Goal: Information Seeking & Learning: Learn about a topic

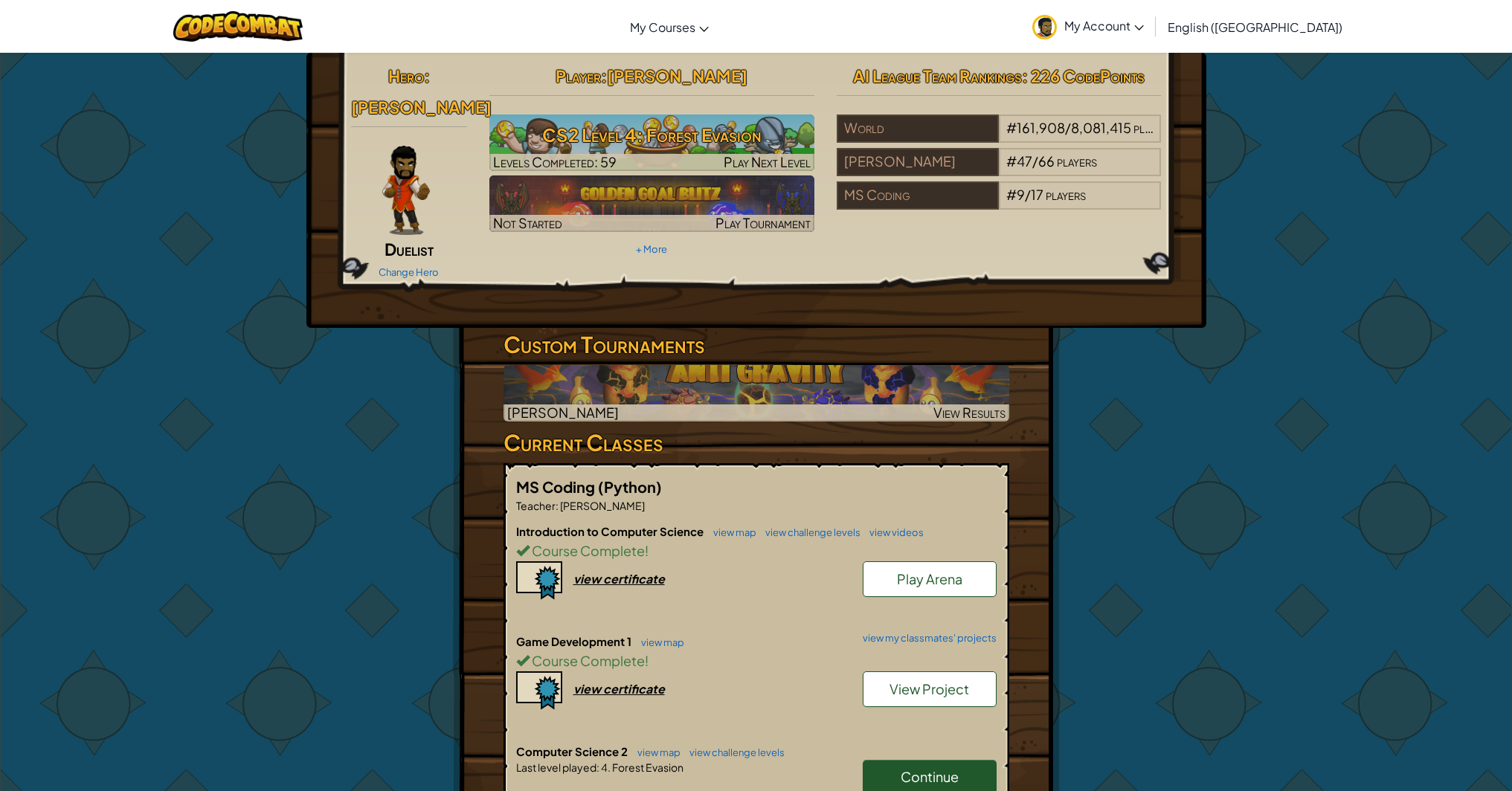
click at [911, 771] on span "Continue" at bounding box center [929, 776] width 58 height 17
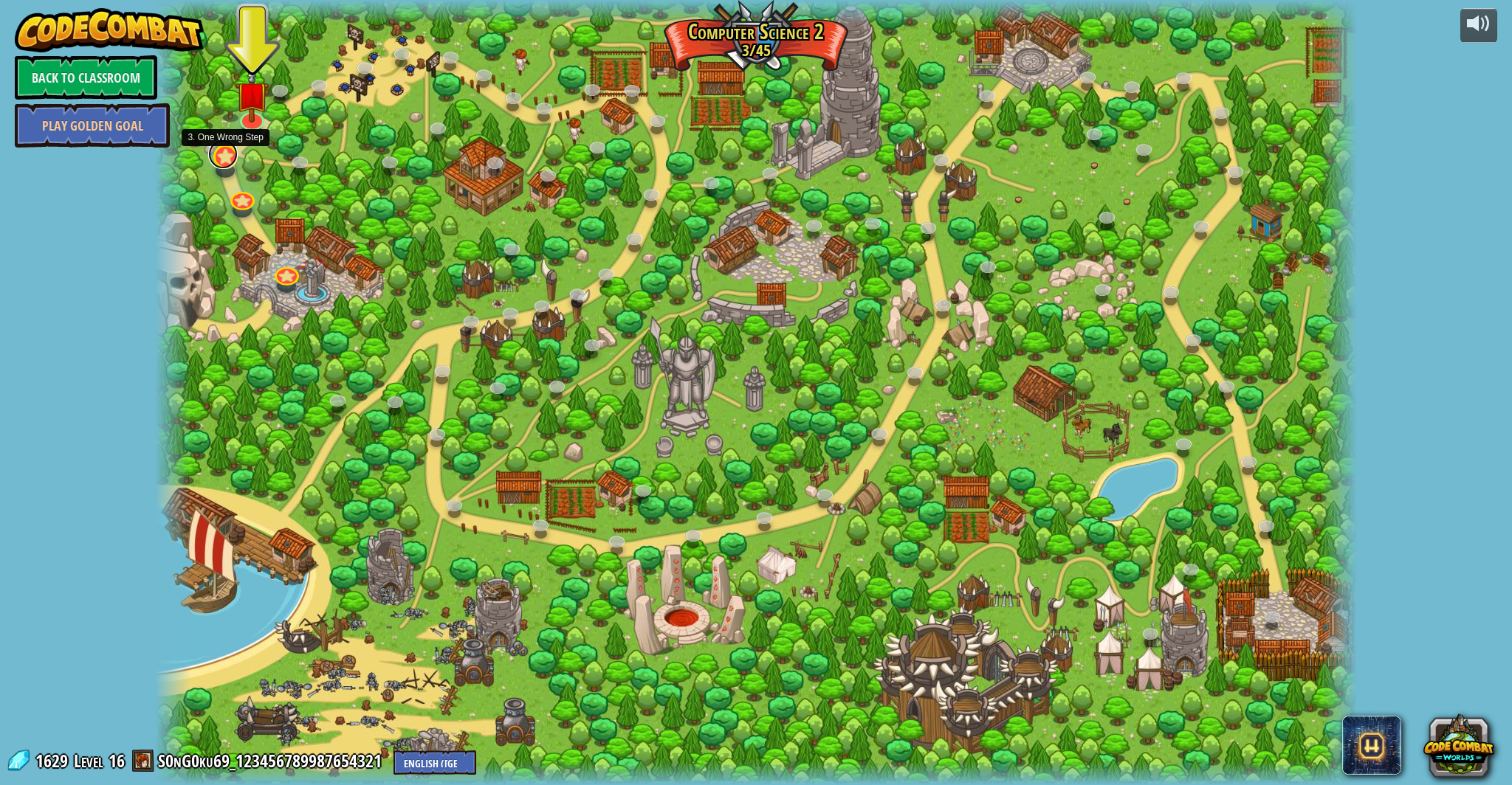
click at [221, 165] on link at bounding box center [223, 154] width 29 height 29
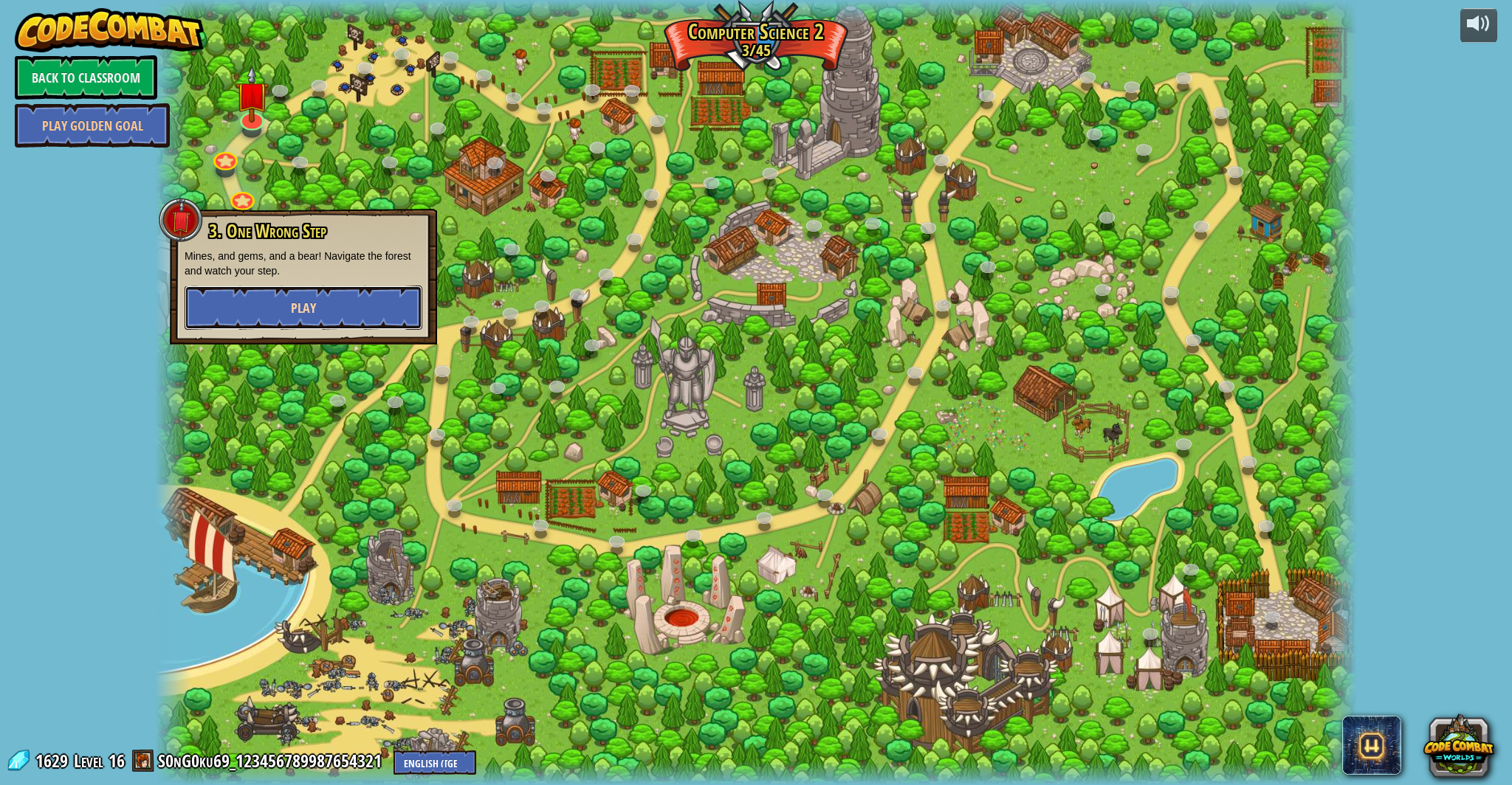
click at [261, 291] on button "Play" at bounding box center [303, 308] width 238 height 45
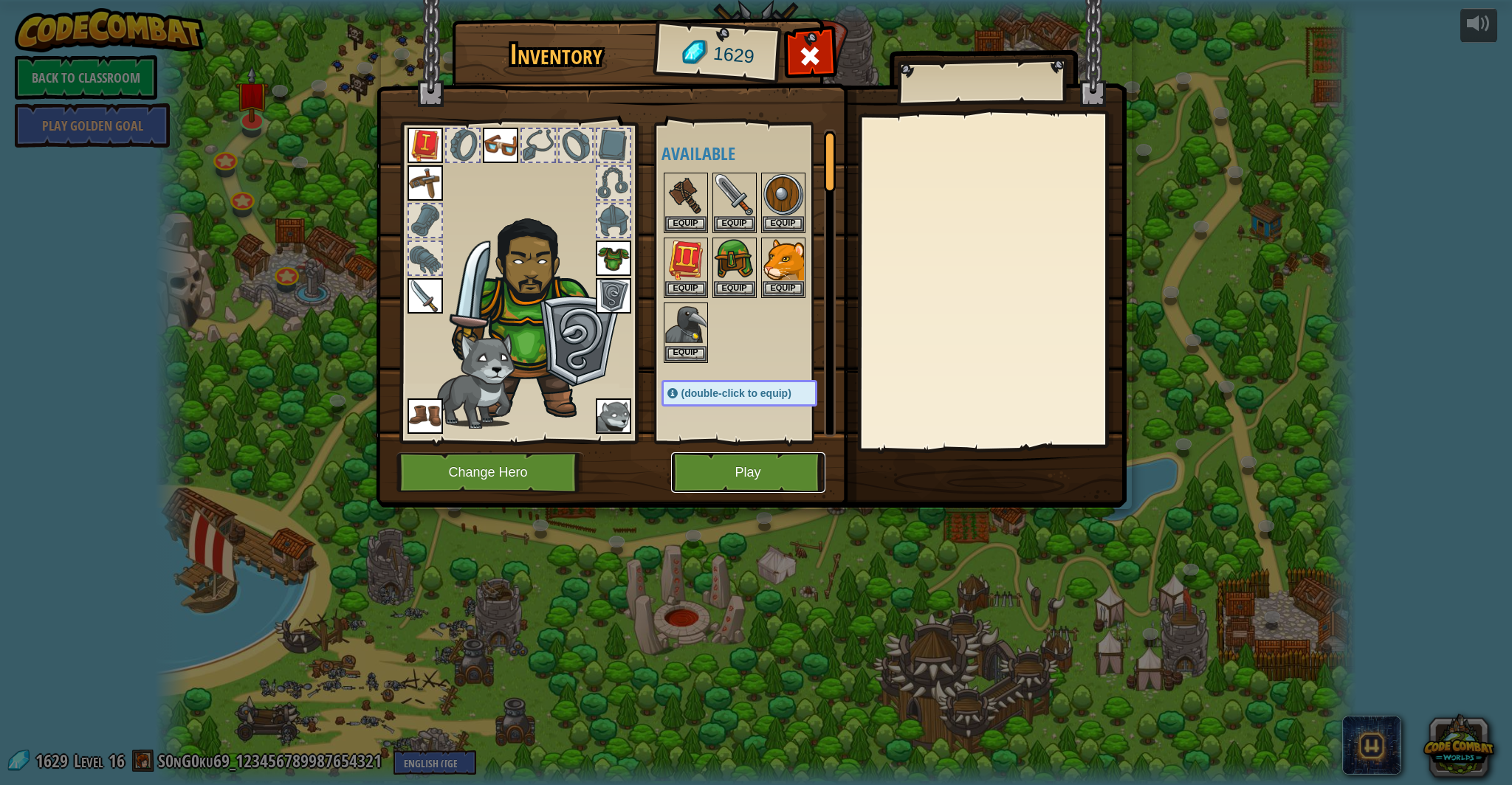
click at [720, 479] on button "Play" at bounding box center [748, 473] width 154 height 41
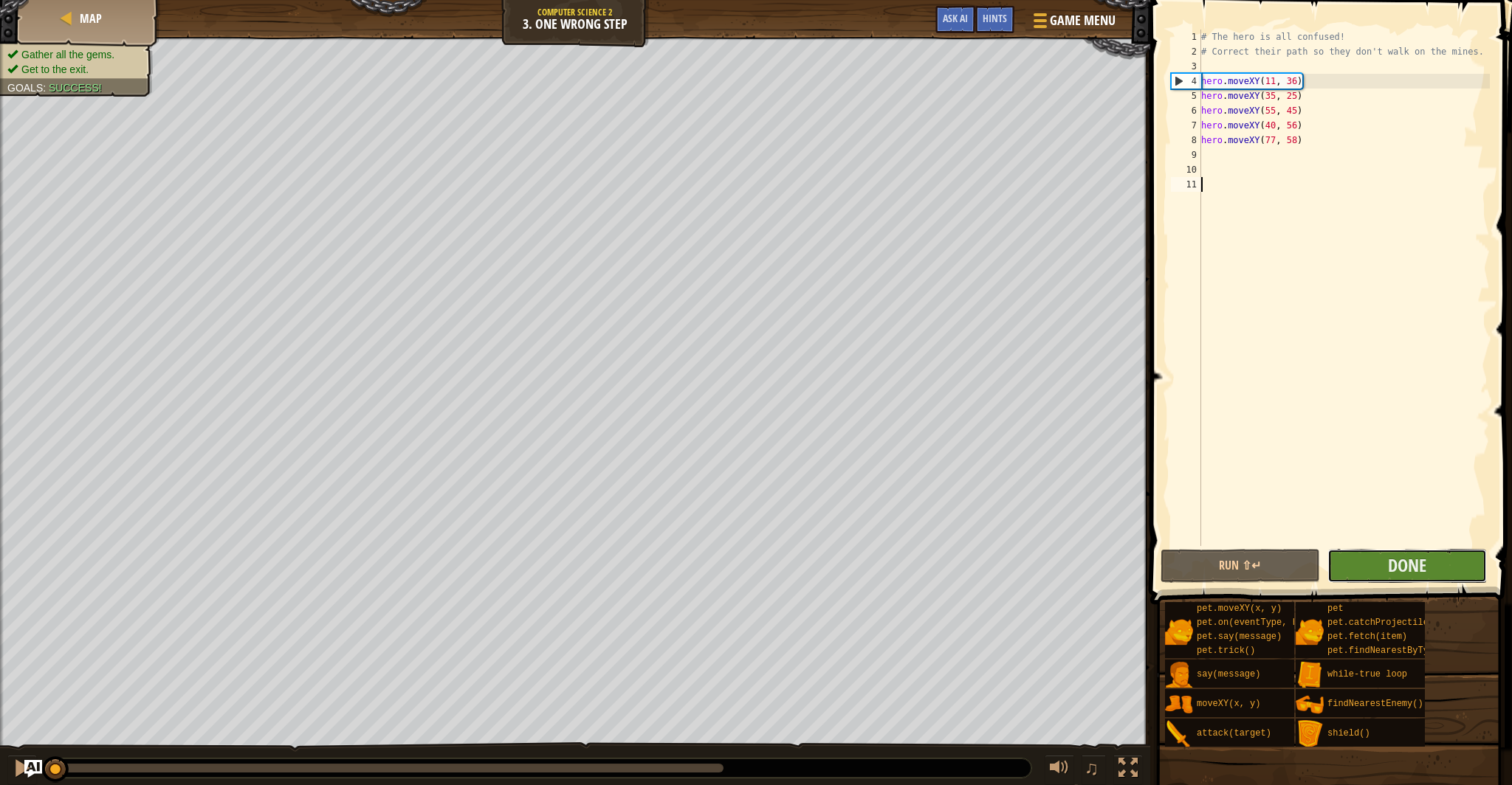
click at [1334, 565] on button "Done" at bounding box center [1407, 566] width 159 height 34
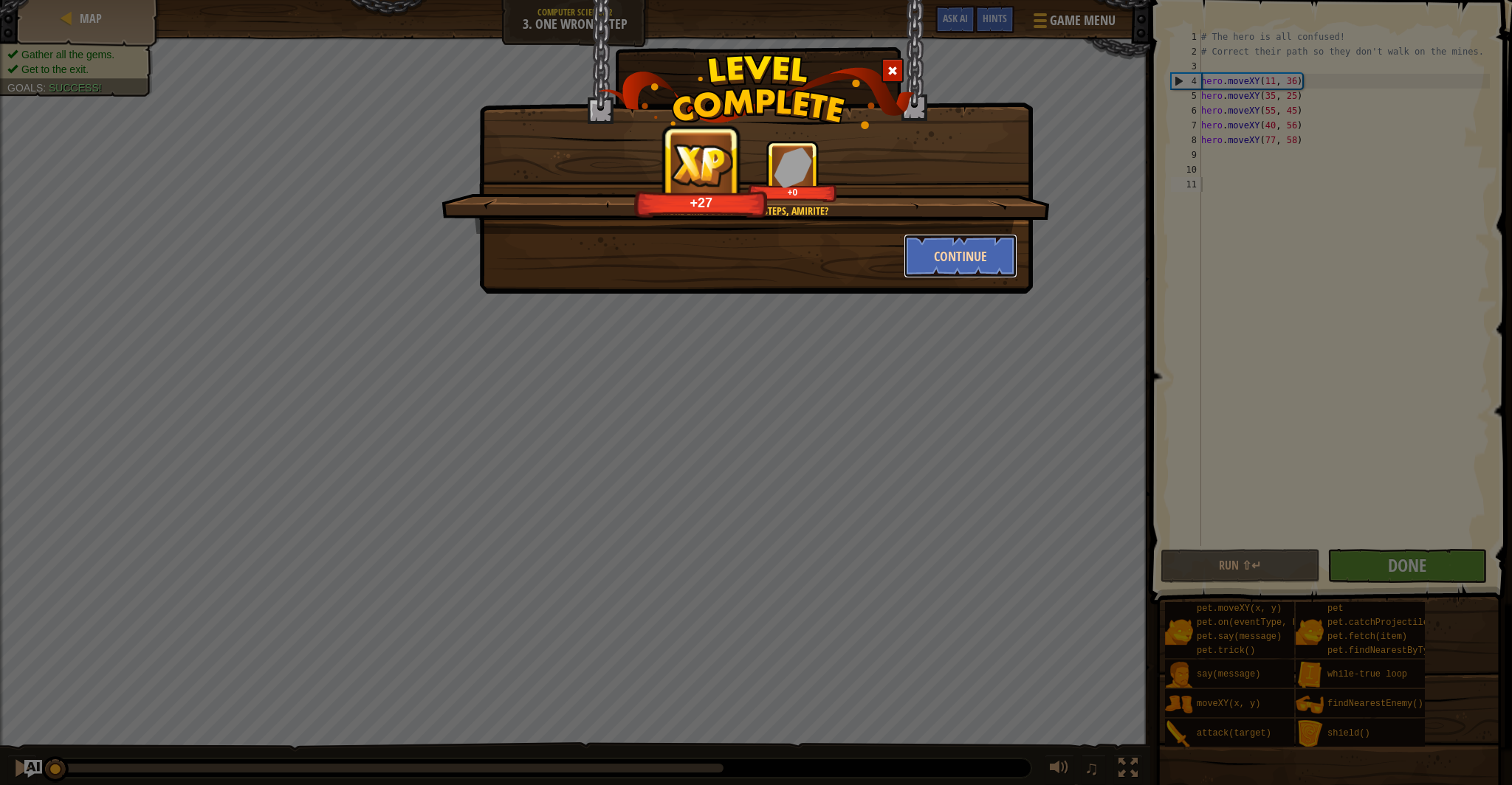
click at [945, 259] on button "Continue" at bounding box center [961, 256] width 115 height 45
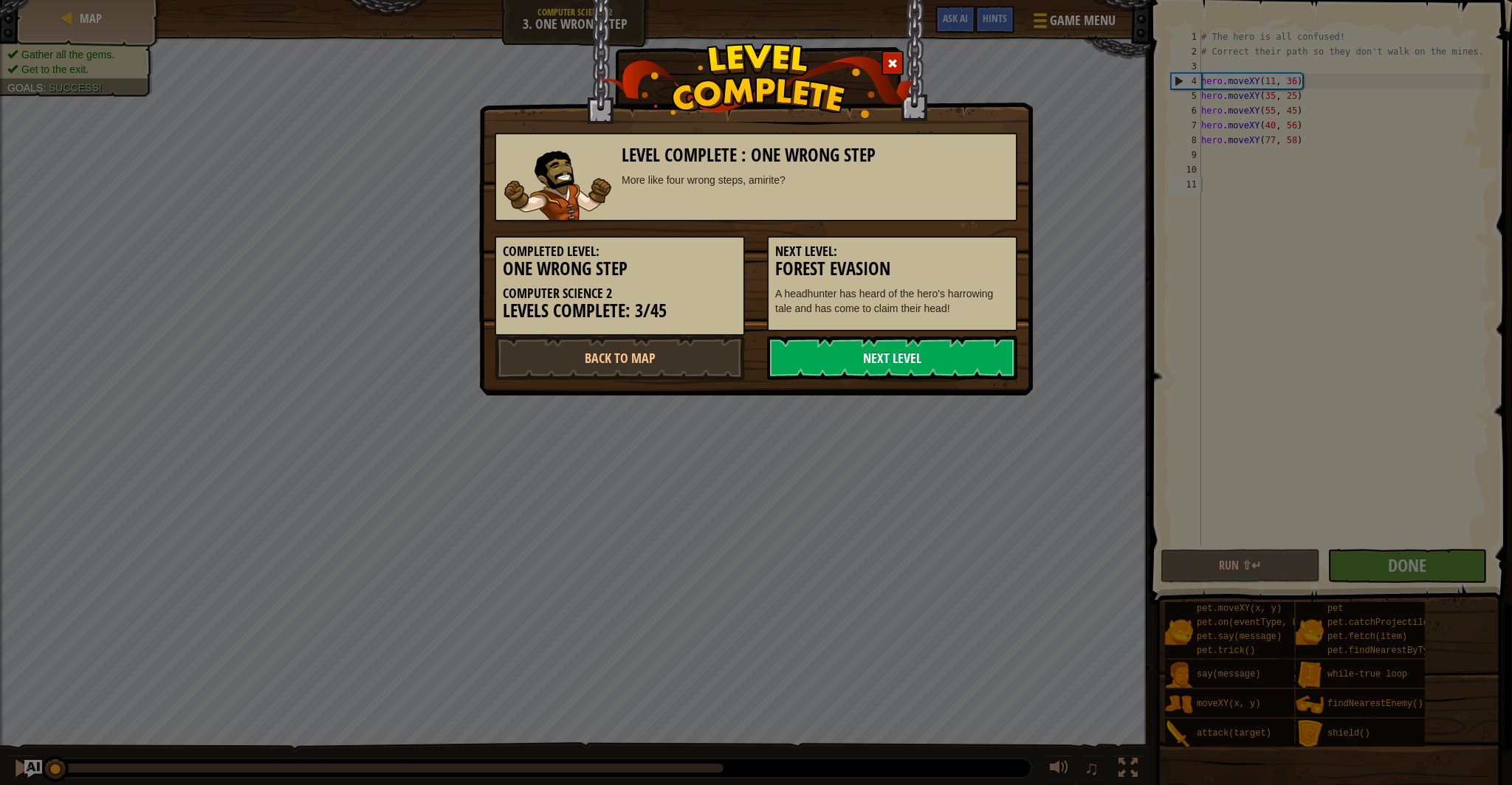
click at [889, 350] on link "Next Level" at bounding box center [892, 358] width 250 height 45
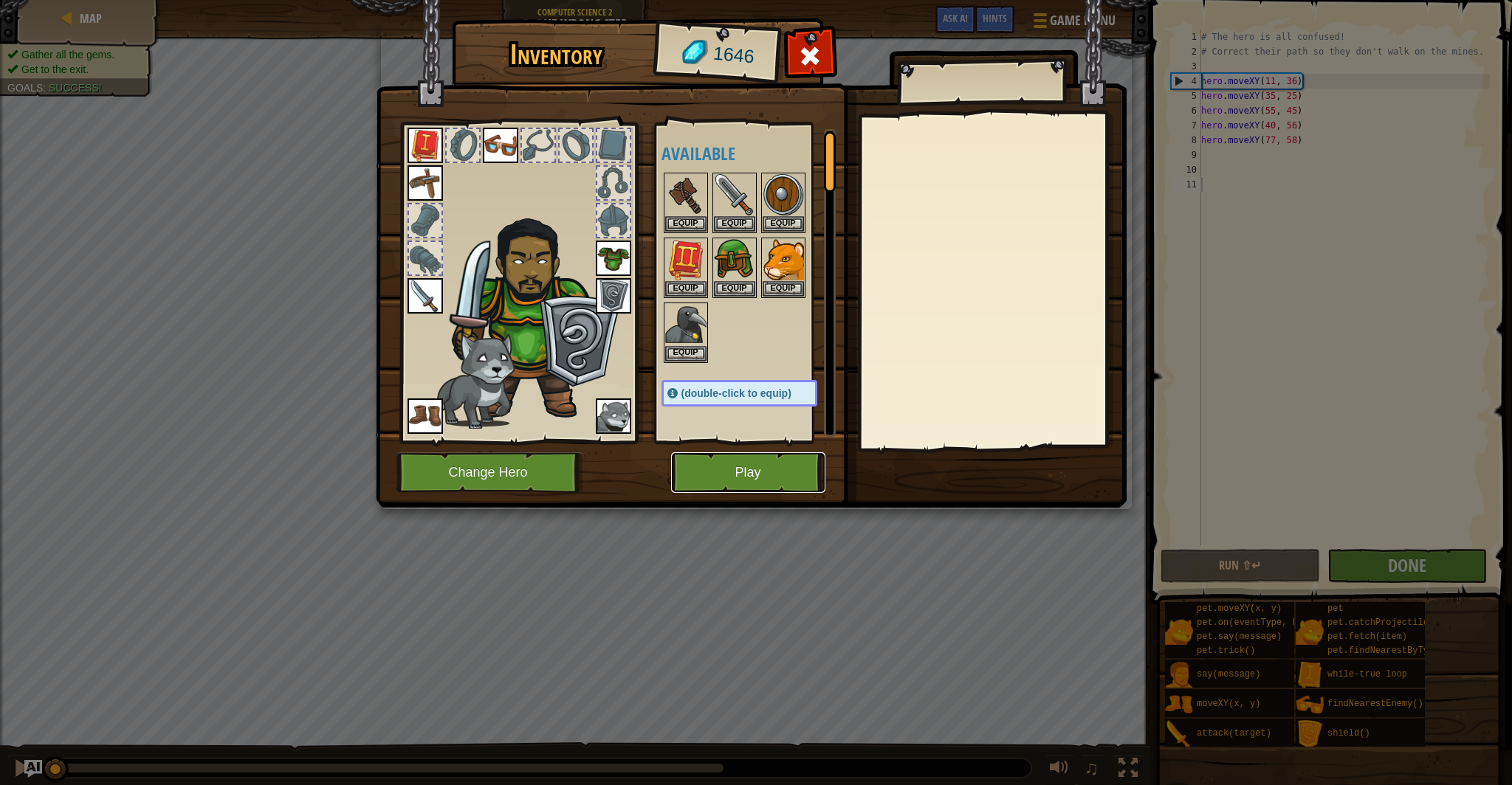
click at [730, 474] on button "Play" at bounding box center [748, 473] width 154 height 41
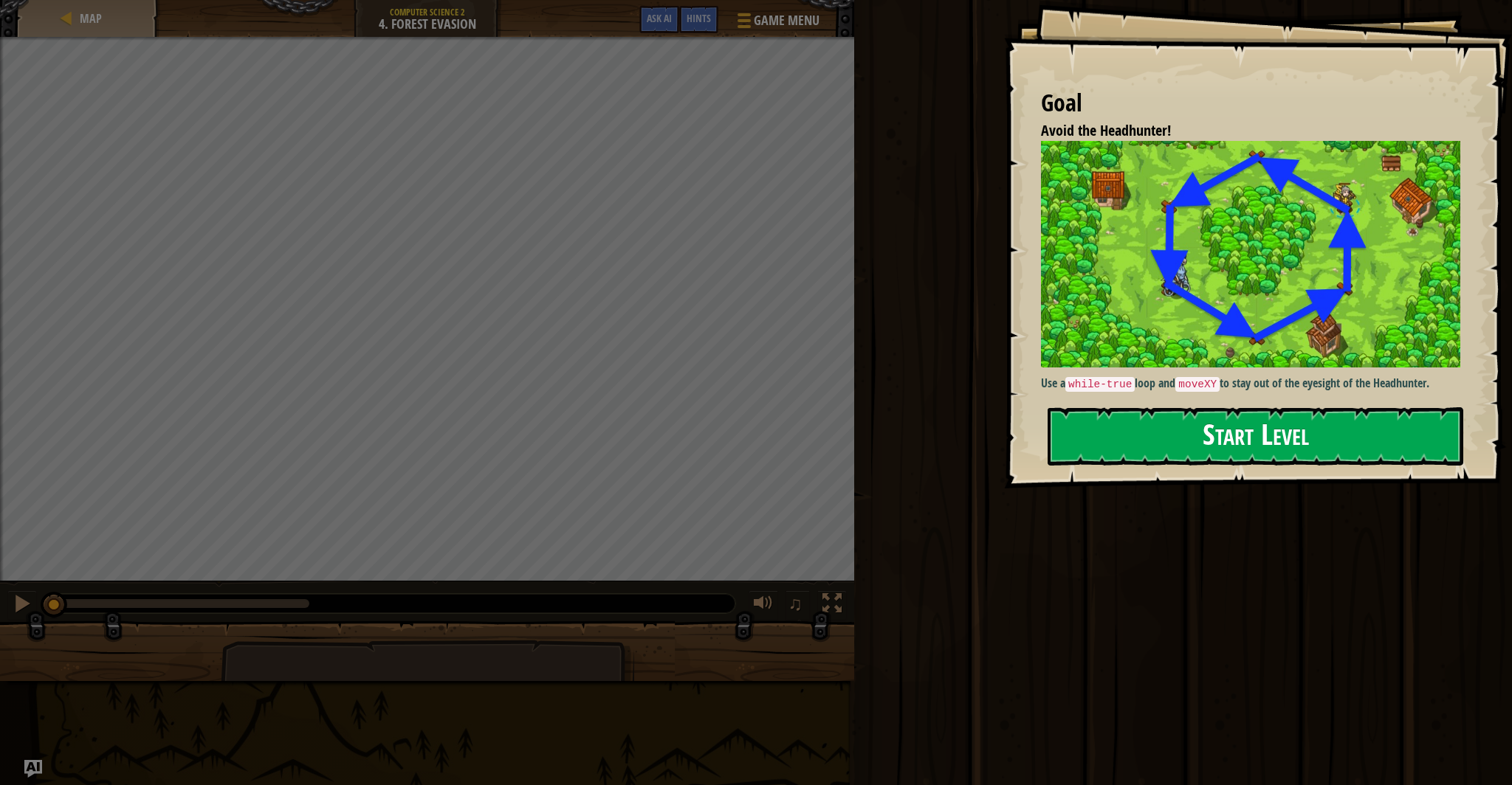
click at [1091, 453] on button "Start Level" at bounding box center [1255, 437] width 415 height 58
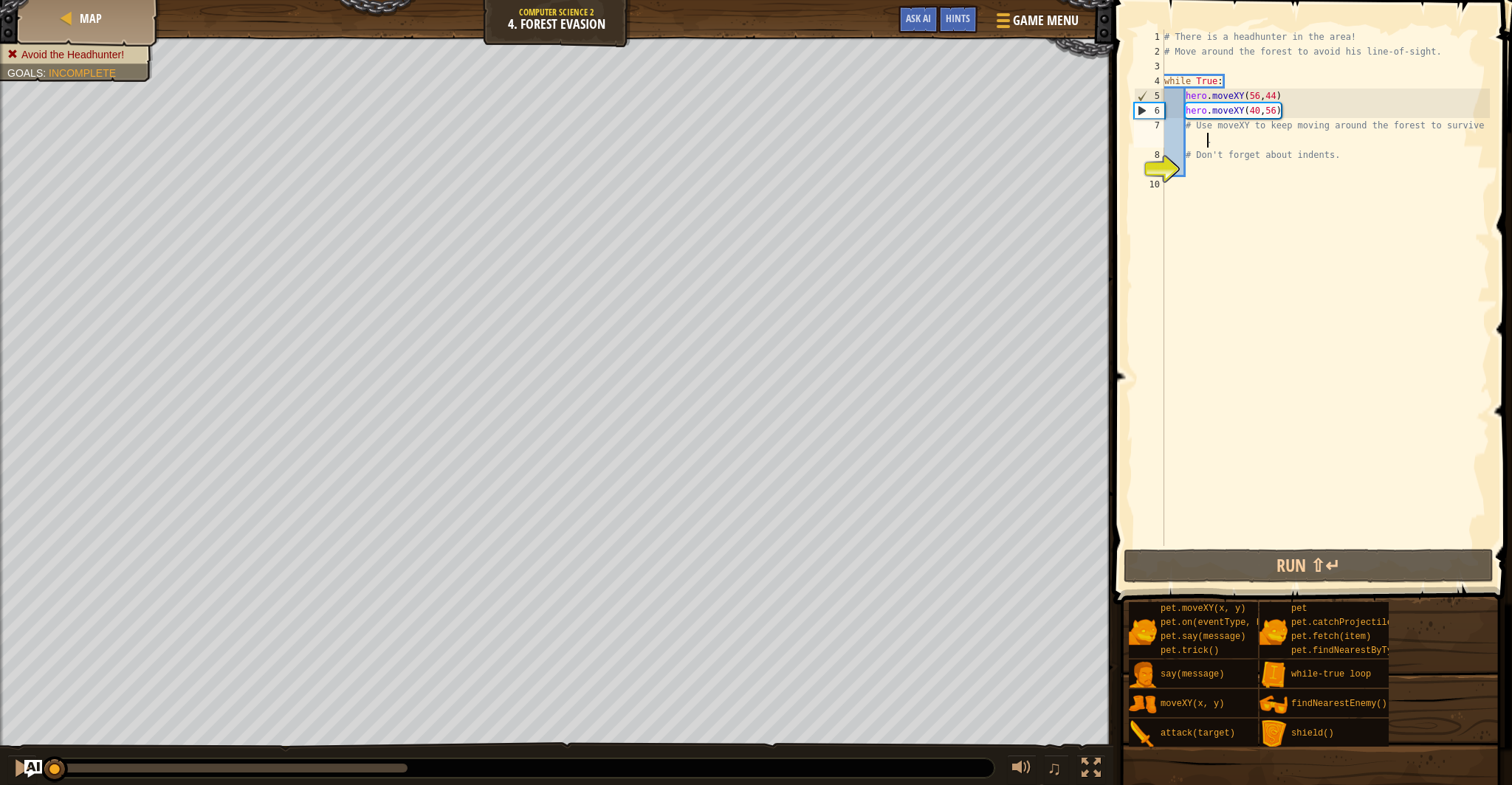
click at [1187, 141] on div "# There is a headhunter in the area! # Move around the forest to avoid his line…" at bounding box center [1326, 302] width 329 height 546
click at [1193, 141] on div "# There is a headhunter in the area! # Move around the forest to avoid his line…" at bounding box center [1326, 302] width 329 height 546
click at [1190, 138] on div "# There is a headhunter in the area! # Move around the forest to avoid his line…" at bounding box center [1326, 302] width 329 height 546
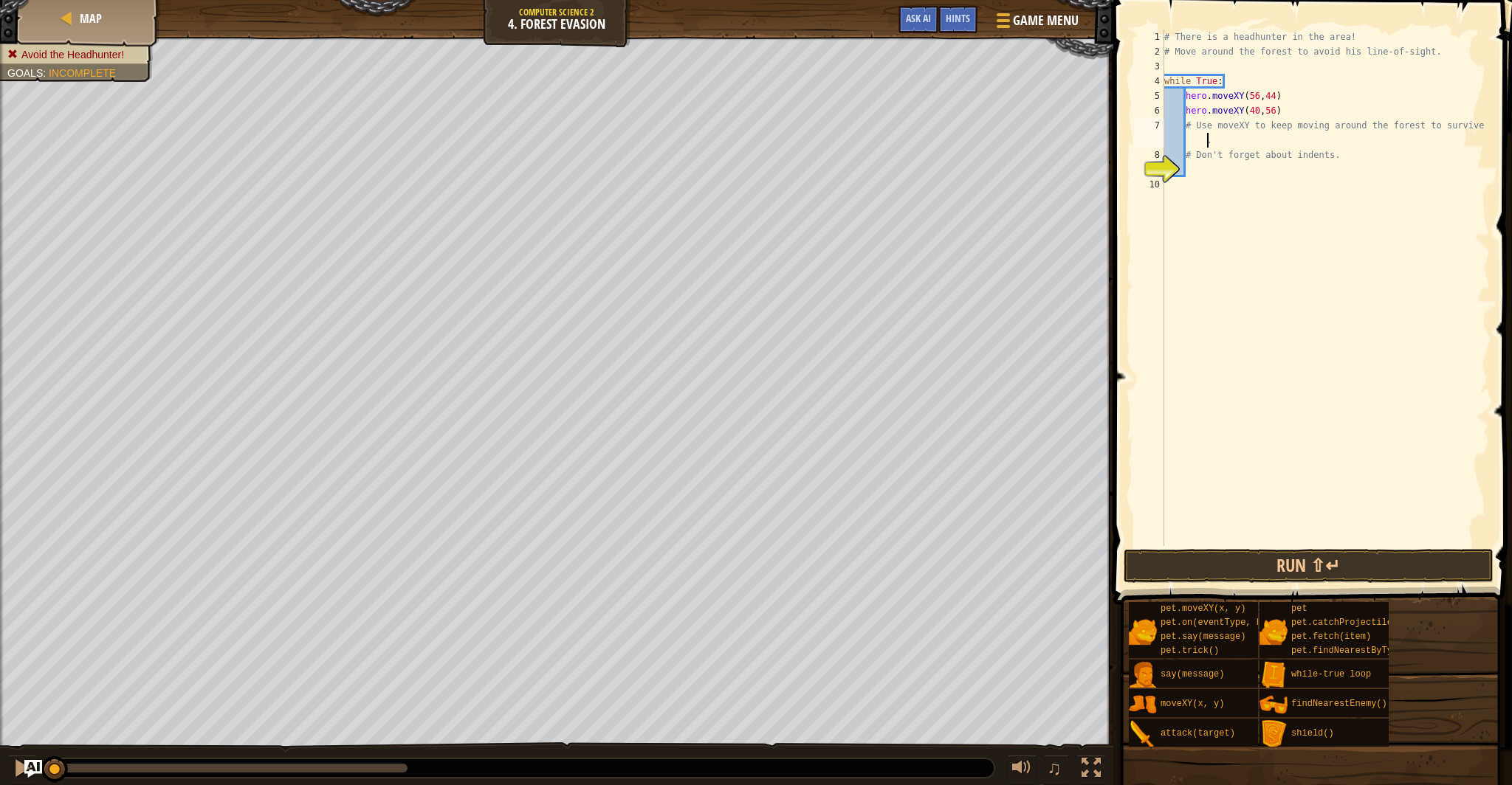
type textarea "# Use moveXY to keep moving around the forest to [GEOGRAPHIC_DATA]."
click at [1194, 162] on div "# There is a headhunter in the area! # Move around the forest to avoid his line…" at bounding box center [1326, 302] width 329 height 546
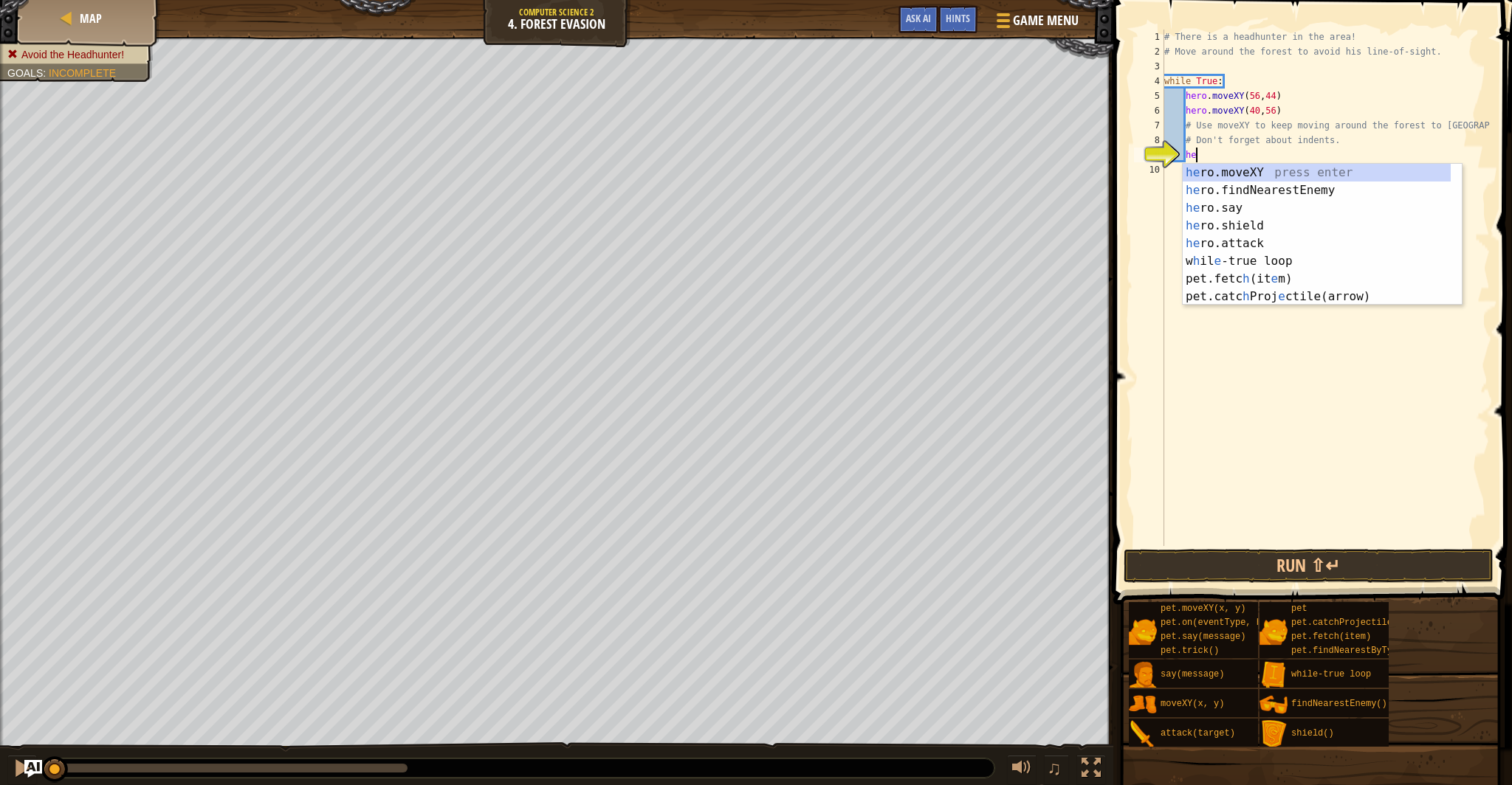
scroll to position [7, 2]
click at [1238, 177] on div "her o.moveXY press enter her o.findNearestEnemy press enter her o.say press ent…" at bounding box center [1323, 252] width 279 height 178
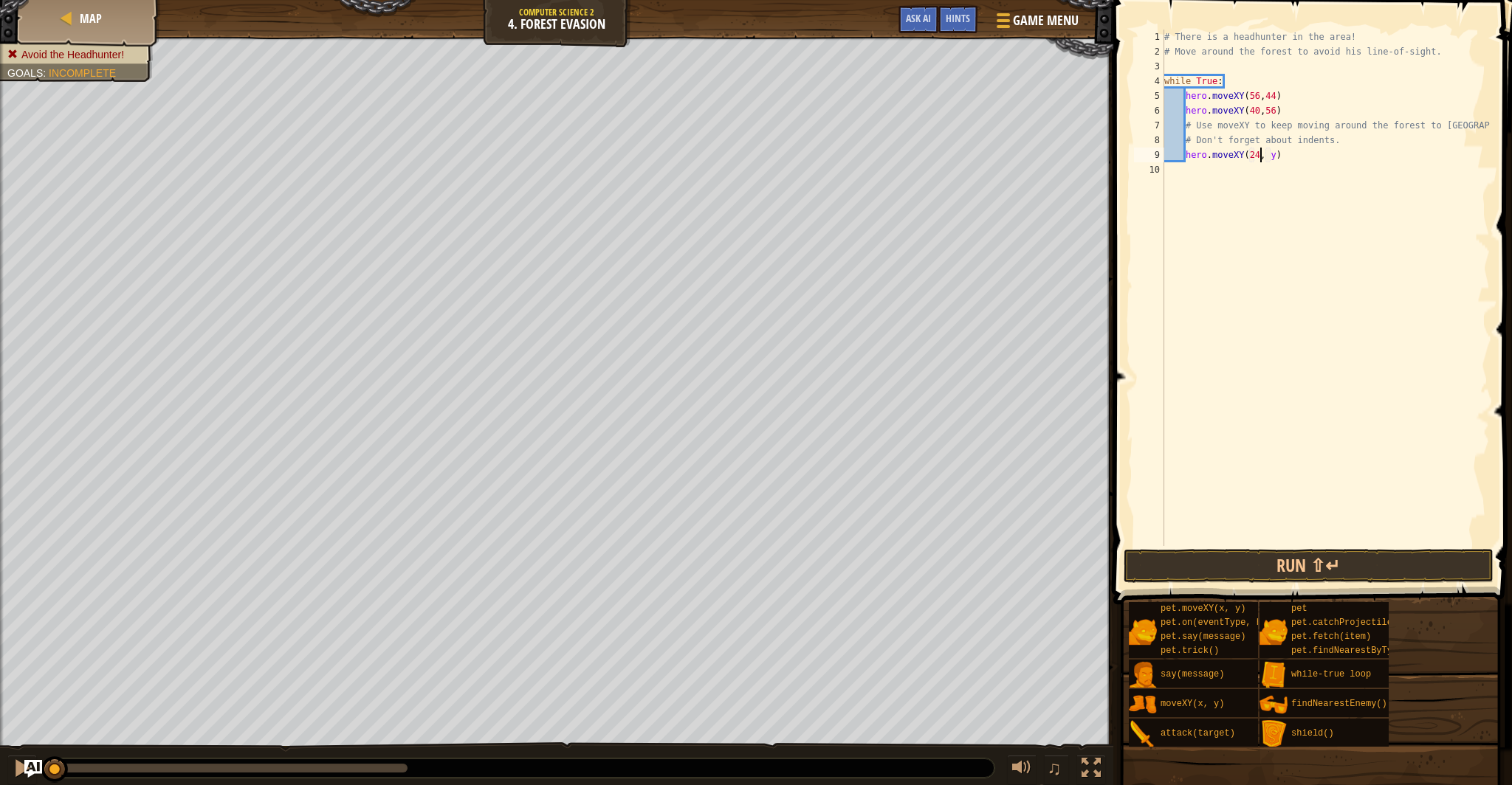
scroll to position [7, 8]
click at [1276, 156] on div "# There is a headhunter in the area! # Move around the forest to avoid his line…" at bounding box center [1326, 302] width 329 height 546
type textarea "hero.moveXY(24, 44)"
click at [1304, 579] on div "hero.moveXY(24, 44) 1 2 3 4 5 6 7 8 9 10 # There is a headhunter in the area! #…" at bounding box center [1310, 332] width 403 height 648
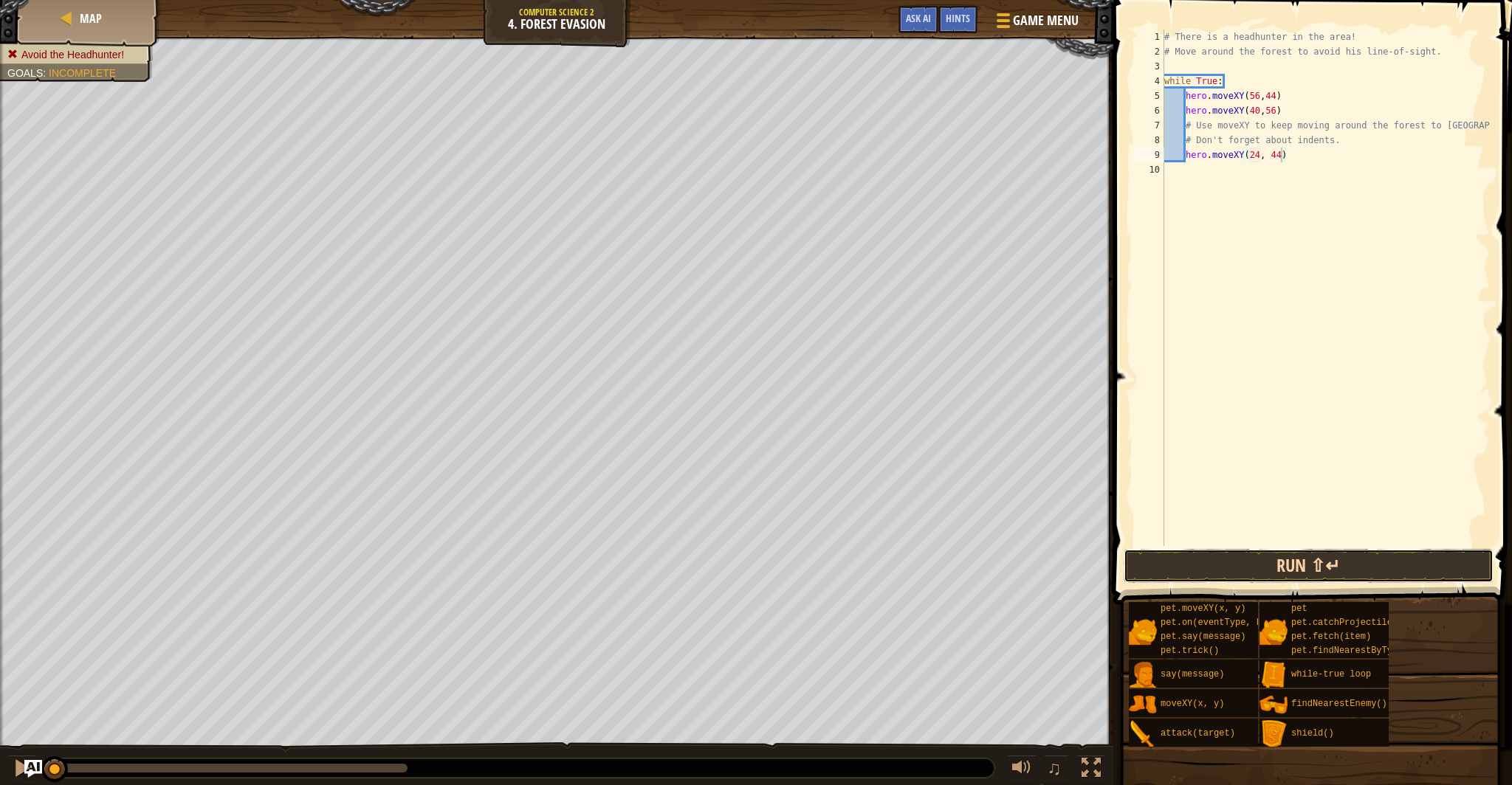
click at [1298, 572] on button "Run ⇧↵" at bounding box center [1308, 566] width 370 height 34
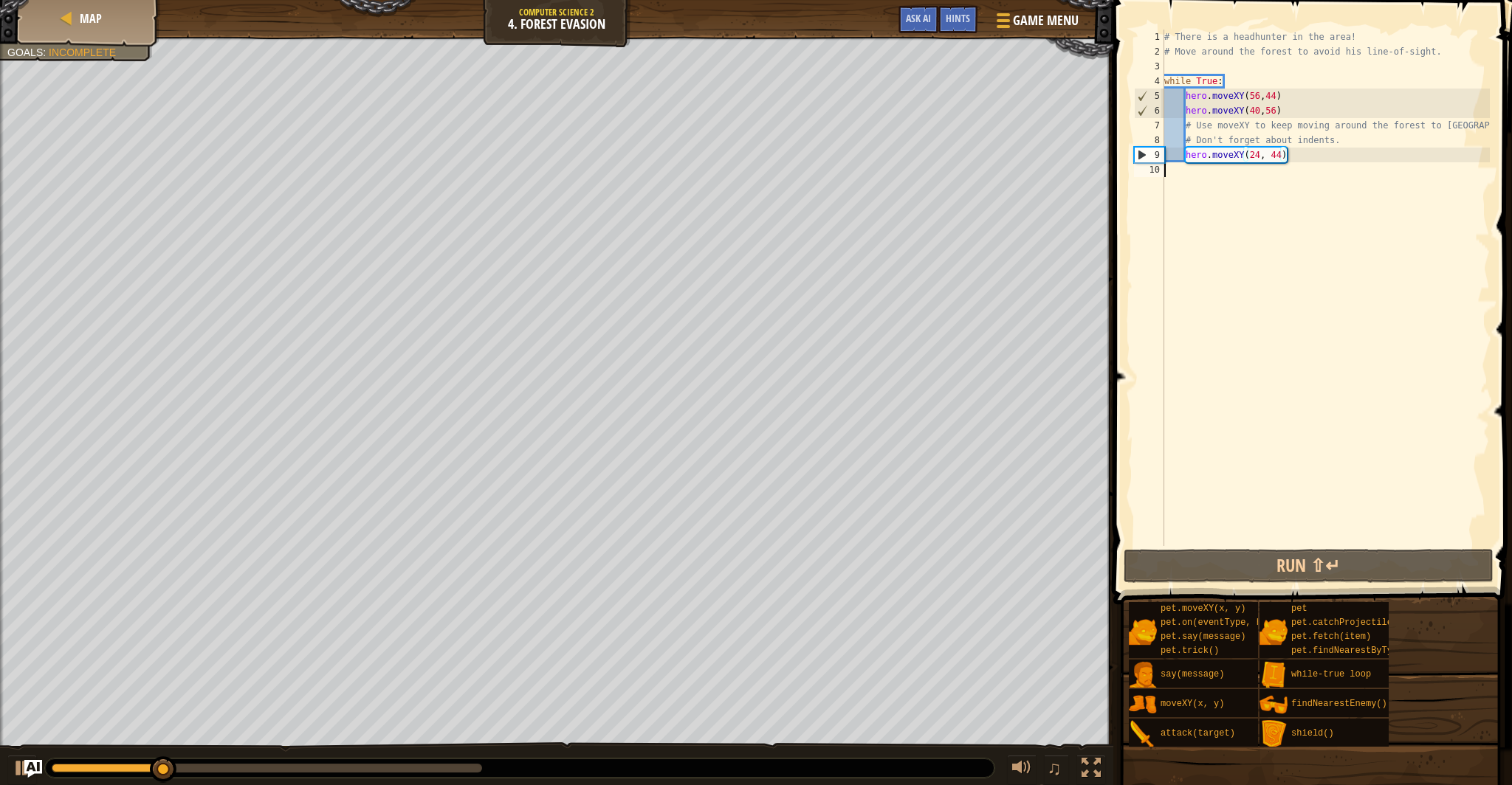
click at [1191, 175] on div "# There is a headhunter in the area! # Move around the forest to avoid his line…" at bounding box center [1326, 302] width 329 height 546
type textarea "h"
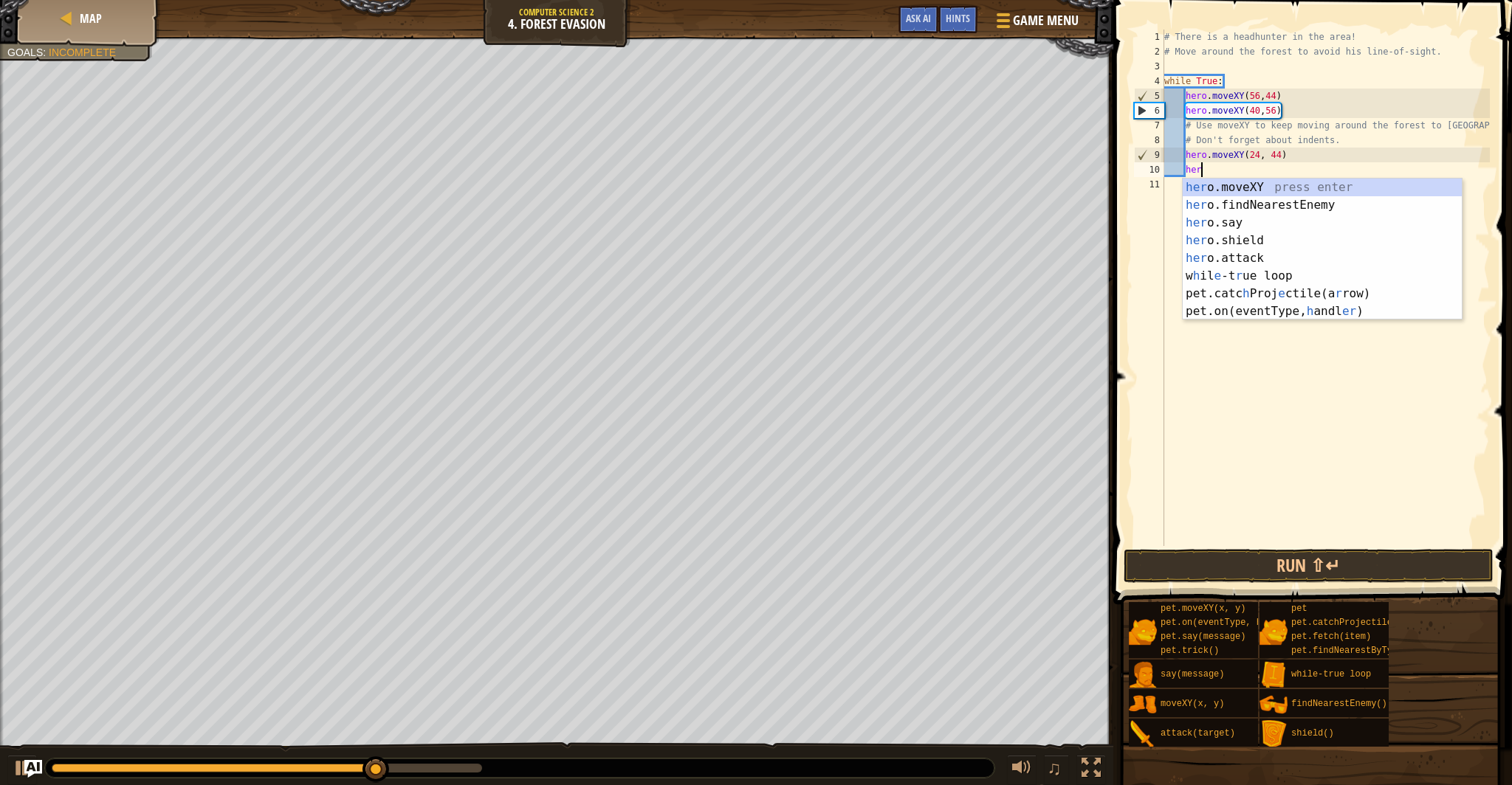
scroll to position [7, 3]
click at [1298, 190] on div "hero .moveXY press enter hero .findNearestEnemy press enter hero .say press ent…" at bounding box center [1323, 258] width 279 height 159
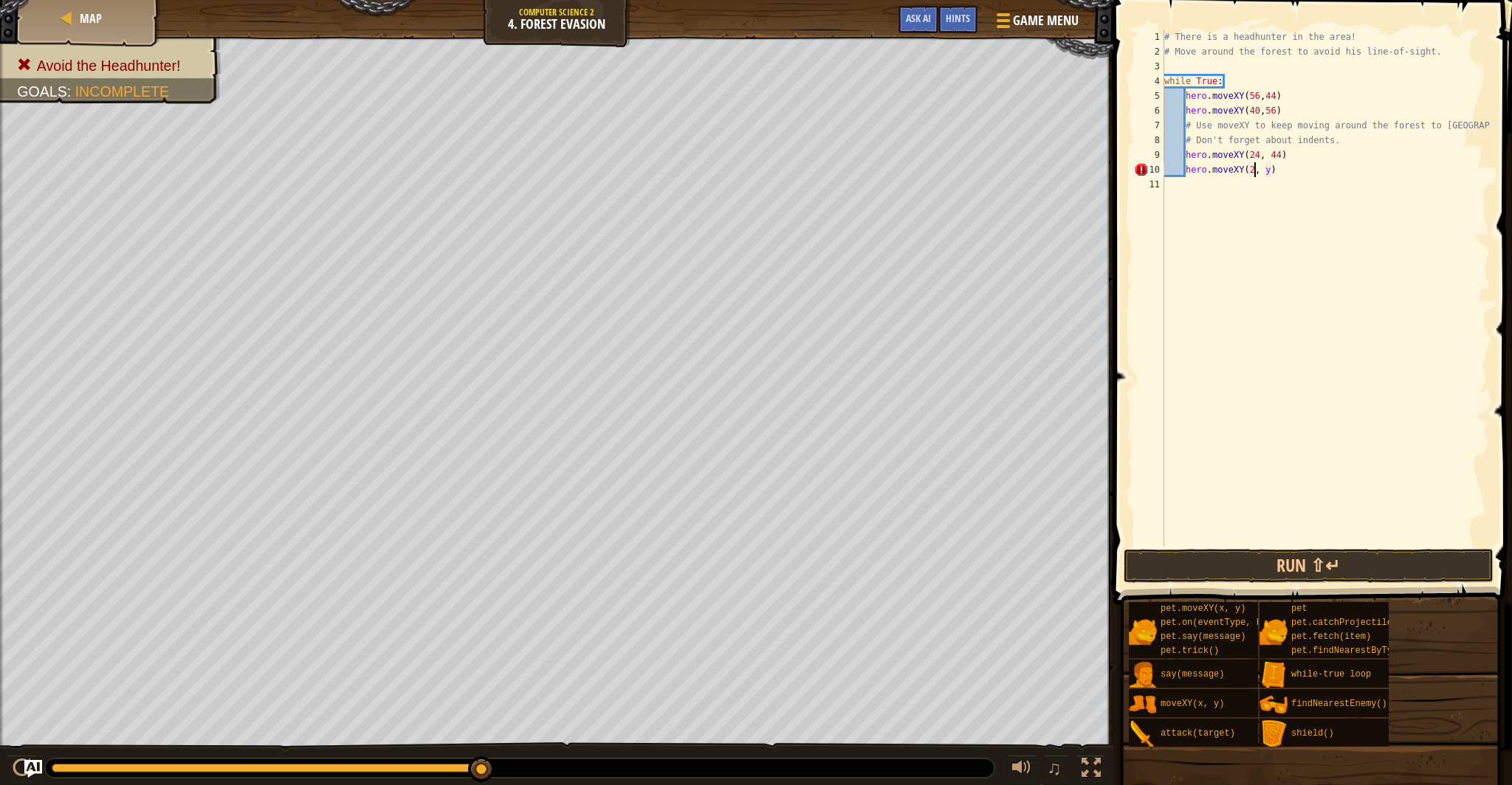
scroll to position [7, 8]
click at [1278, 169] on div "# There is a headhunter in the area! # Move around the forest to avoid his line…" at bounding box center [1326, 302] width 329 height 546
type textarea "hero.moveXY(24, 24)"
click at [1188, 186] on div "# There is a headhunter in the area! # Move around the forest to avoid his line…" at bounding box center [1326, 302] width 329 height 546
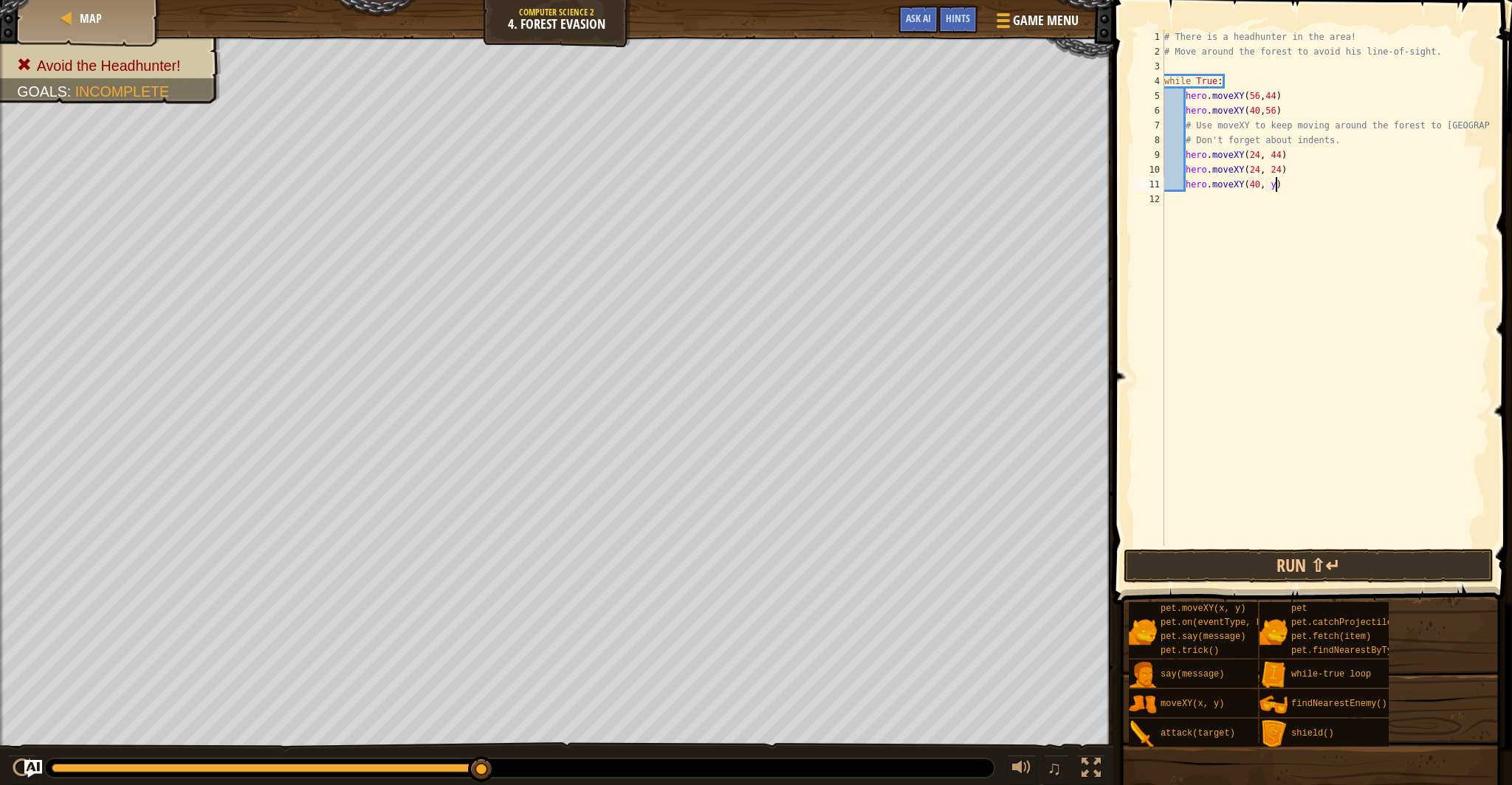
scroll to position [7, 2]
type textarea "hero.moveXY(40, 12)"
click at [1196, 206] on div "# There is a headhunter in the area! # Move around the forest to avoid his line…" at bounding box center [1326, 302] width 329 height 546
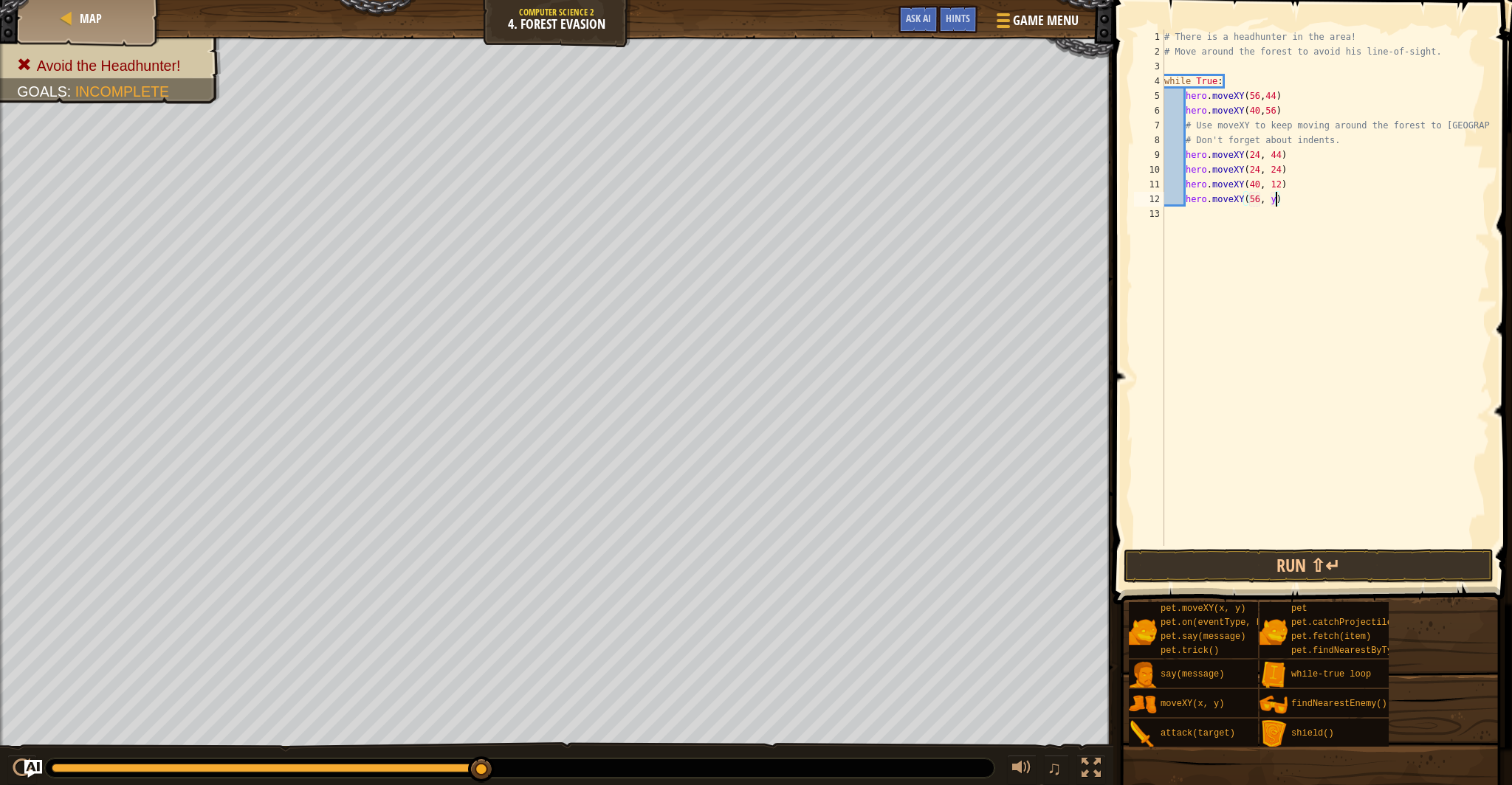
click at [1273, 204] on div "# There is a headhunter in the area! # Move around the forest to avoid his line…" at bounding box center [1326, 302] width 329 height 546
type textarea "hero.moveXY(56, 24)"
click at [1278, 565] on button "Run ⇧↵" at bounding box center [1308, 566] width 370 height 34
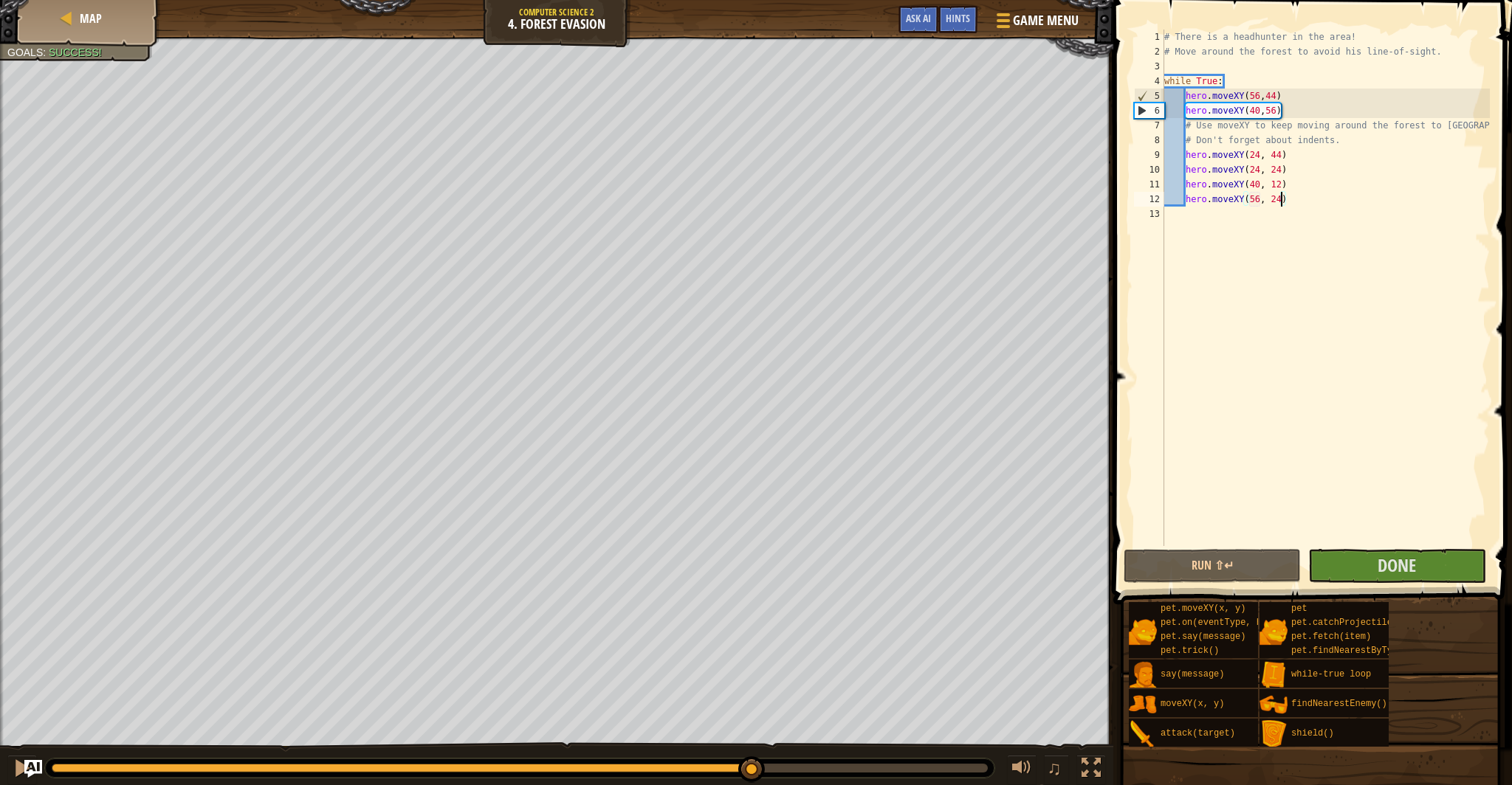
drag, startPoint x: 596, startPoint y: 767, endPoint x: 801, endPoint y: 784, distance: 205.7
click at [798, 785] on div "♫" at bounding box center [556, 765] width 1113 height 45
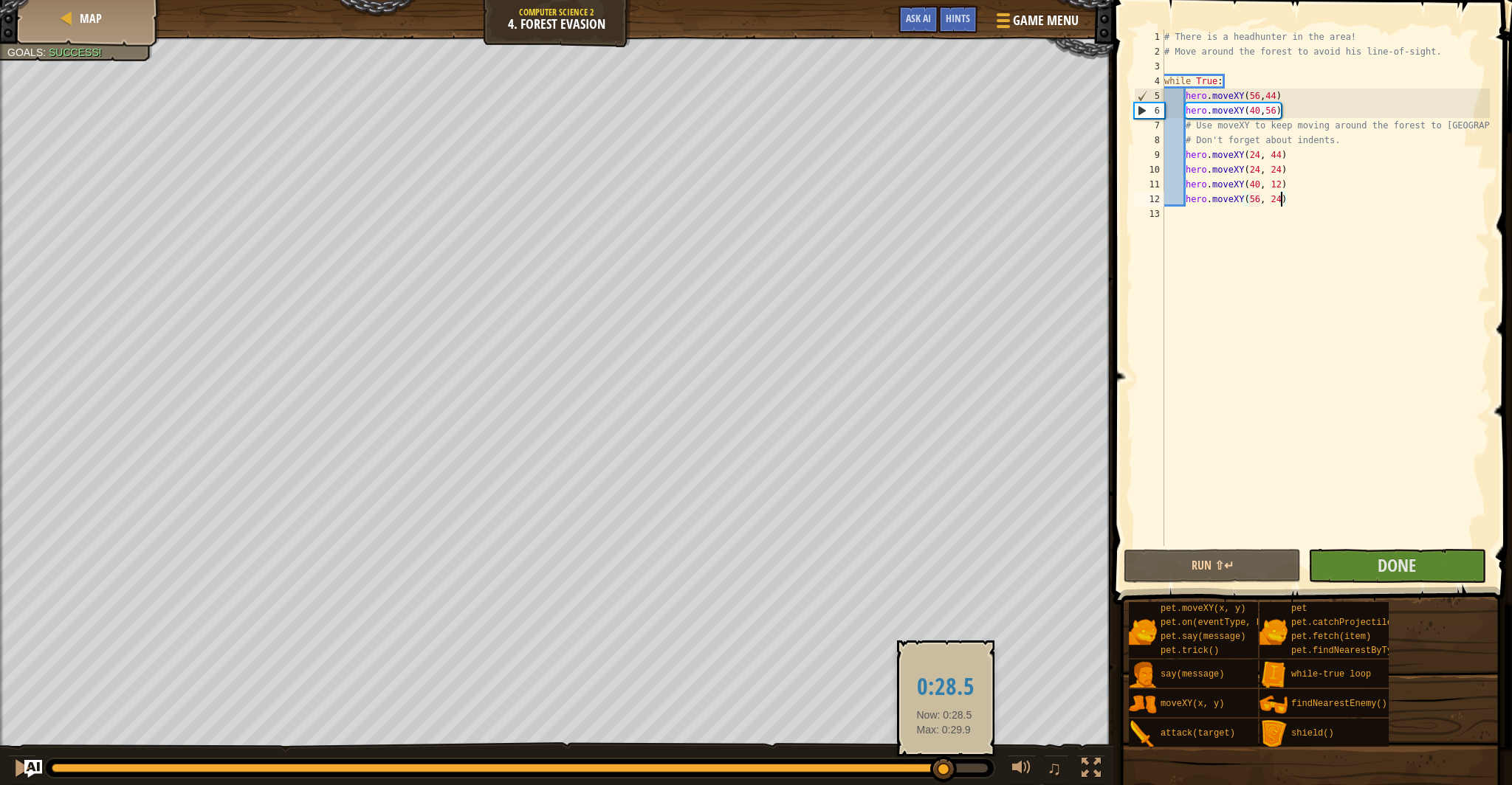
drag, startPoint x: 838, startPoint y: 776, endPoint x: 988, endPoint y: 753, distance: 151.8
click at [987, 0] on body "Map Computer Science 2 4. Forest Evasion Game Menu Done Hints Ask AI 1 הההההההה…" at bounding box center [756, 0] width 1512 height 0
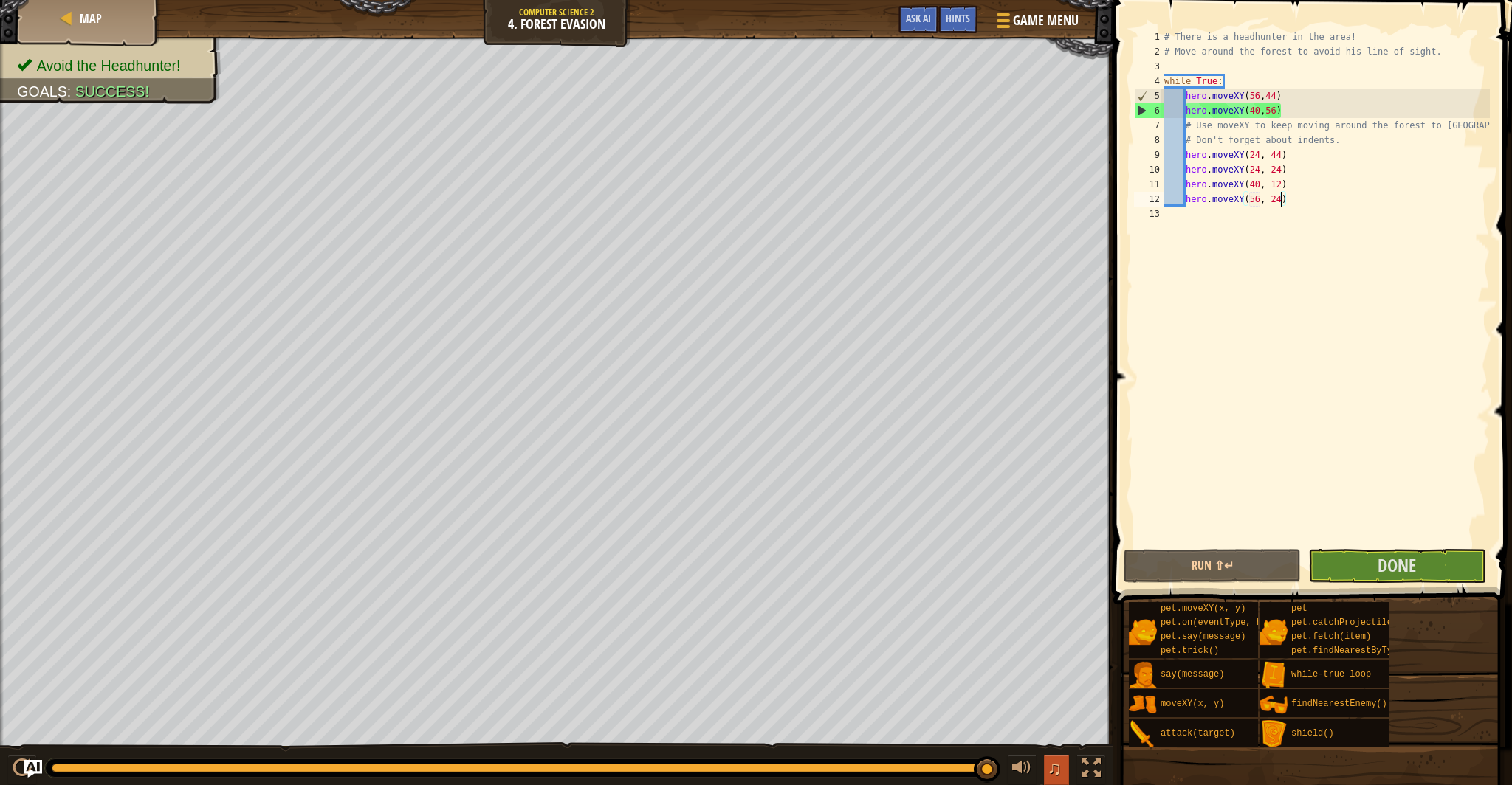
drag, startPoint x: 97, startPoint y: 776, endPoint x: 1062, endPoint y: 785, distance: 965.0
click at [1071, 785] on div "♫" at bounding box center [556, 765] width 1113 height 45
click at [1429, 559] on button "Done" at bounding box center [1397, 566] width 178 height 34
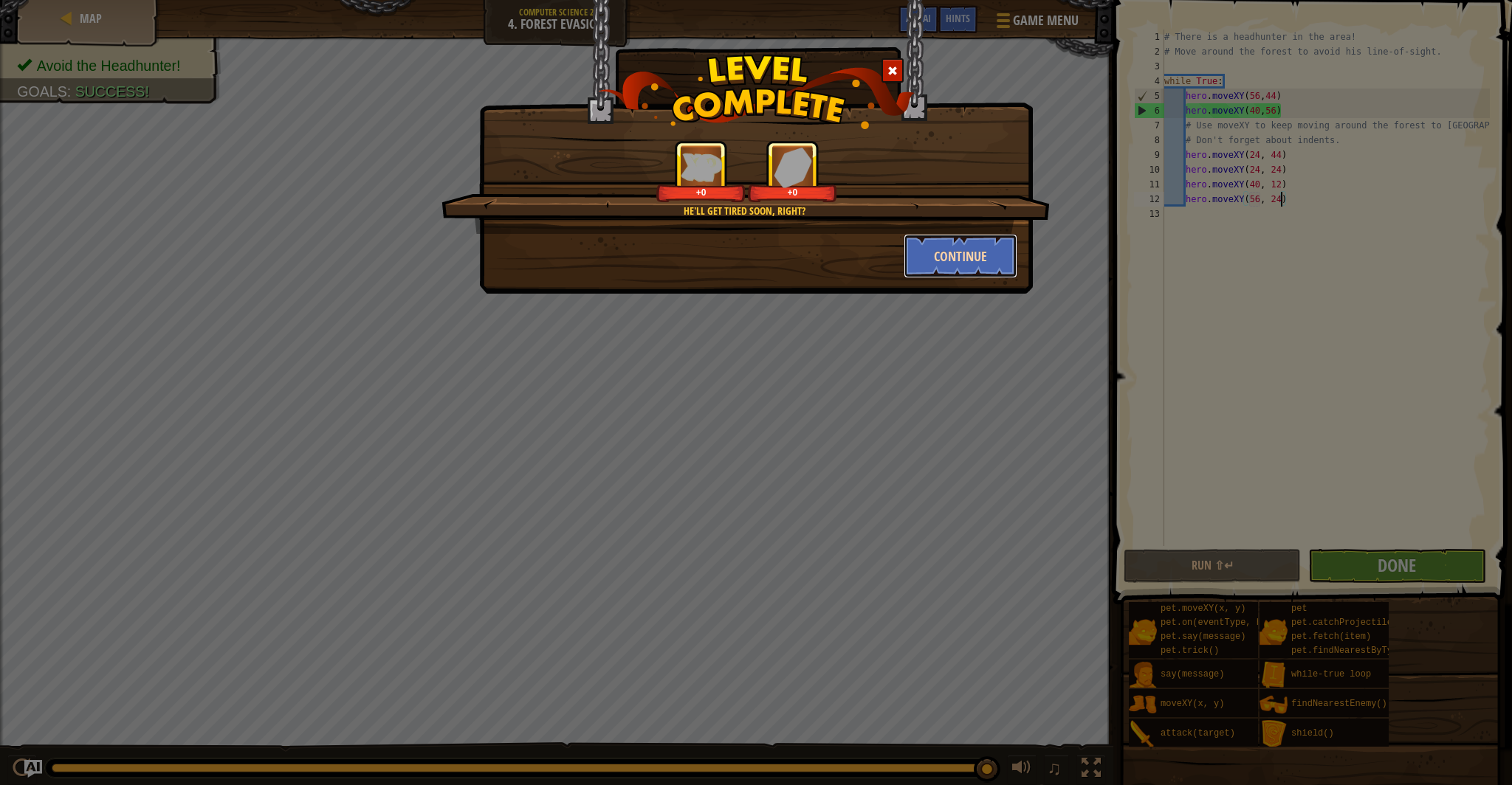
click at [941, 257] on button "Continue" at bounding box center [961, 256] width 115 height 45
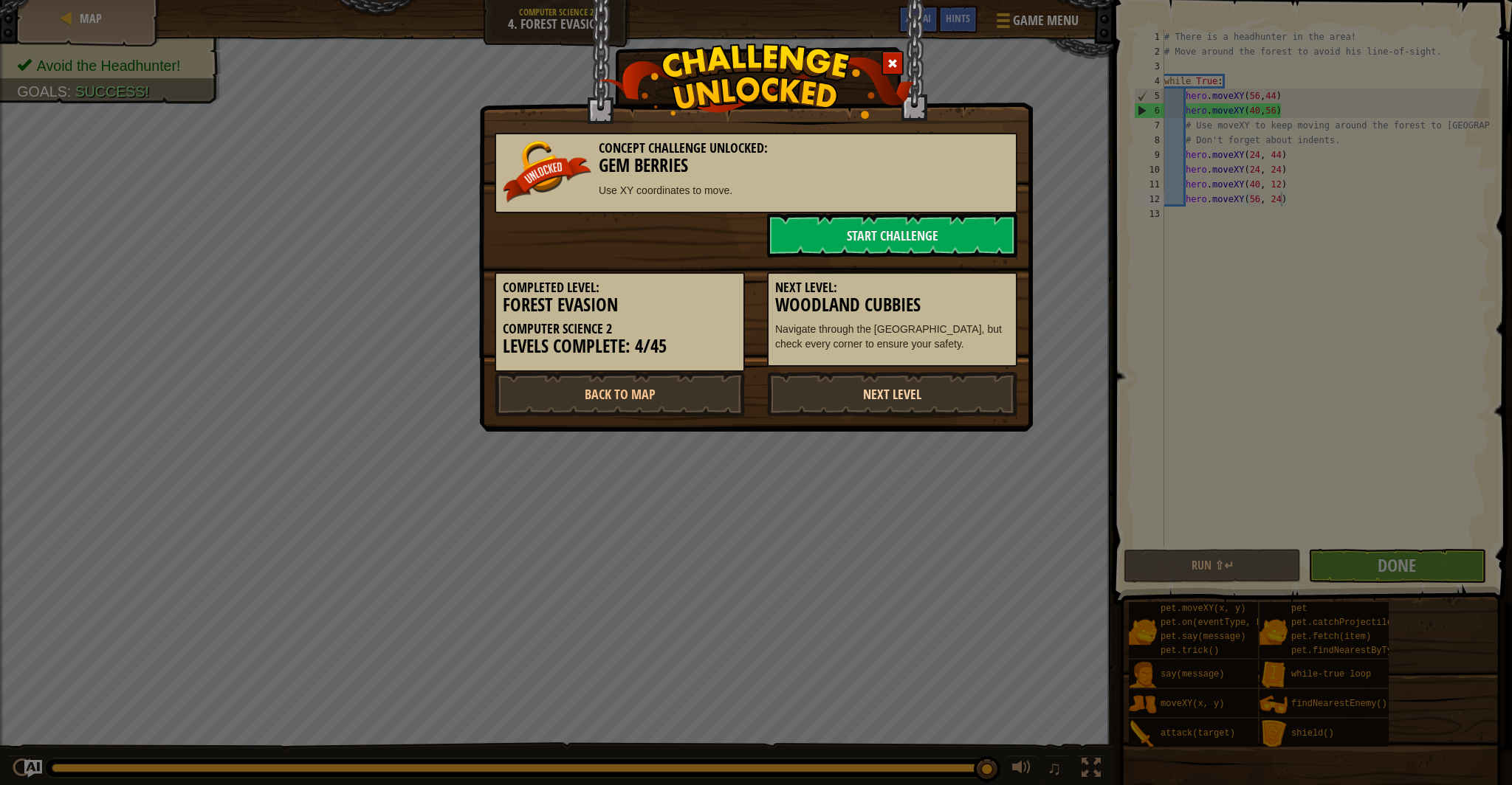
click at [884, 401] on link "Next Level" at bounding box center [892, 394] width 250 height 45
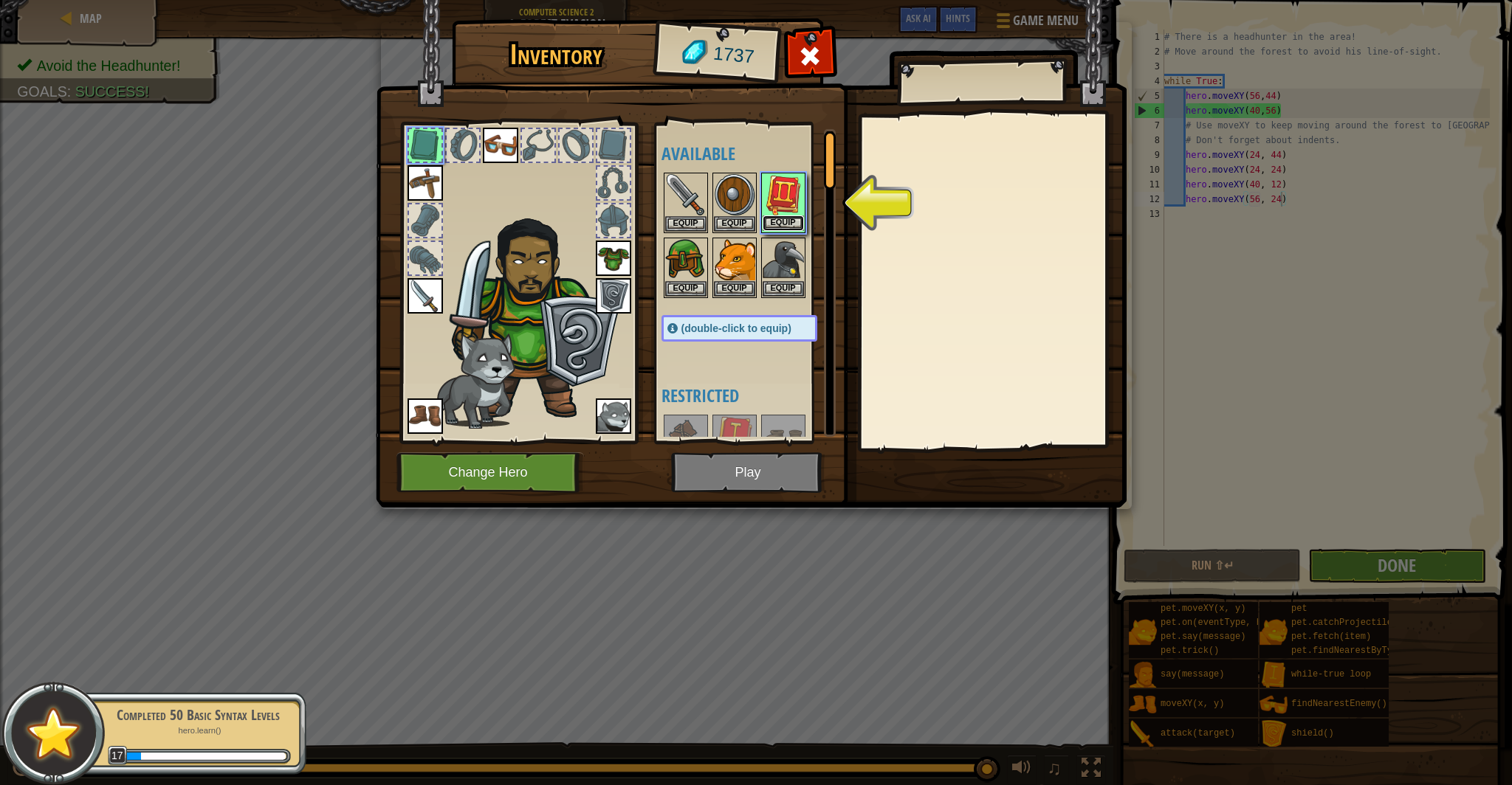
click at [797, 224] on button "Equip" at bounding box center [783, 223] width 42 height 16
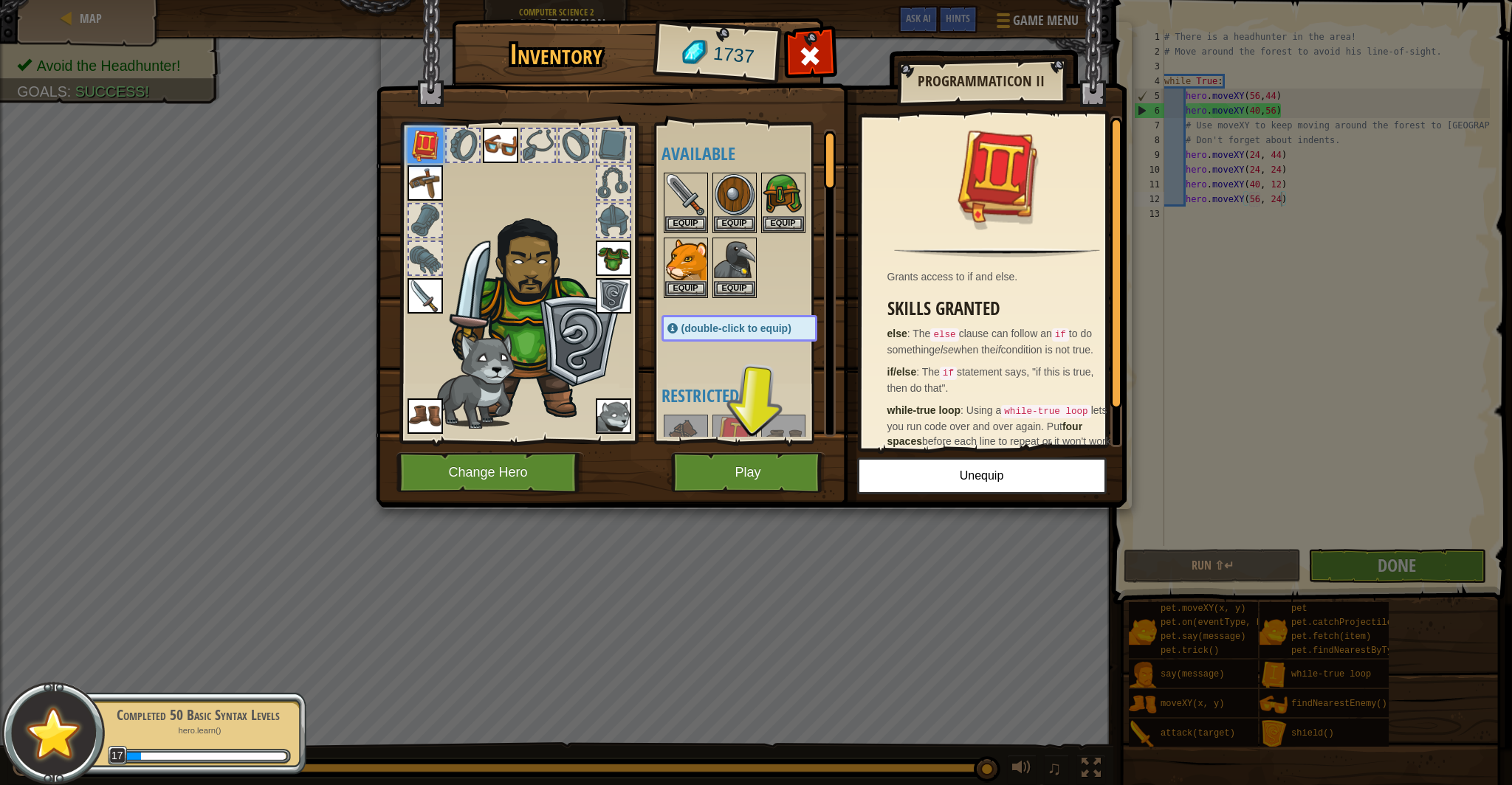
drag, startPoint x: 1104, startPoint y: 333, endPoint x: 1104, endPoint y: 344, distance: 11.0
click at [1104, 344] on div "Grants access to if and else. Skills Granted else : The else clause can follow …" at bounding box center [998, 281] width 272 height 332
drag, startPoint x: 1107, startPoint y: 352, endPoint x: 1106, endPoint y: 369, distance: 17.0
click at [1106, 369] on div "Grants access to if and else. Skills Granted else : The else clause can follow …" at bounding box center [998, 281] width 272 height 332
drag, startPoint x: 1101, startPoint y: 375, endPoint x: 1100, endPoint y: 387, distance: 12.0
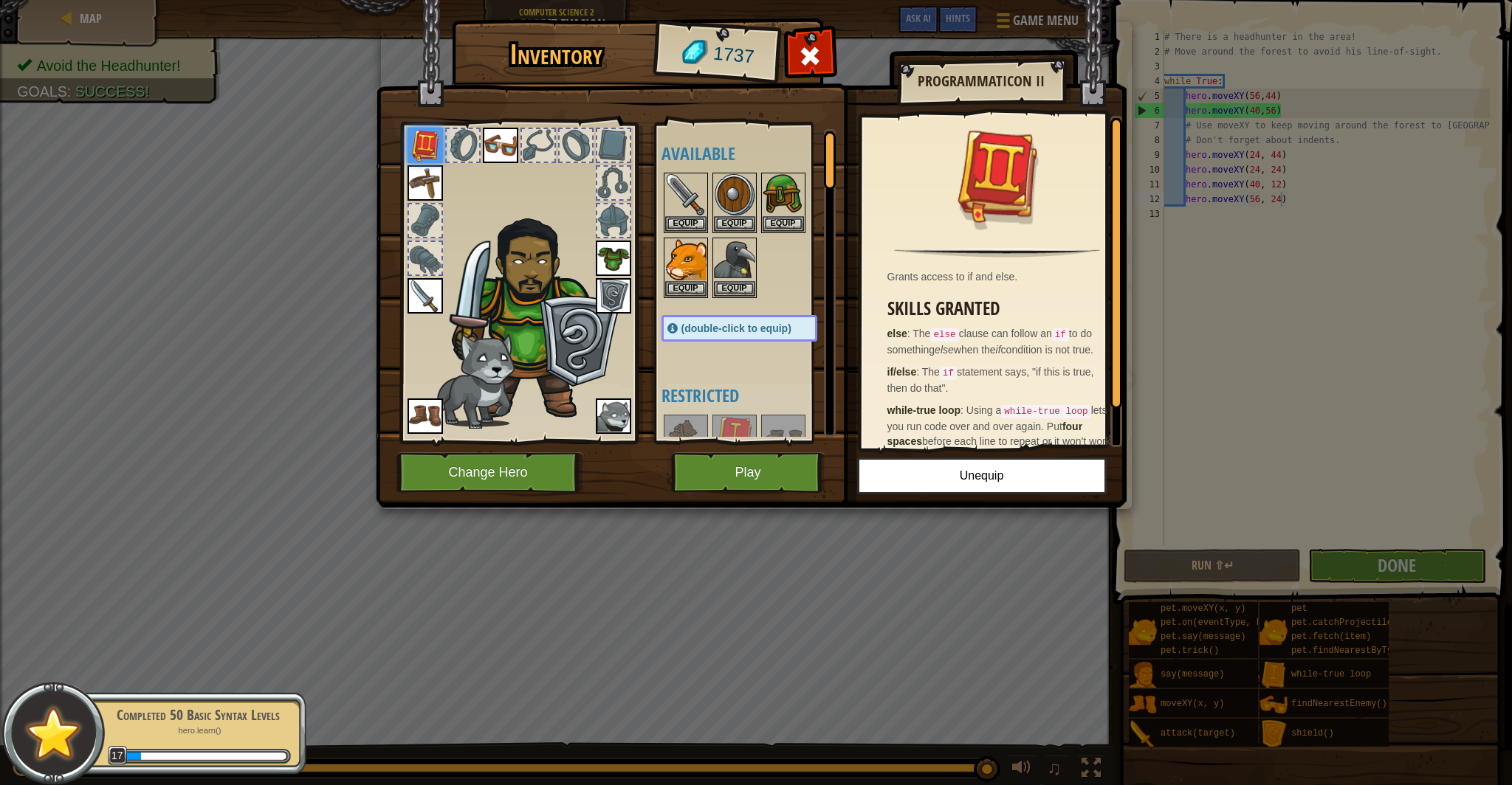
click at [1100, 387] on div "Skills Granted else : The else clause can follow an if to do something else whe…" at bounding box center [1001, 374] width 227 height 149
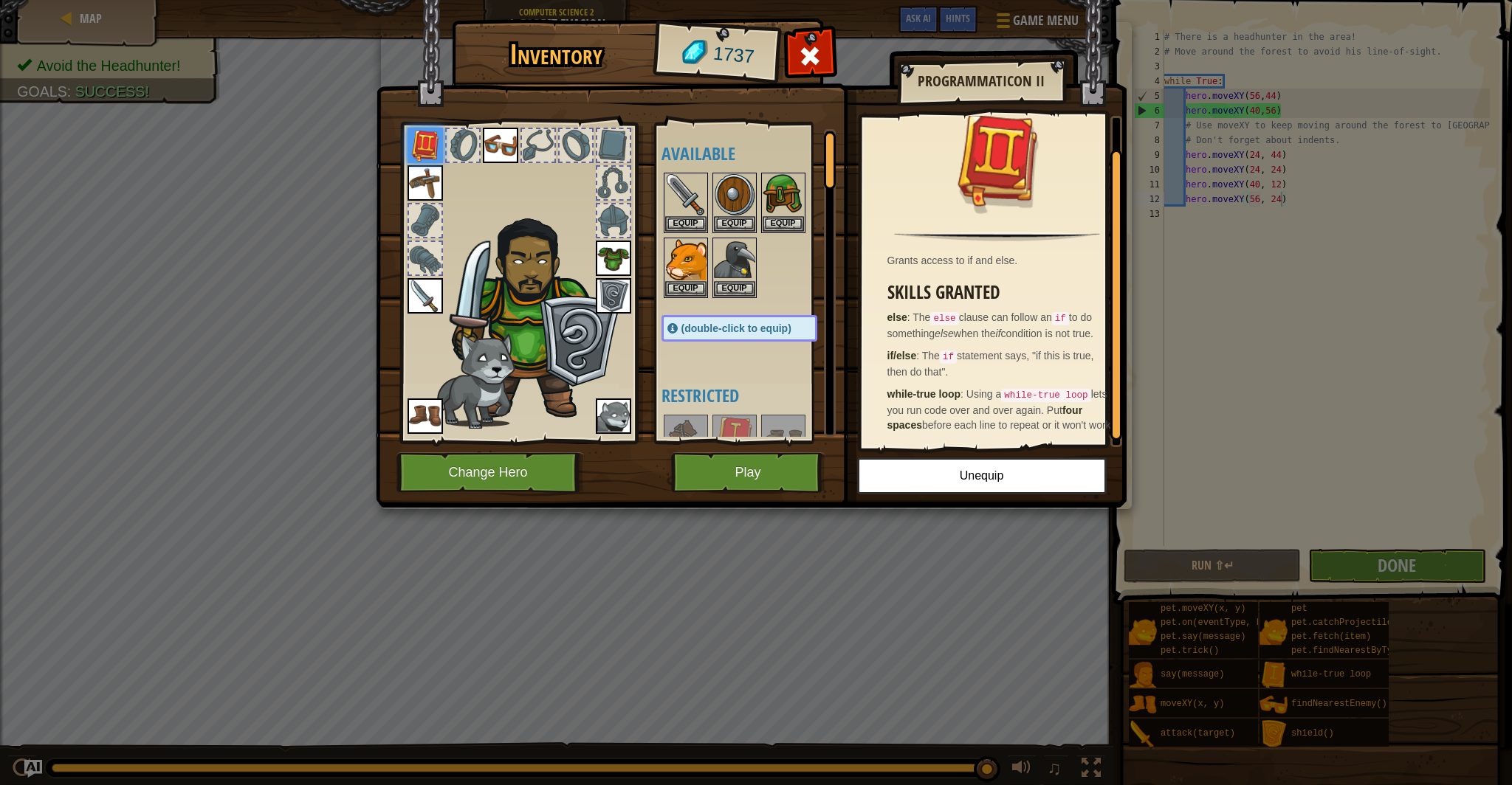
scroll to position [42, 0]
drag, startPoint x: 1116, startPoint y: 398, endPoint x: 1109, endPoint y: 489, distance: 91.3
click at [1109, 489] on div "Inventory 1737 Available Equip Equip Equip Equip Equip Equip Equip Equip Equip …" at bounding box center [757, 266] width 751 height 487
click at [765, 476] on button "Play" at bounding box center [748, 473] width 154 height 41
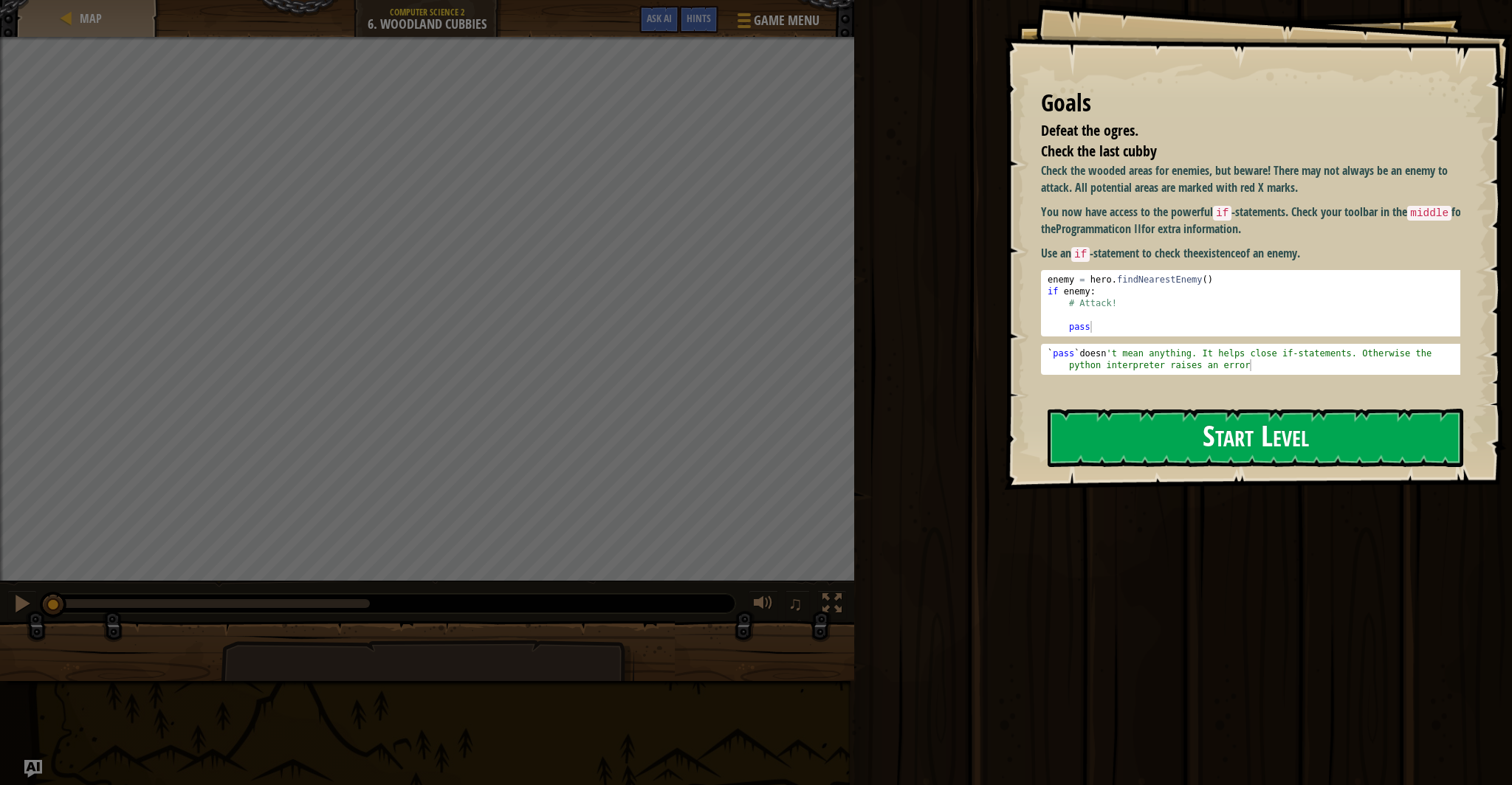
click at [1167, 419] on button "Start Level" at bounding box center [1255, 438] width 415 height 58
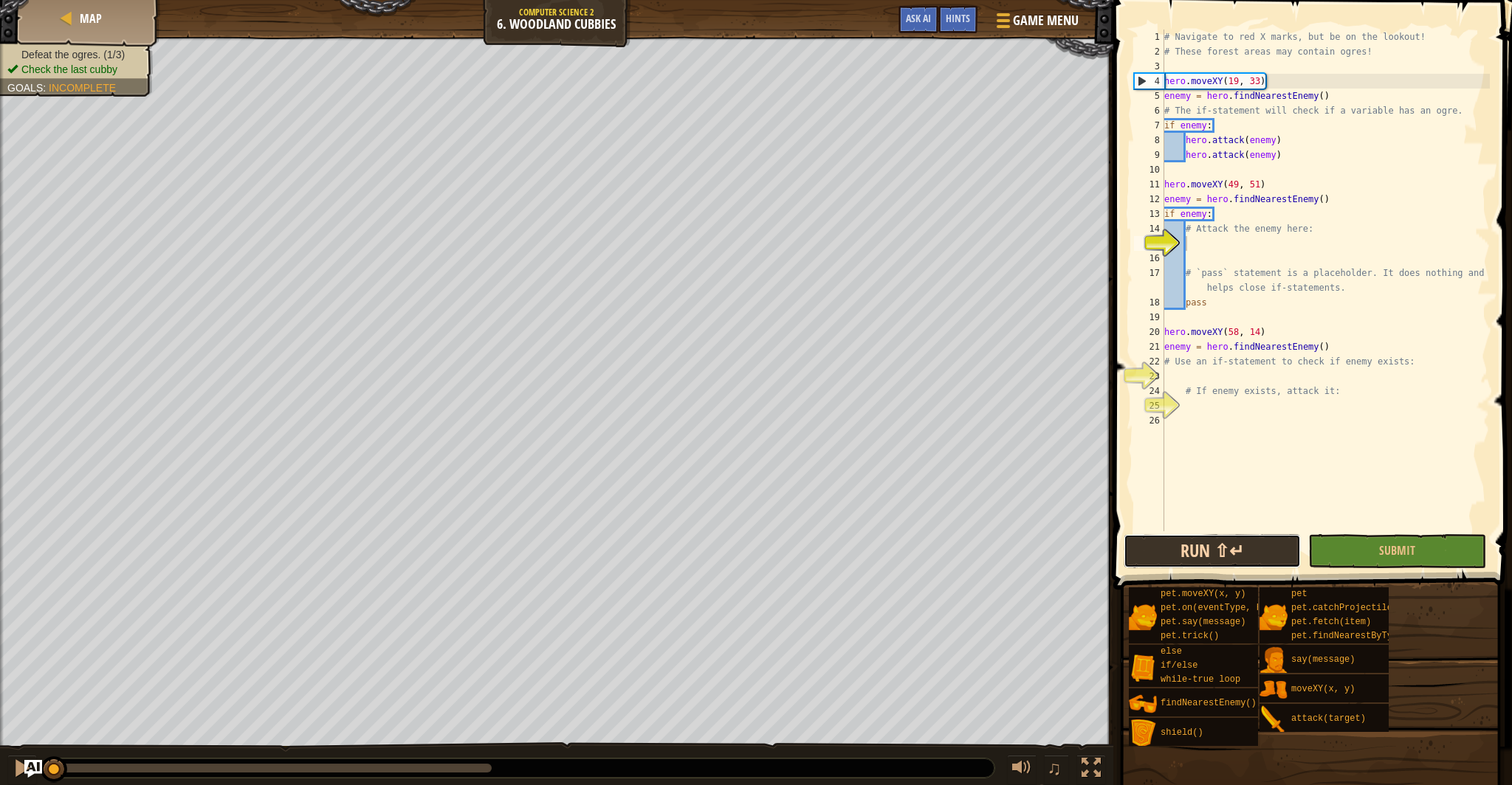
click at [1153, 539] on button "Run ⇧↵" at bounding box center [1212, 551] width 178 height 34
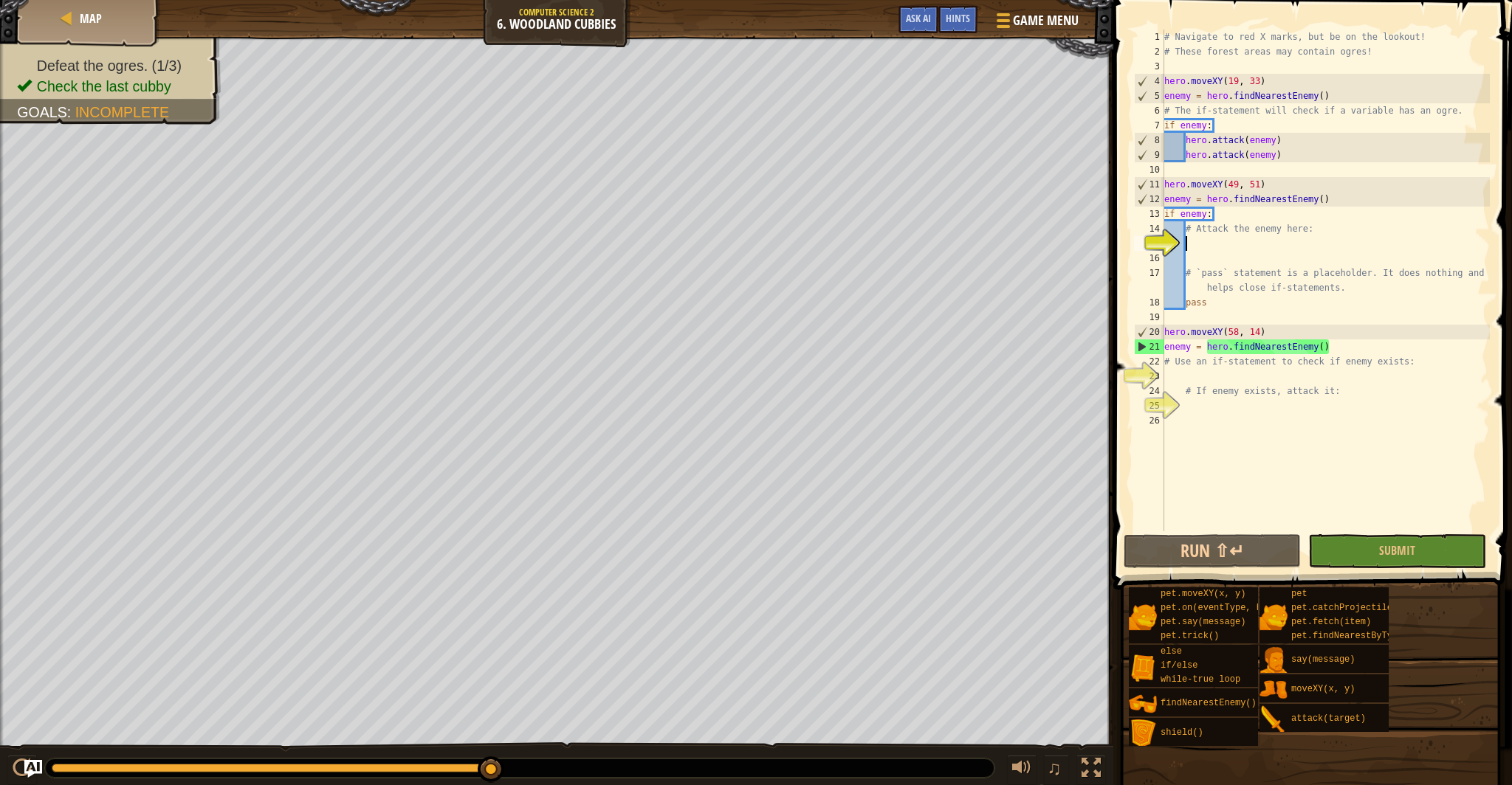
click at [1171, 376] on div "# Navigate to red X marks, but be on the lookout! # These forest areas may cont…" at bounding box center [1326, 295] width 329 height 532
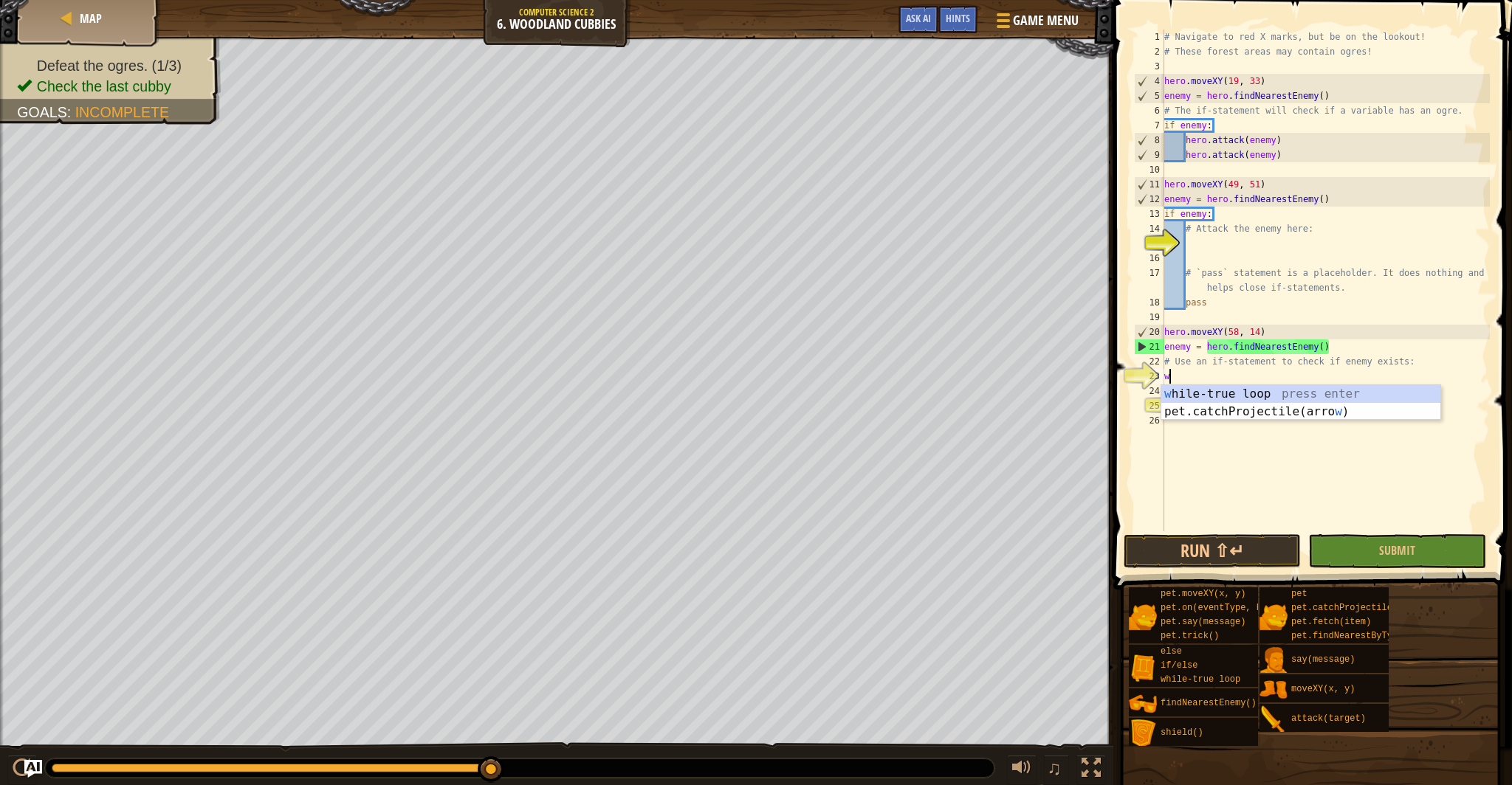
scroll to position [7, 0]
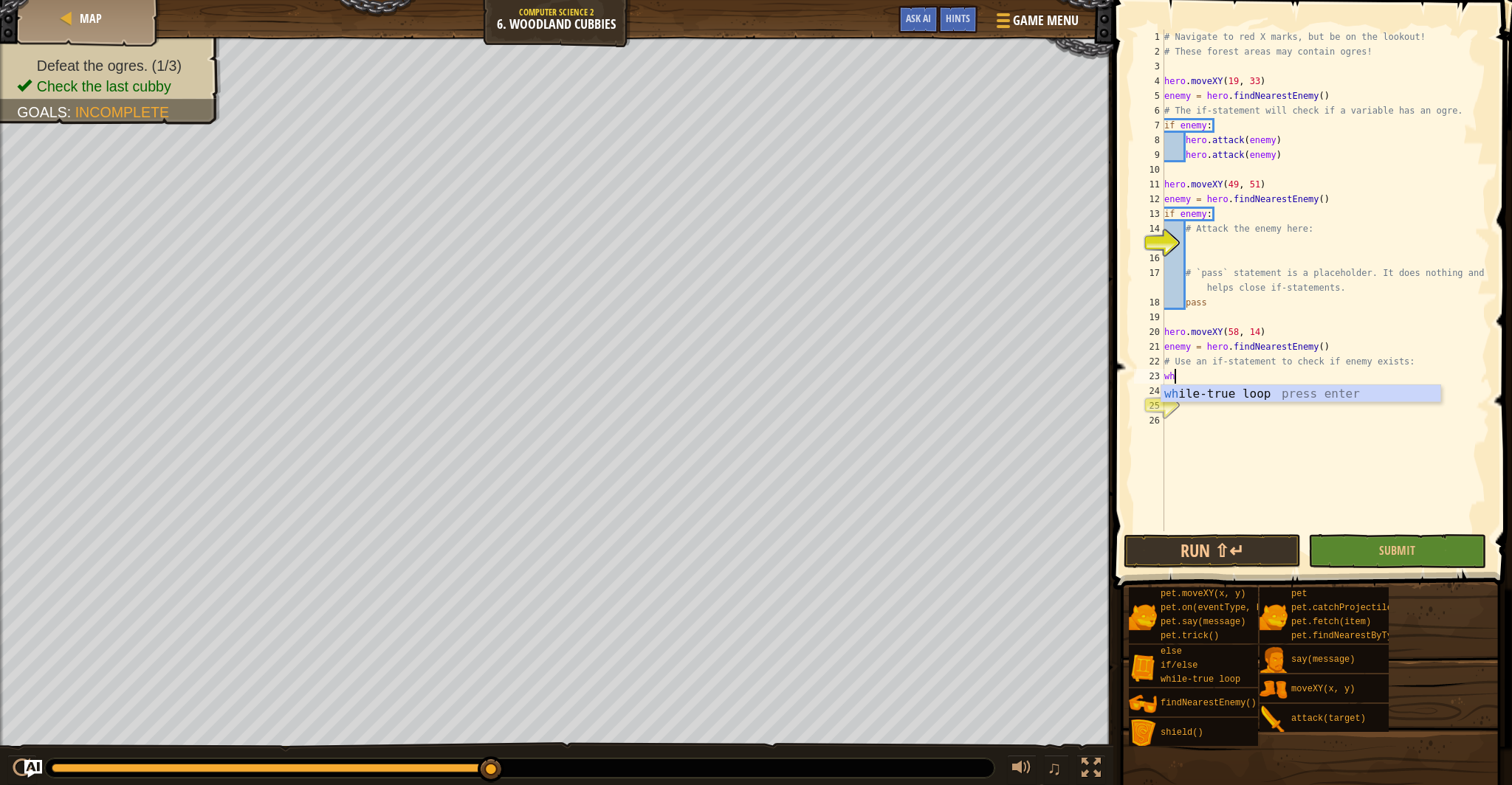
type textarea "w"
type textarea "# Use an if-statement to check if enemy exists:"
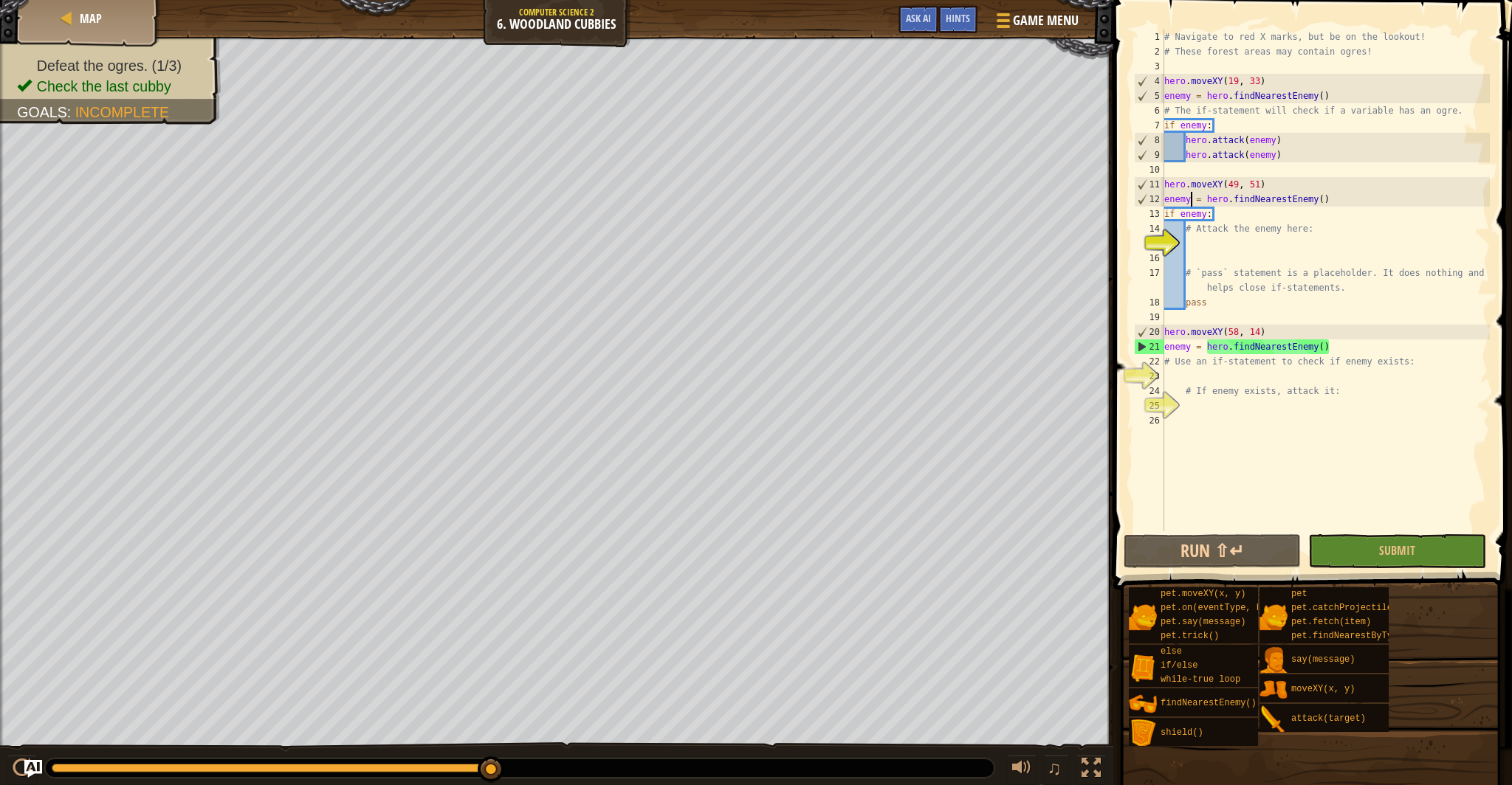
click at [1191, 199] on div "# Navigate to red X marks, but be on the lookout! # These forest areas may cont…" at bounding box center [1326, 295] width 329 height 532
type textarea "enemy = hero.findNearestEnemy()"
click at [1185, 243] on div "# Navigate to red X marks, but be on the lookout! # These forest areas may cont…" at bounding box center [1326, 295] width 329 height 532
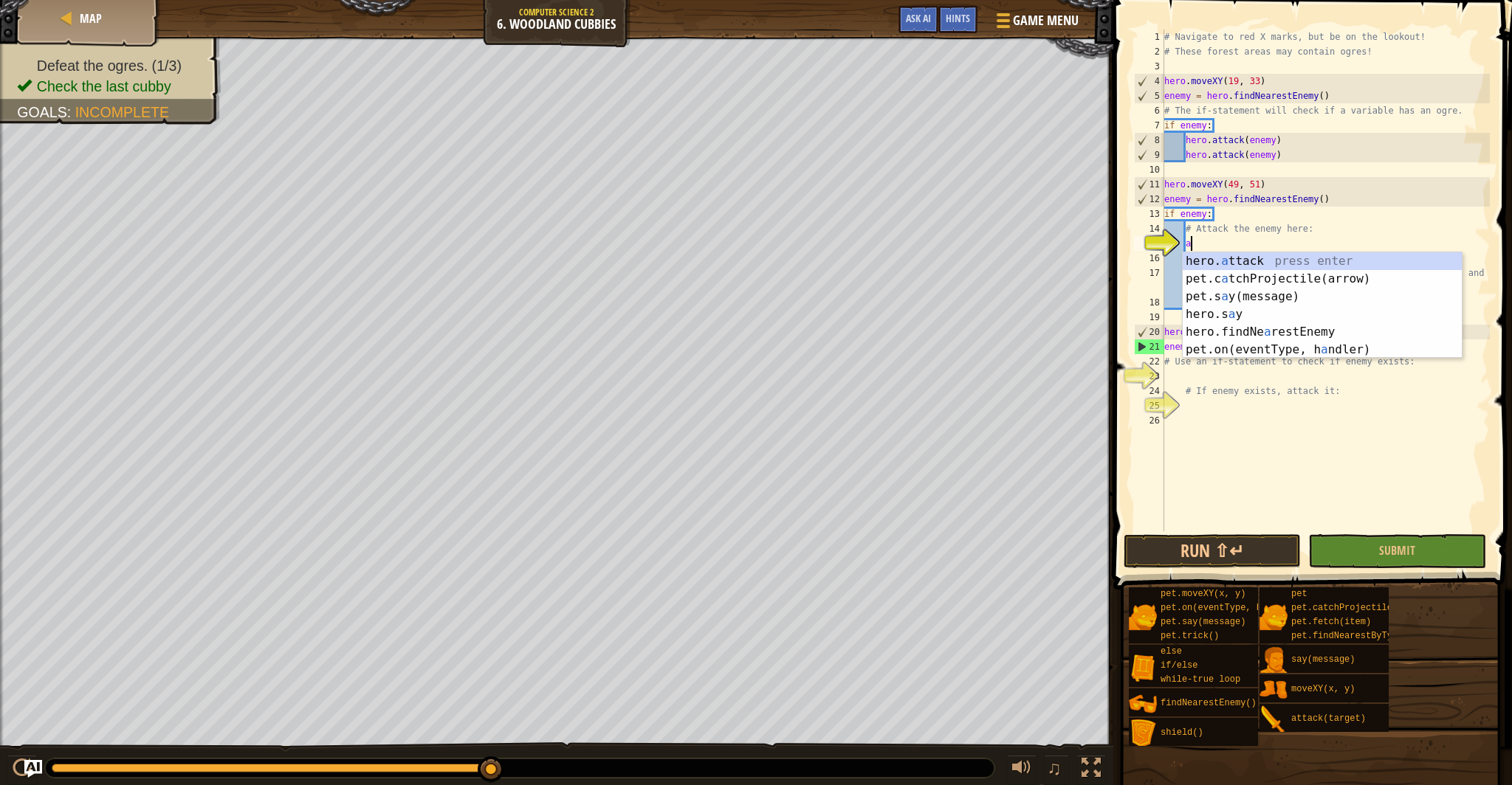
scroll to position [7, 2]
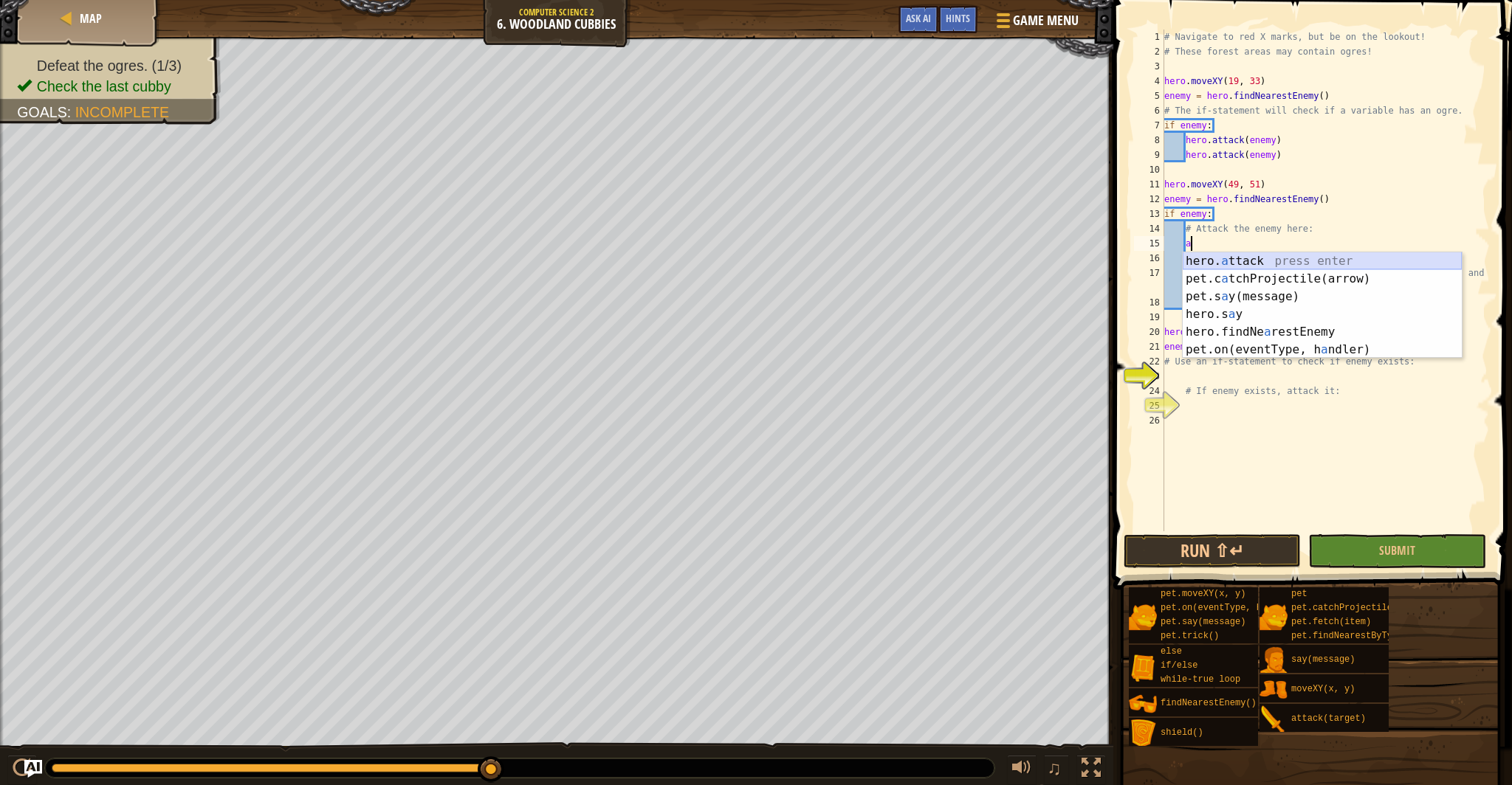
click at [1299, 264] on div "hero. a ttack press enter pet.c a tchProjectile(arrow) press enter pet.s a y(me…" at bounding box center [1323, 323] width 279 height 142
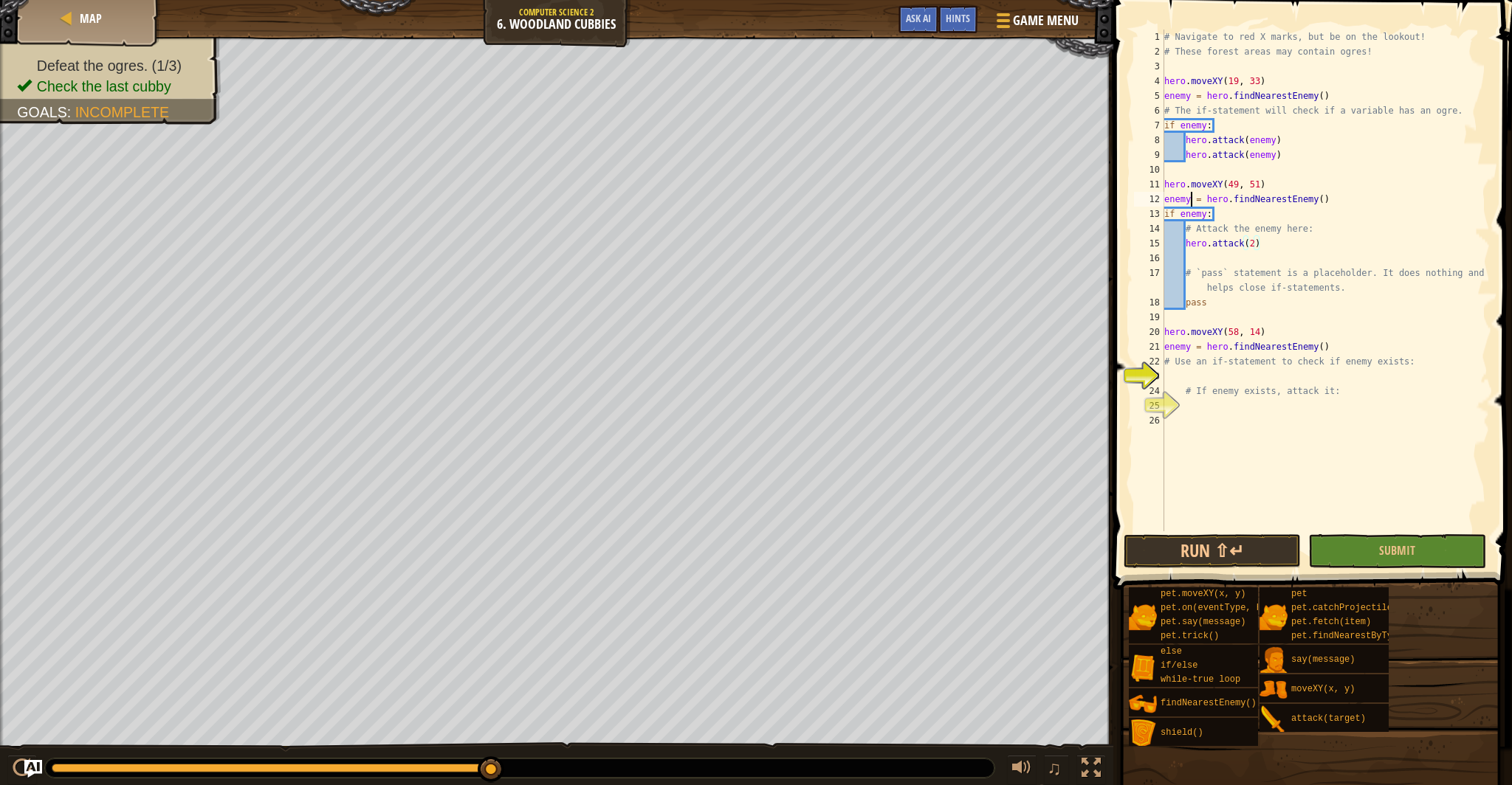
drag, startPoint x: 1190, startPoint y: 199, endPoint x: 1198, endPoint y: 220, distance: 22.5
click at [1190, 200] on div "# Navigate to red X marks, but be on the lookout! # These forest areas may cont…" at bounding box center [1326, 295] width 329 height 532
click at [1258, 245] on div "# Navigate to red X marks, but be on the lookout! # These forest areas may cont…" at bounding box center [1326, 295] width 329 height 532
click at [1256, 250] on div "# Navigate to red X marks, but be on the lookout! # These forest areas may cont…" at bounding box center [1326, 295] width 329 height 532
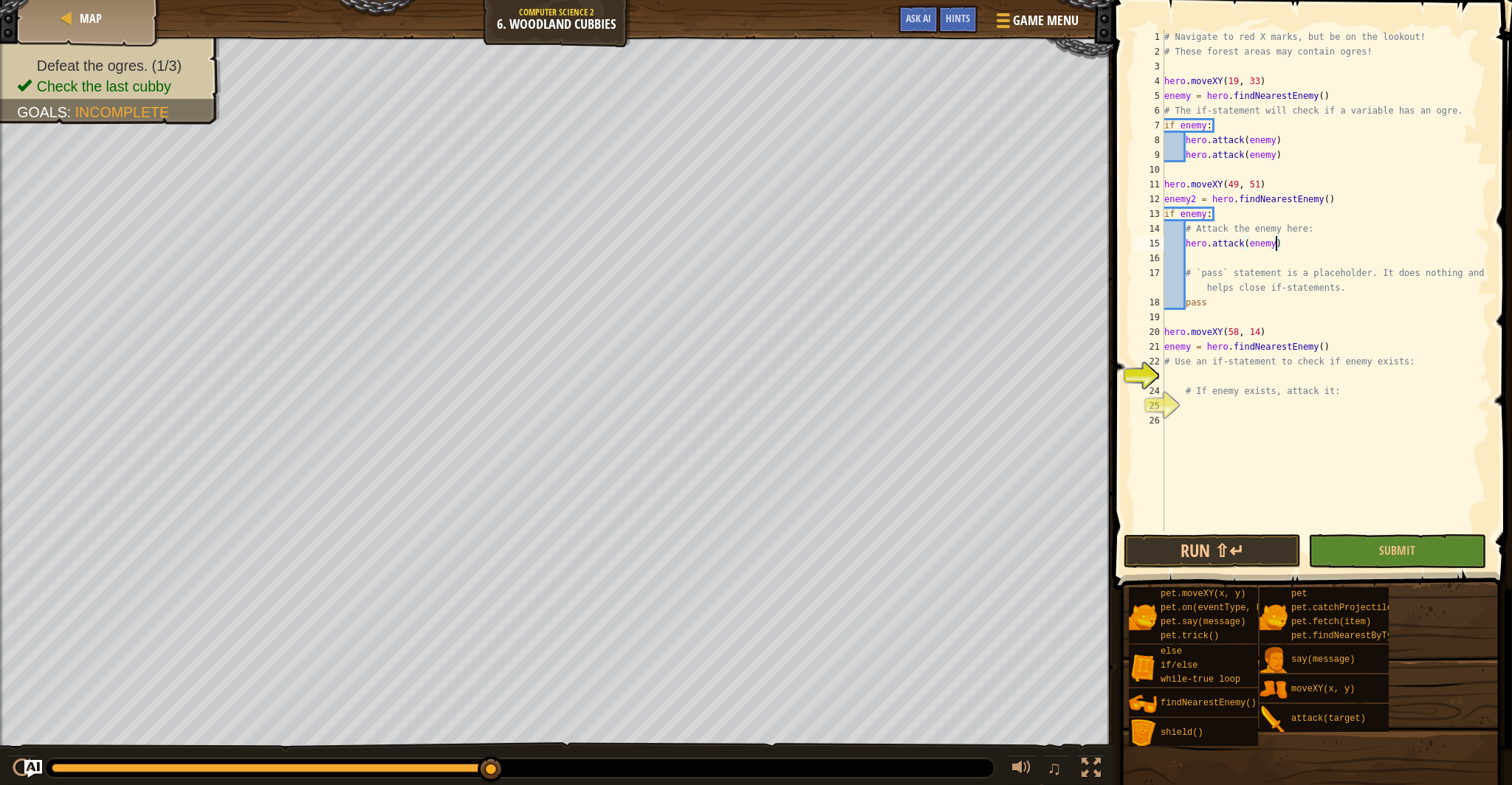
scroll to position [7, 10]
click at [1207, 214] on div "# Navigate to red X marks, but be on the lookout! # These forest areas may cont…" at bounding box center [1326, 295] width 329 height 532
type textarea "if enemy2:"
click at [1385, 540] on button "Submit" at bounding box center [1397, 551] width 178 height 34
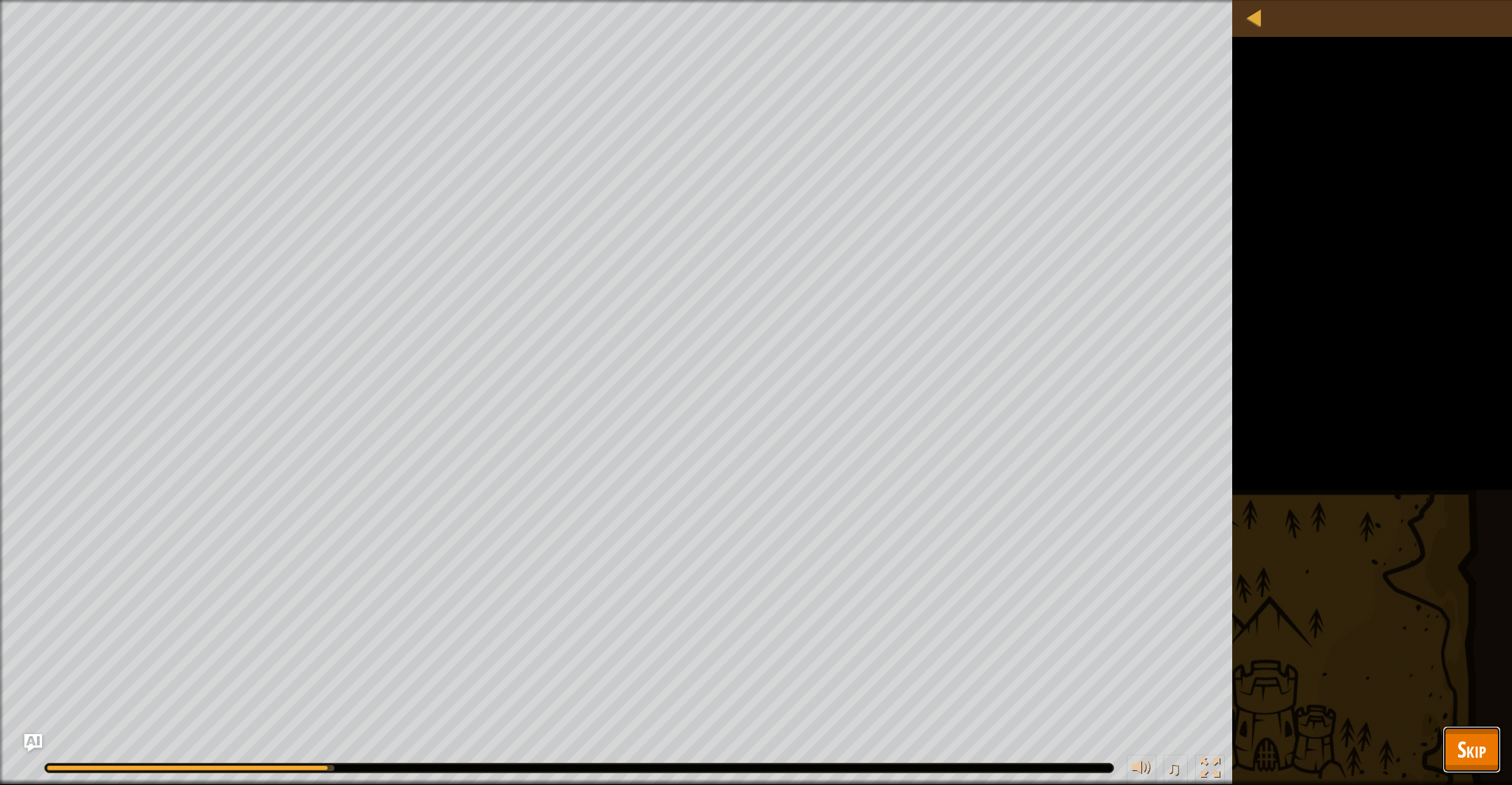
click at [1492, 748] on button "Skip" at bounding box center [1471, 750] width 58 height 48
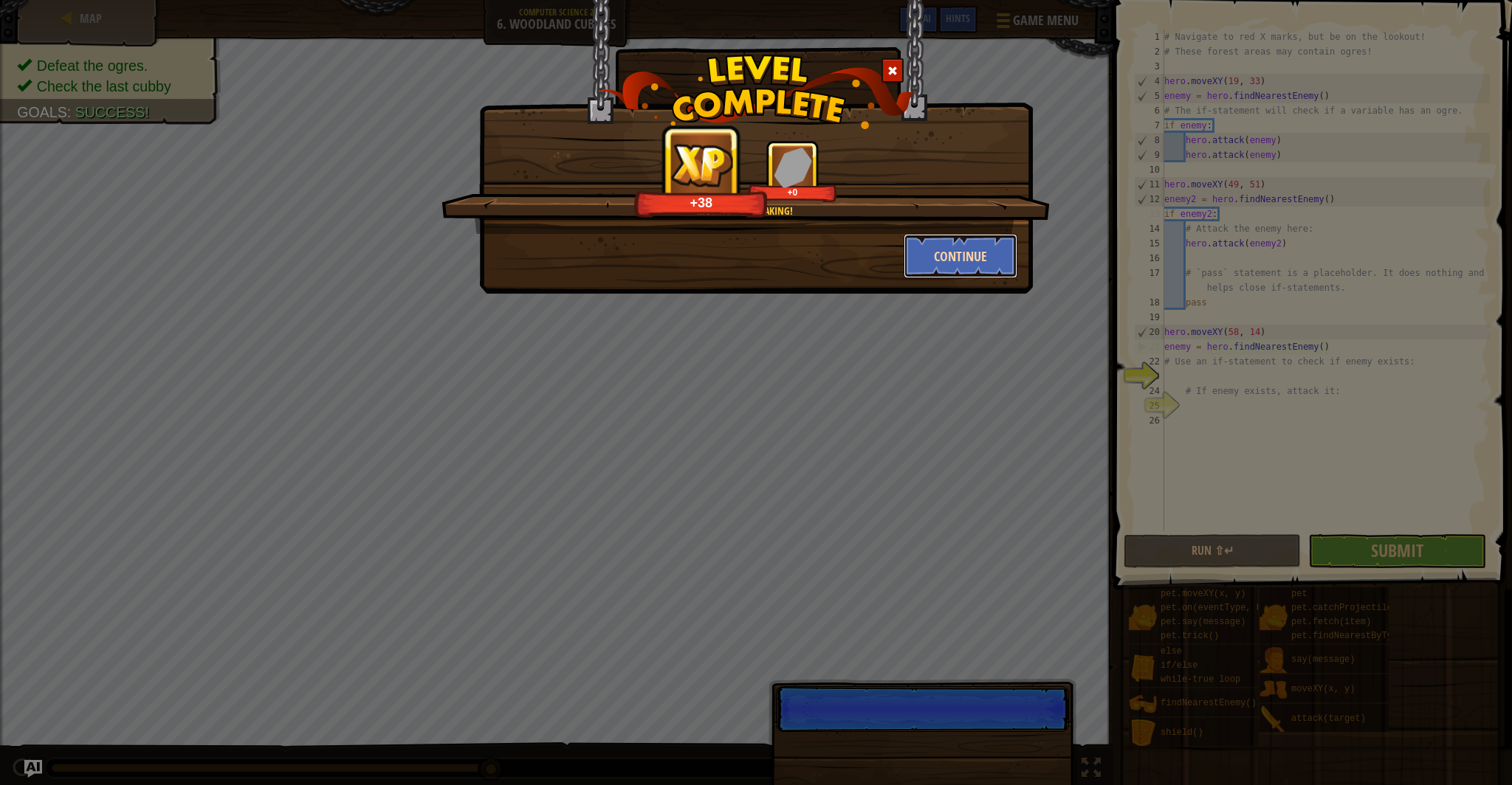
click at [942, 274] on button "Continue" at bounding box center [961, 256] width 115 height 45
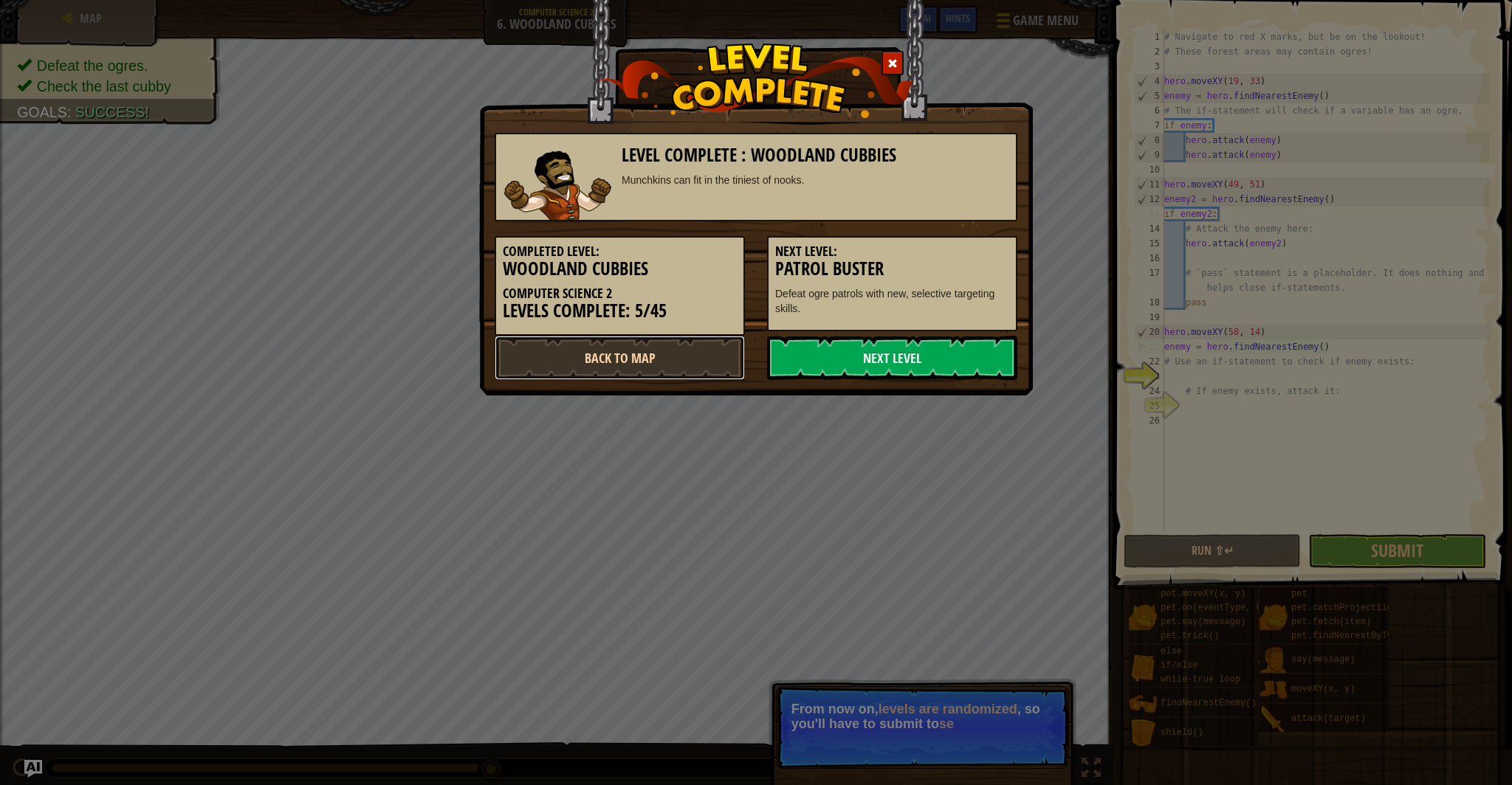
click at [699, 358] on link "Back to Map" at bounding box center [620, 358] width 250 height 45
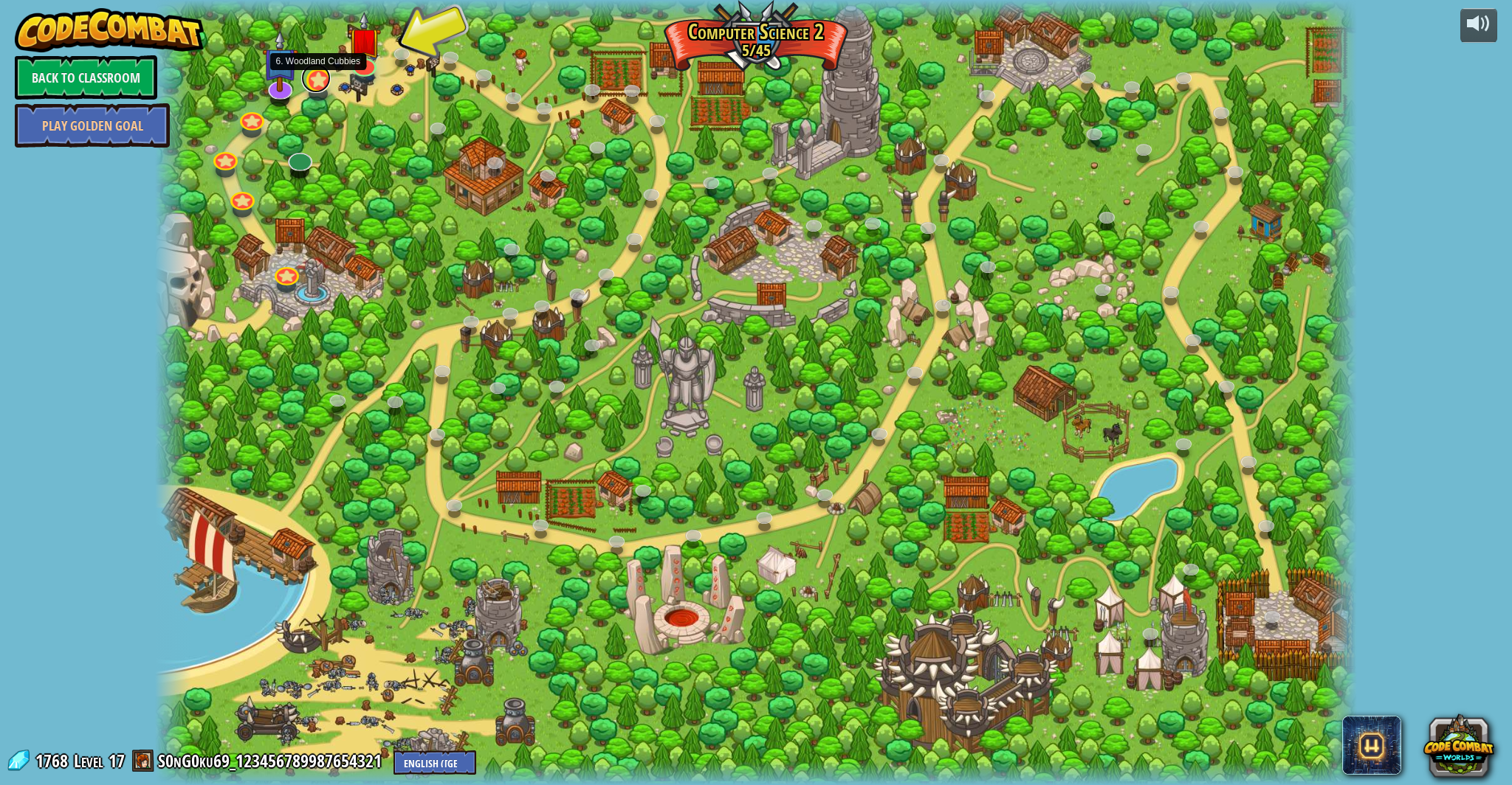
click at [312, 82] on link at bounding box center [315, 78] width 29 height 29
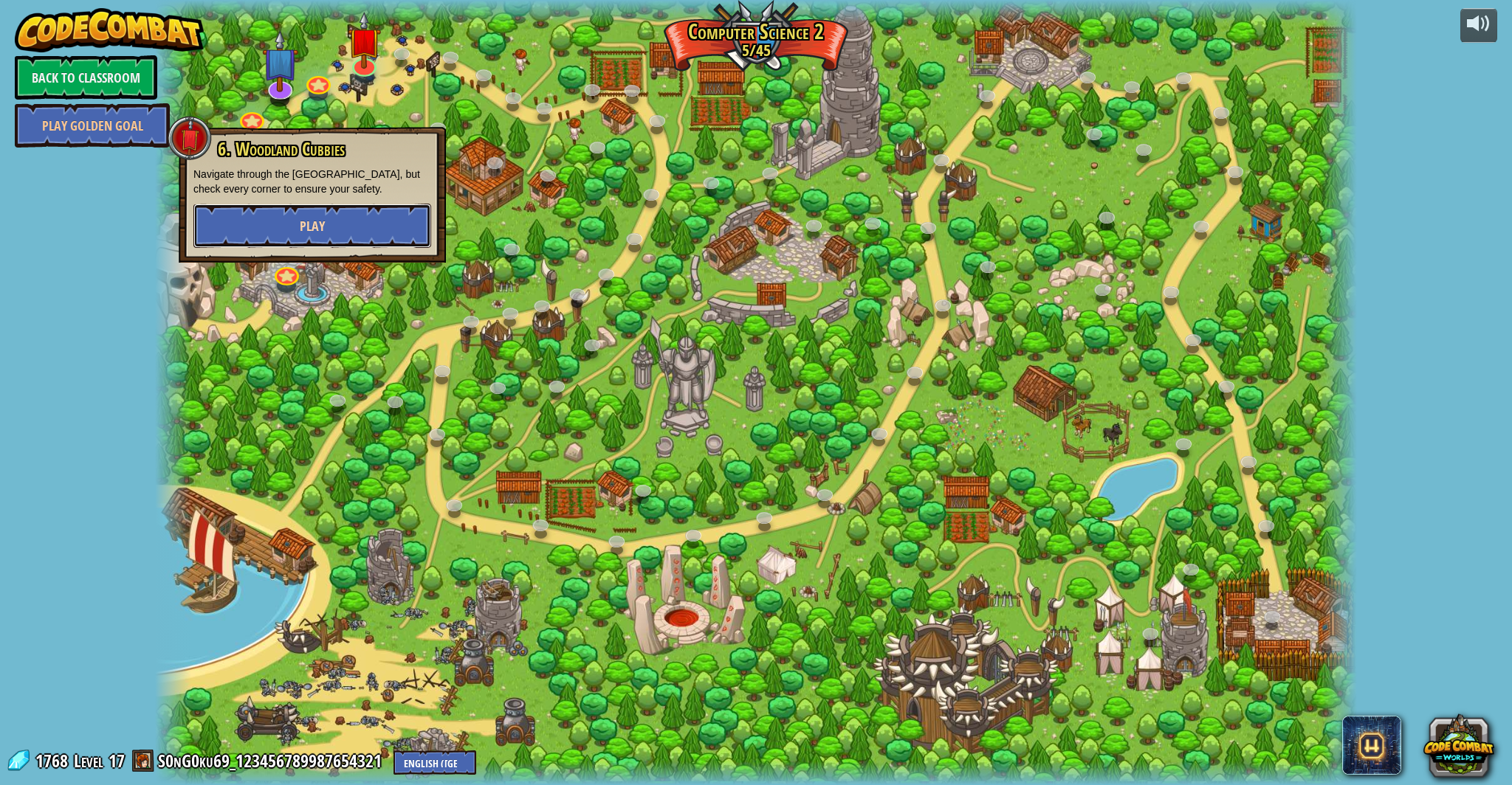
click at [313, 215] on button "Play" at bounding box center [312, 226] width 238 height 45
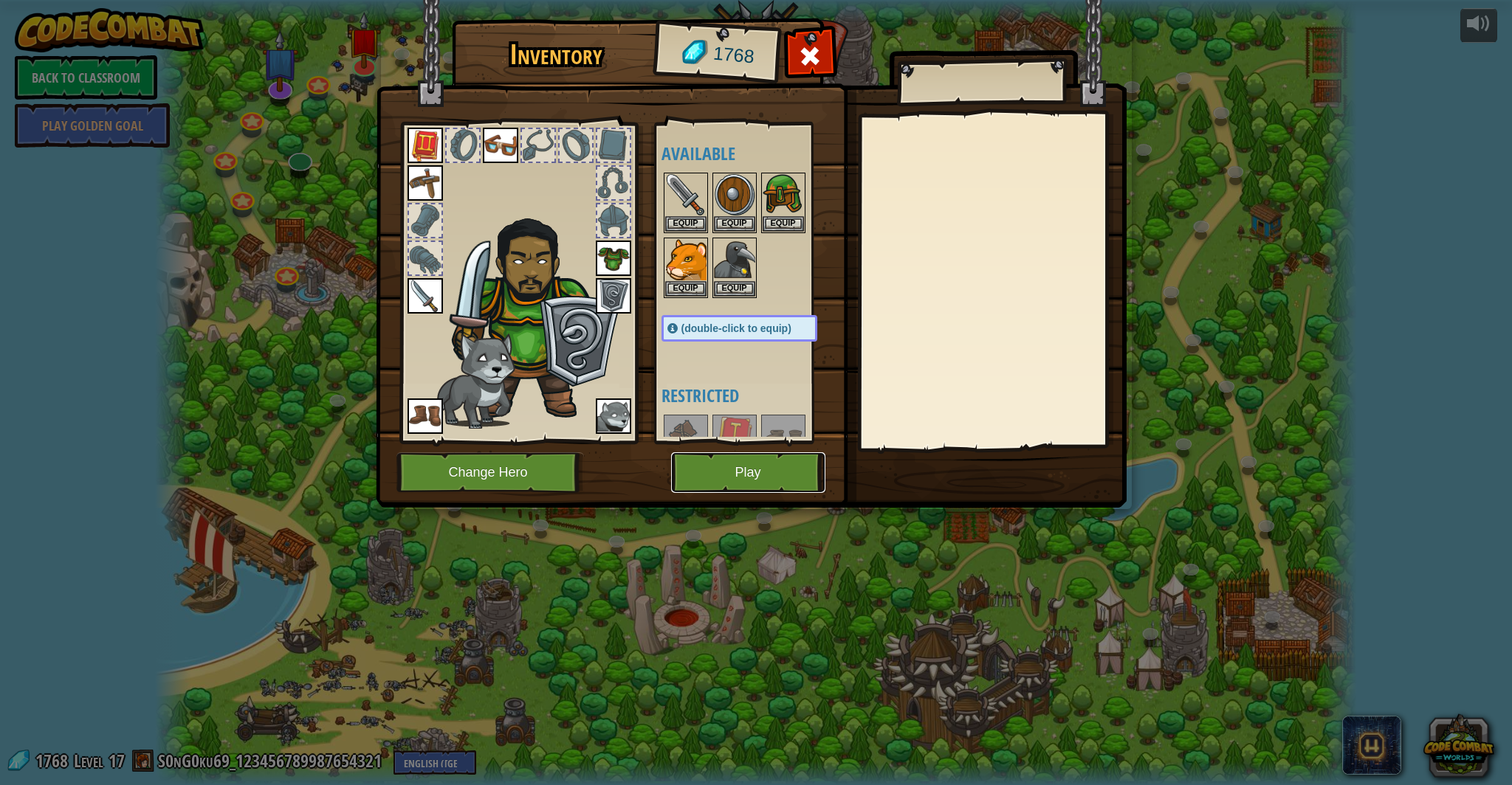
click at [707, 473] on button "Play" at bounding box center [748, 473] width 154 height 41
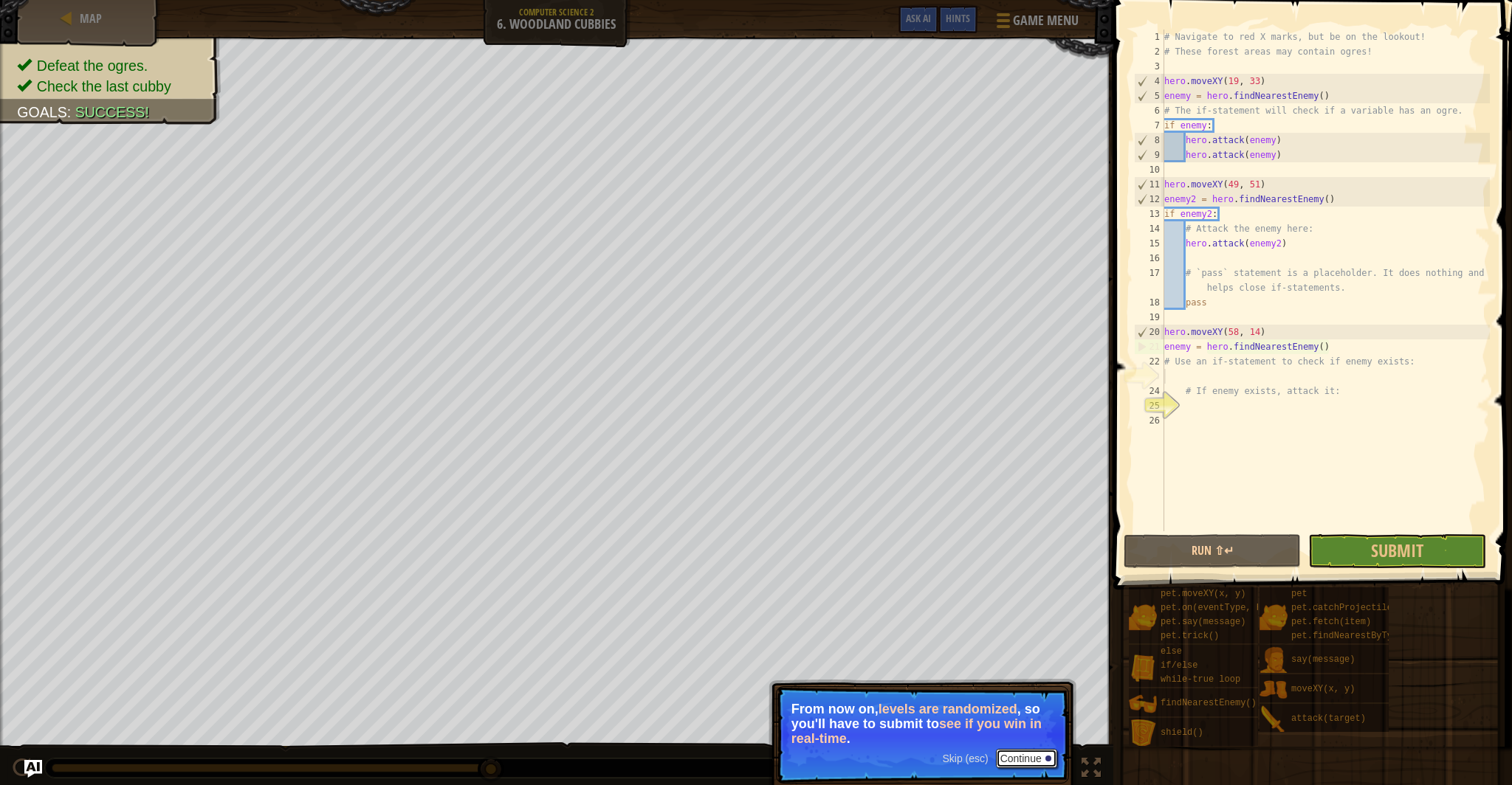
click at [1003, 761] on button "Continue" at bounding box center [1026, 759] width 61 height 19
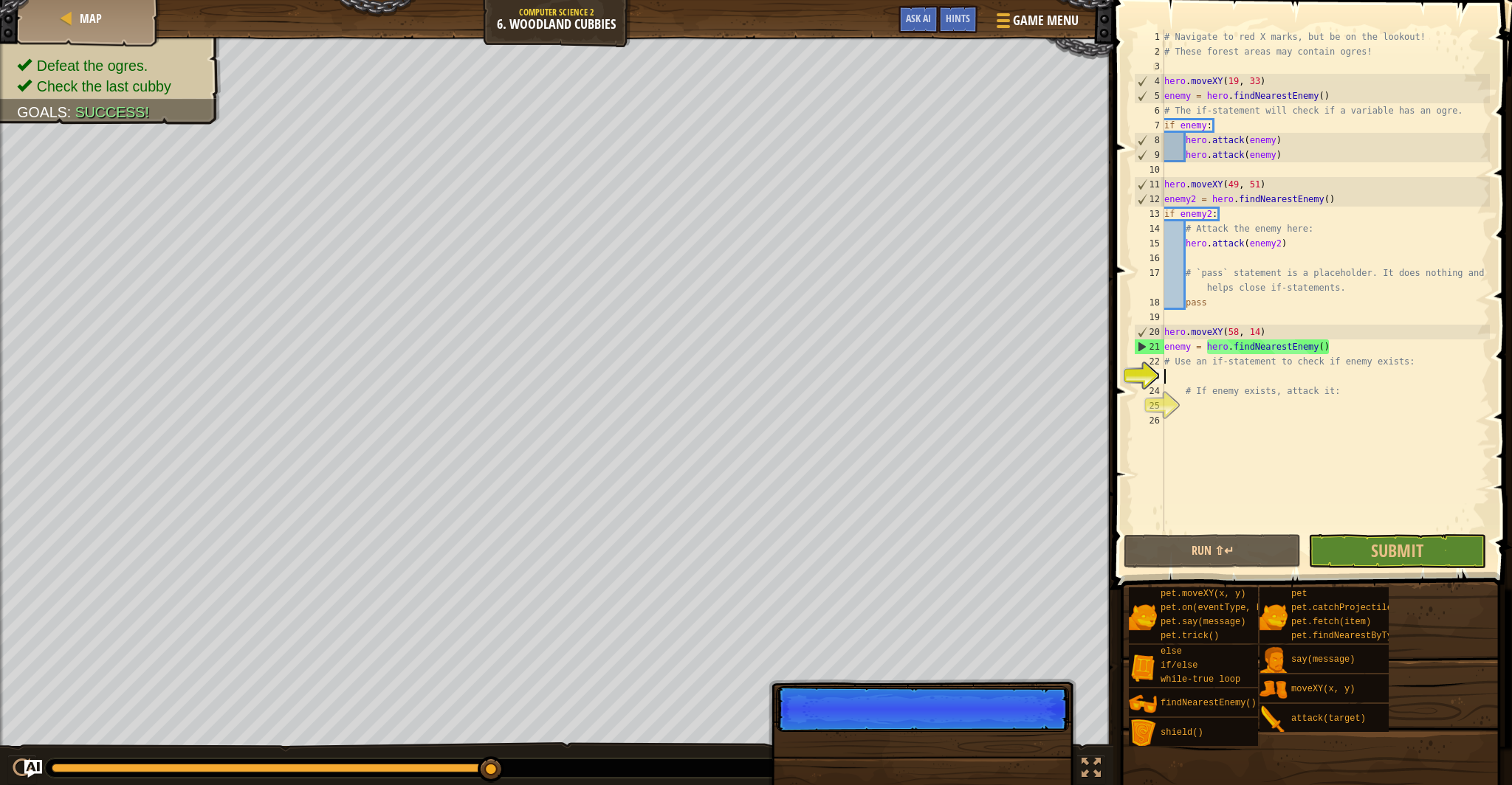
scroll to position [7, 0]
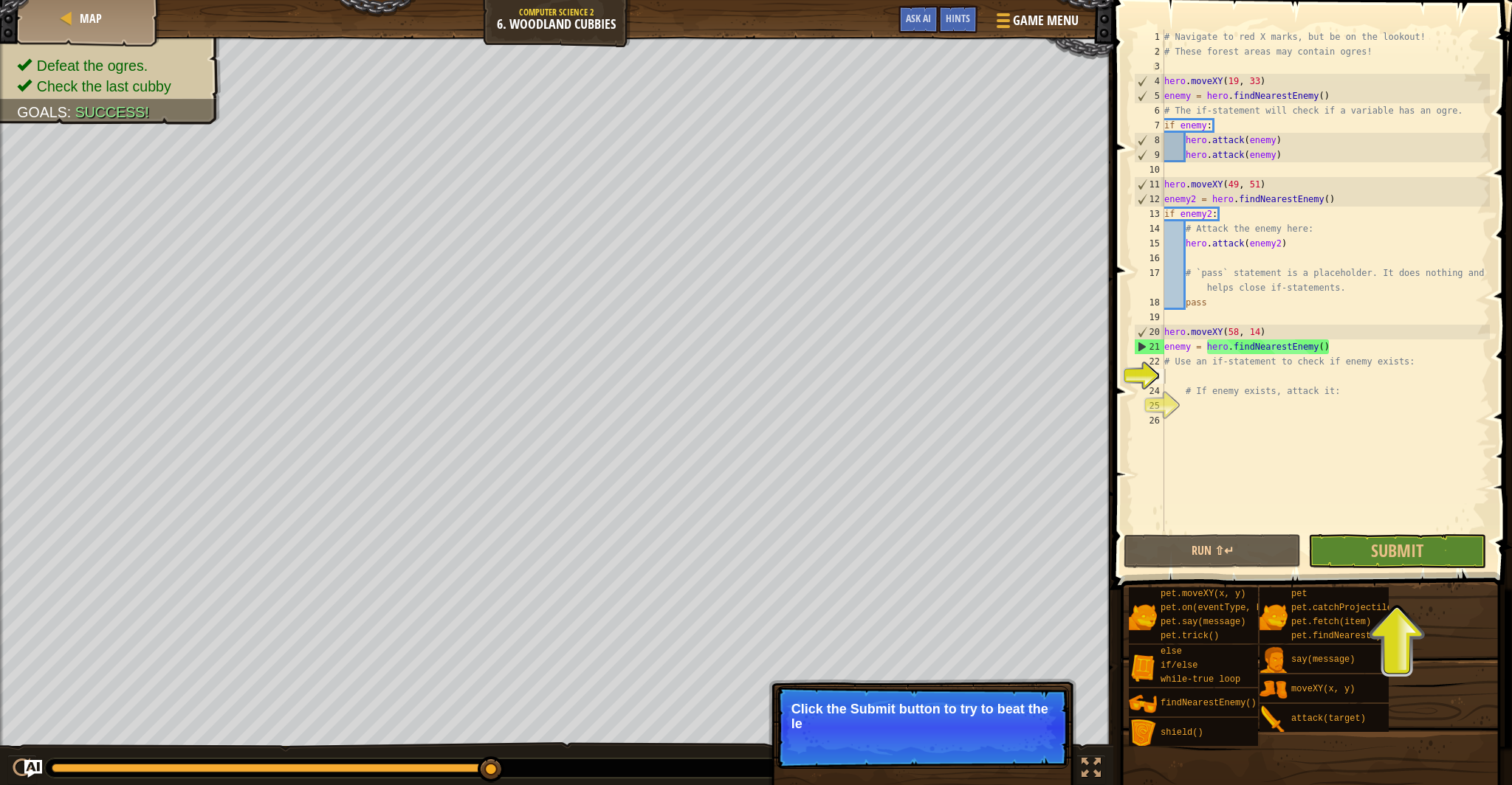
click at [968, 736] on p "Click the Submit button to try to beat the le" at bounding box center [923, 727] width 293 height 82
click at [968, 736] on p "Click the Submit button to try to beat the level." at bounding box center [923, 727] width 293 height 82
click at [848, 714] on p "Click the Submit button to try to beat the level." at bounding box center [923, 716] width 262 height 29
click at [1337, 563] on button "Submit" at bounding box center [1397, 551] width 178 height 34
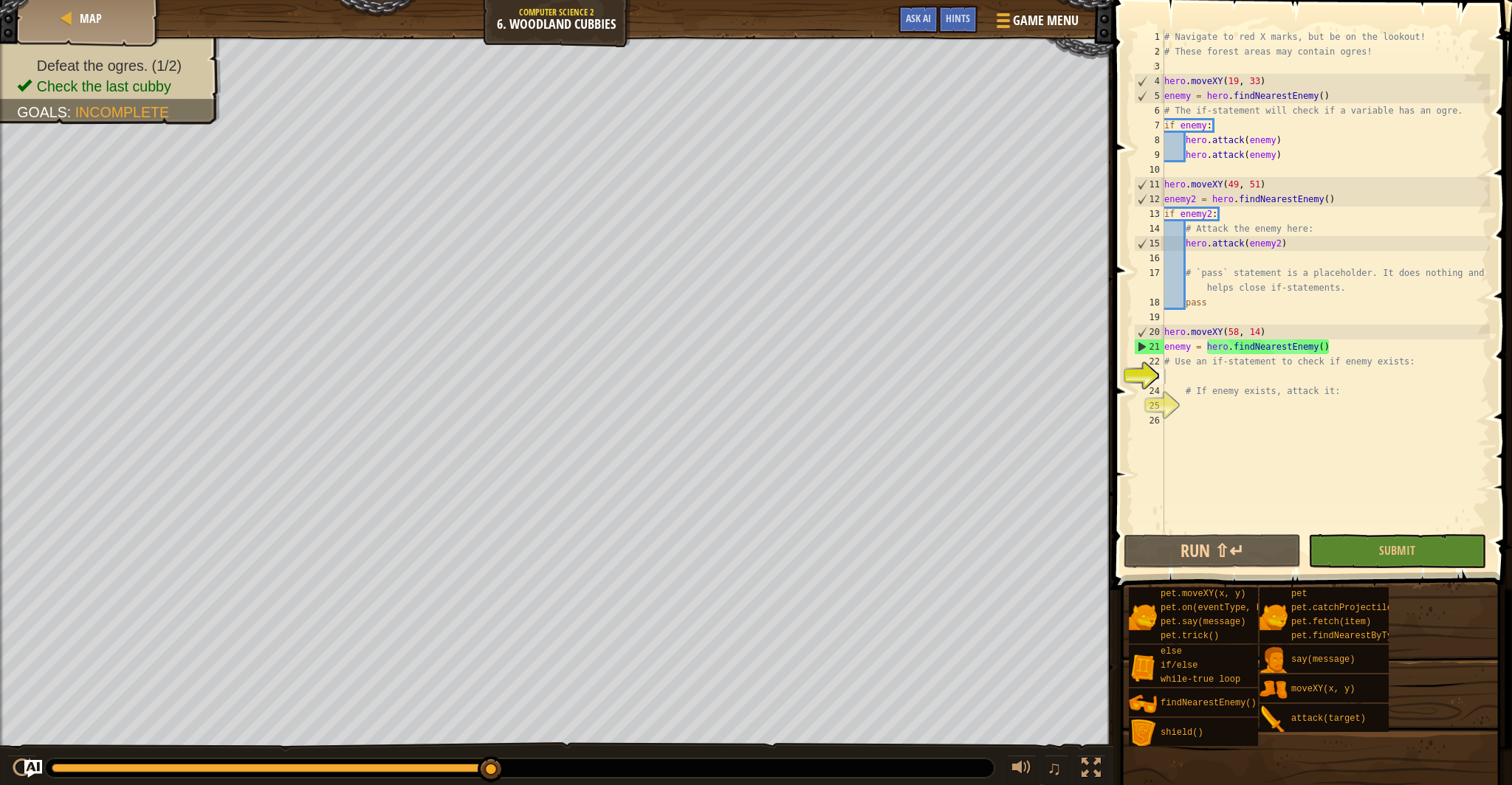
click at [1177, 378] on div "# Navigate to red X marks, but be on the lookout! # These forest areas may cont…" at bounding box center [1326, 295] width 329 height 532
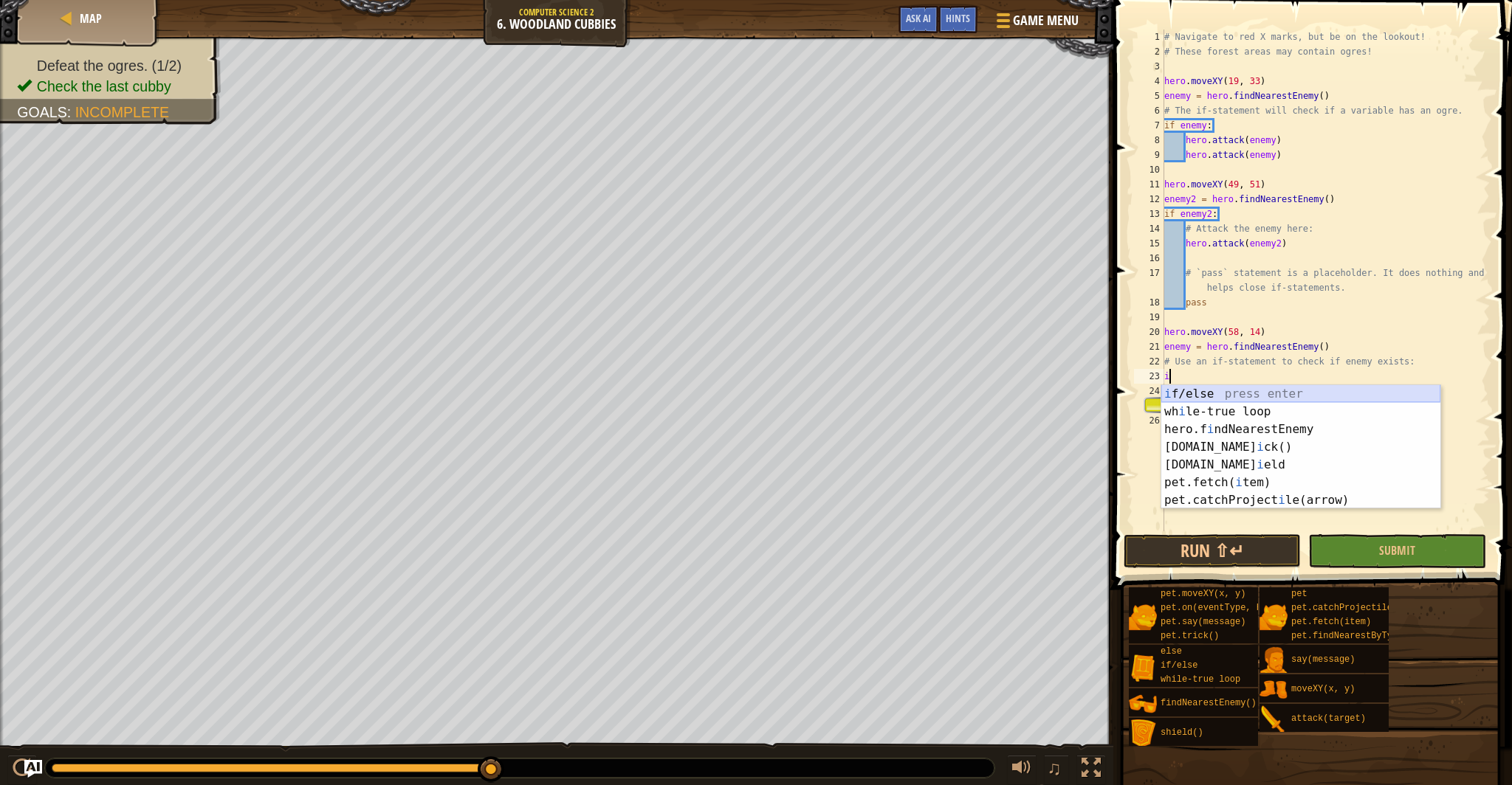
click at [1212, 400] on div "i f/else press enter wh i le-true loop press enter hero.f i ndNearestEnemy pres…" at bounding box center [1301, 465] width 279 height 159
type textarea "if enemy:"
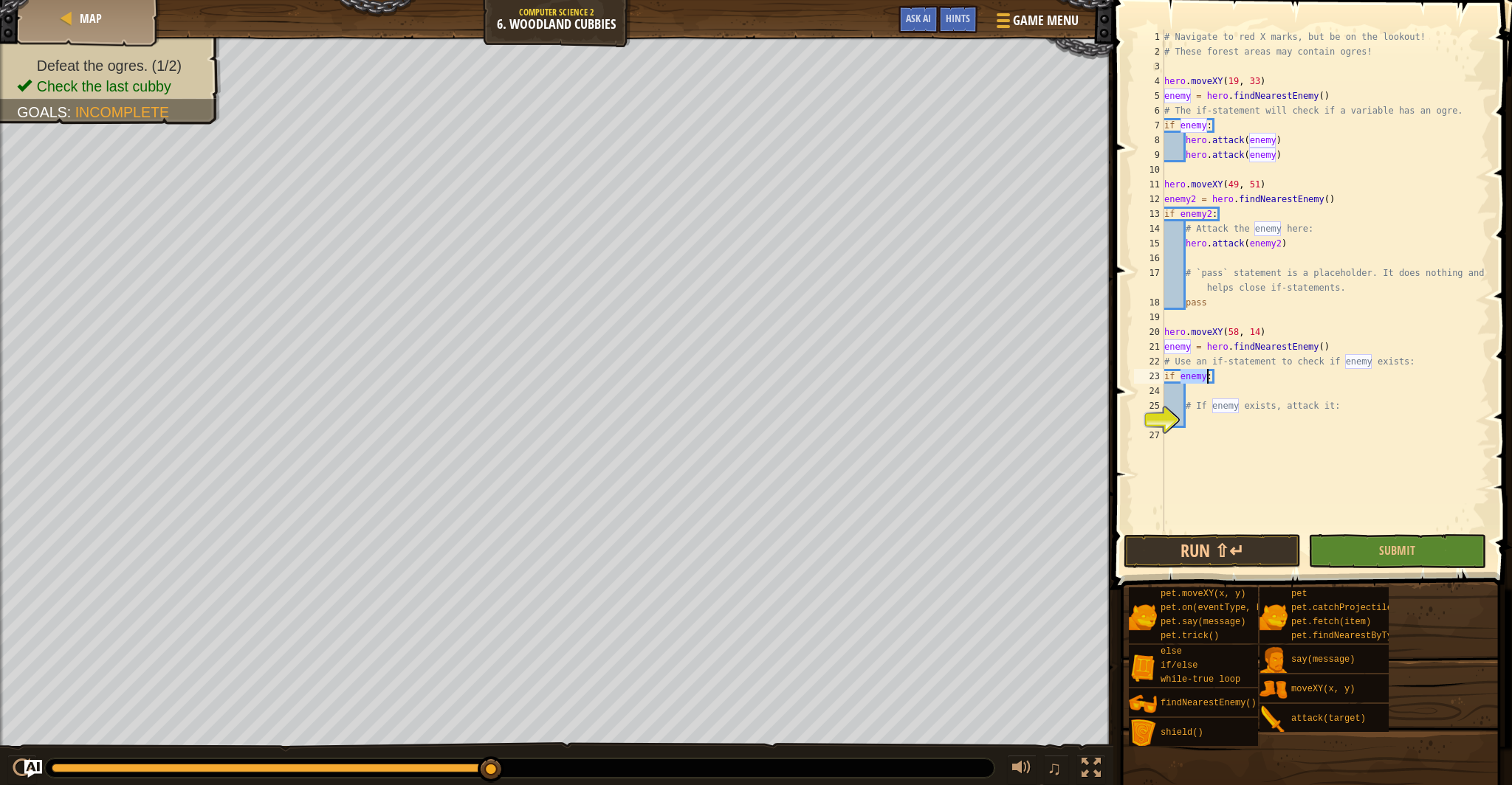
click at [1224, 383] on div "# Navigate to red X marks, but be on the lookout! # These forest areas may cont…" at bounding box center [1326, 295] width 329 height 532
click at [1196, 415] on div "# Navigate to red X marks, but be on the lookout! # These forest areas may cont…" at bounding box center [1326, 295] width 329 height 532
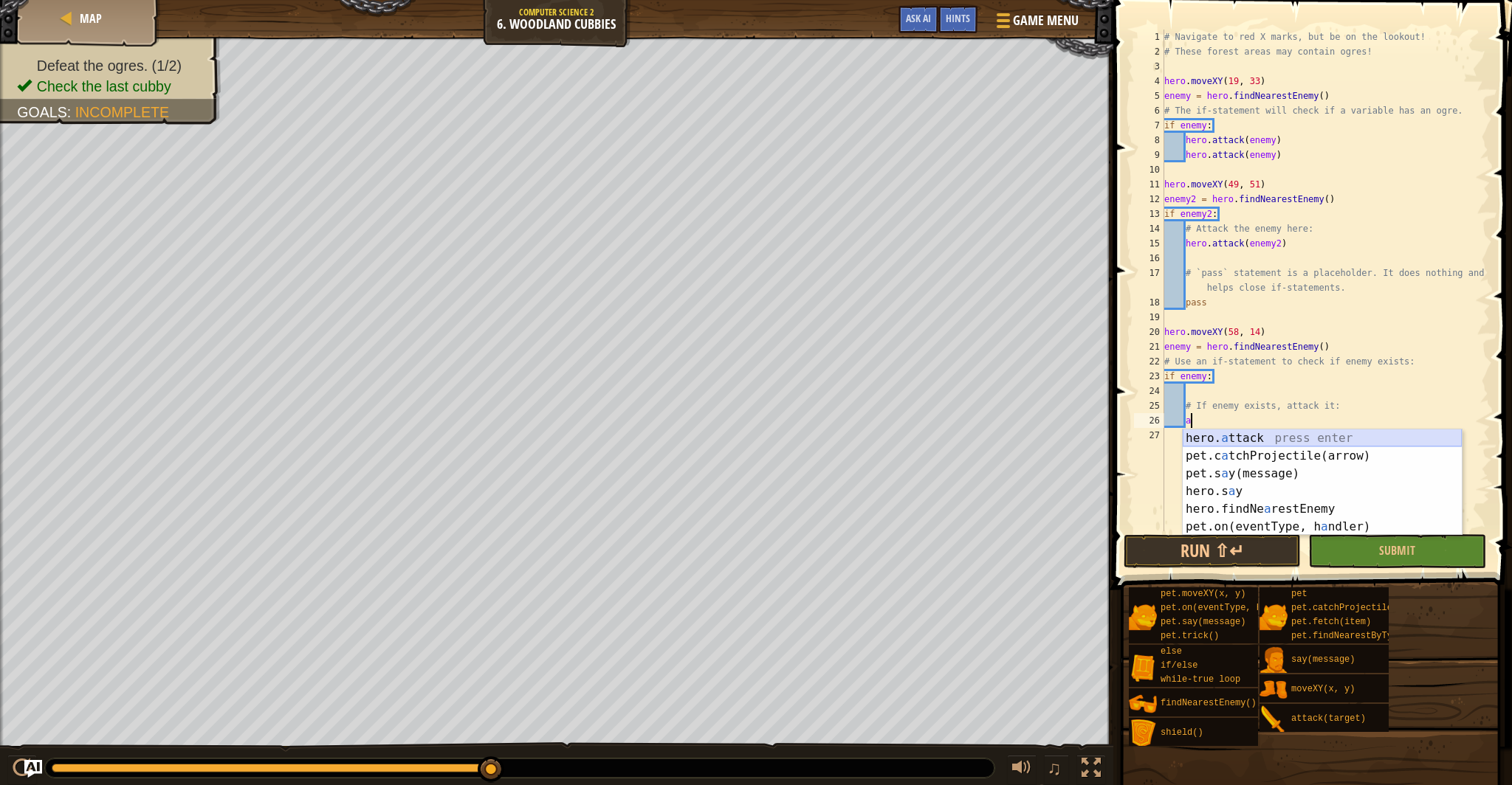
click at [1239, 437] on div "hero. a ttack press enter pet.c a tchProjectile(arrow) press enter pet.s a y(me…" at bounding box center [1323, 501] width 279 height 142
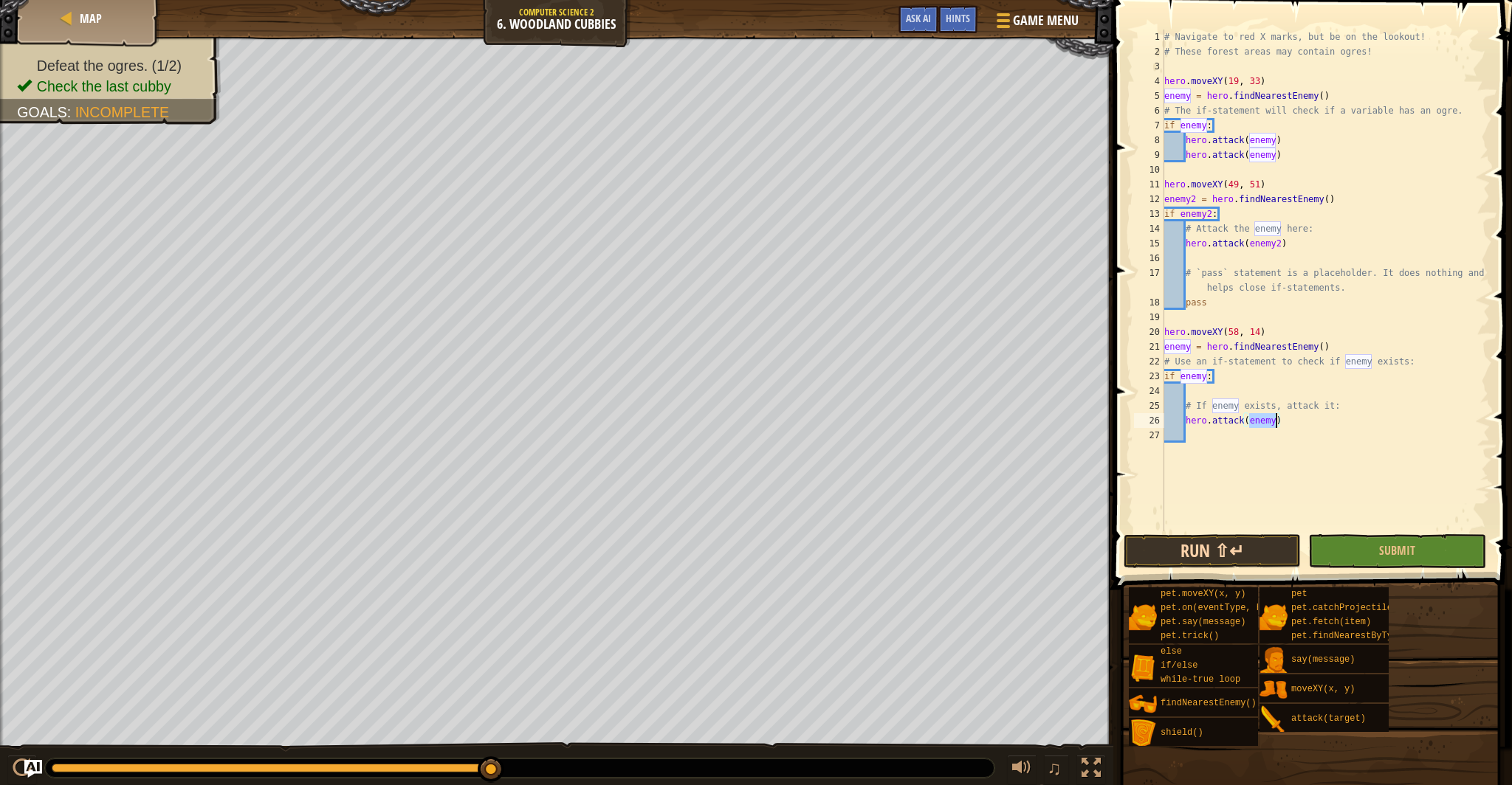
type textarea "hero.attack(enemy)"
click at [1285, 548] on button "Run ⇧↵" at bounding box center [1212, 551] width 178 height 34
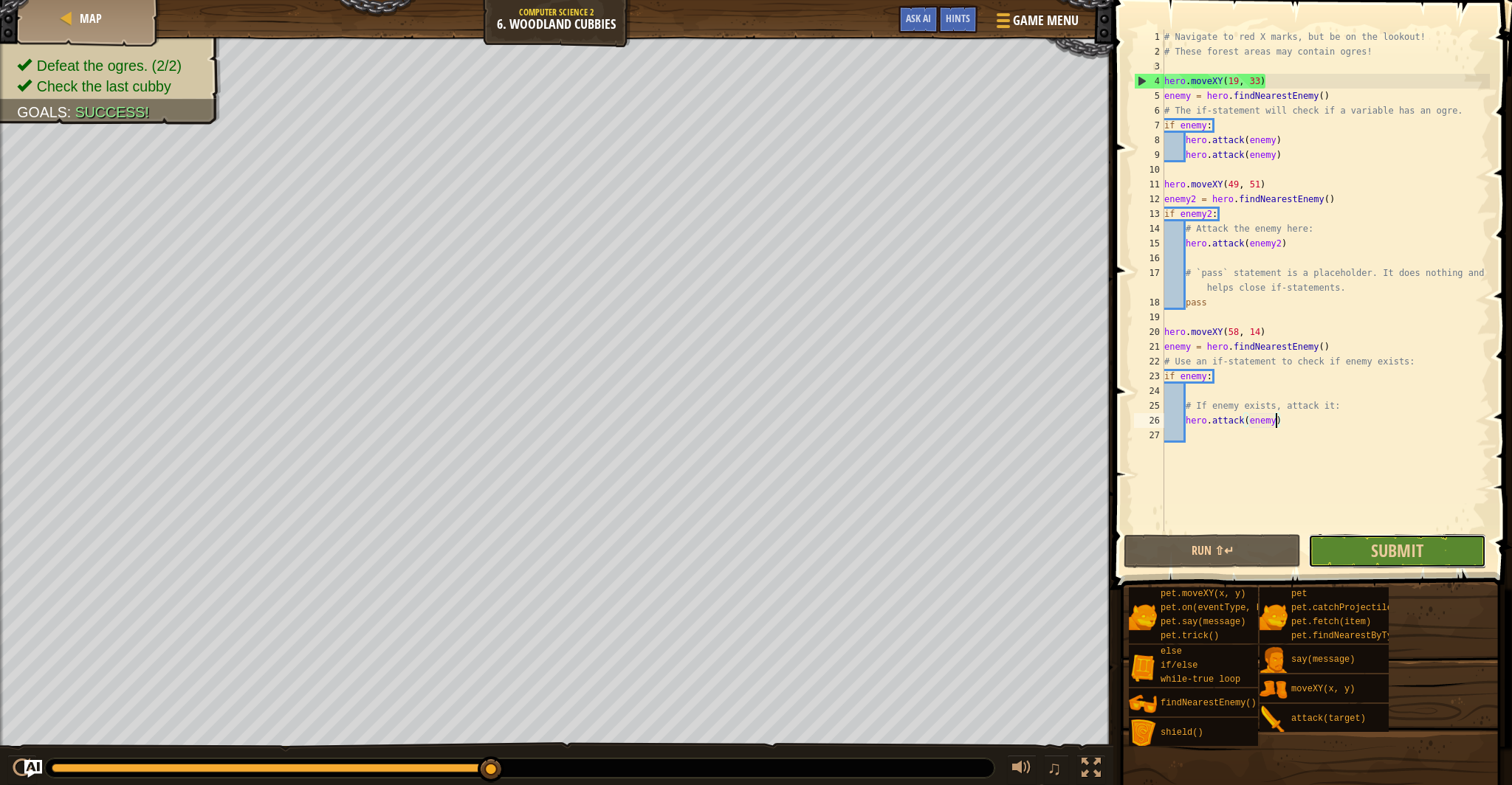
click at [1342, 561] on button "Submit" at bounding box center [1397, 551] width 178 height 34
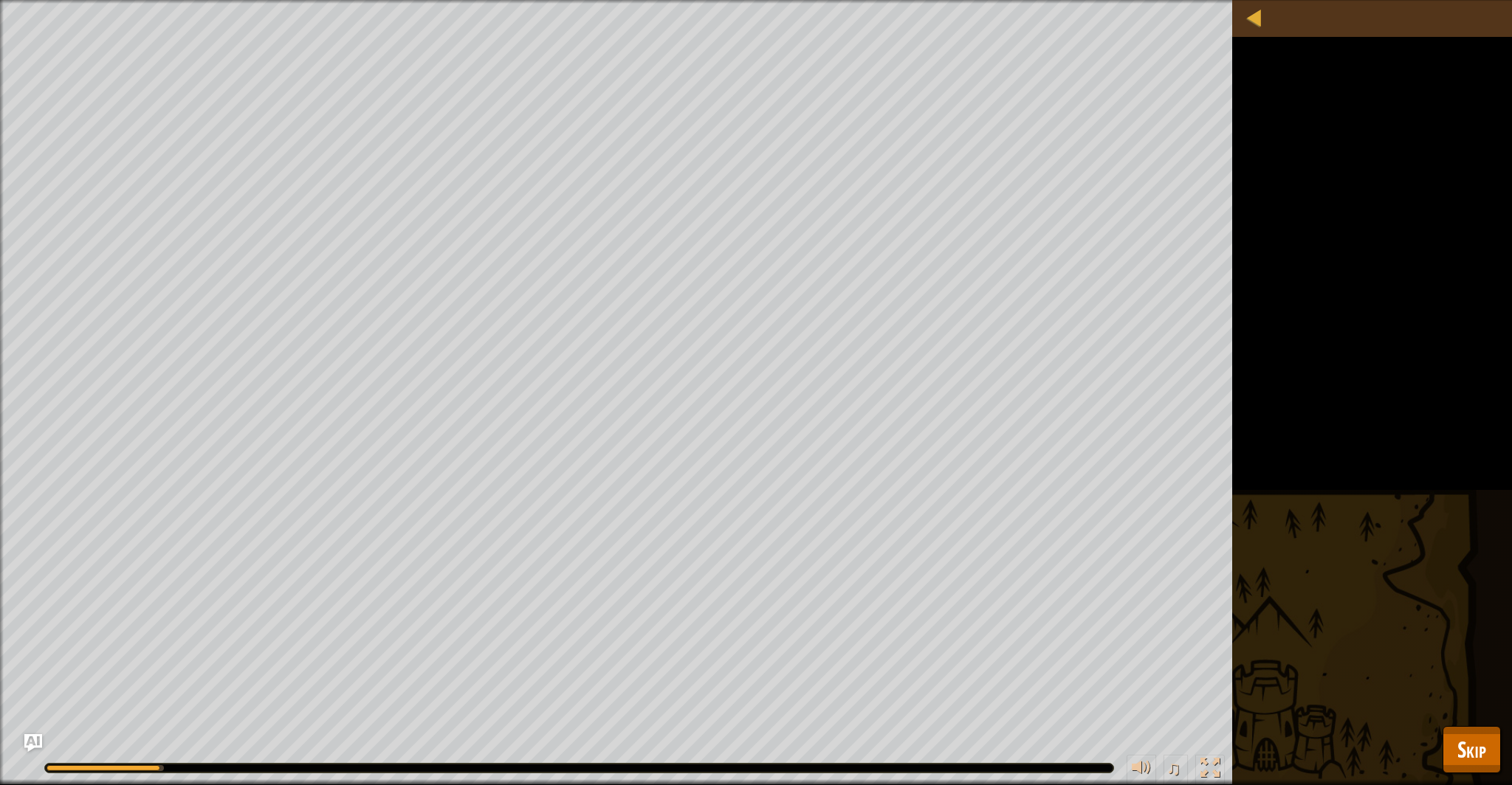
drag, startPoint x: 122, startPoint y: 769, endPoint x: 194, endPoint y: 770, distance: 72.0
click at [228, 776] on div "♫" at bounding box center [616, 765] width 1233 height 45
drag, startPoint x: 163, startPoint y: 768, endPoint x: 318, endPoint y: 761, distance: 155.2
click at [288, 775] on div "♫" at bounding box center [616, 765] width 1233 height 45
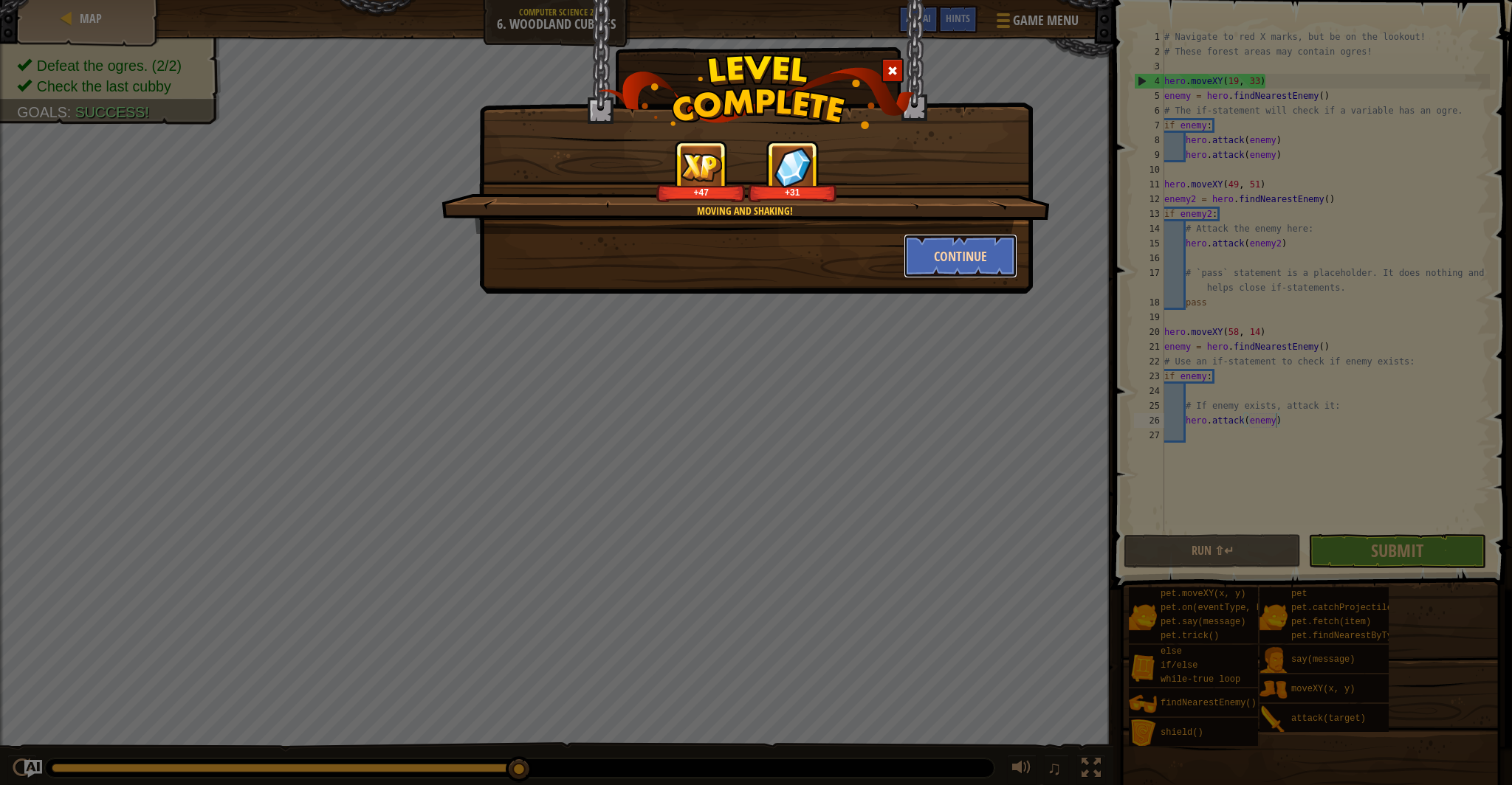
click at [972, 270] on button "Continue" at bounding box center [961, 256] width 115 height 45
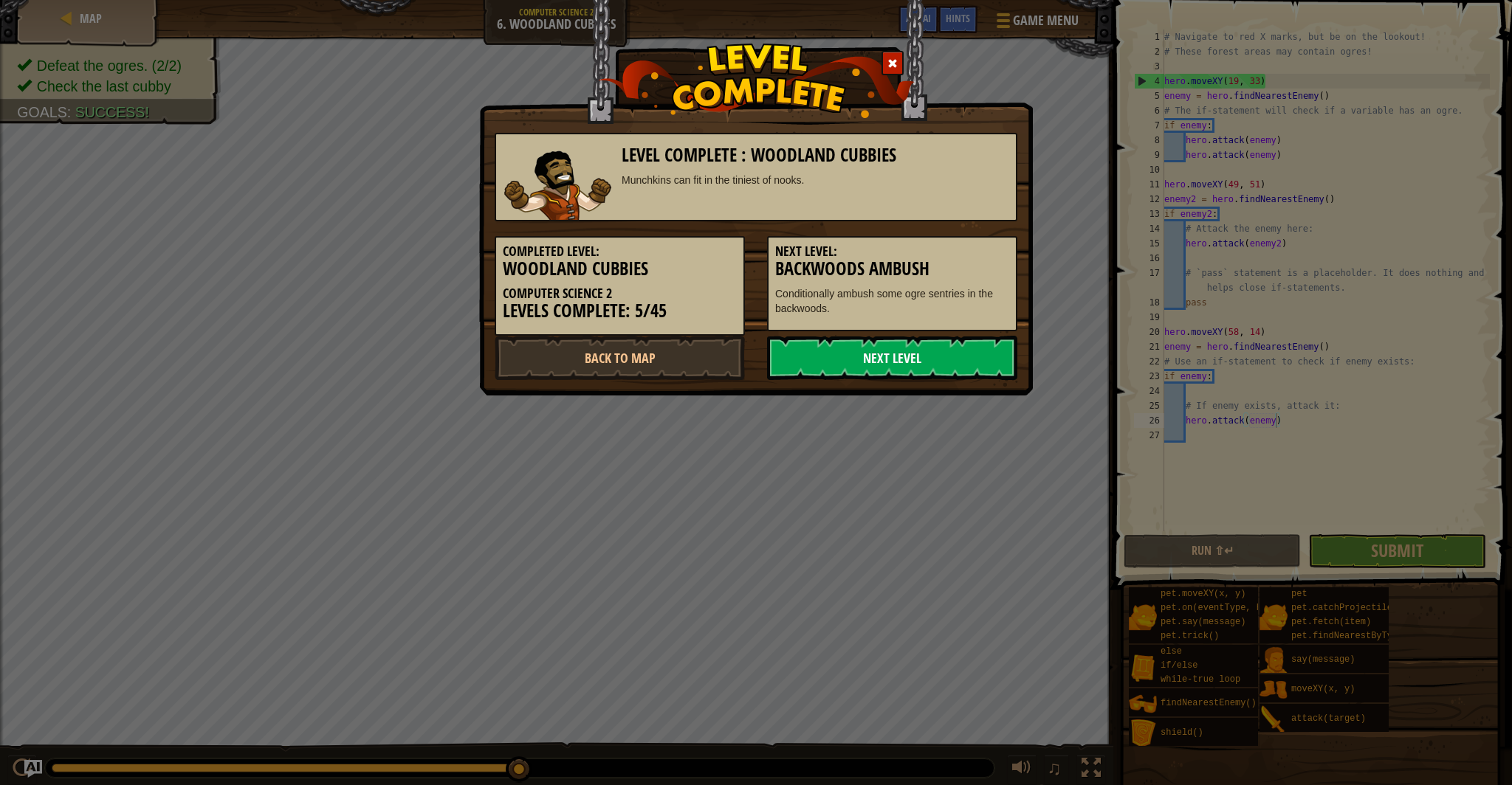
click at [863, 366] on link "Next Level" at bounding box center [892, 358] width 250 height 45
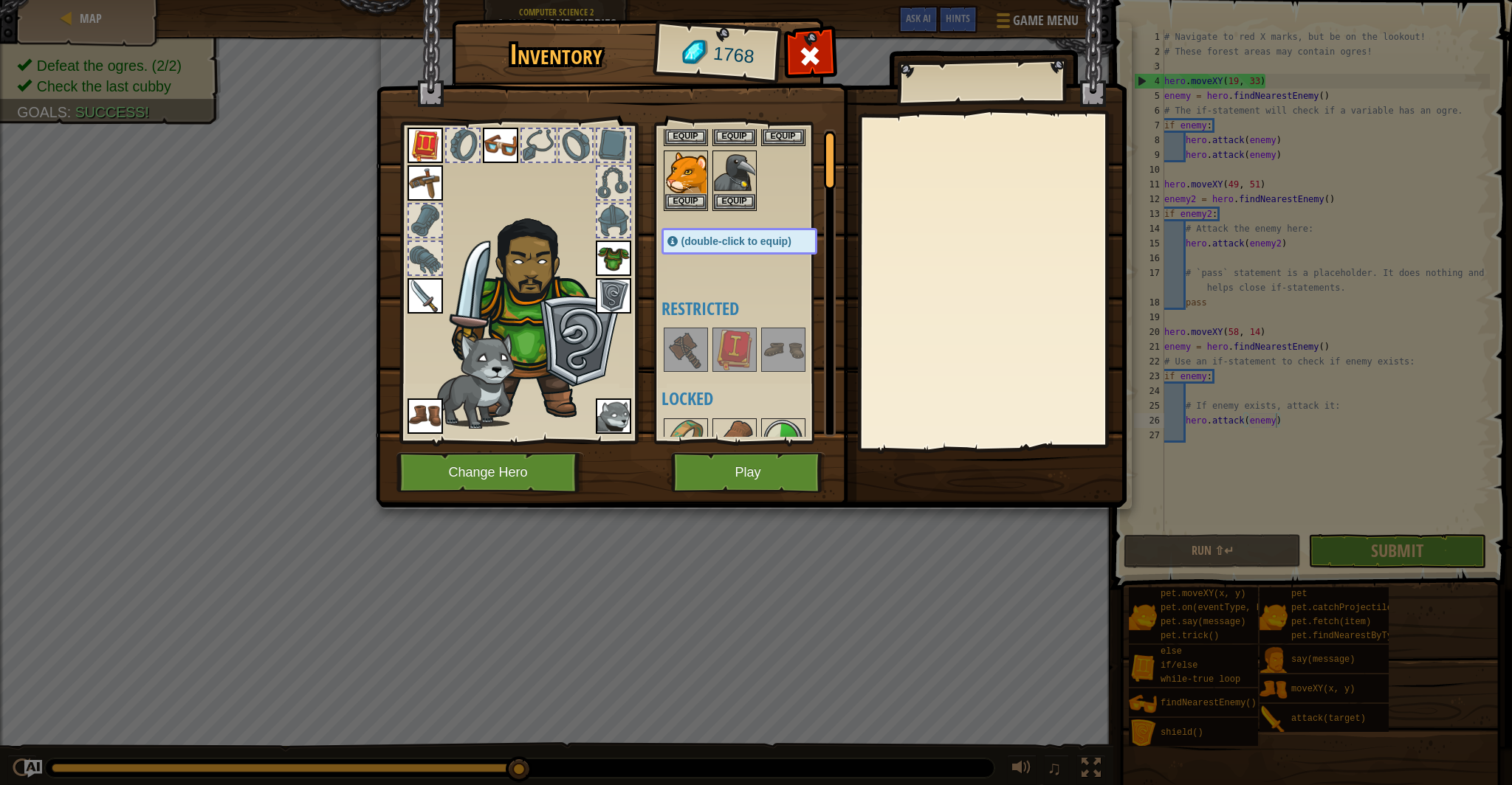
scroll to position [0, 0]
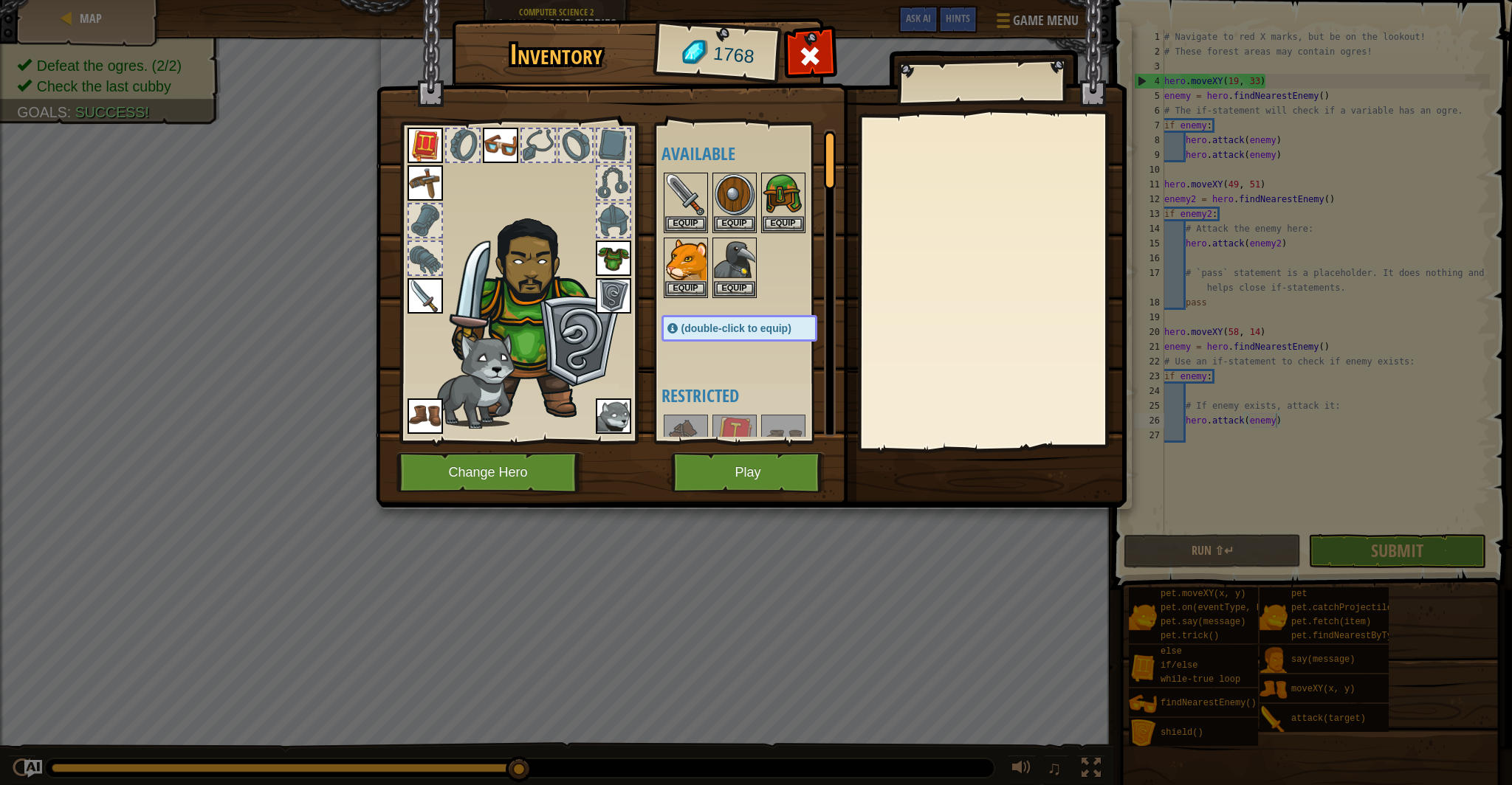
drag, startPoint x: 832, startPoint y: 164, endPoint x: 835, endPoint y: 148, distance: 16.3
click at [835, 148] on div at bounding box center [830, 160] width 12 height 58
click at [792, 216] on button "Equip" at bounding box center [783, 223] width 42 height 16
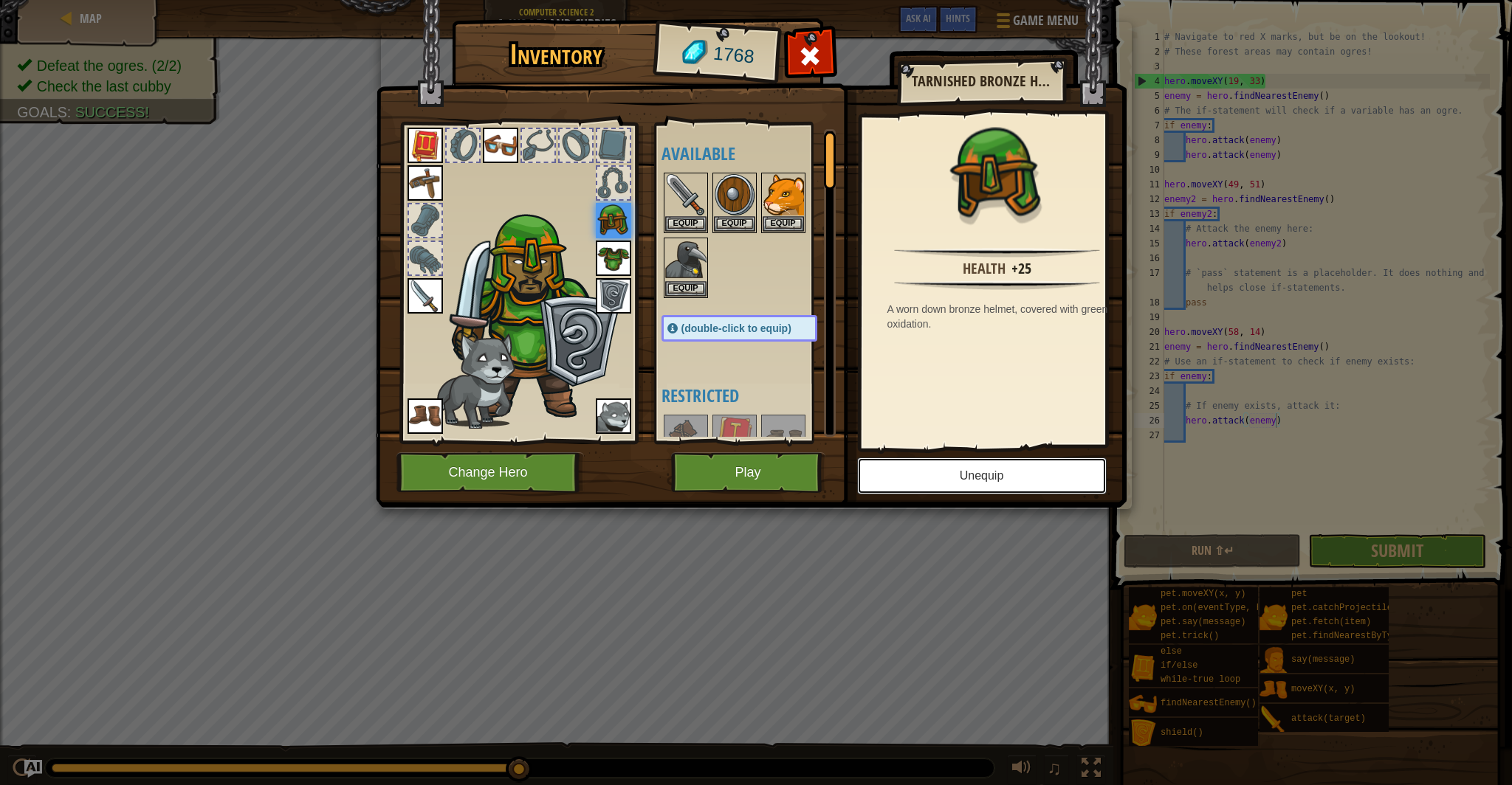
click at [897, 489] on button "Unequip" at bounding box center [981, 476] width 249 height 37
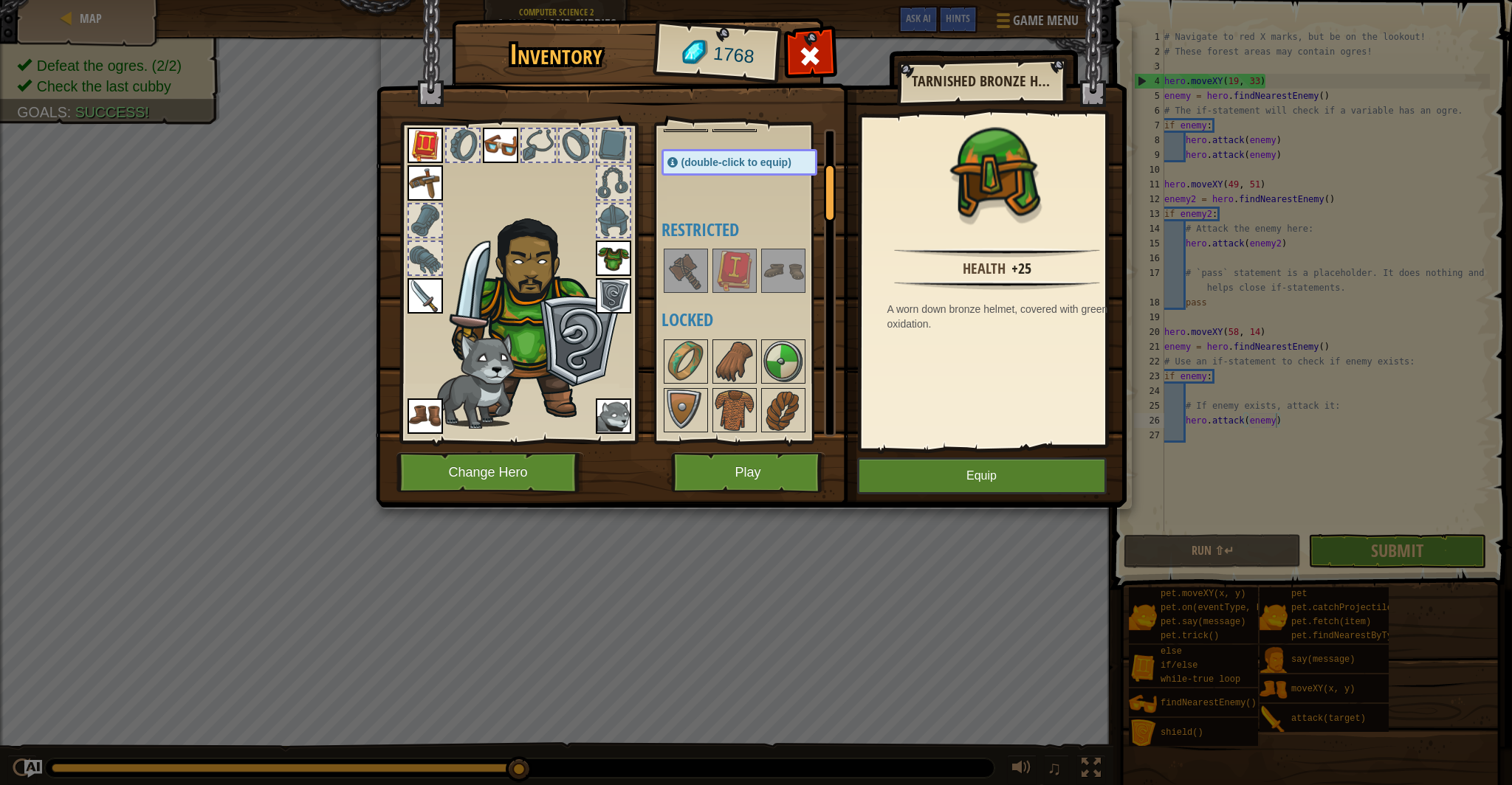
scroll to position [146, 0]
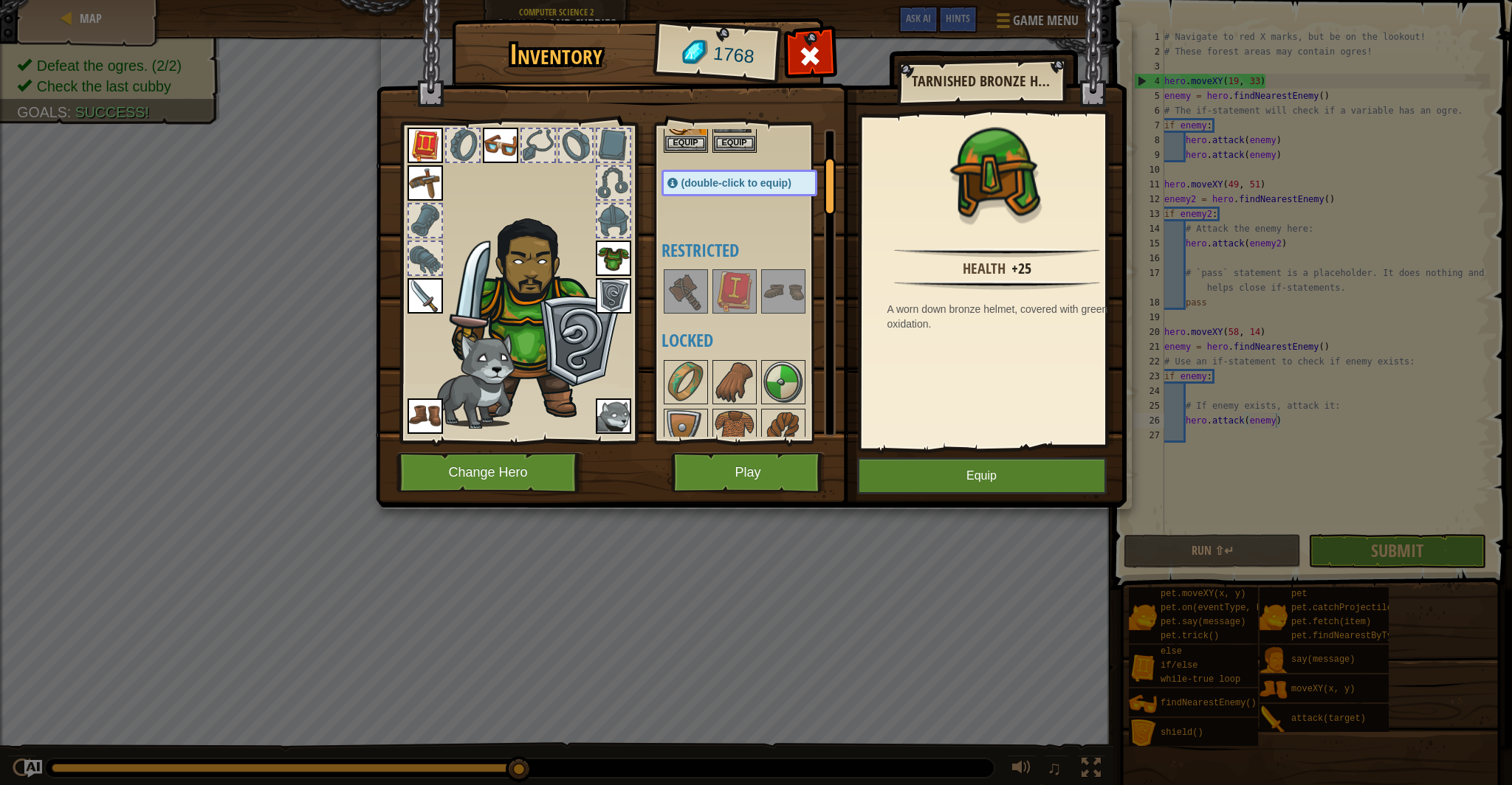
drag, startPoint x: 830, startPoint y: 188, endPoint x: 824, endPoint y: 212, distance: 24.7
click at [824, 212] on div at bounding box center [830, 186] width 12 height 58
click at [736, 282] on img at bounding box center [735, 291] width 42 height 42
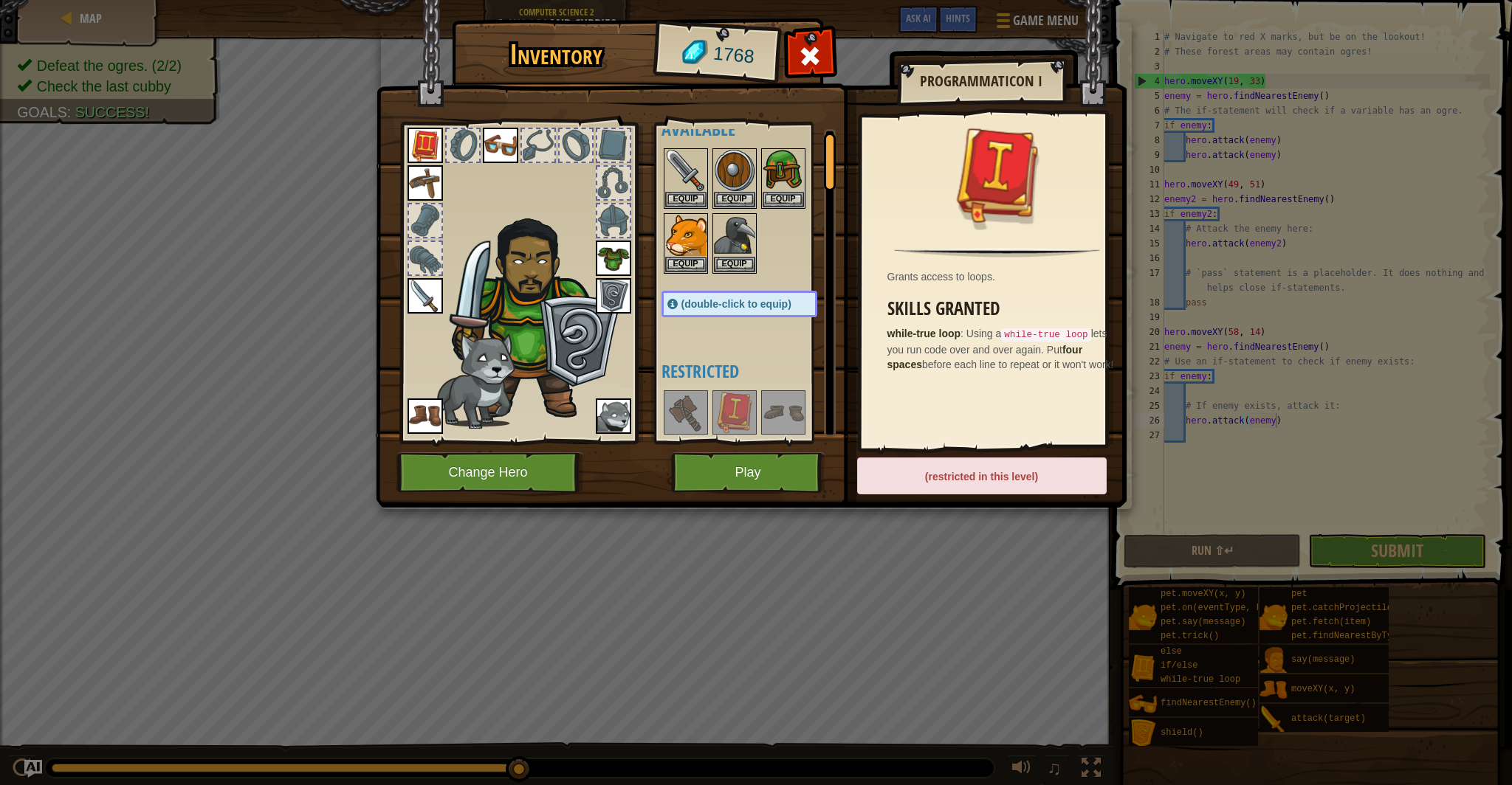
scroll to position [0, 0]
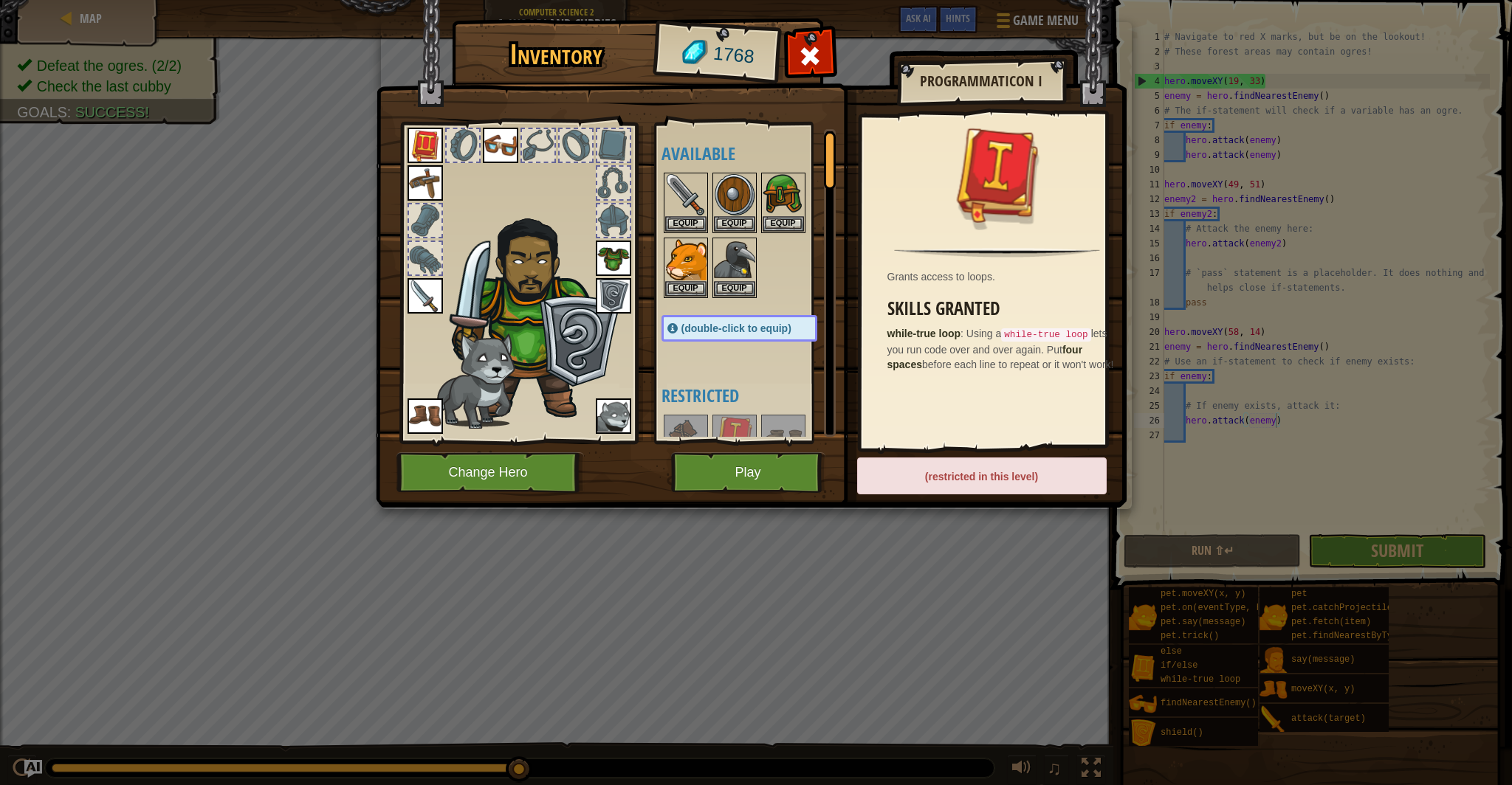
drag, startPoint x: 828, startPoint y: 212, endPoint x: 832, endPoint y: 172, distance: 40.2
click at [832, 172] on div at bounding box center [830, 160] width 12 height 58
click at [430, 153] on img at bounding box center [425, 146] width 36 height 36
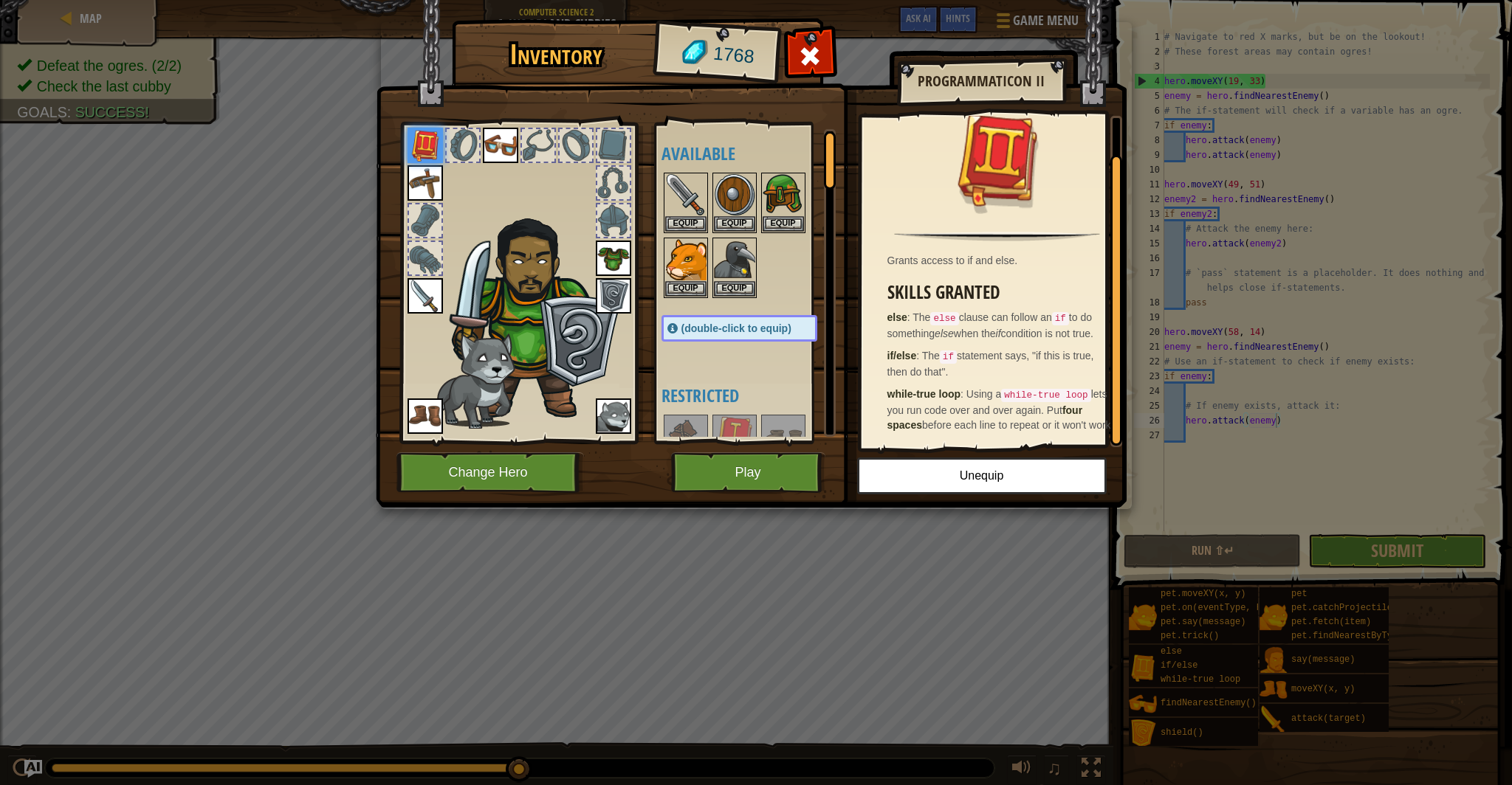
scroll to position [42, 0]
drag, startPoint x: 1112, startPoint y: 356, endPoint x: 1120, endPoint y: 443, distance: 87.4
click at [1120, 443] on div at bounding box center [1116, 309] width 12 height 291
click at [712, 479] on button "Play" at bounding box center [748, 473] width 154 height 41
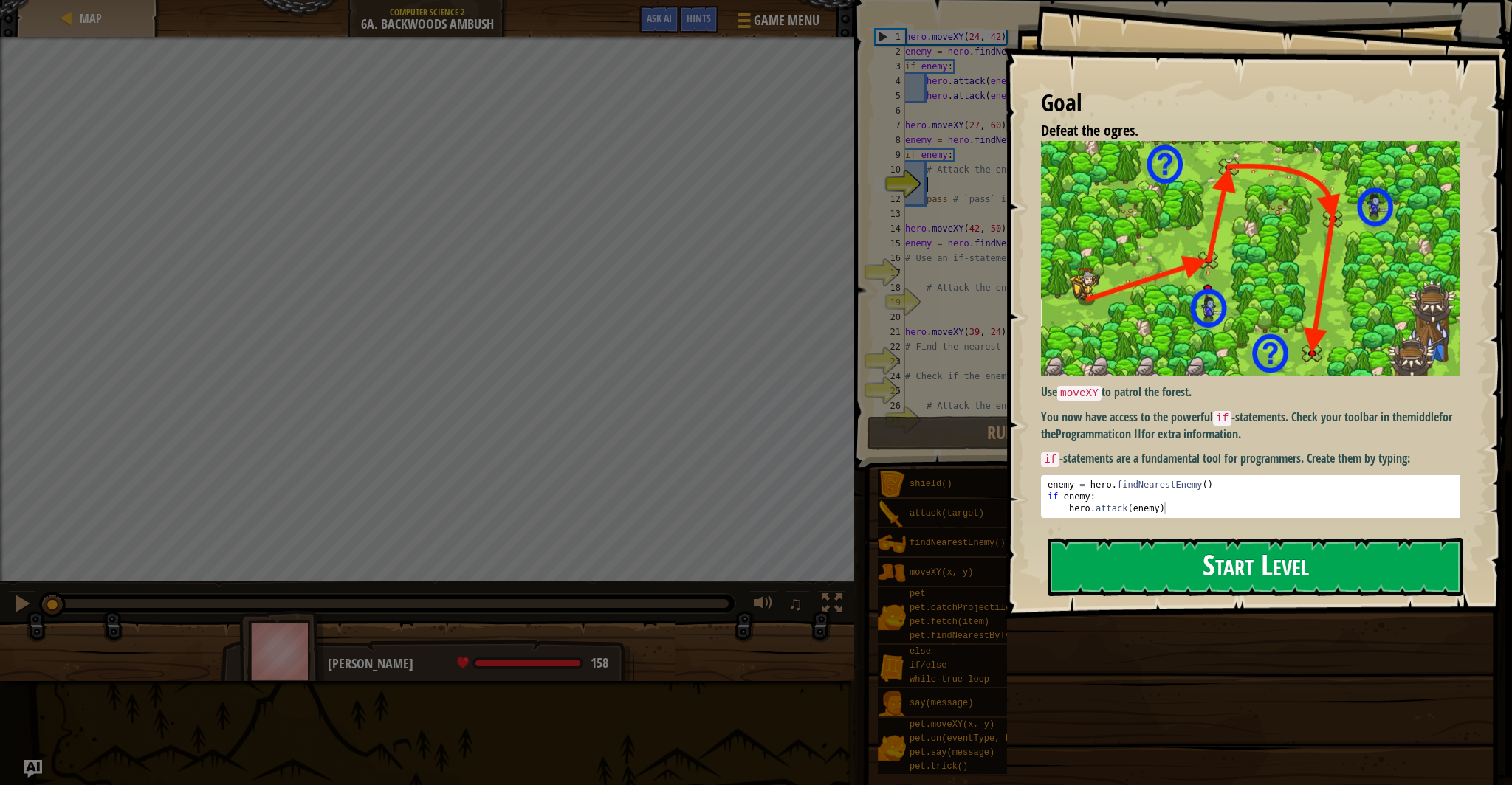
click at [1187, 575] on button "Start Level" at bounding box center [1255, 568] width 415 height 58
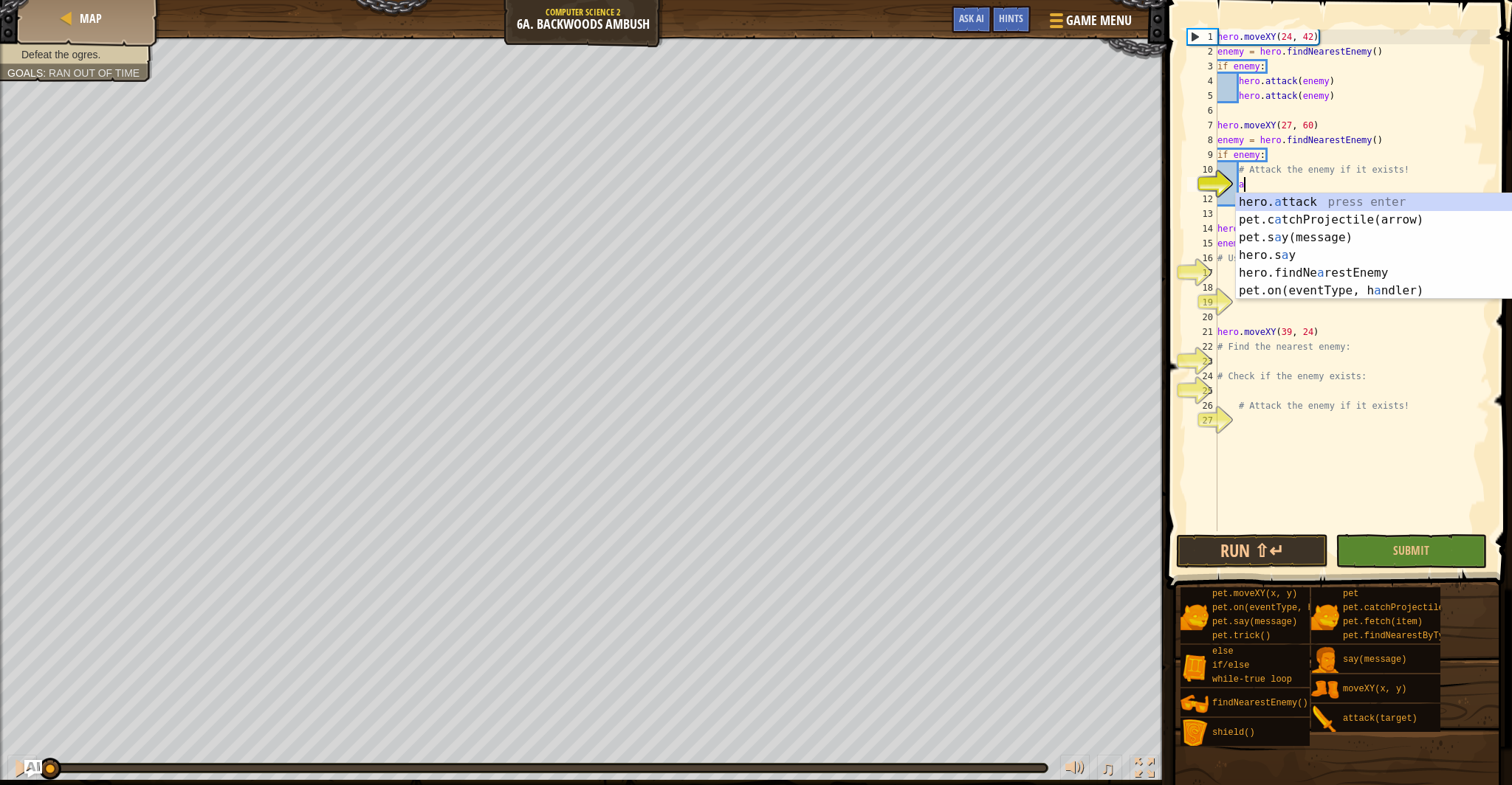
scroll to position [7, 2]
click at [1265, 205] on div "hero. a ttack press enter pet.c a tchProjectile(arrow) press enter pet.s a y(me…" at bounding box center [1375, 264] width 279 height 142
type textarea "hero.attack(enemy)"
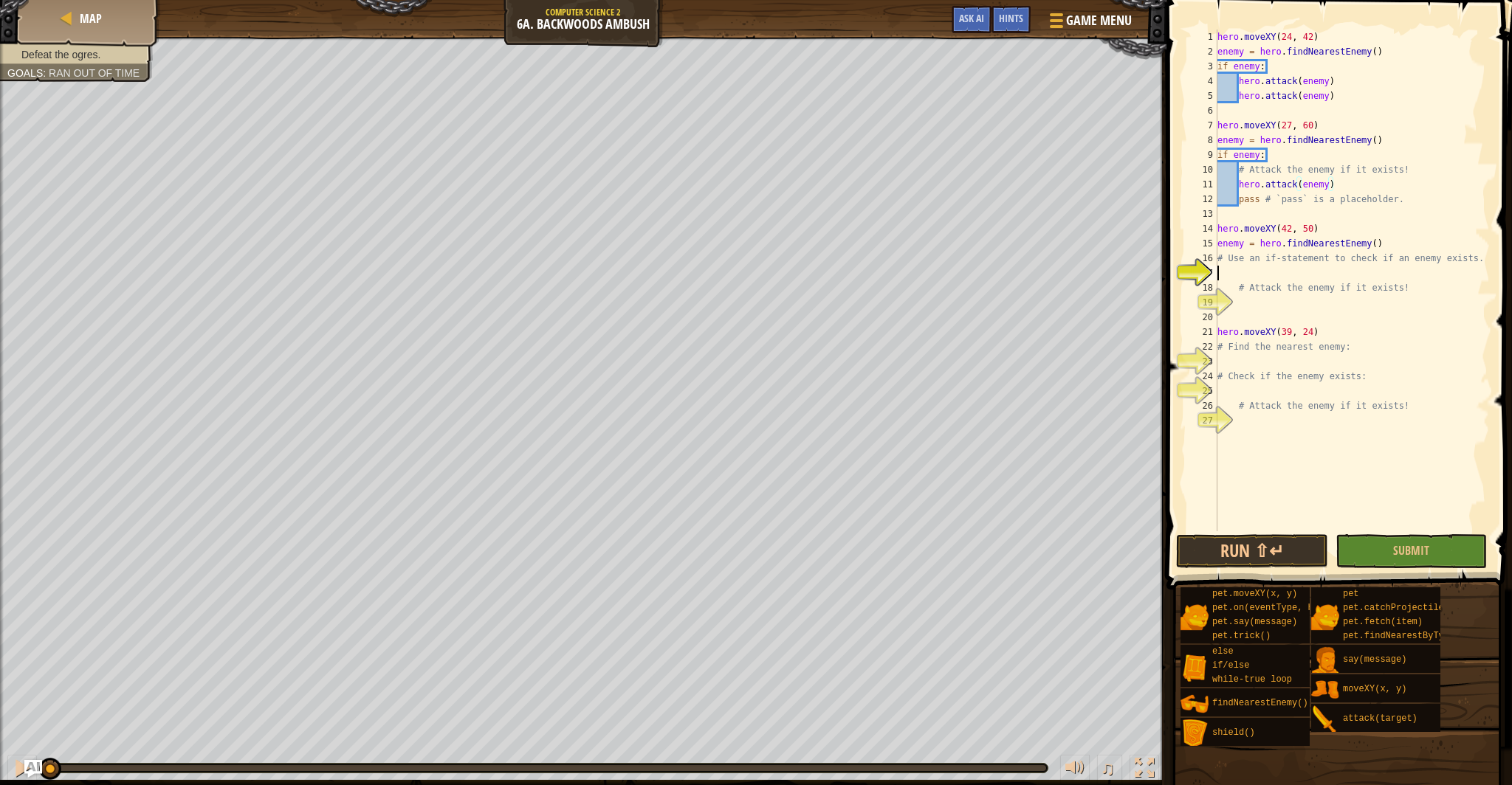
click at [1221, 273] on div "hero . moveXY ( 24 , 42 ) enemy = hero . findNearestEnemy ( ) if enemy : hero .…" at bounding box center [1352, 295] width 276 height 532
click at [1233, 282] on div "if /else press enter" at bounding box center [1354, 309] width 279 height 53
type textarea "if enemy:"
click at [1249, 292] on div "hero . moveXY ( 24 , 42 ) enemy = hero . findNearestEnemy ( ) if enemy : hero .…" at bounding box center [1352, 295] width 276 height 532
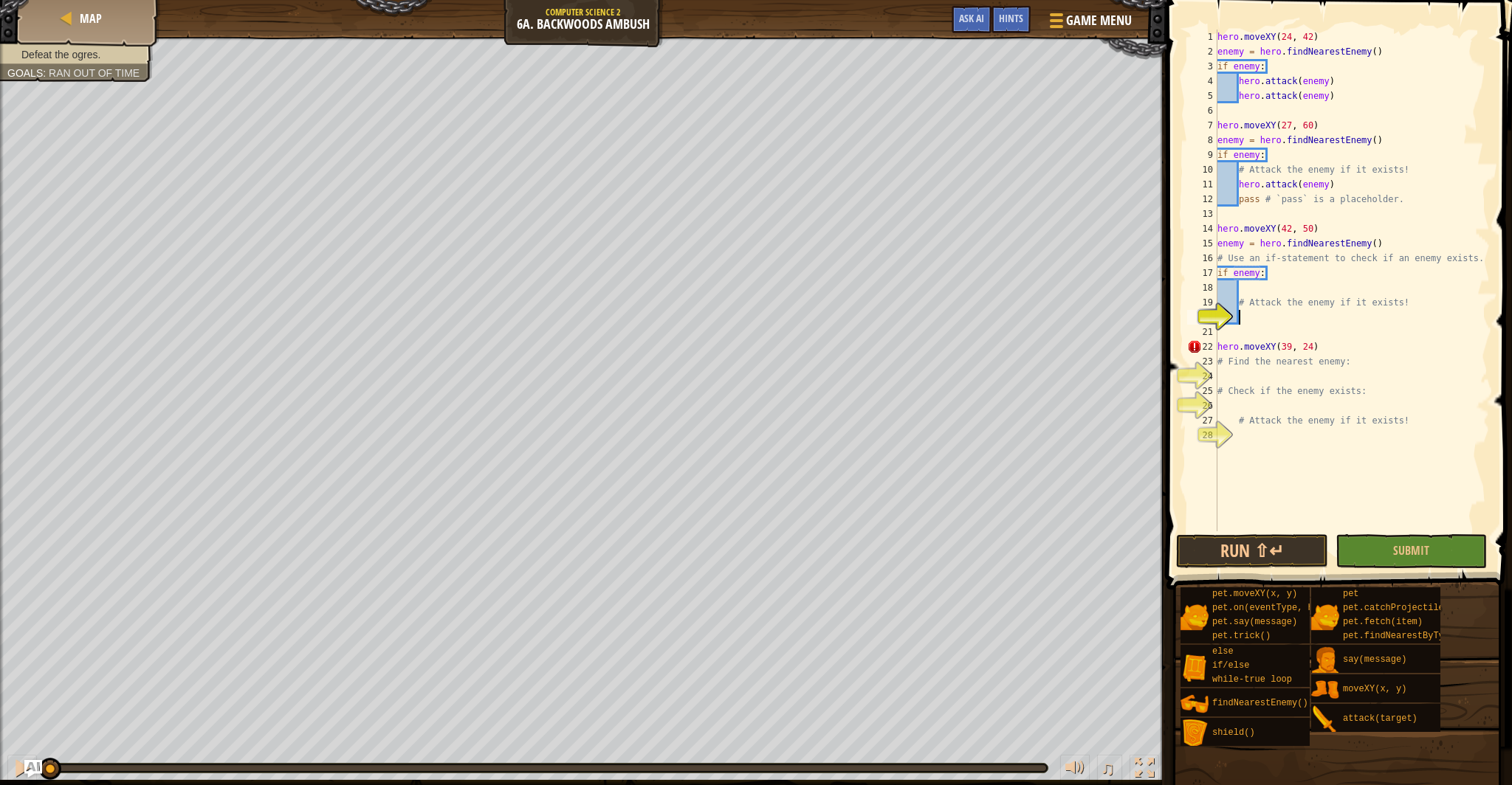
click at [1250, 312] on div "hero . moveXY ( 24 , 42 ) enemy = hero . findNearestEnemy ( ) if enemy : hero .…" at bounding box center [1352, 295] width 276 height 532
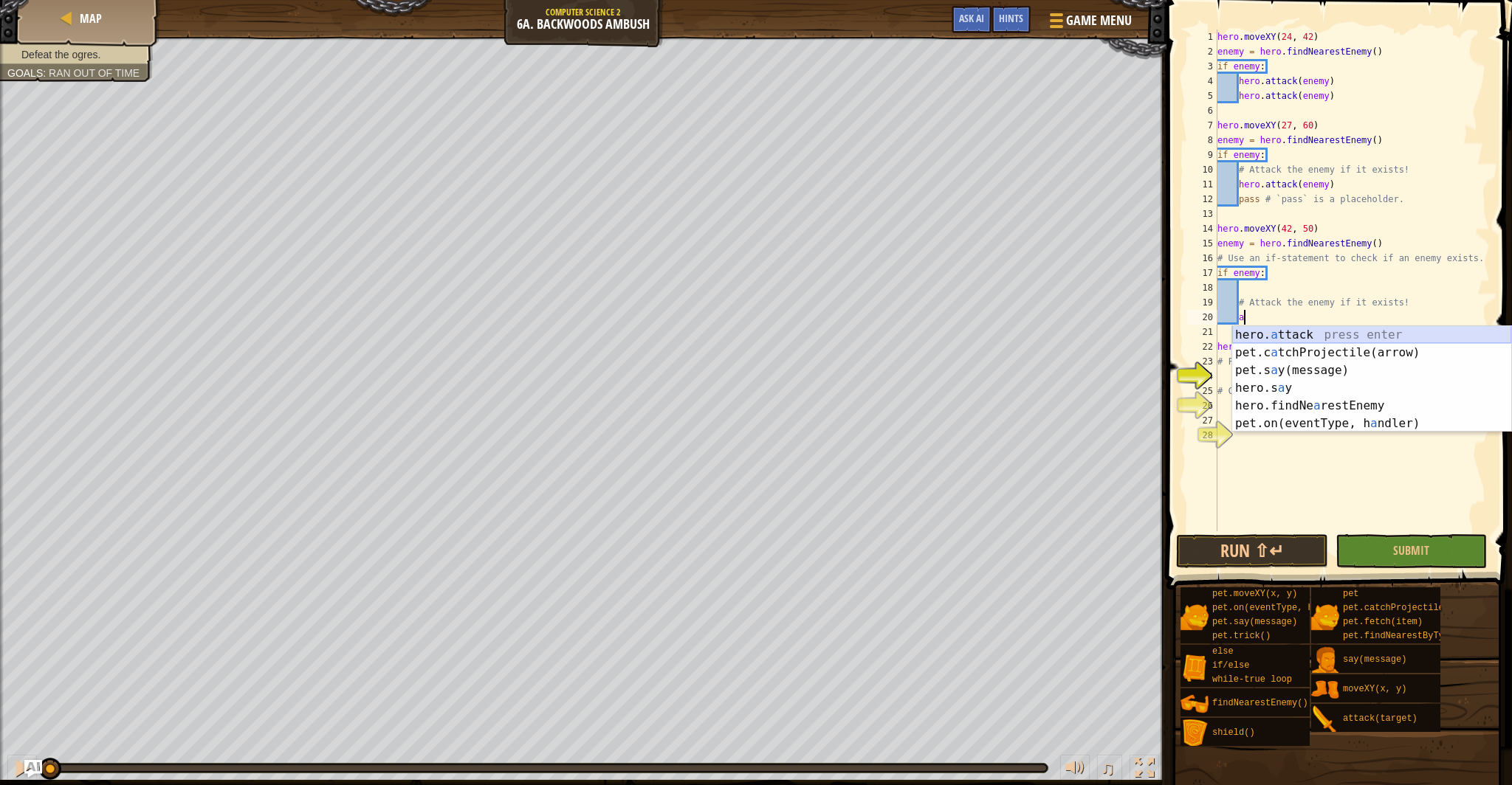
click at [1297, 332] on div "hero. a ttack press enter pet.c a tchProjectile(arrow) press enter pet.s a y(me…" at bounding box center [1372, 397] width 279 height 142
type textarea "hero.attack(enemy)"
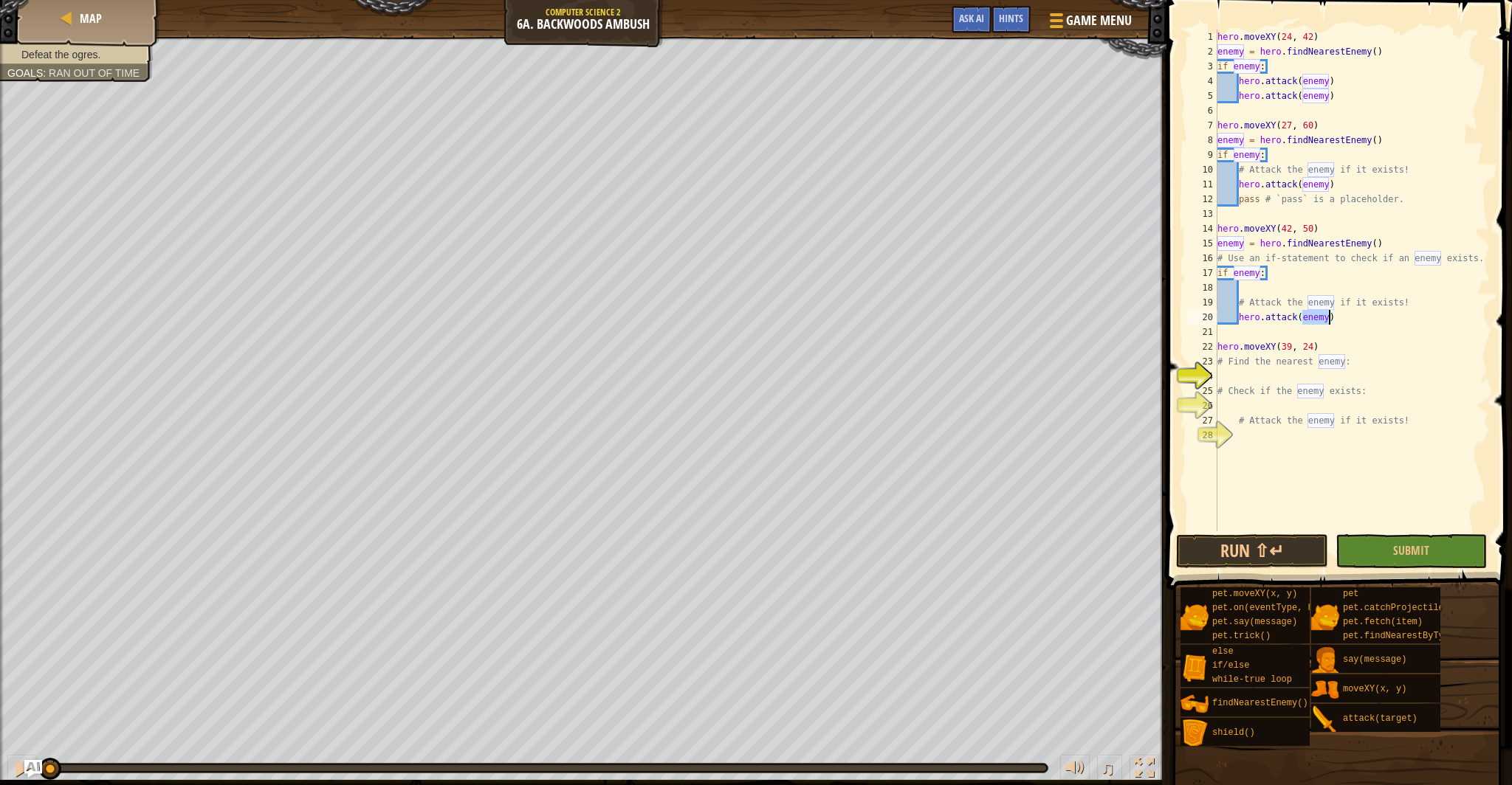
click at [1285, 375] on div "hero . moveXY ( 24 , 42 ) enemy = hero . findNearestEnemy ( ) if enemy : hero .…" at bounding box center [1352, 295] width 276 height 532
type textarea "he"
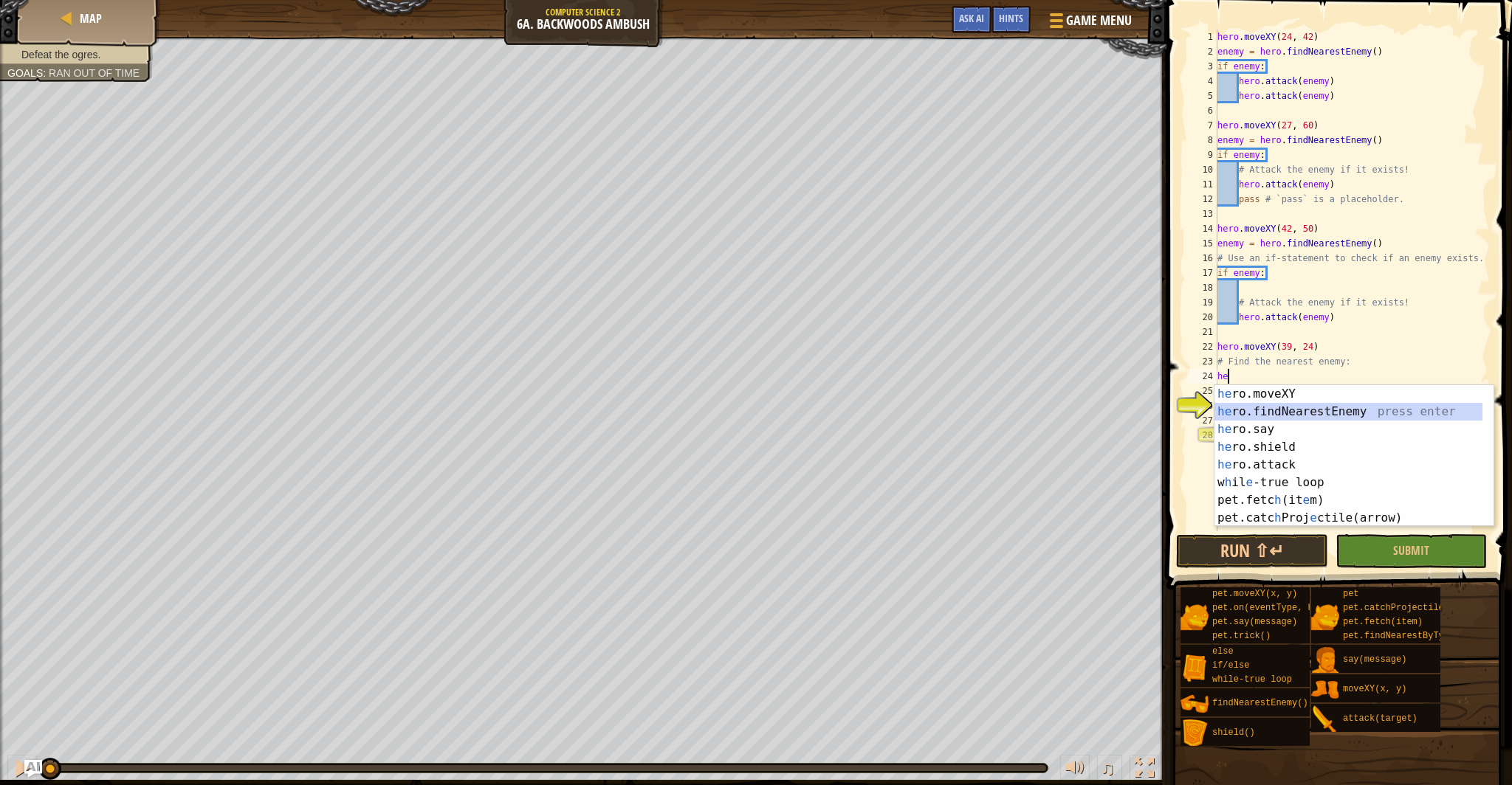
click at [1326, 406] on div "he ro.moveXY press enter he ro.findNearestEnemy press enter he ro.say press ent…" at bounding box center [1348, 474] width 268 height 178
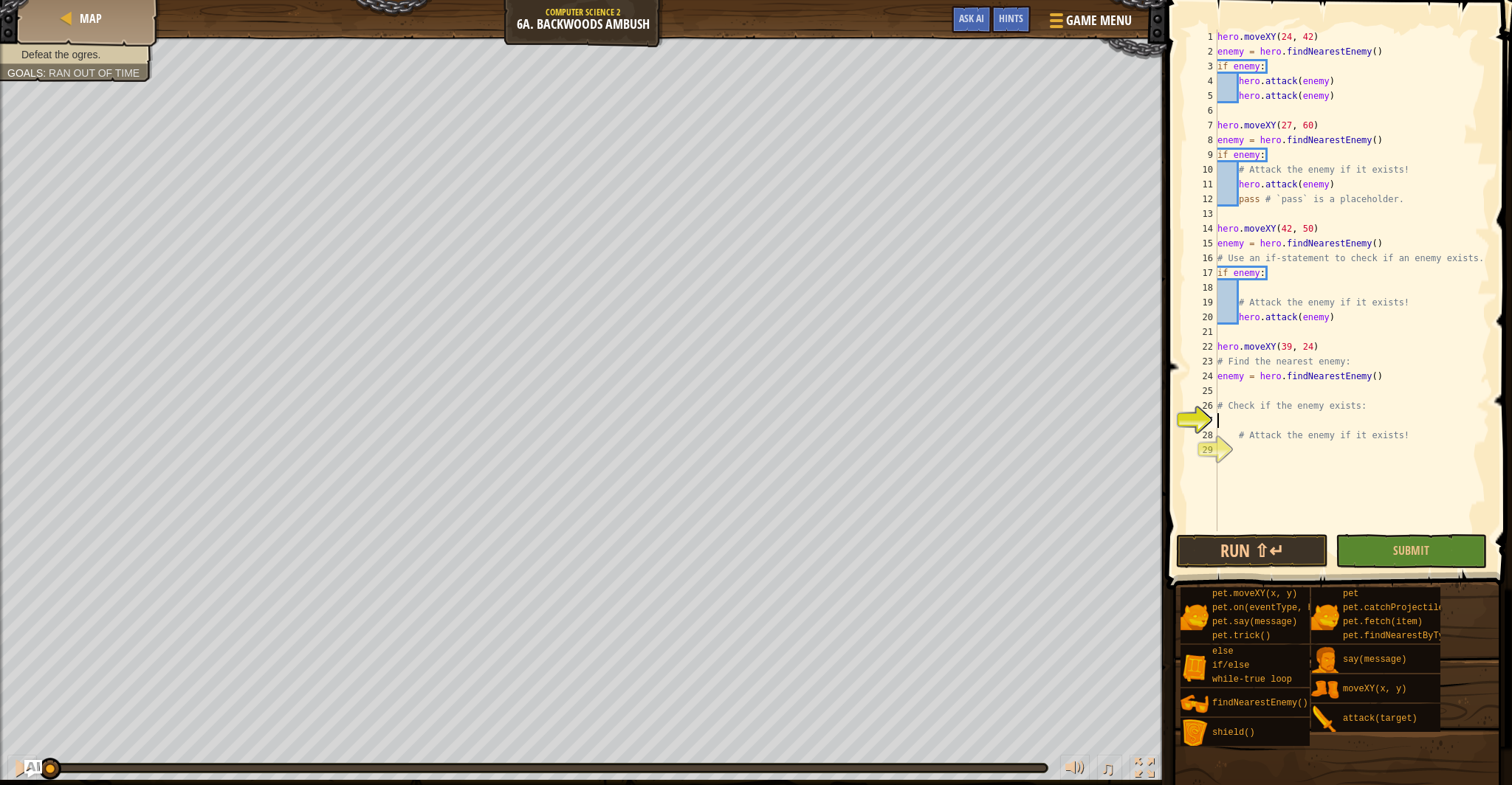
click at [1287, 424] on div "hero . moveXY ( 24 , 42 ) enemy = hero . findNearestEnemy ( ) if enemy : hero .…" at bounding box center [1352, 295] width 276 height 532
click at [1253, 441] on div "if /else press enter" at bounding box center [1354, 456] width 279 height 53
type textarea "if enemy:"
click at [1254, 465] on div "hero . moveXY ( 24 , 42 ) enemy = hero . findNearestEnemy ( ) if enemy : hero .…" at bounding box center [1352, 295] width 276 height 532
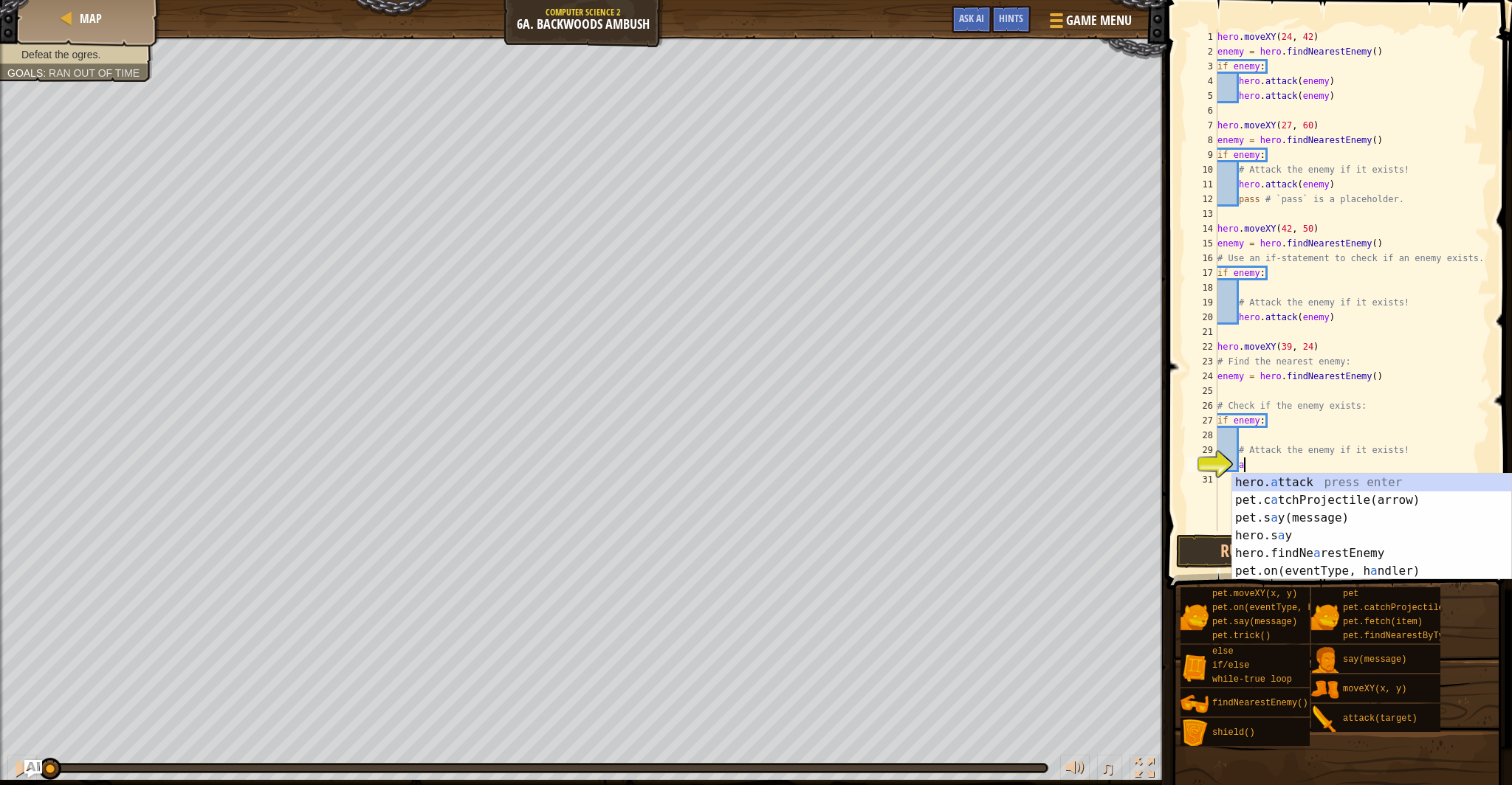
scroll to position [7, 2]
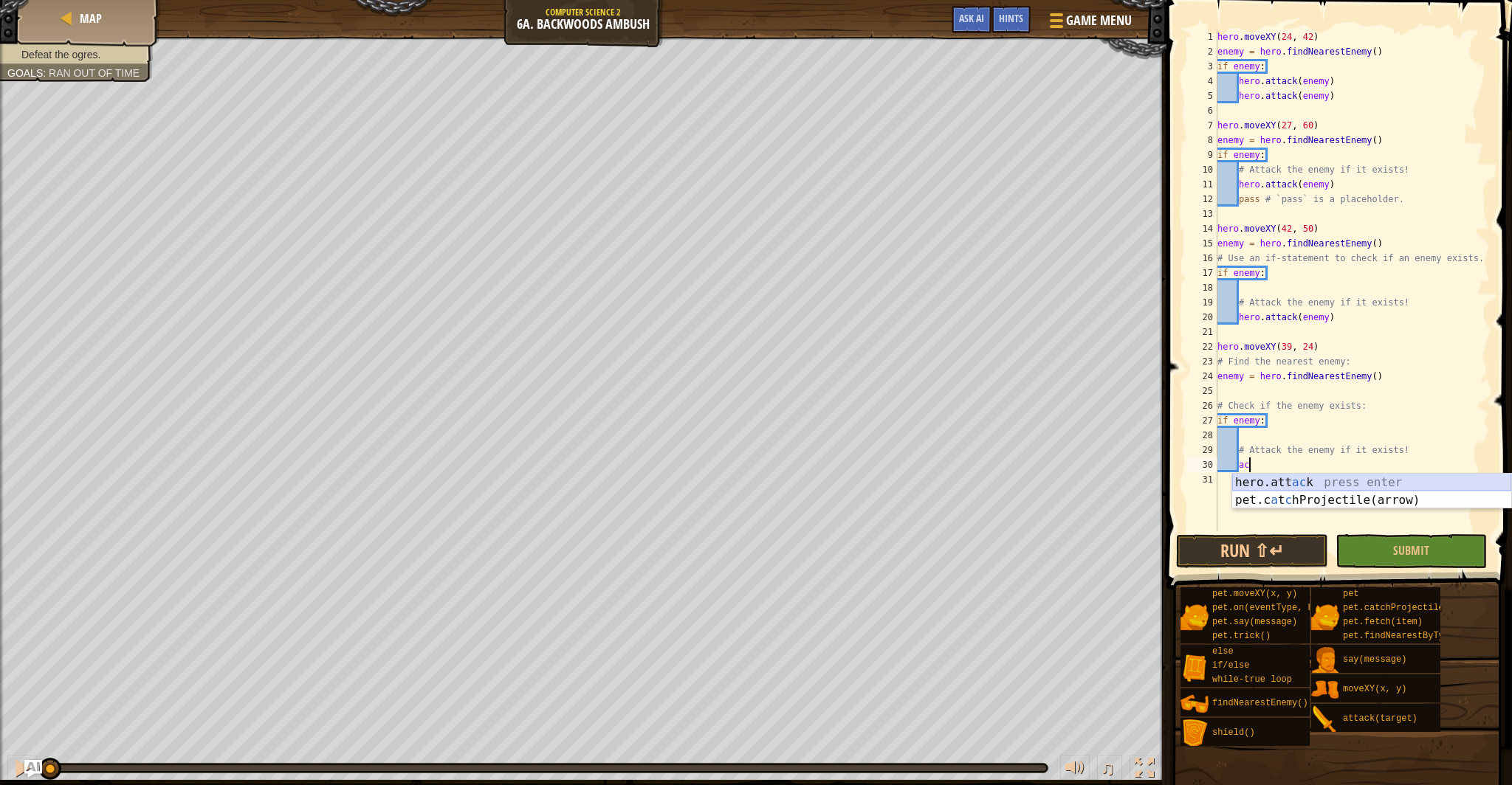
click at [1278, 479] on div "hero.att ac k press enter pet.c a t c hProjectile(arrow) press enter" at bounding box center [1372, 508] width 279 height 71
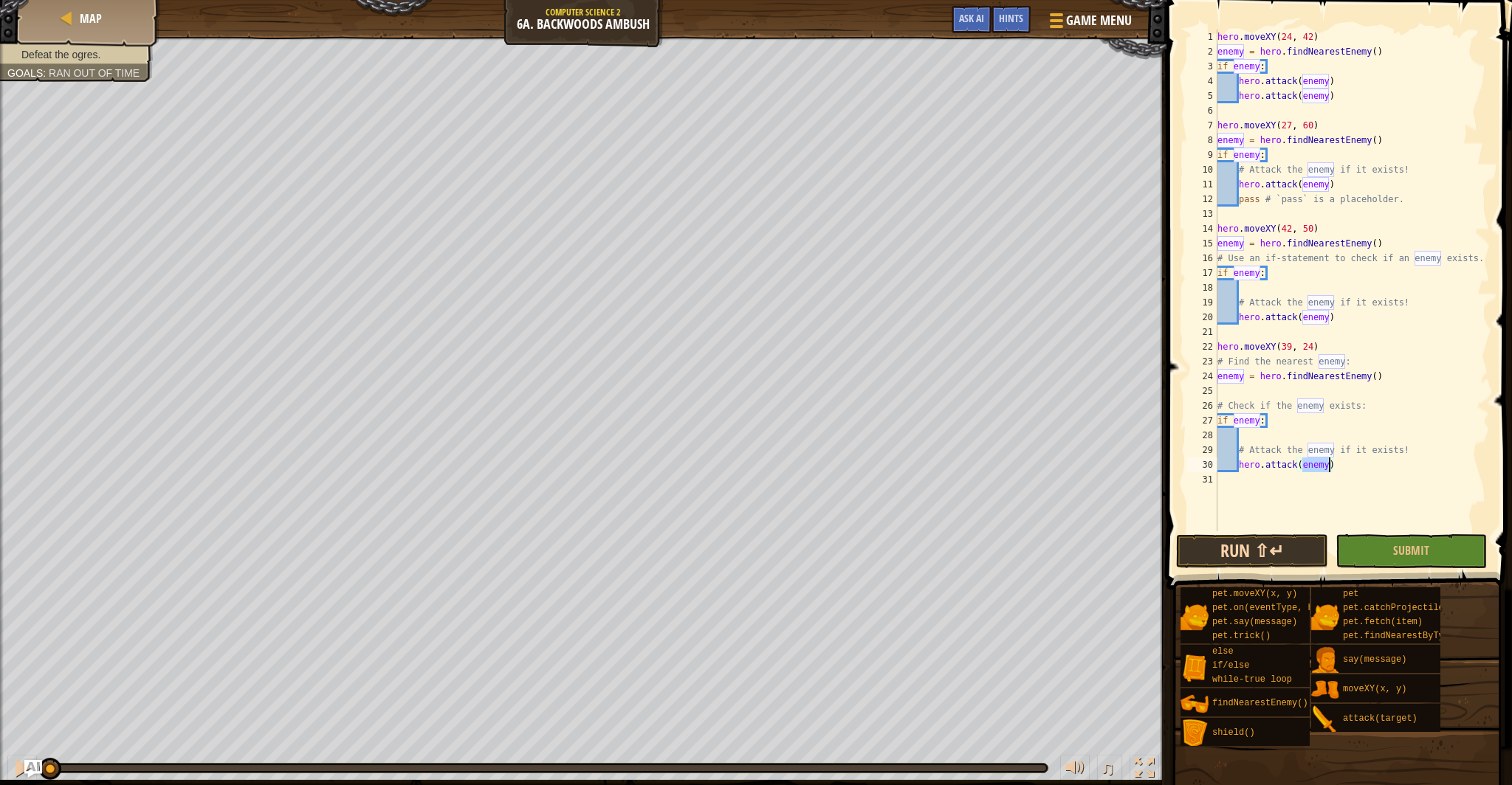
type textarea "hero.attack(enemy)"
click at [1245, 539] on button "Run ⇧↵" at bounding box center [1252, 551] width 151 height 34
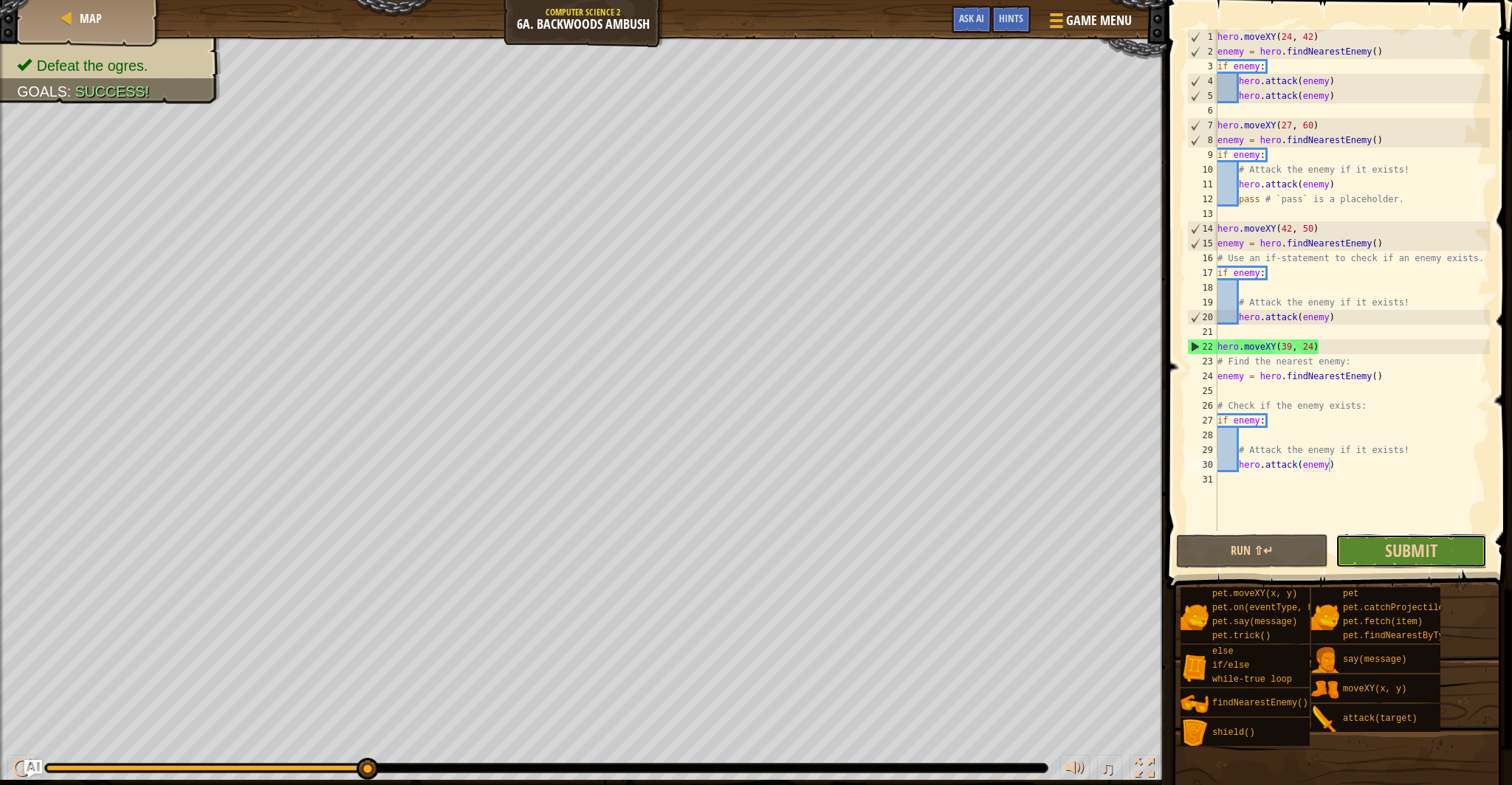
click at [1380, 547] on button "Submit" at bounding box center [1411, 551] width 151 height 34
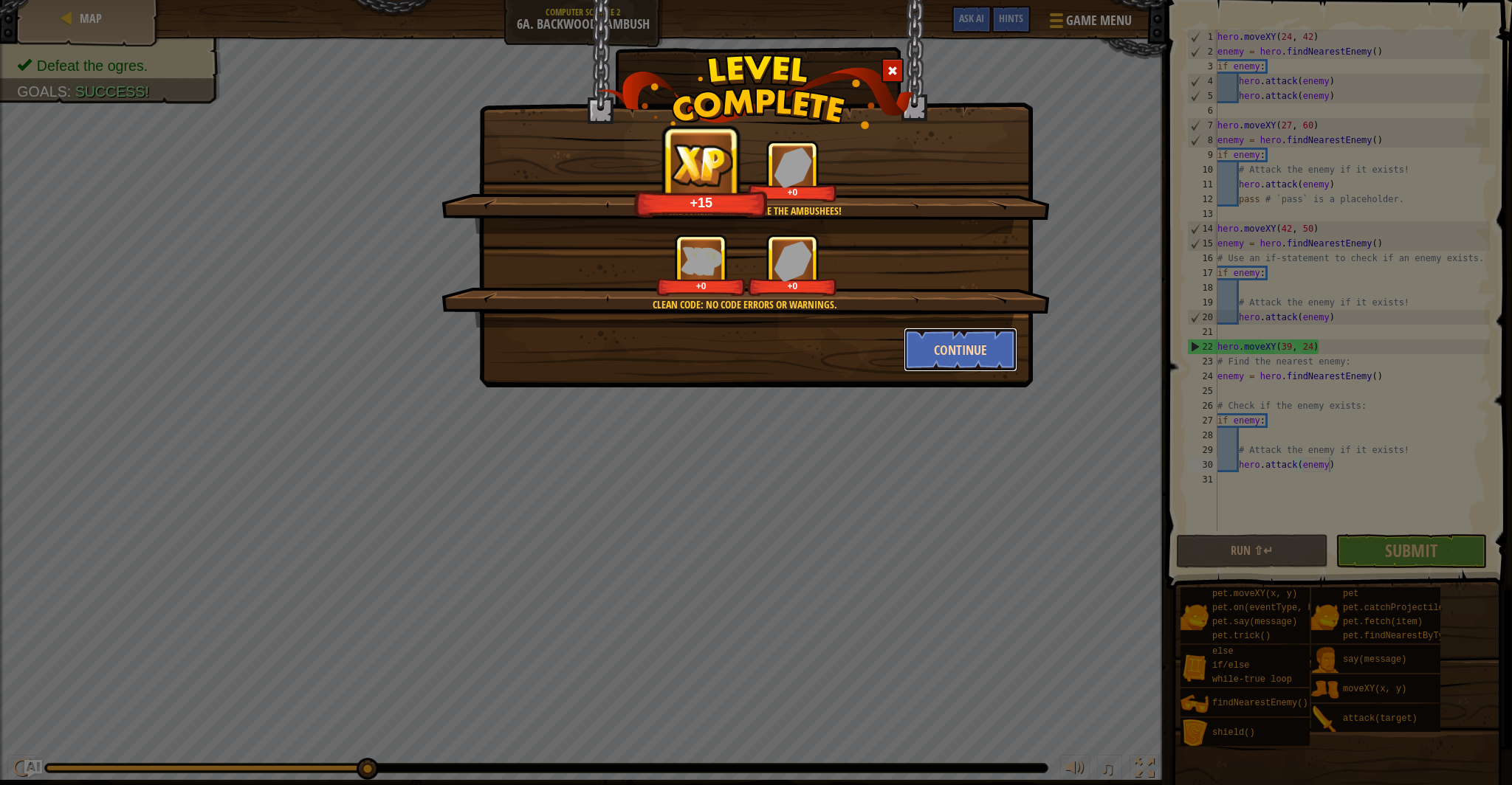
click at [984, 356] on button "Continue" at bounding box center [961, 350] width 115 height 45
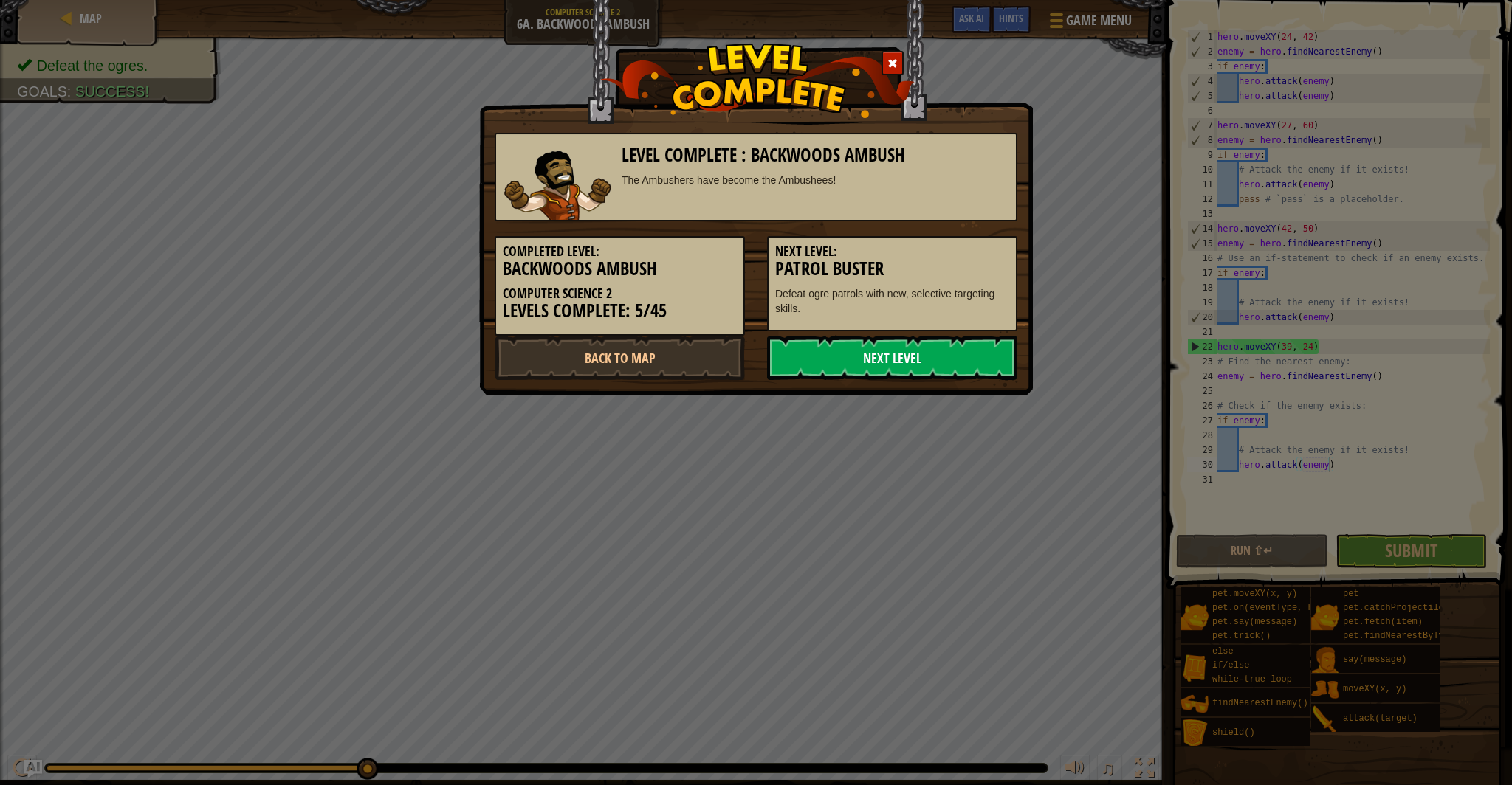
click at [869, 360] on link "Next Level" at bounding box center [892, 358] width 250 height 45
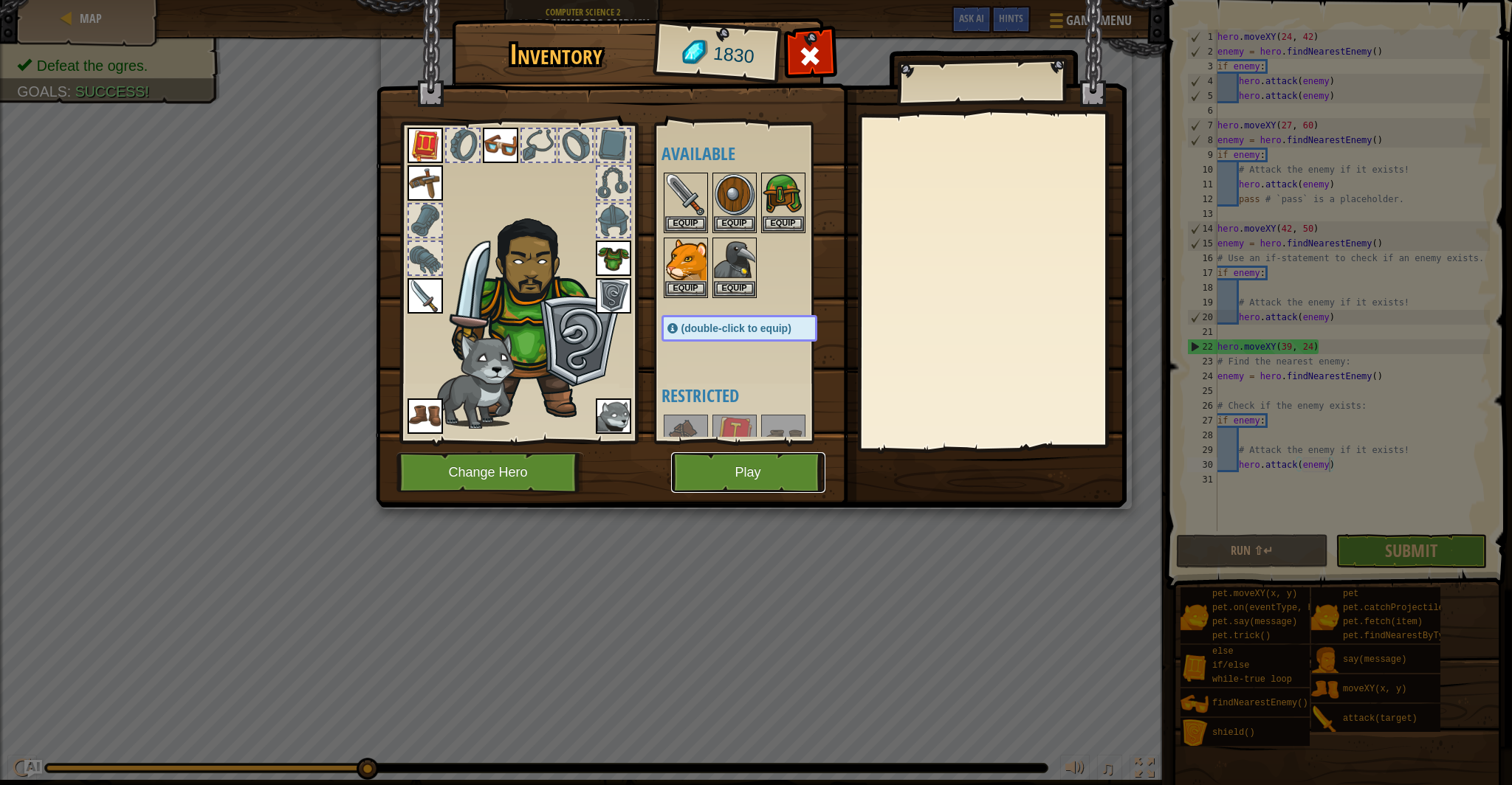
click at [752, 468] on button "Play" at bounding box center [748, 473] width 154 height 41
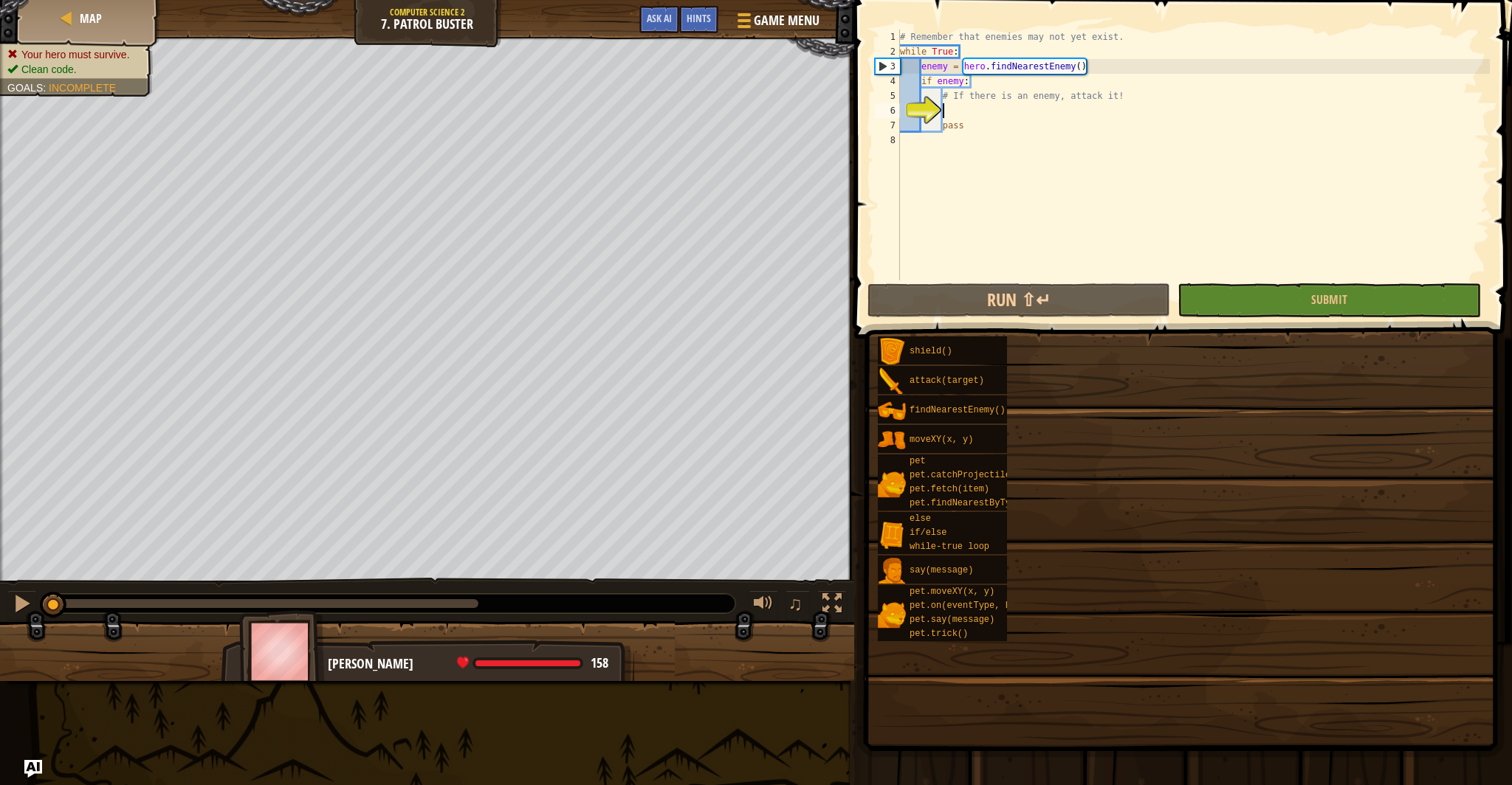
click at [1180, 528] on div "Goals Your hero must survive. Clean code. You now have access to the powerful i…" at bounding box center [756, 392] width 1512 height 785
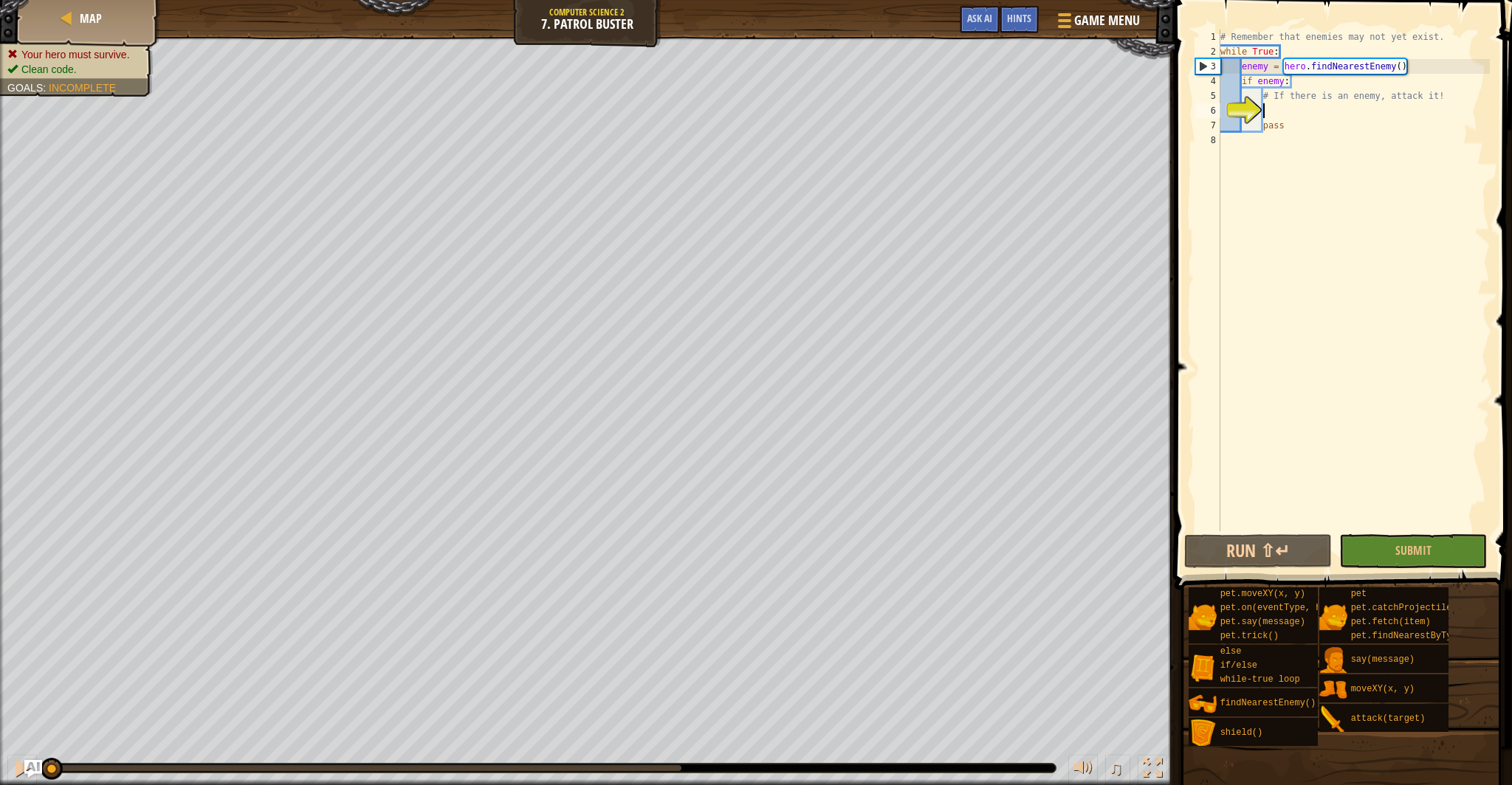
scroll to position [7, 3]
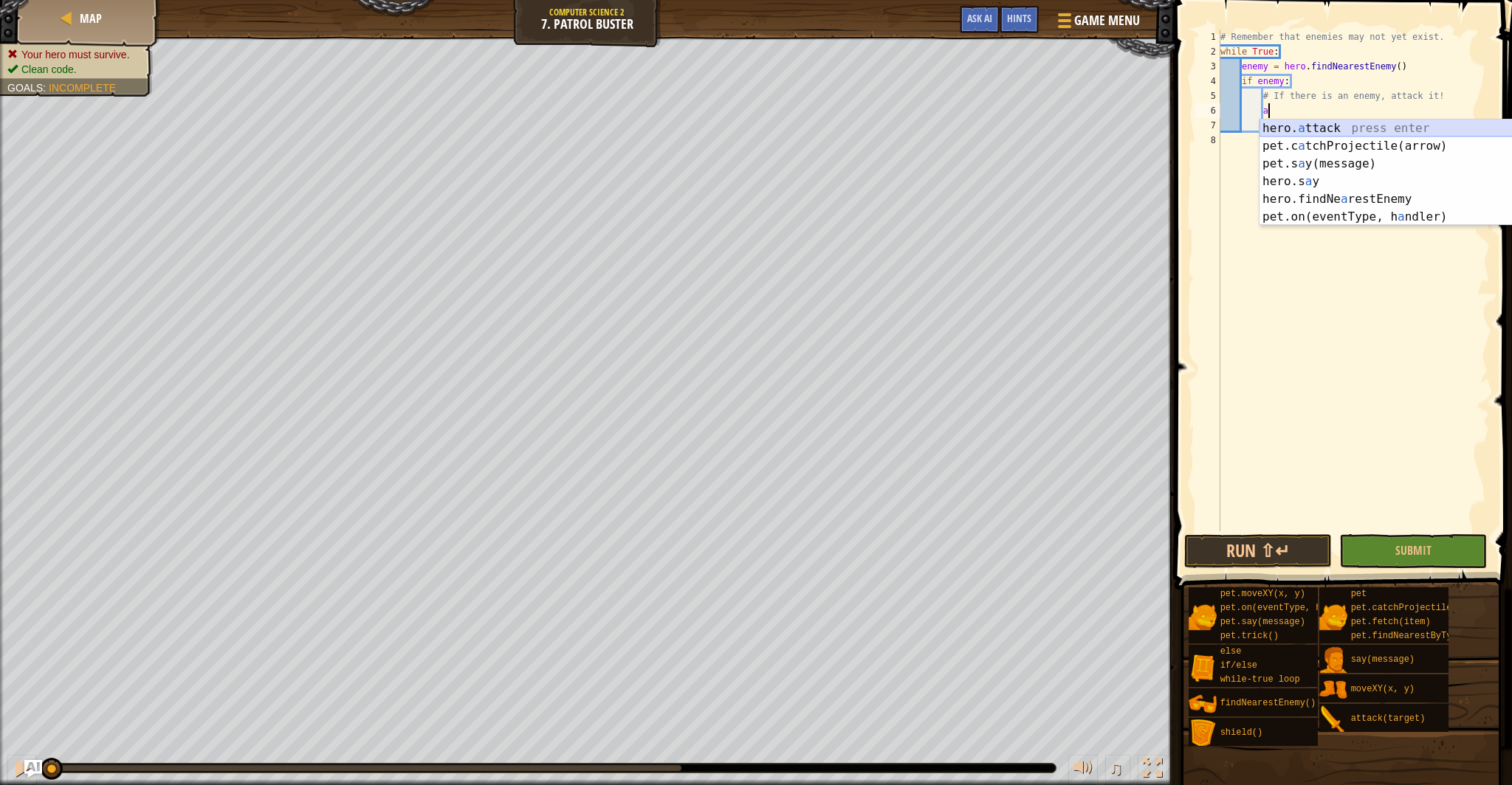
click at [1347, 124] on div "hero. a ttack press enter pet.c a tchProjectile(arrow) press enter pet.s a y(me…" at bounding box center [1399, 190] width 279 height 142
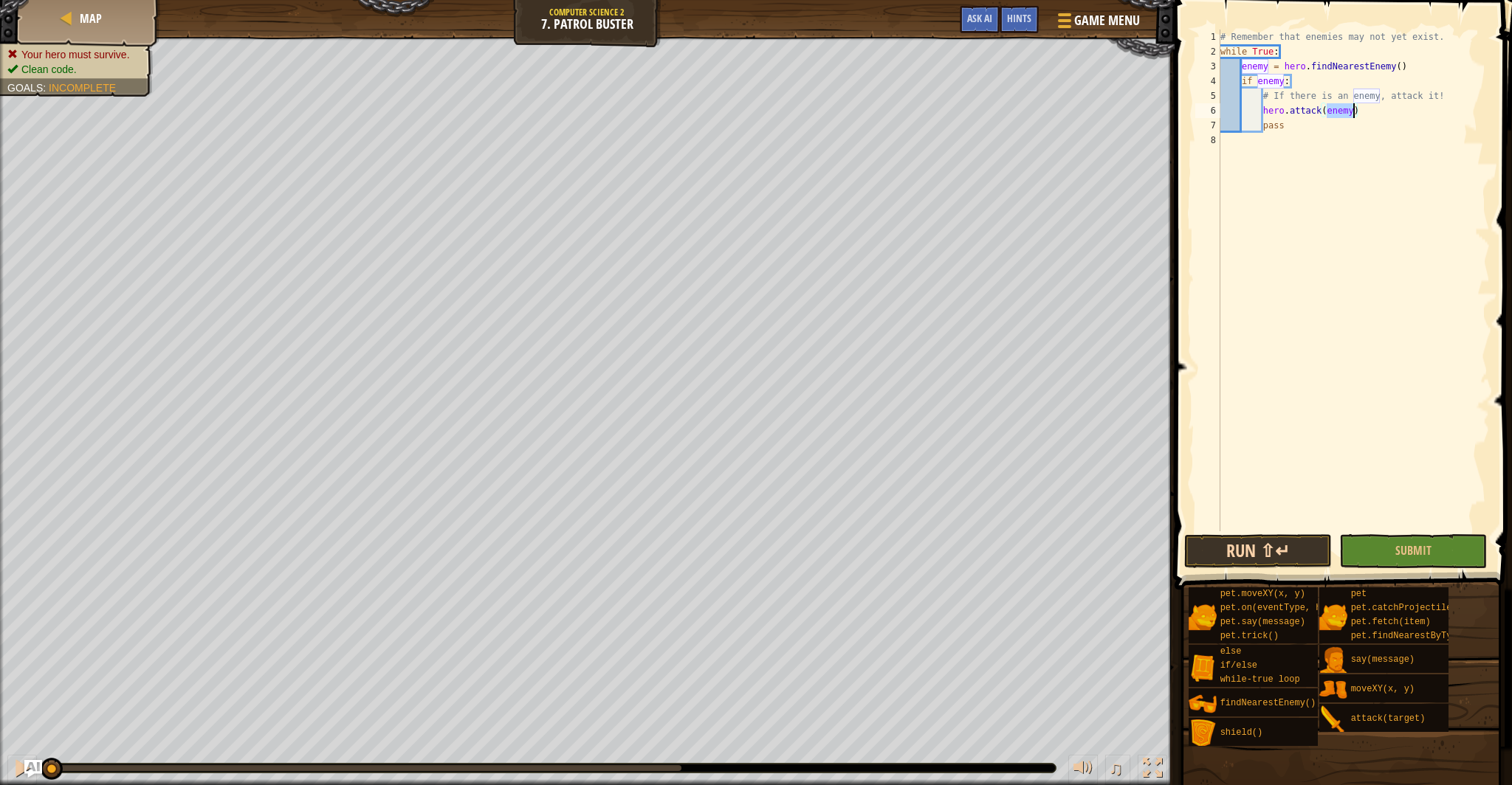
type textarea "hero.attack(enemy)"
click at [1264, 550] on button "Run ⇧↵" at bounding box center [1258, 551] width 148 height 34
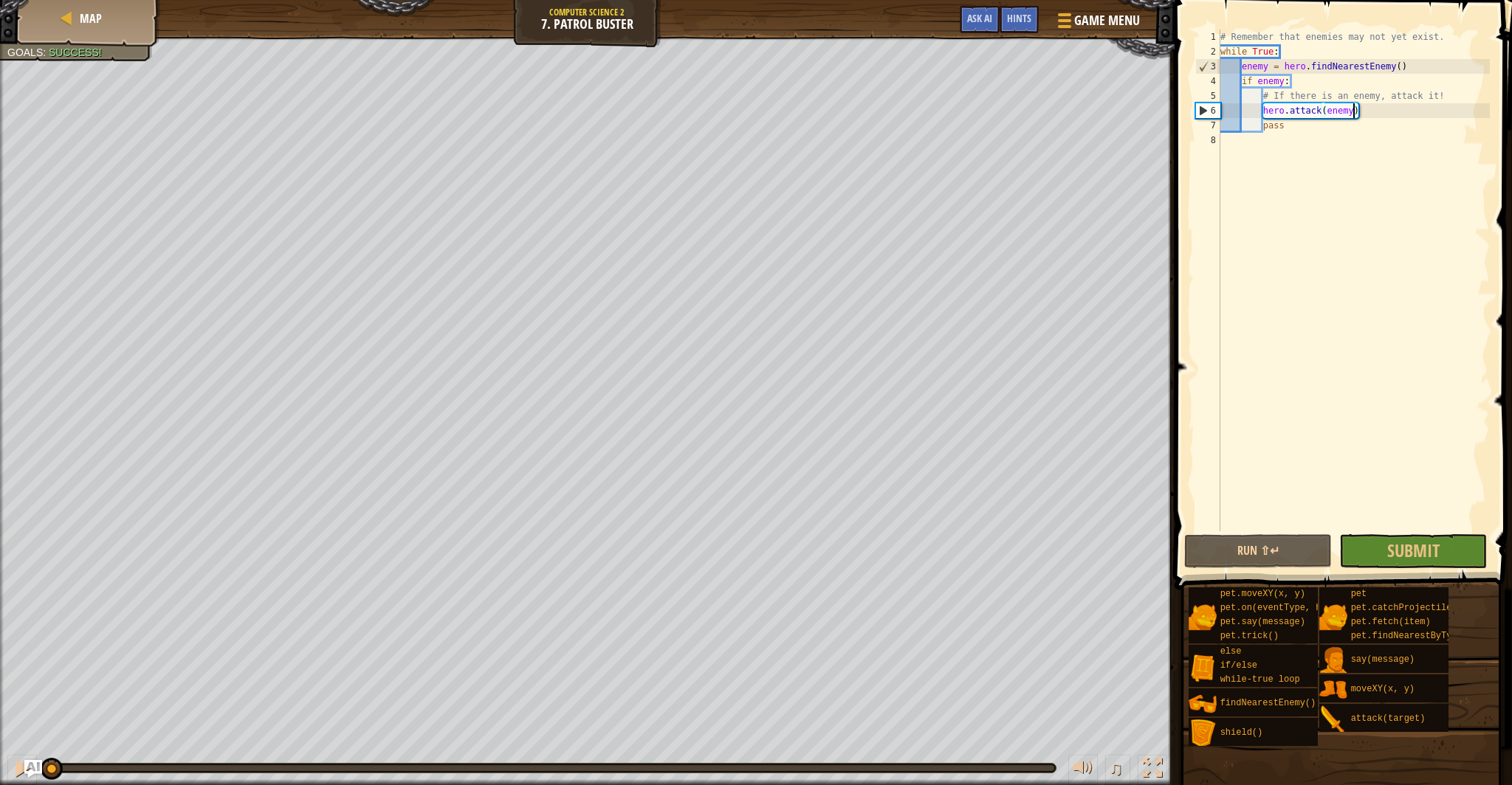
drag, startPoint x: 530, startPoint y: 767, endPoint x: 49, endPoint y: 785, distance: 481.3
click at [45, 785] on div "♫" at bounding box center [587, 765] width 1174 height 45
drag, startPoint x: 77, startPoint y: 772, endPoint x: 130, endPoint y: 785, distance: 54.6
click at [130, 785] on div "♫" at bounding box center [587, 765] width 1174 height 45
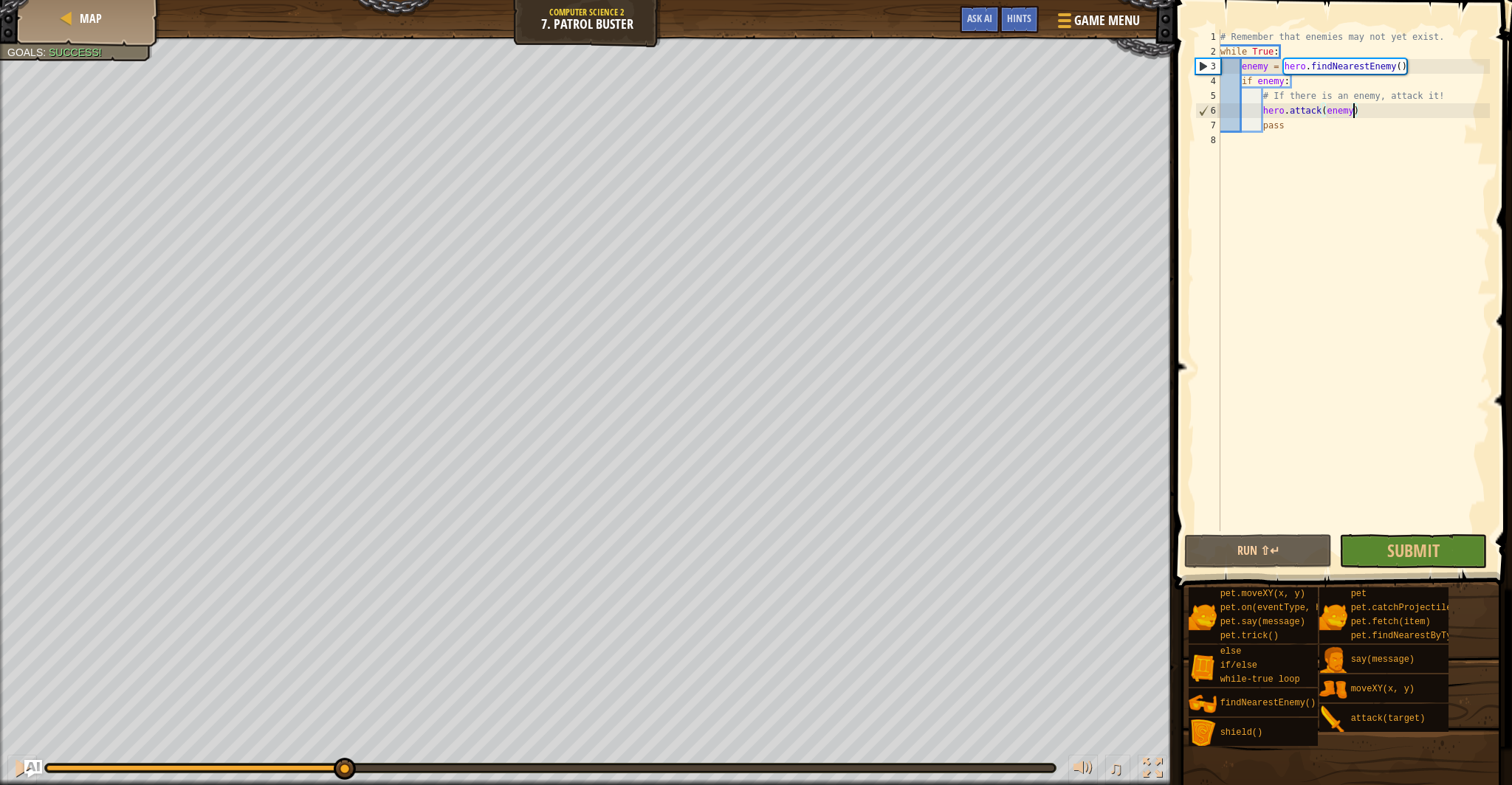
drag, startPoint x: 279, startPoint y: 772, endPoint x: 342, endPoint y: 785, distance: 64.3
click at [342, 785] on div "♫" at bounding box center [587, 765] width 1174 height 45
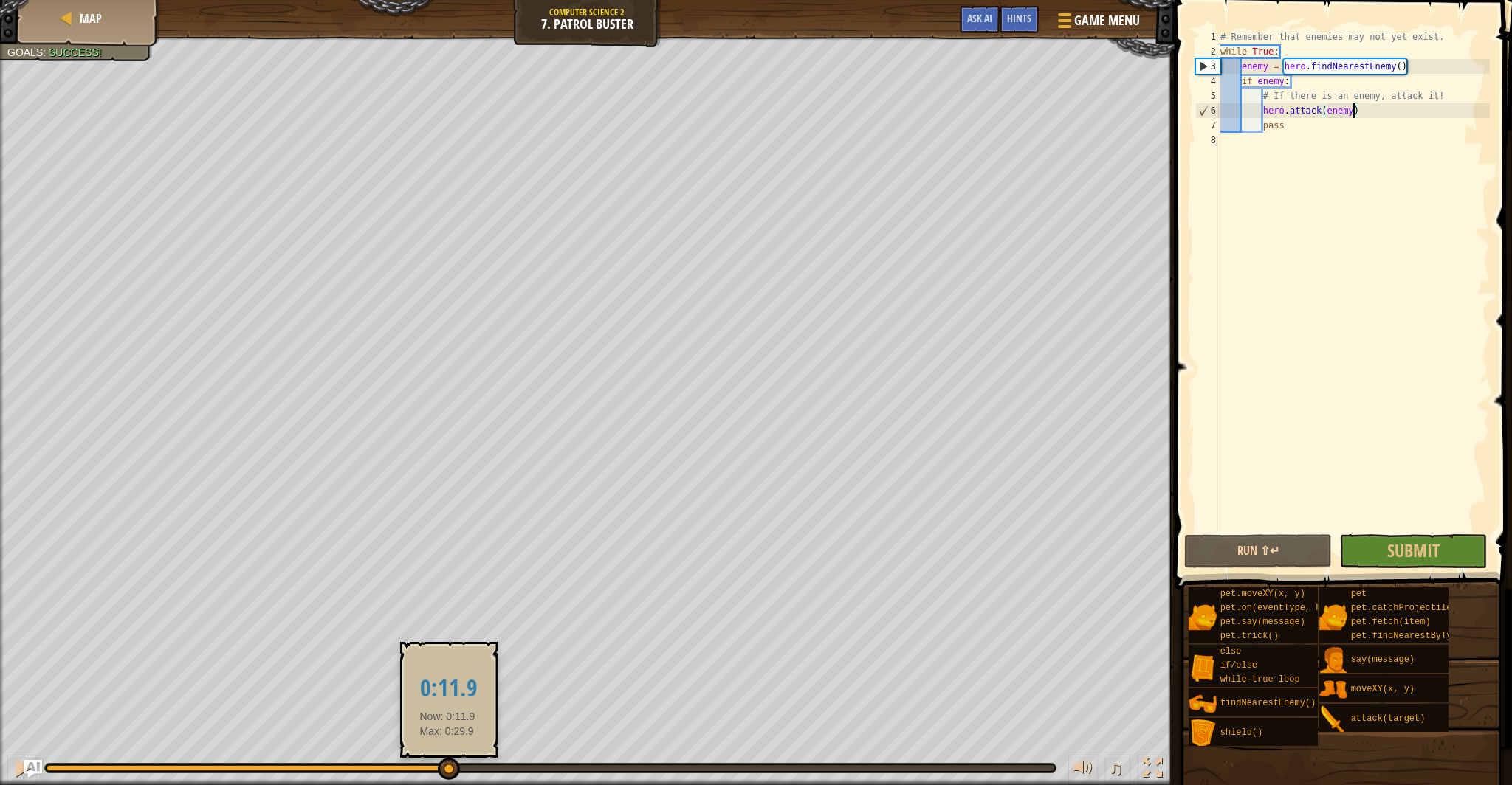
drag, startPoint x: 427, startPoint y: 761, endPoint x: 447, endPoint y: 765, distance: 20.4
click at [447, 765] on div at bounding box center [448, 769] width 22 height 22
drag, startPoint x: 495, startPoint y: 769, endPoint x: 425, endPoint y: 785, distance: 71.8
click at [425, 785] on div "♫" at bounding box center [587, 765] width 1174 height 45
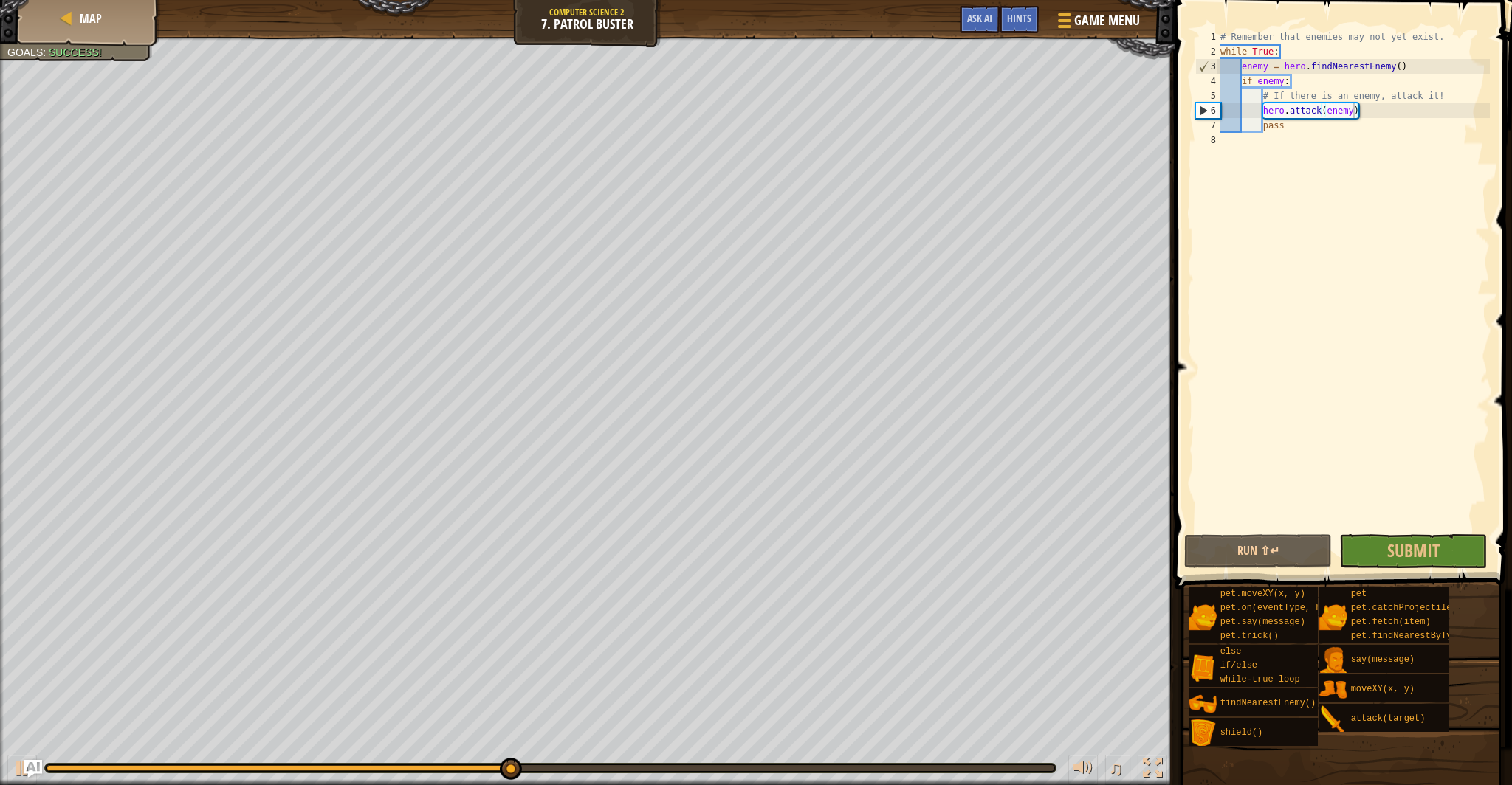
drag, startPoint x: 428, startPoint y: 785, endPoint x: 566, endPoint y: 785, distance: 138.0
click at [573, 785] on div "♫" at bounding box center [587, 765] width 1174 height 45
drag, startPoint x: 544, startPoint y: 769, endPoint x: 535, endPoint y: 780, distance: 14.2
click at [535, 780] on div "♫" at bounding box center [587, 765] width 1174 height 45
drag, startPoint x: 547, startPoint y: 780, endPoint x: 720, endPoint y: 781, distance: 173.0
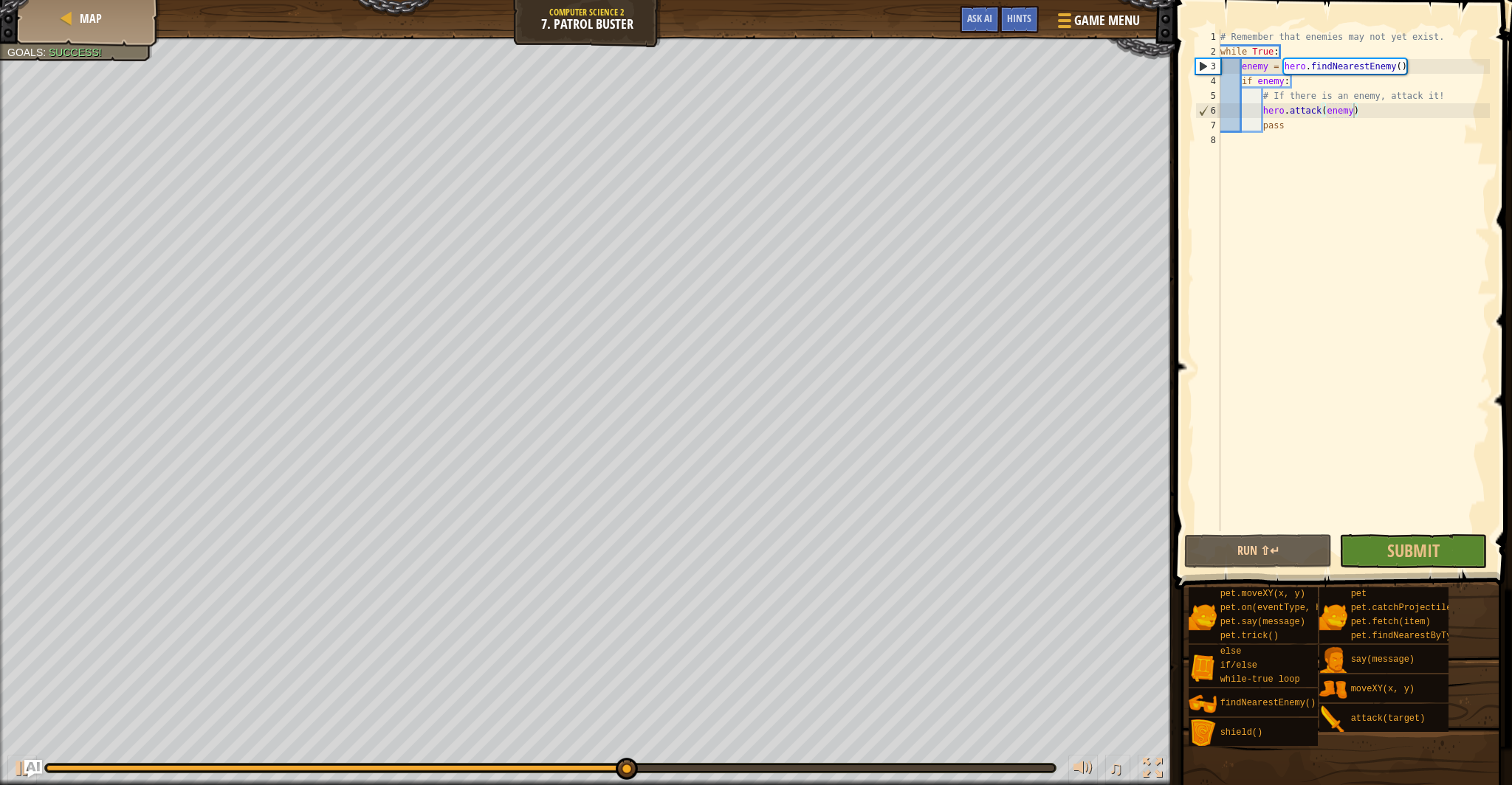
click at [774, 785] on div "♫" at bounding box center [587, 765] width 1174 height 45
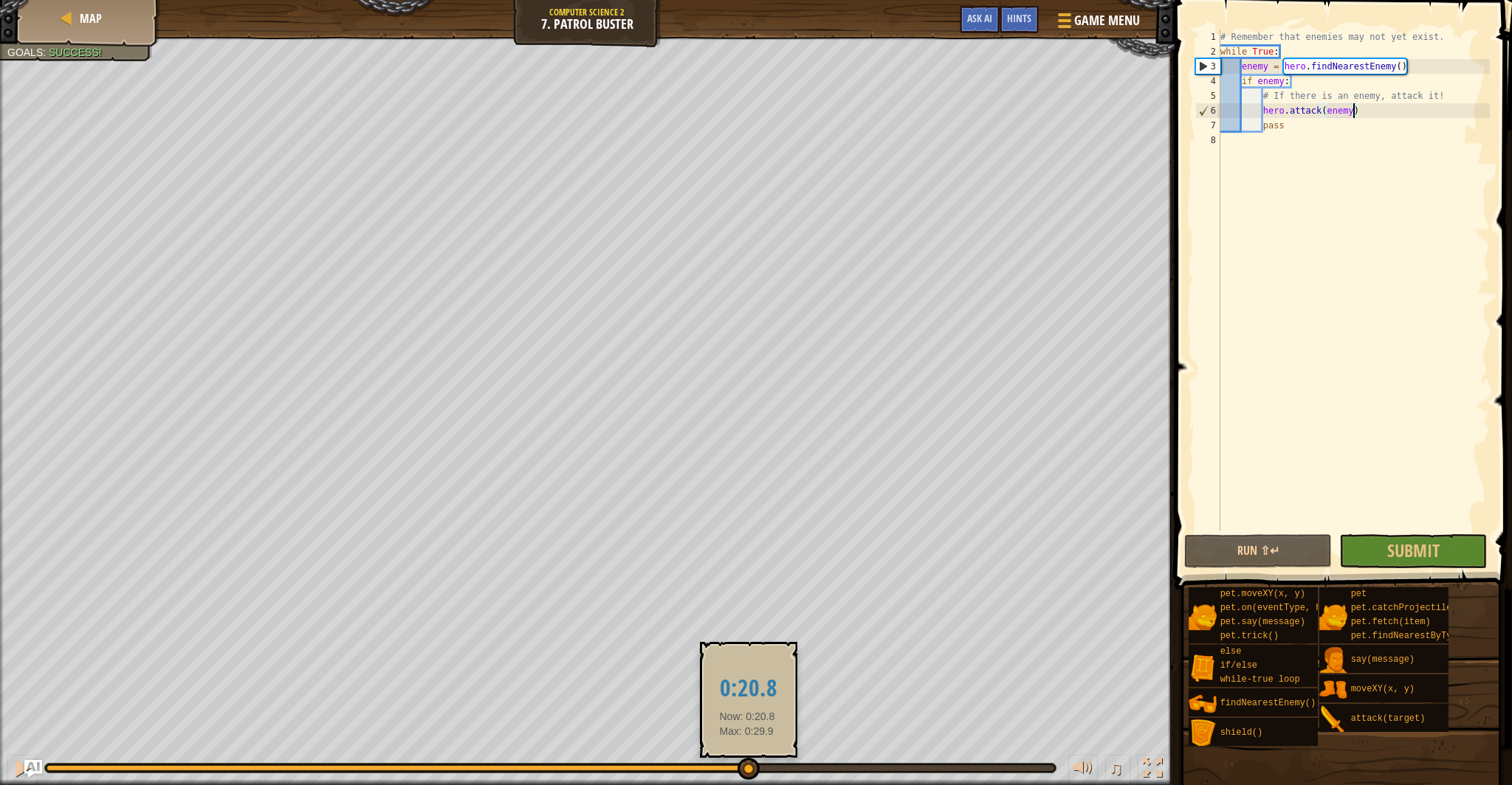
drag, startPoint x: 660, startPoint y: 768, endPoint x: 747, endPoint y: 773, distance: 87.1
click at [747, 773] on div at bounding box center [748, 769] width 22 height 22
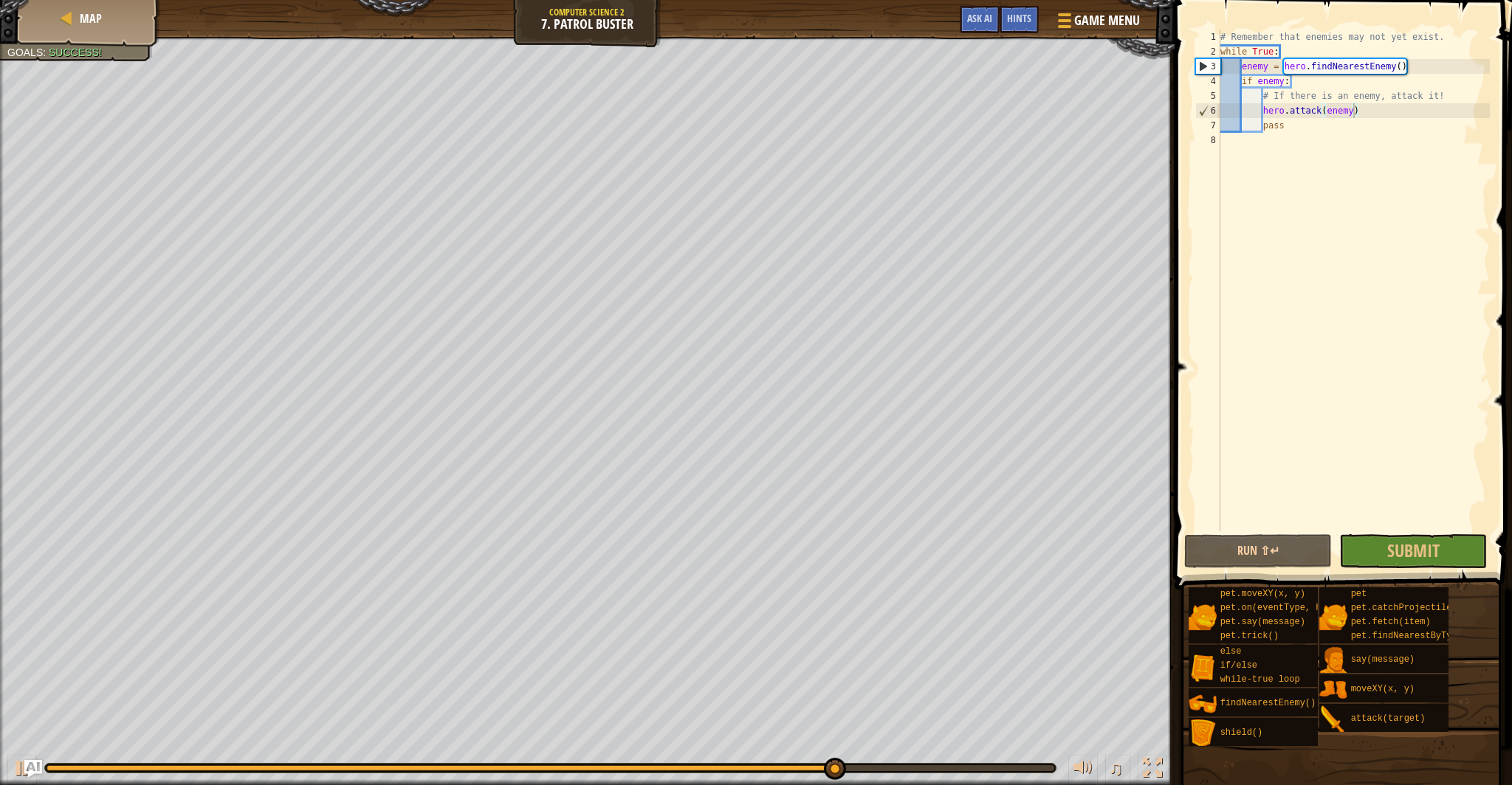
drag, startPoint x: 747, startPoint y: 773, endPoint x: 770, endPoint y: 776, distance: 23.2
click at [762, 776] on div "♫" at bounding box center [587, 765] width 1174 height 45
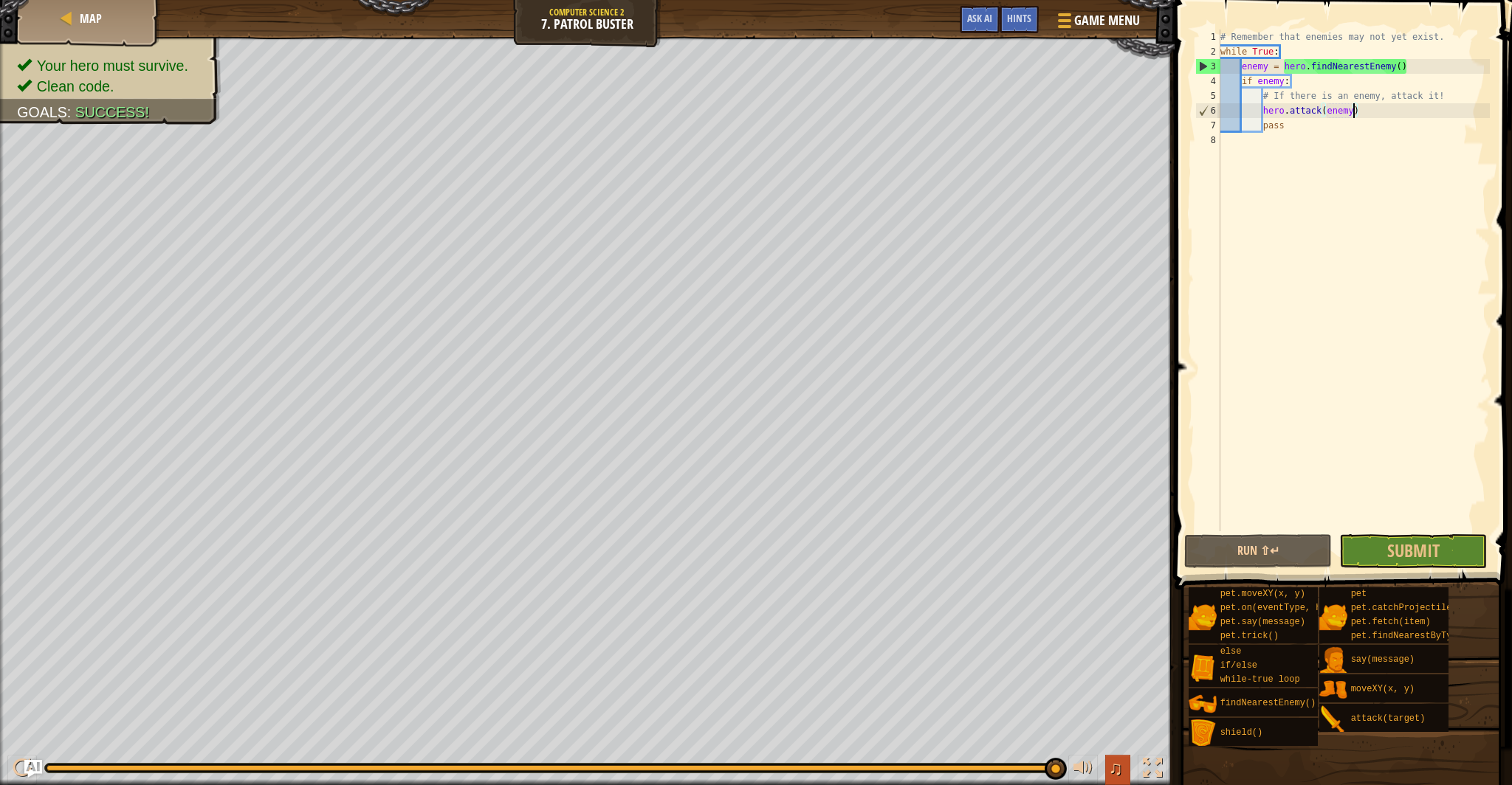
drag, startPoint x: 846, startPoint y: 775, endPoint x: 1117, endPoint y: 780, distance: 271.0
click at [1117, 780] on div "♫" at bounding box center [587, 765] width 1174 height 45
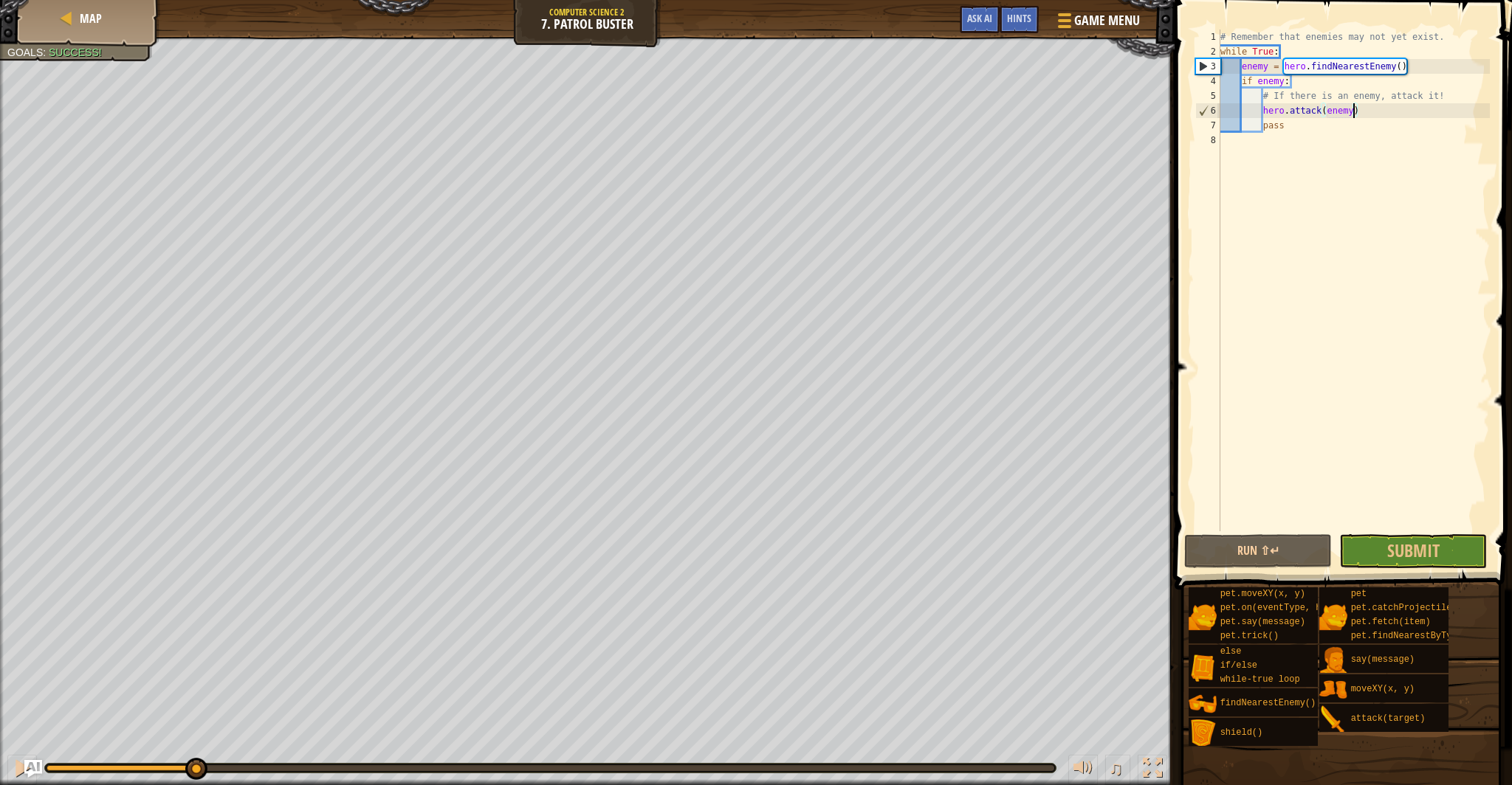
drag, startPoint x: 110, startPoint y: 773, endPoint x: 194, endPoint y: 785, distance: 84.9
click at [194, 785] on div "♫" at bounding box center [587, 765] width 1174 height 45
click at [192, 785] on div "♫" at bounding box center [587, 765] width 1174 height 45
click at [1368, 559] on button "Submit" at bounding box center [1413, 551] width 148 height 34
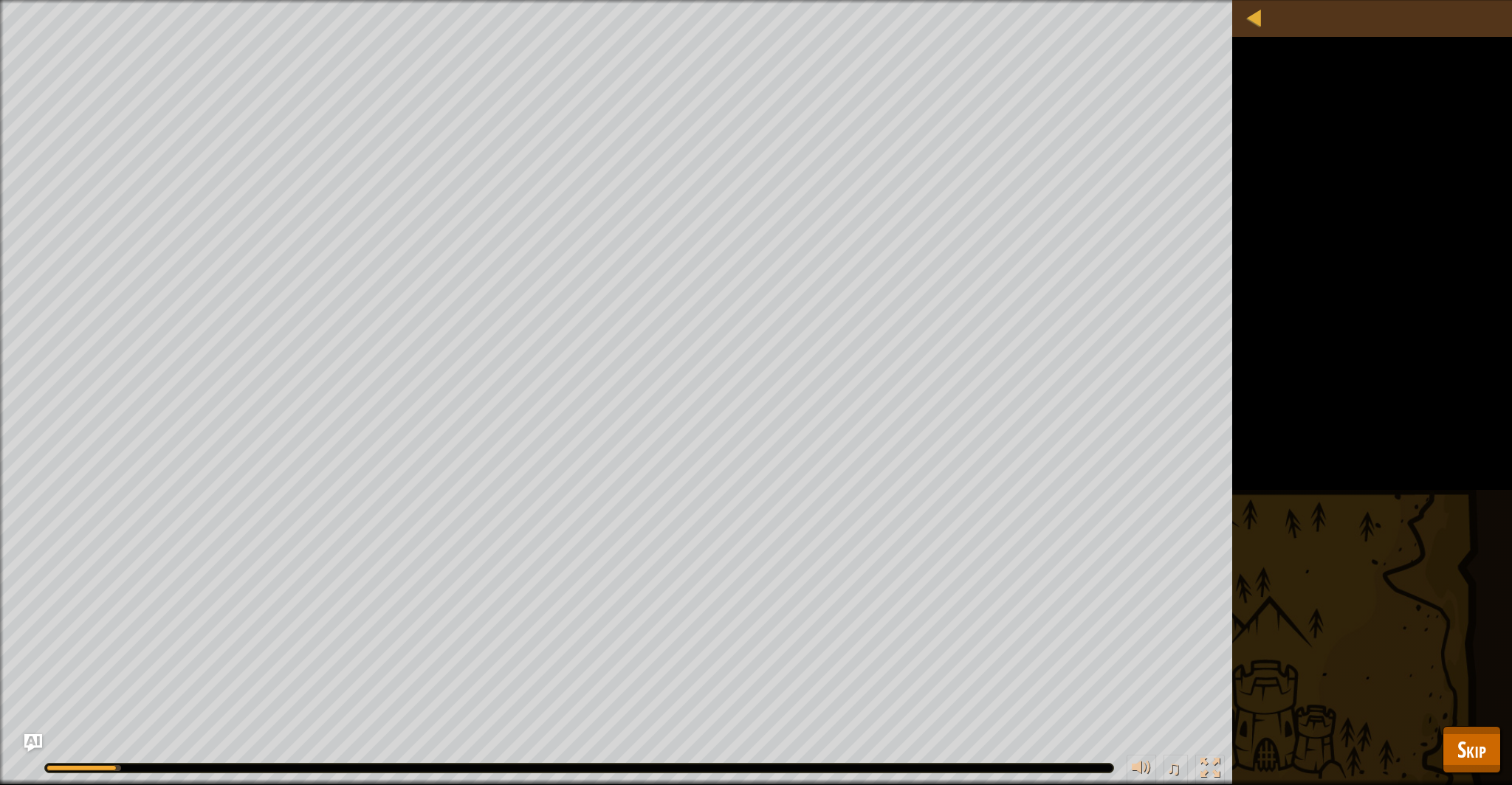
drag, startPoint x: 99, startPoint y: 771, endPoint x: 159, endPoint y: 776, distance: 60.2
click at [159, 776] on div "♫" at bounding box center [616, 765] width 1233 height 45
click at [390, 785] on div "♫" at bounding box center [616, 765] width 1233 height 45
click at [1463, 748] on span "Skip" at bounding box center [1472, 749] width 29 height 30
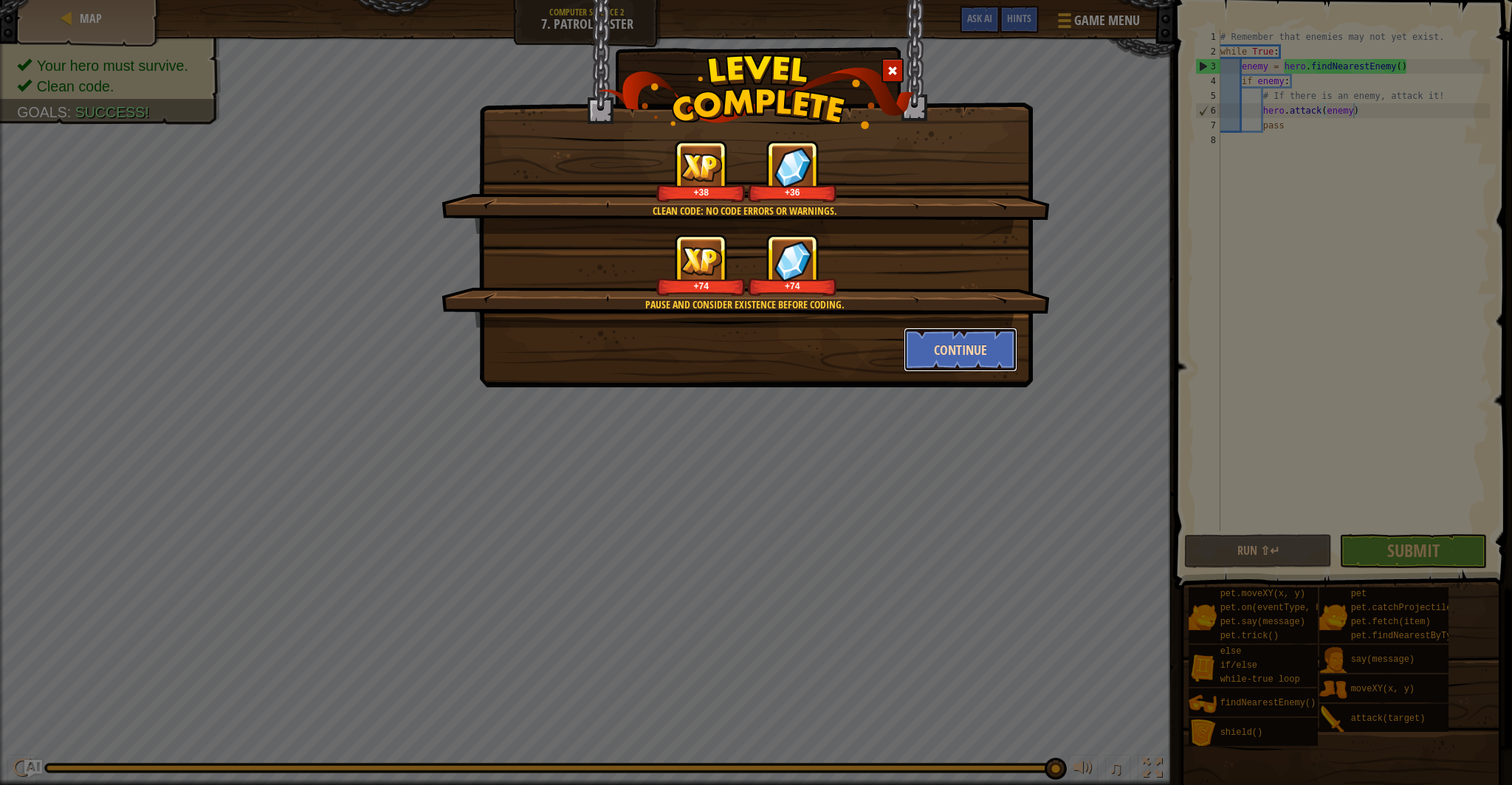
click at [970, 351] on button "Continue" at bounding box center [961, 350] width 115 height 45
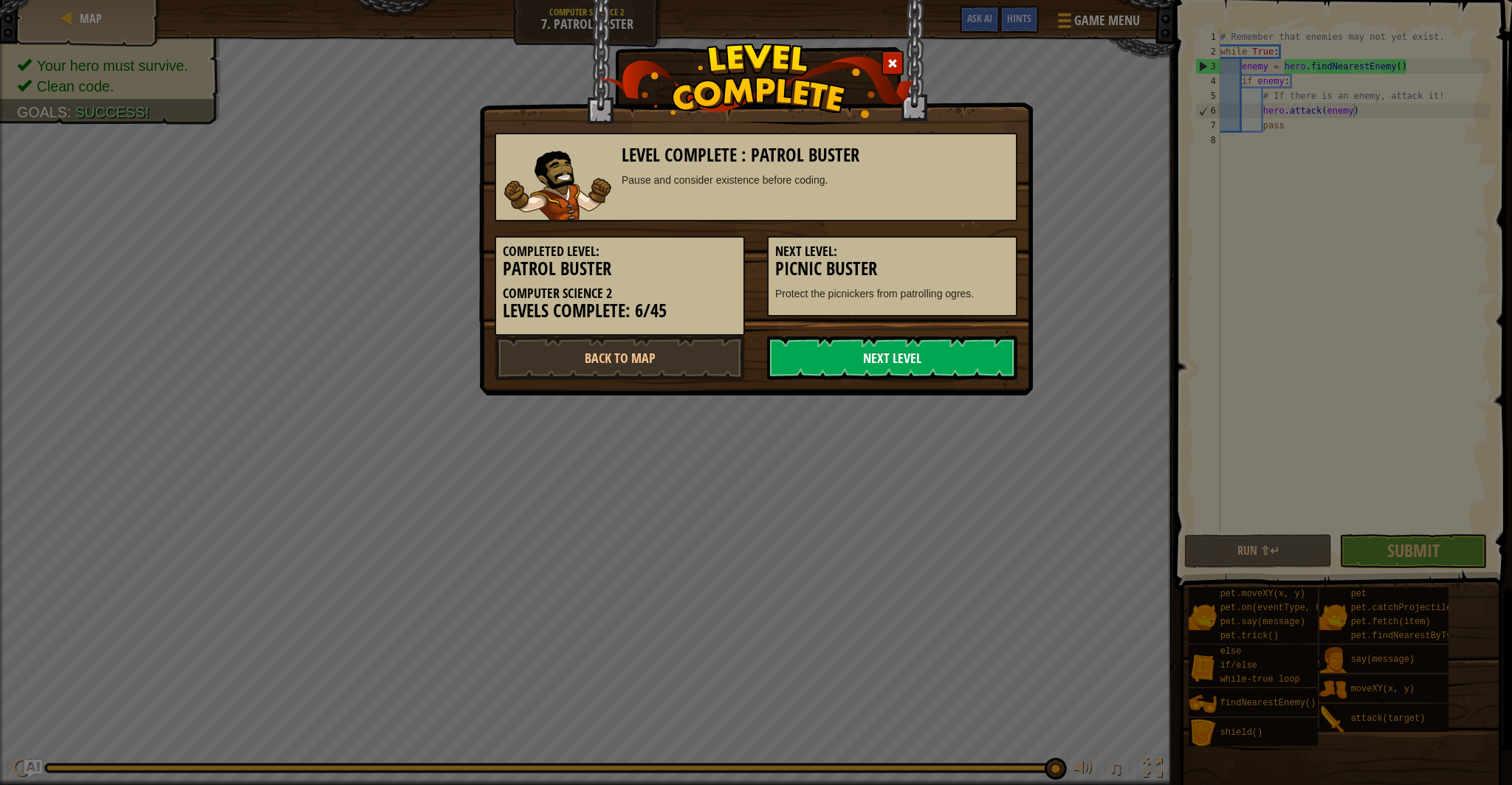
click at [952, 356] on link "Next Level" at bounding box center [892, 358] width 250 height 45
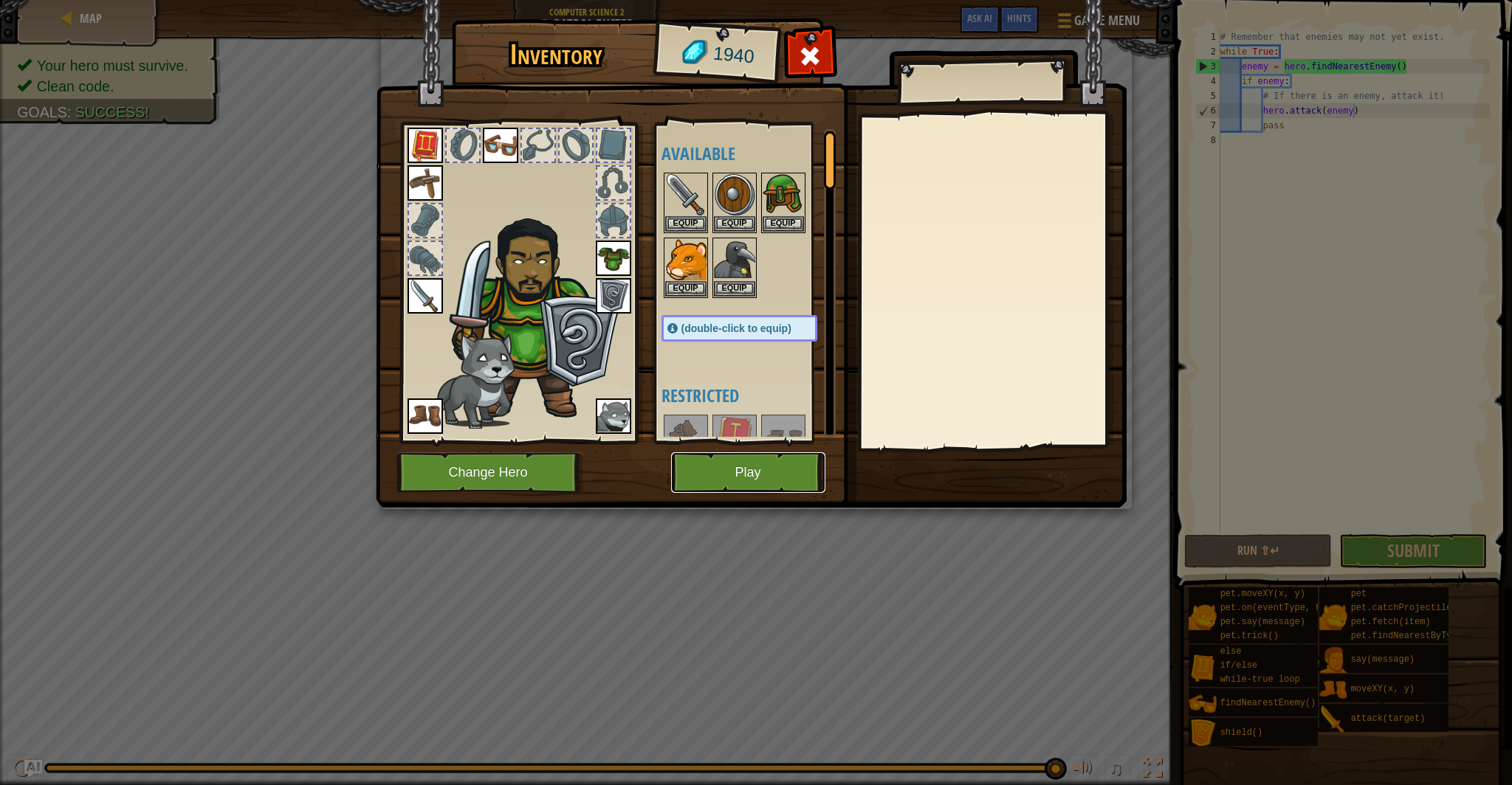
click at [740, 457] on button "Play" at bounding box center [748, 473] width 154 height 41
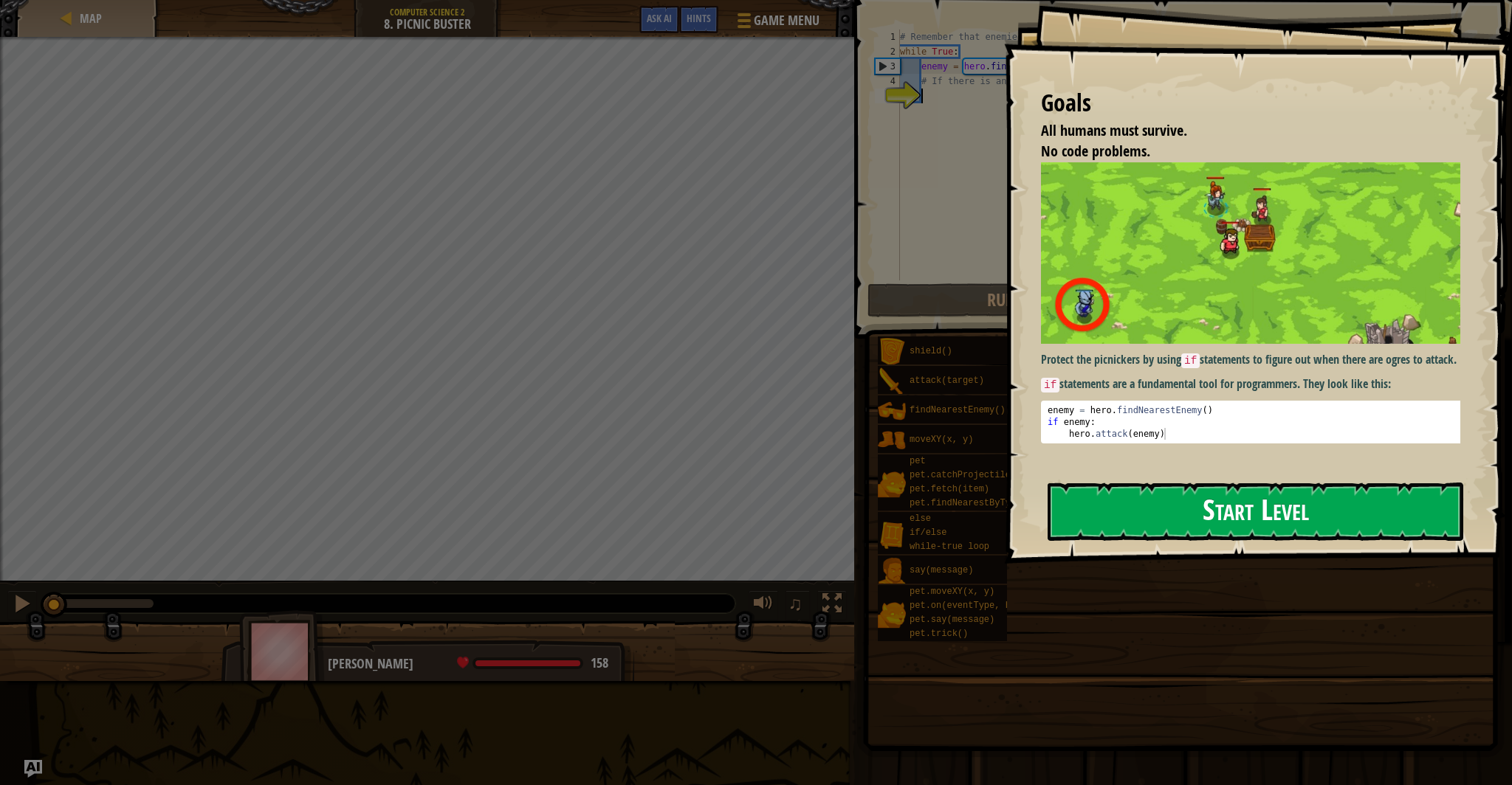
click at [1177, 508] on button "Start Level" at bounding box center [1255, 512] width 415 height 58
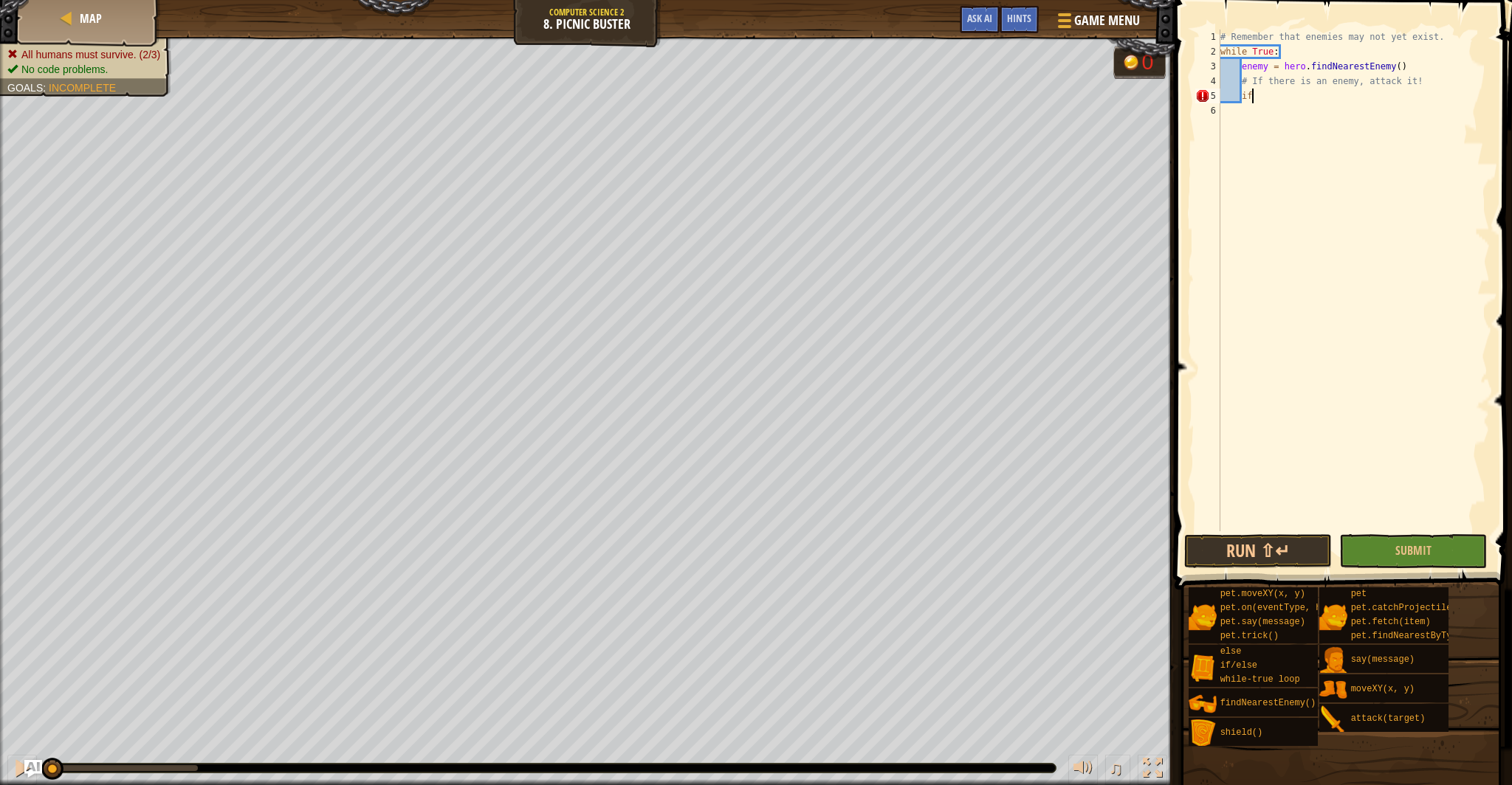
scroll to position [7, 0]
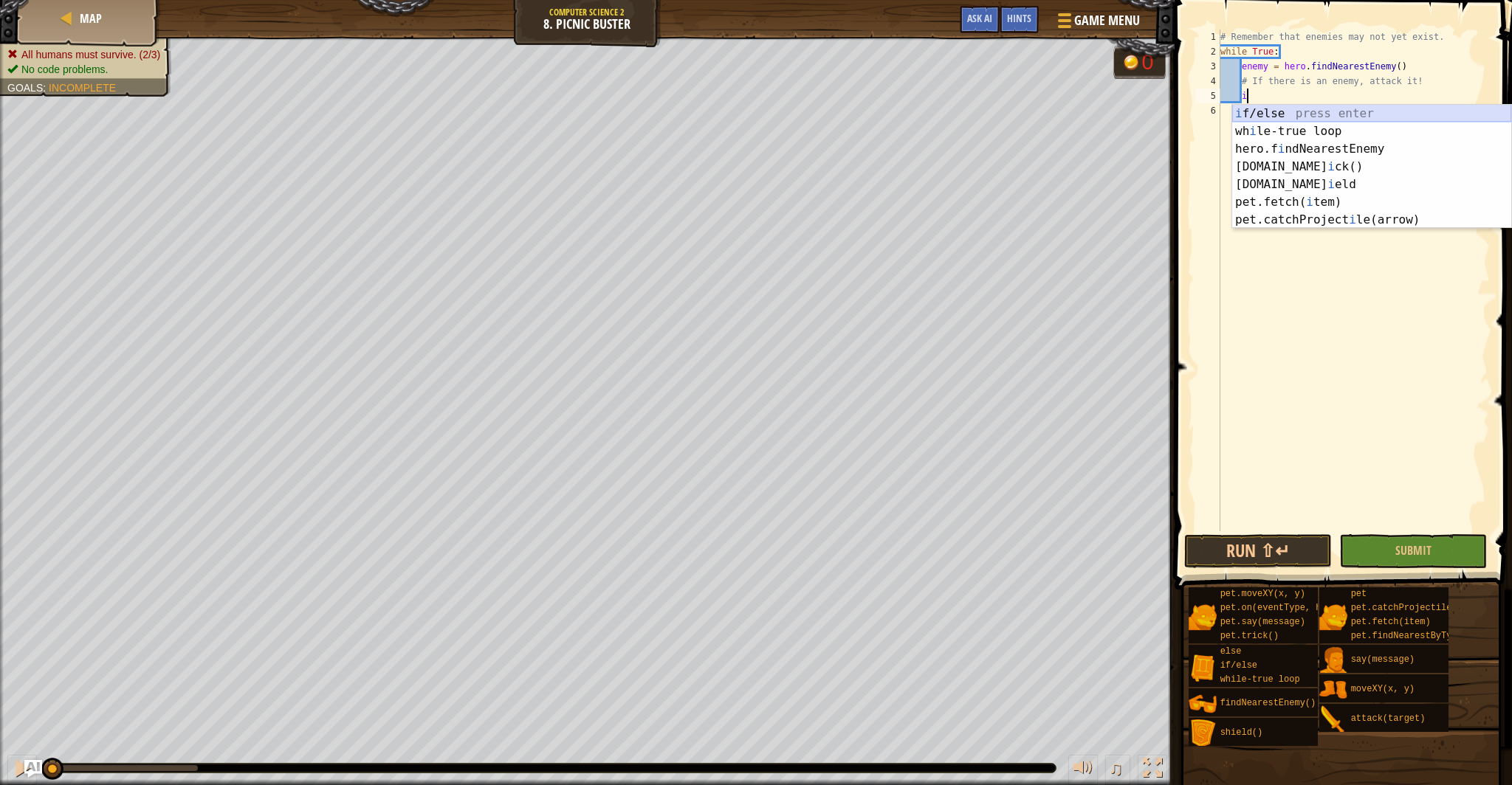
click at [1256, 113] on div "i f/else press enter wh i le-true loop press enter hero.f i ndNearestEnemy pres…" at bounding box center [1372, 184] width 279 height 159
type textarea "if enemy:"
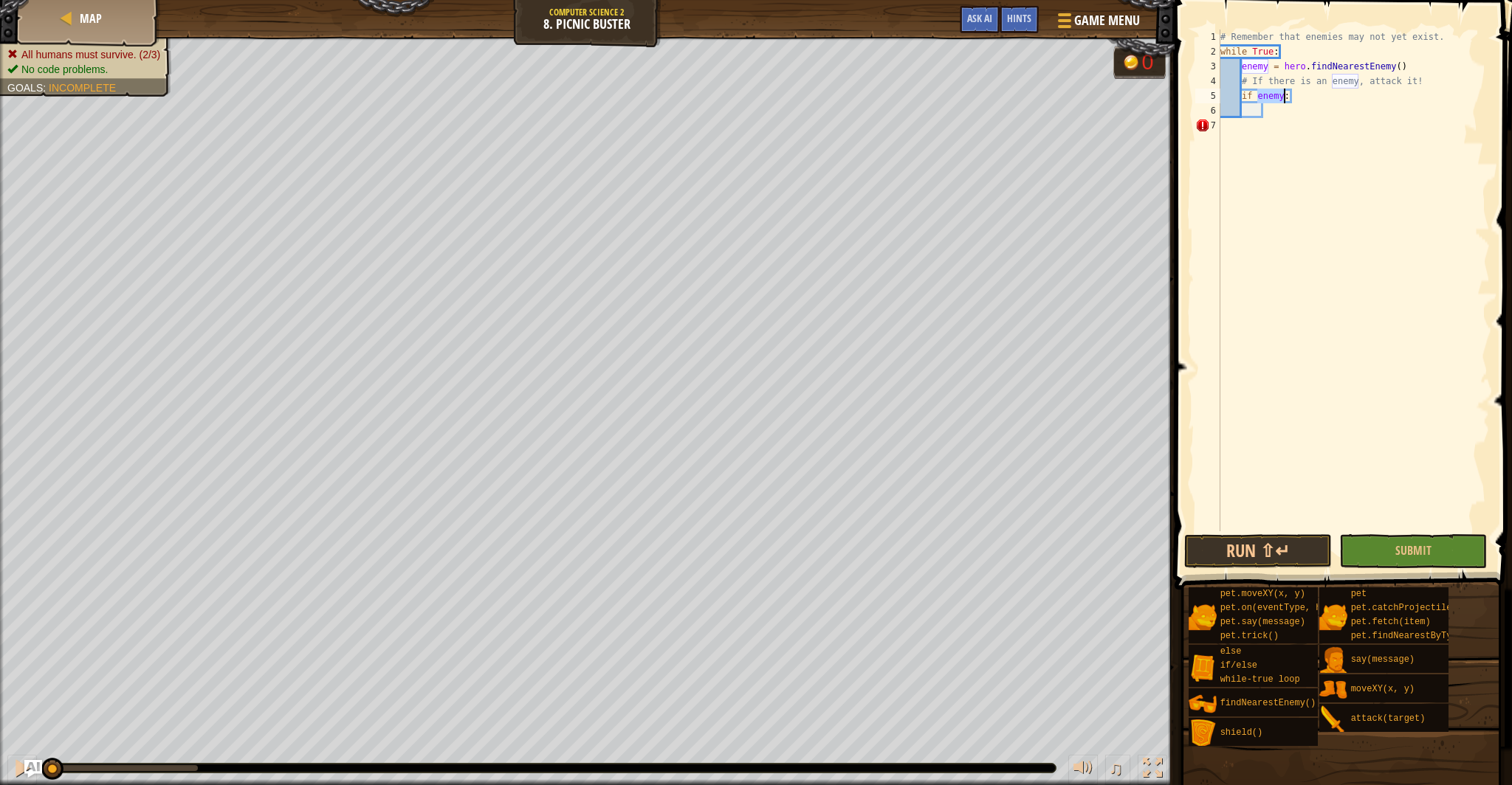
click at [1270, 113] on div "# Remember that enemies may not yet exist. while True : enemy = hero . findNear…" at bounding box center [1353, 295] width 273 height 532
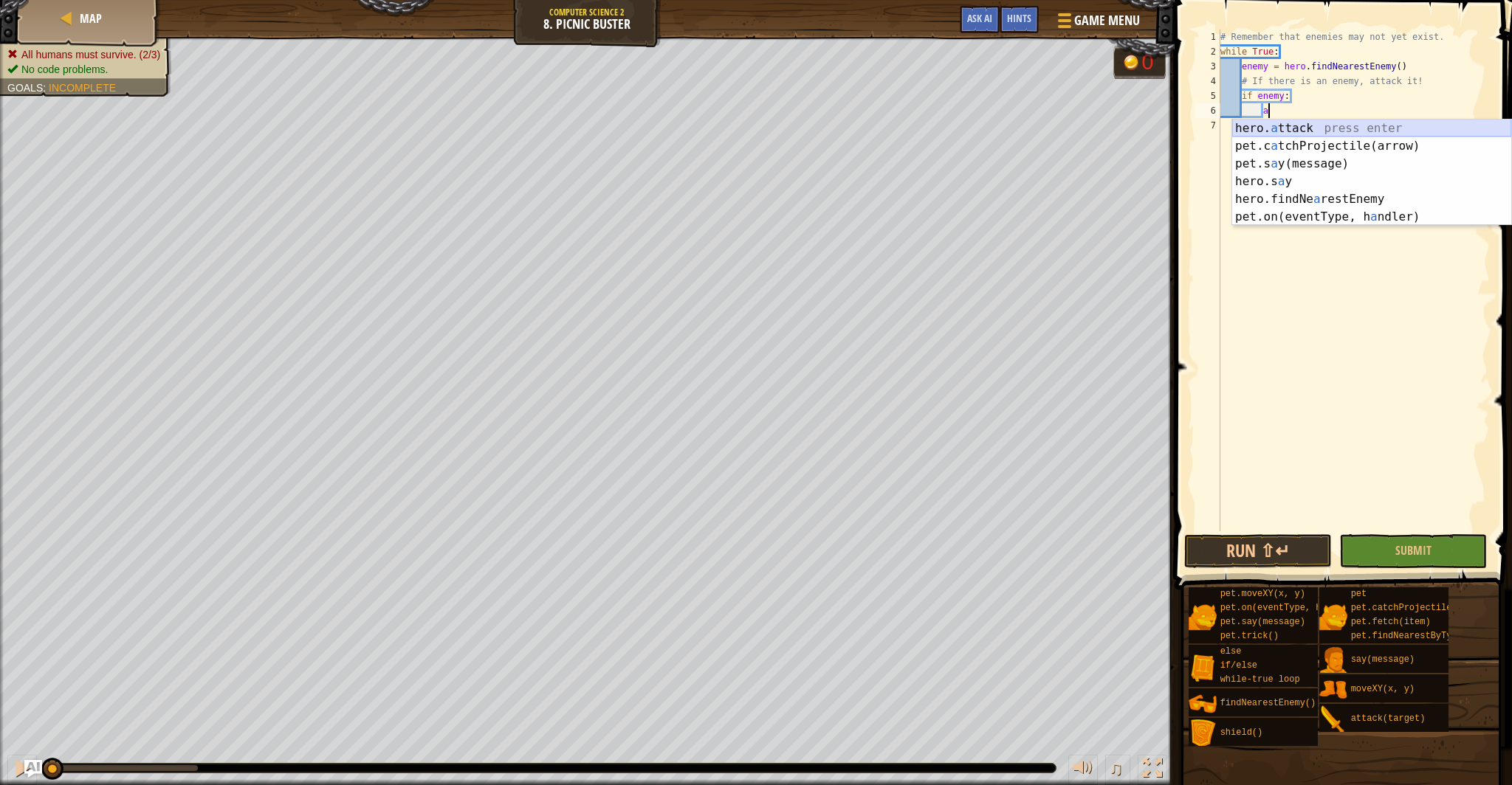
click at [1331, 122] on div "hero. a ttack press enter pet.c a tchProjectile(arrow) press enter pet.s a y(me…" at bounding box center [1372, 190] width 279 height 142
type textarea "hero.attack(enemy)"
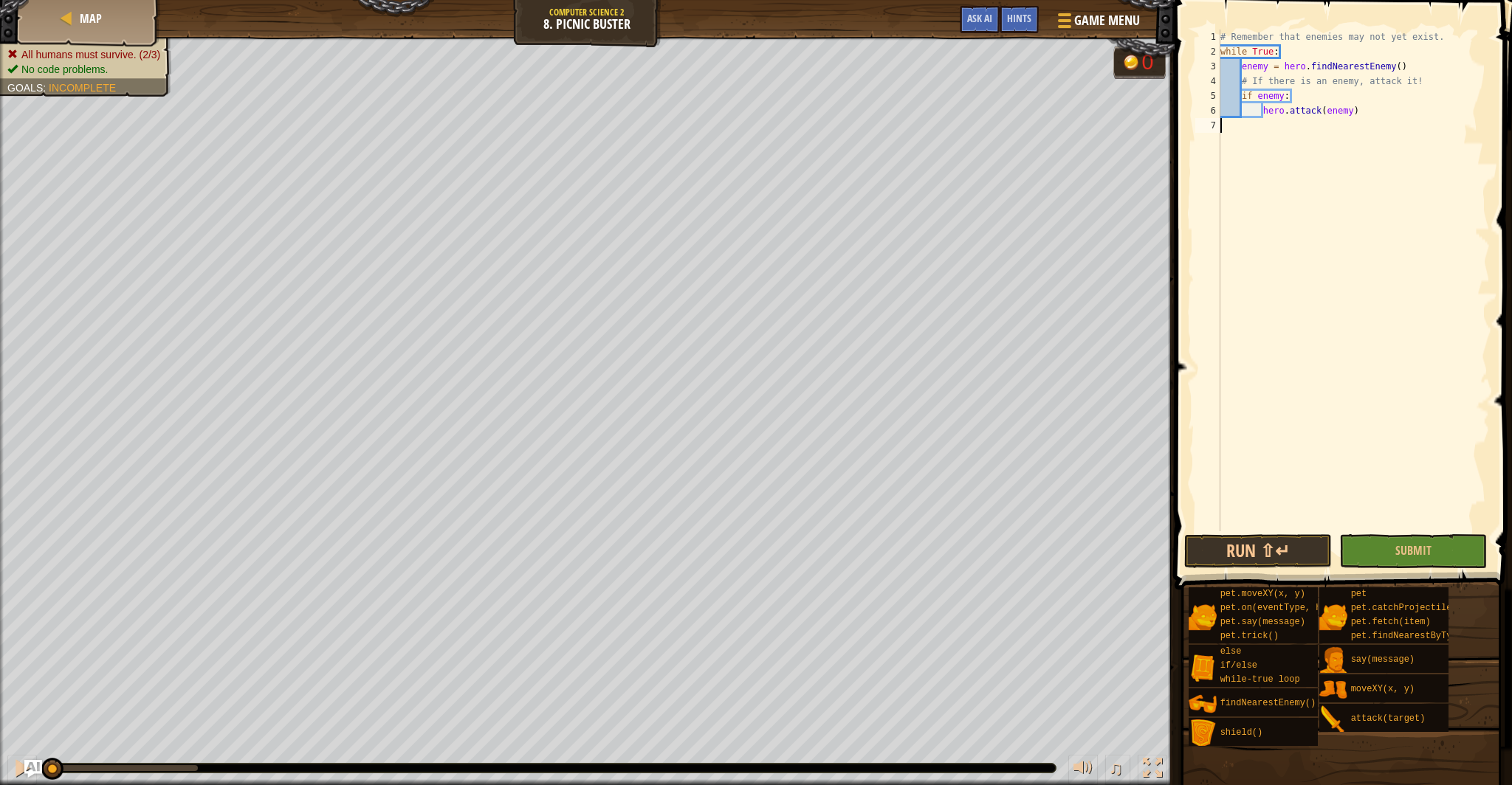
click at [1260, 523] on div "# Remember that enemies may not yet exist. while True : enemy = hero . findNear…" at bounding box center [1353, 295] width 273 height 532
click at [1254, 537] on button "Run ⇧↵" at bounding box center [1258, 551] width 148 height 34
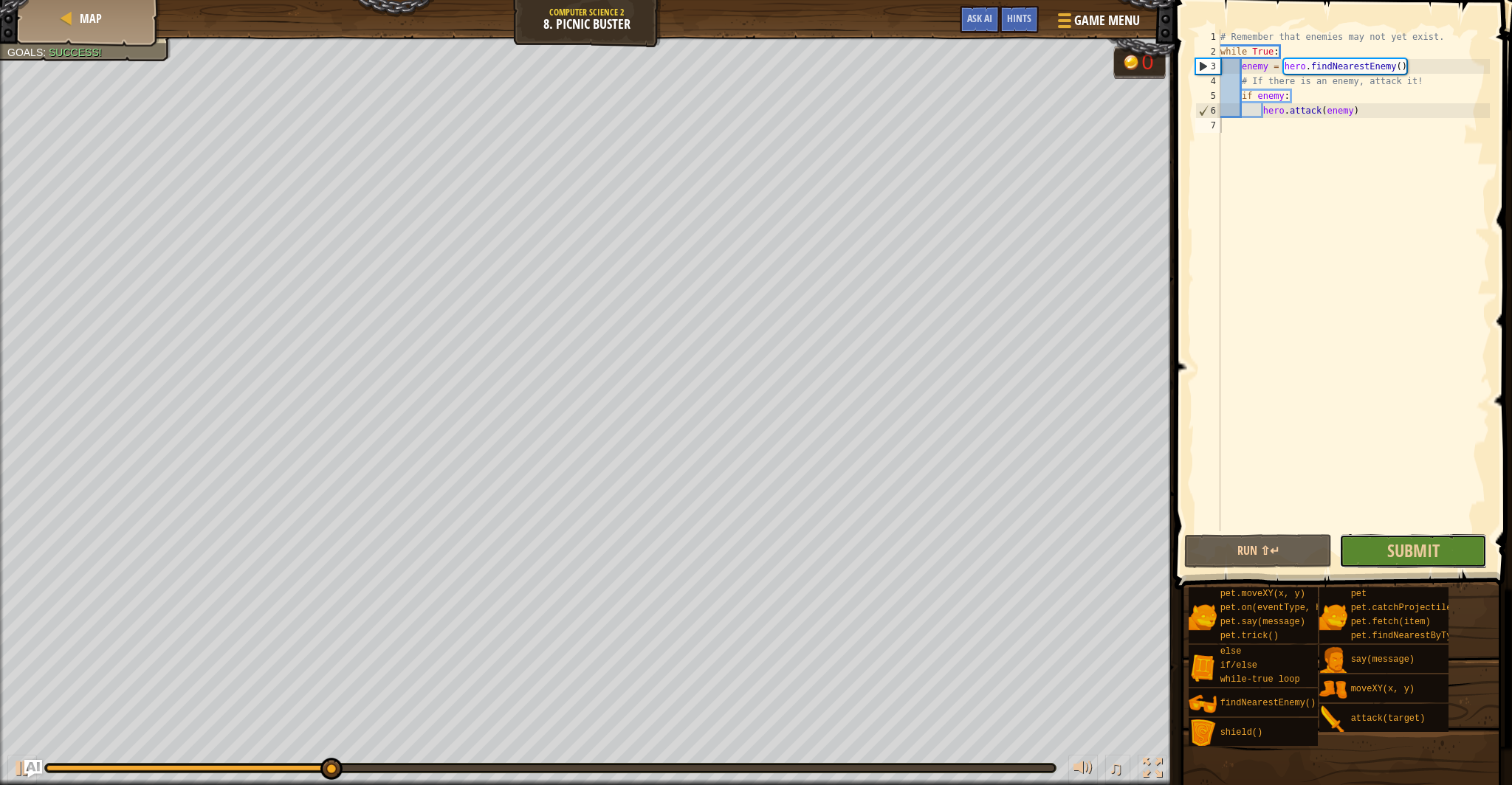
click at [1363, 554] on button "Submit" at bounding box center [1413, 551] width 148 height 34
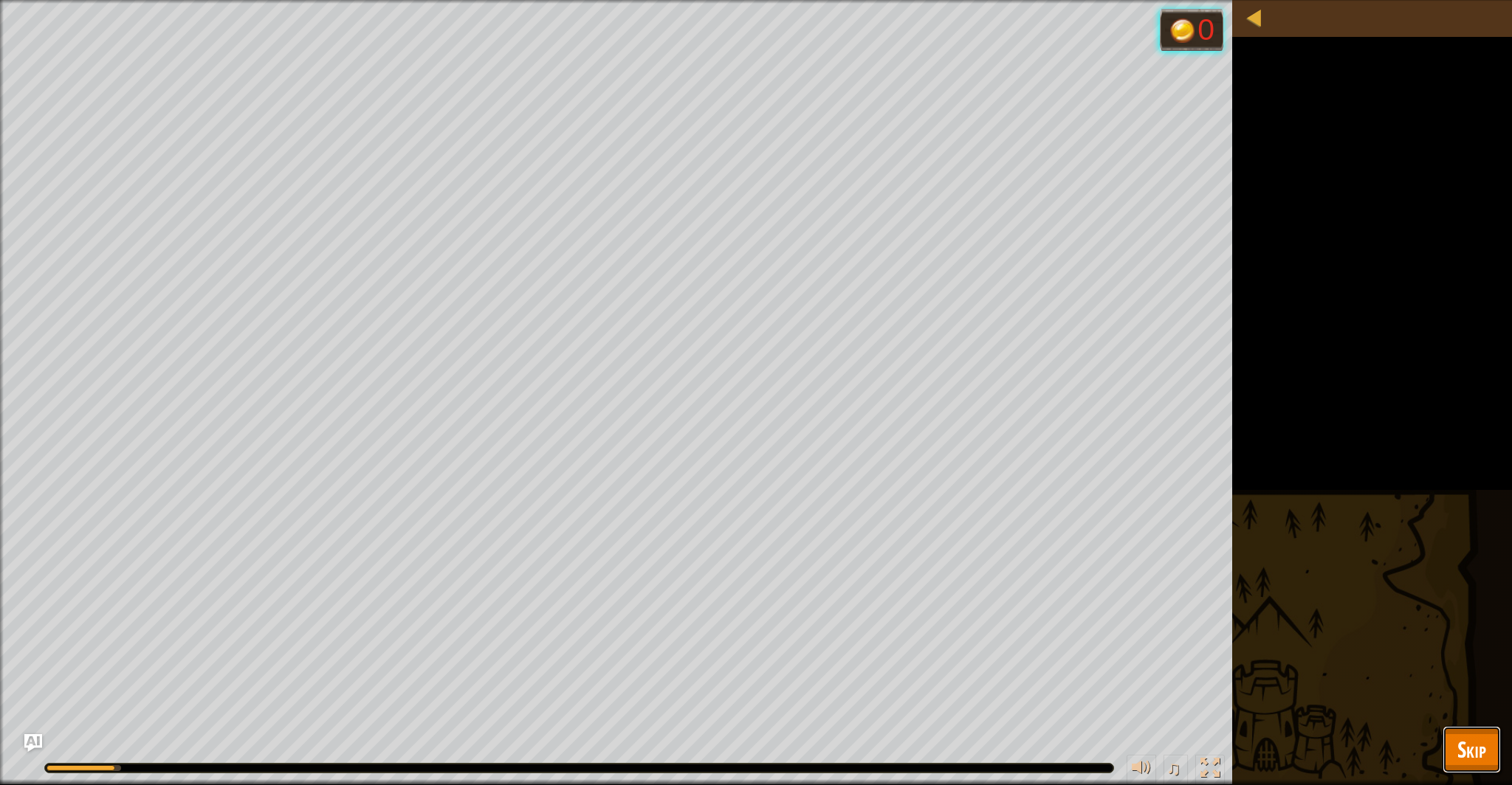
click at [1496, 763] on button "Skip" at bounding box center [1471, 750] width 58 height 48
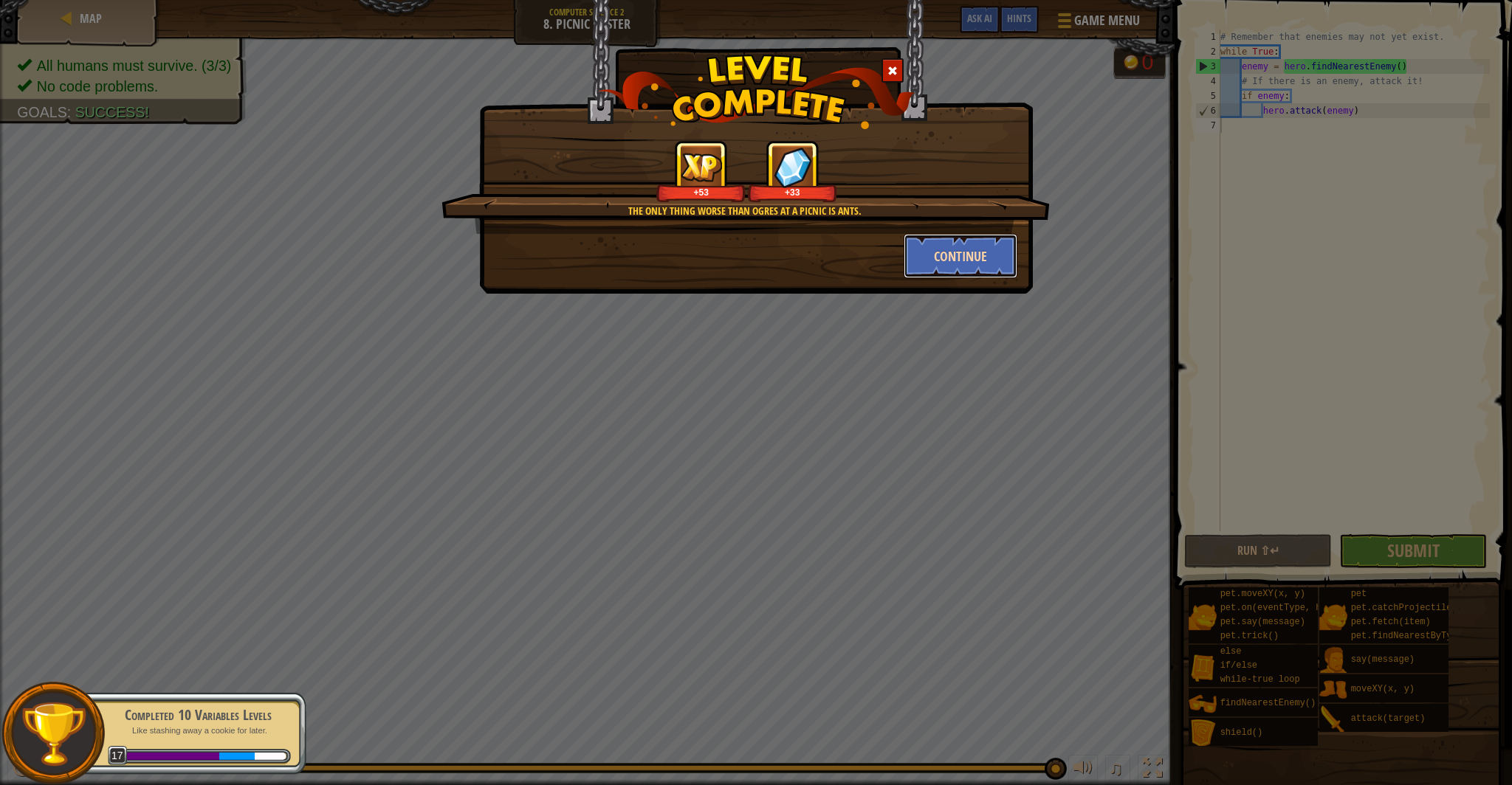
click at [955, 262] on button "Continue" at bounding box center [961, 256] width 115 height 45
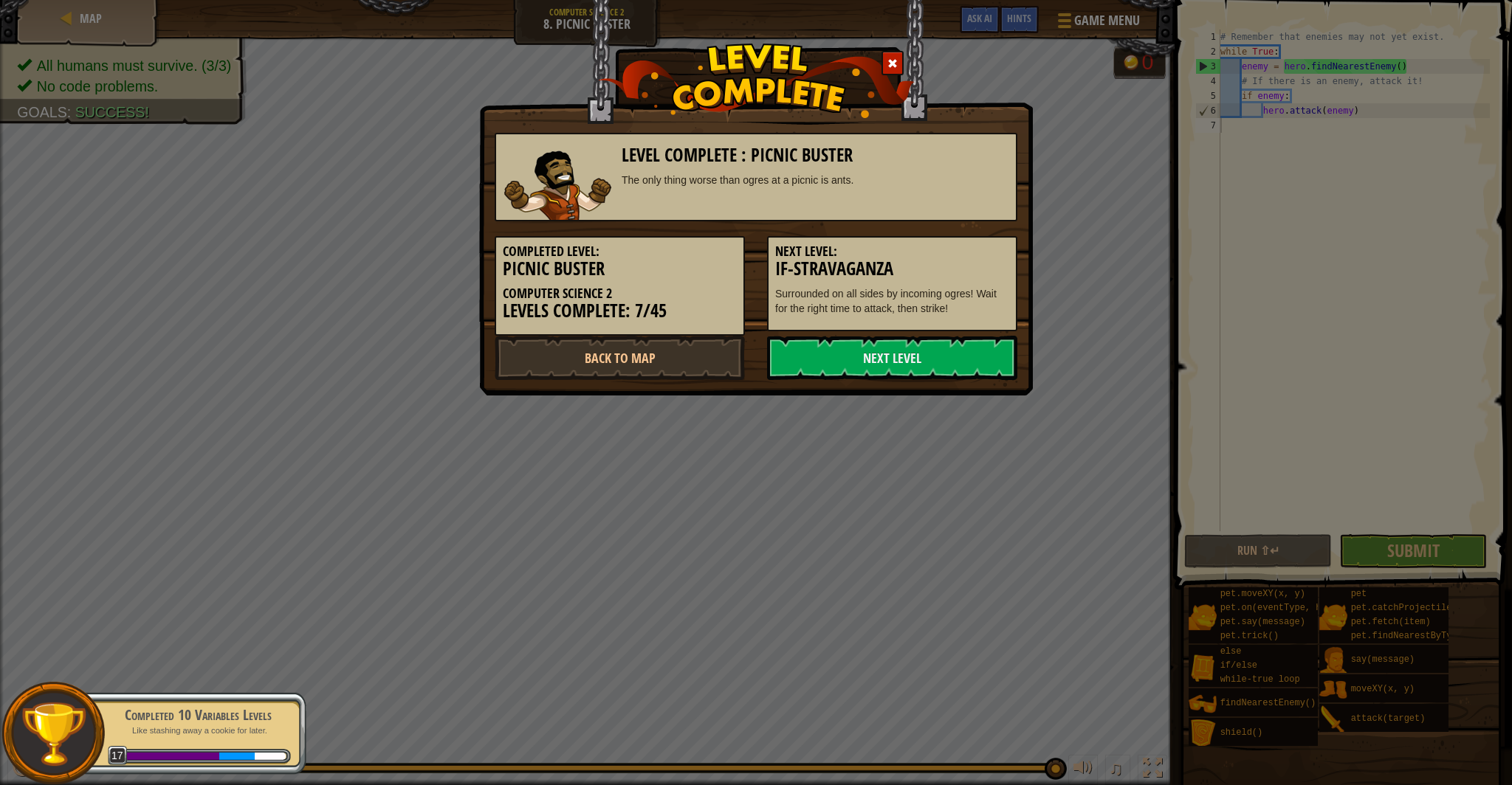
click at [955, 262] on h3 "If-stravaganza" at bounding box center [892, 269] width 234 height 20
click at [827, 354] on link "Next Level" at bounding box center [892, 358] width 250 height 45
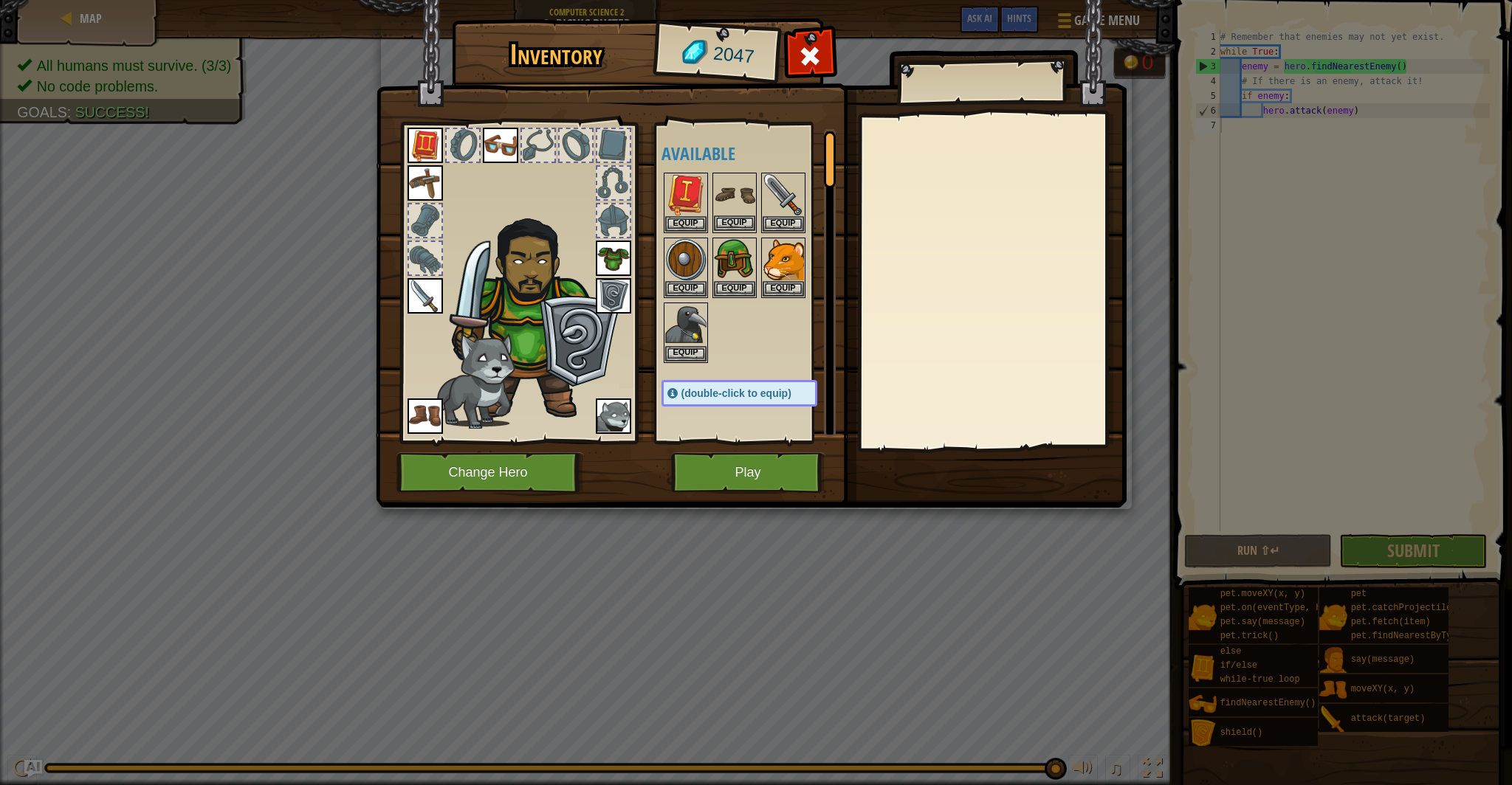
click at [739, 200] on img at bounding box center [735, 195] width 42 height 42
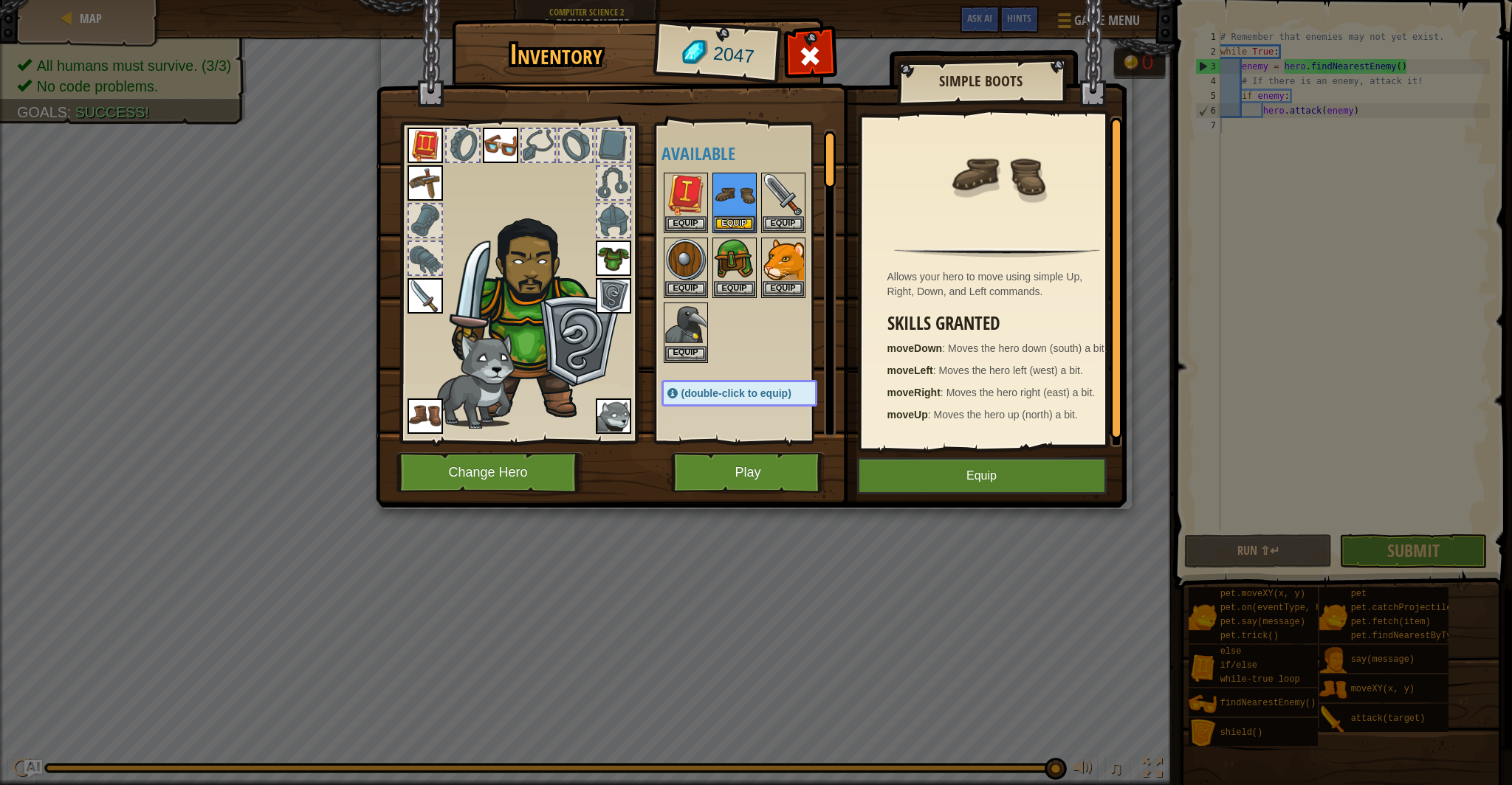
drag, startPoint x: 1107, startPoint y: 331, endPoint x: 1106, endPoint y: 344, distance: 13.0
click at [1106, 344] on div "Allows your hero to move using simple Up, Right, Down, and Left commands. Skill…" at bounding box center [998, 281] width 272 height 332
drag, startPoint x: 1113, startPoint y: 369, endPoint x: 1113, endPoint y: 396, distance: 27.0
click at [1113, 396] on div at bounding box center [1116, 293] width 12 height 321
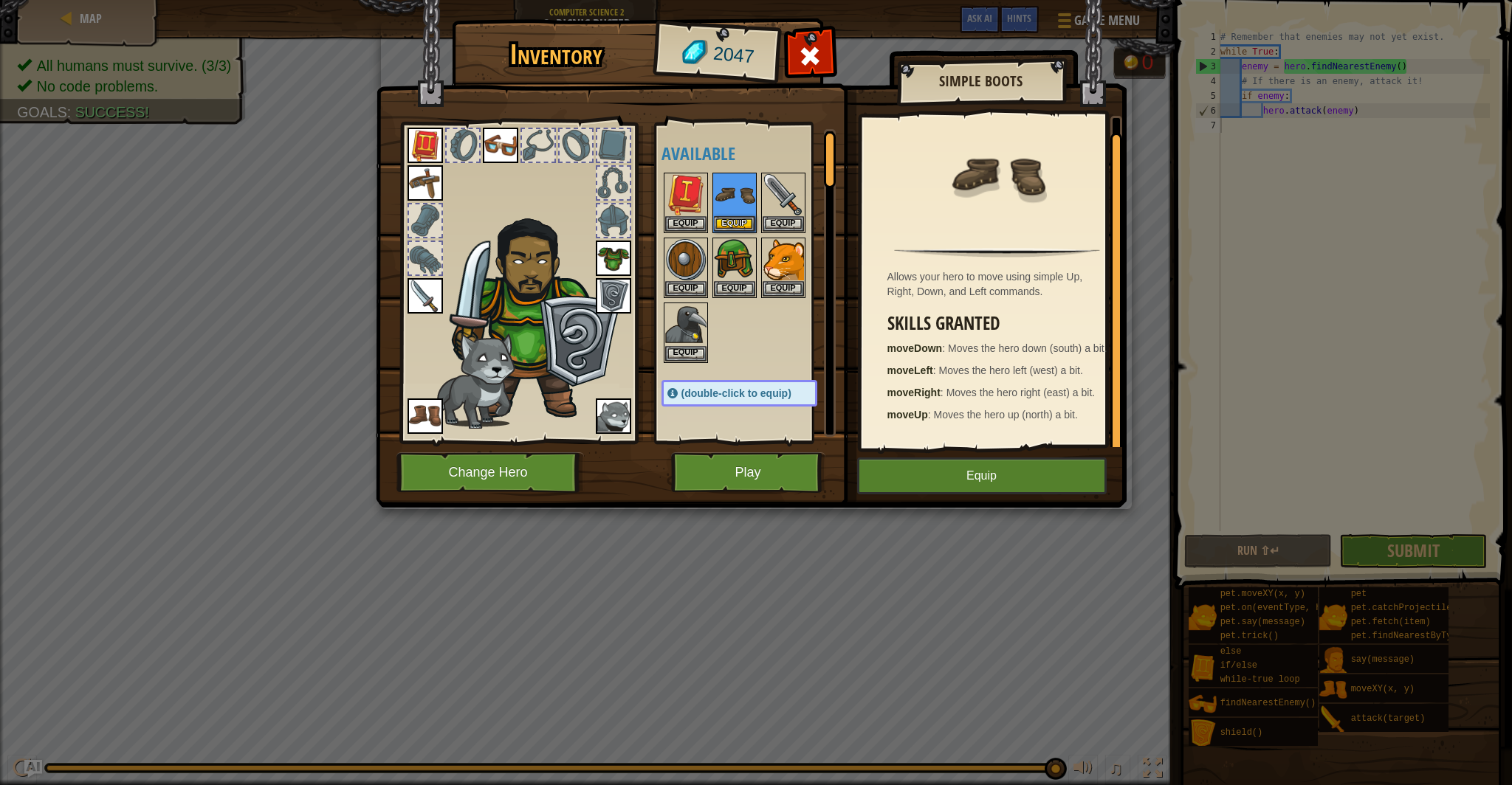
click at [431, 410] on img at bounding box center [425, 416] width 36 height 36
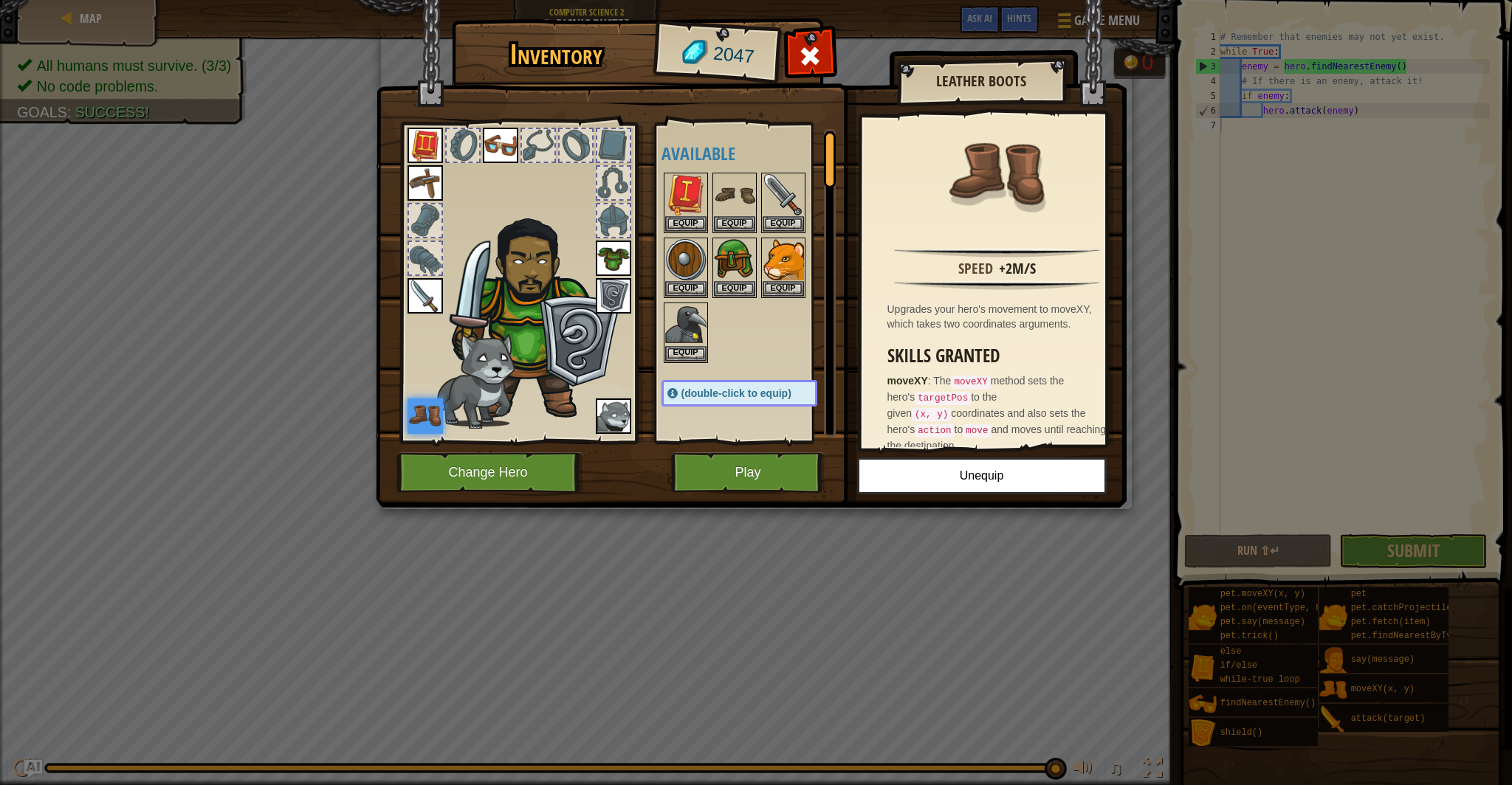
drag, startPoint x: 1094, startPoint y: 322, endPoint x: 1040, endPoint y: 322, distance: 54.0
click at [1092, 331] on div "Upgrades your hero's movement to moveXY, which takes two coordinates arguments." at bounding box center [1001, 316] width 227 height 29
click at [742, 198] on img at bounding box center [735, 195] width 42 height 42
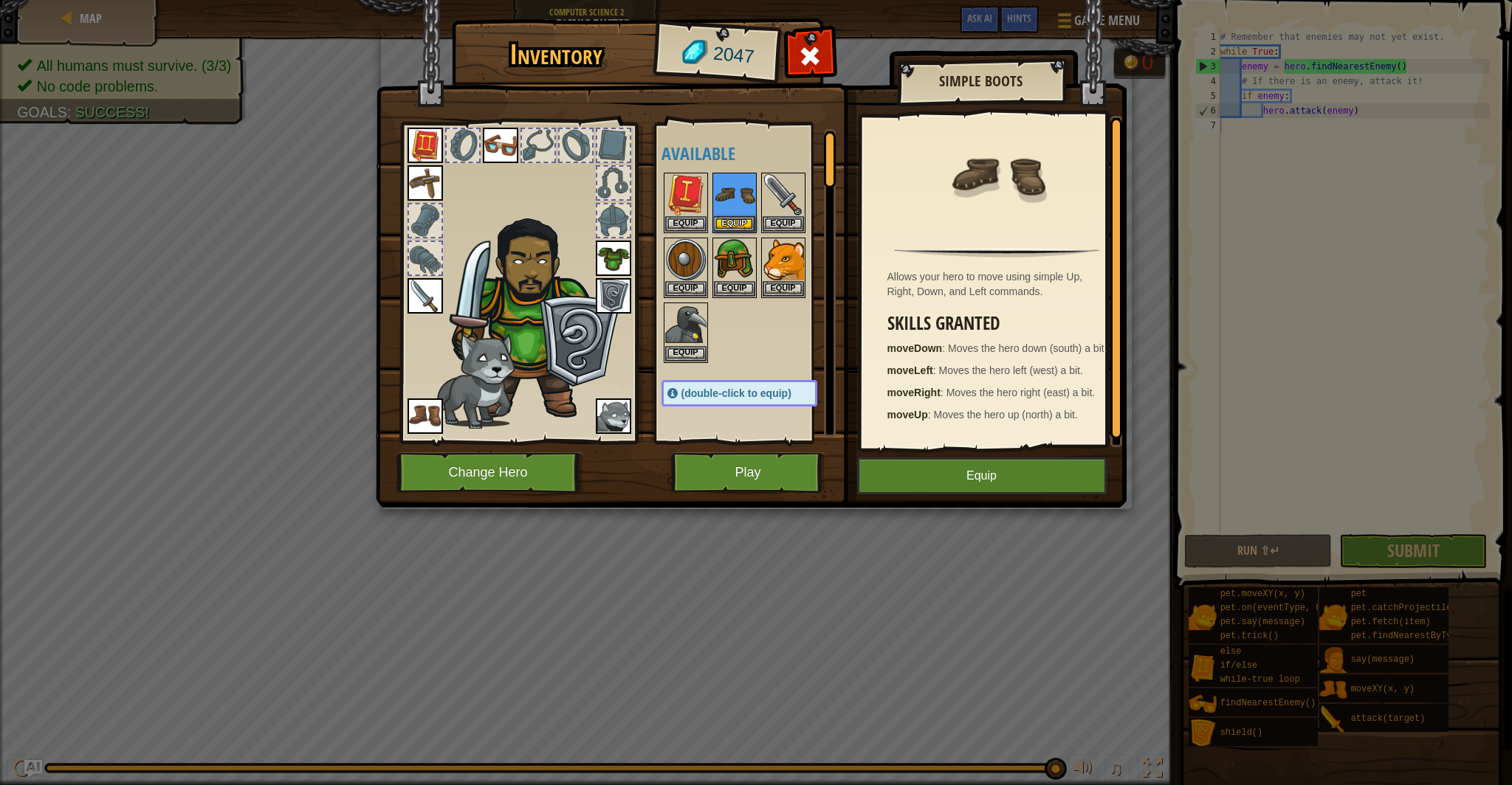
click at [437, 407] on img at bounding box center [425, 416] width 36 height 36
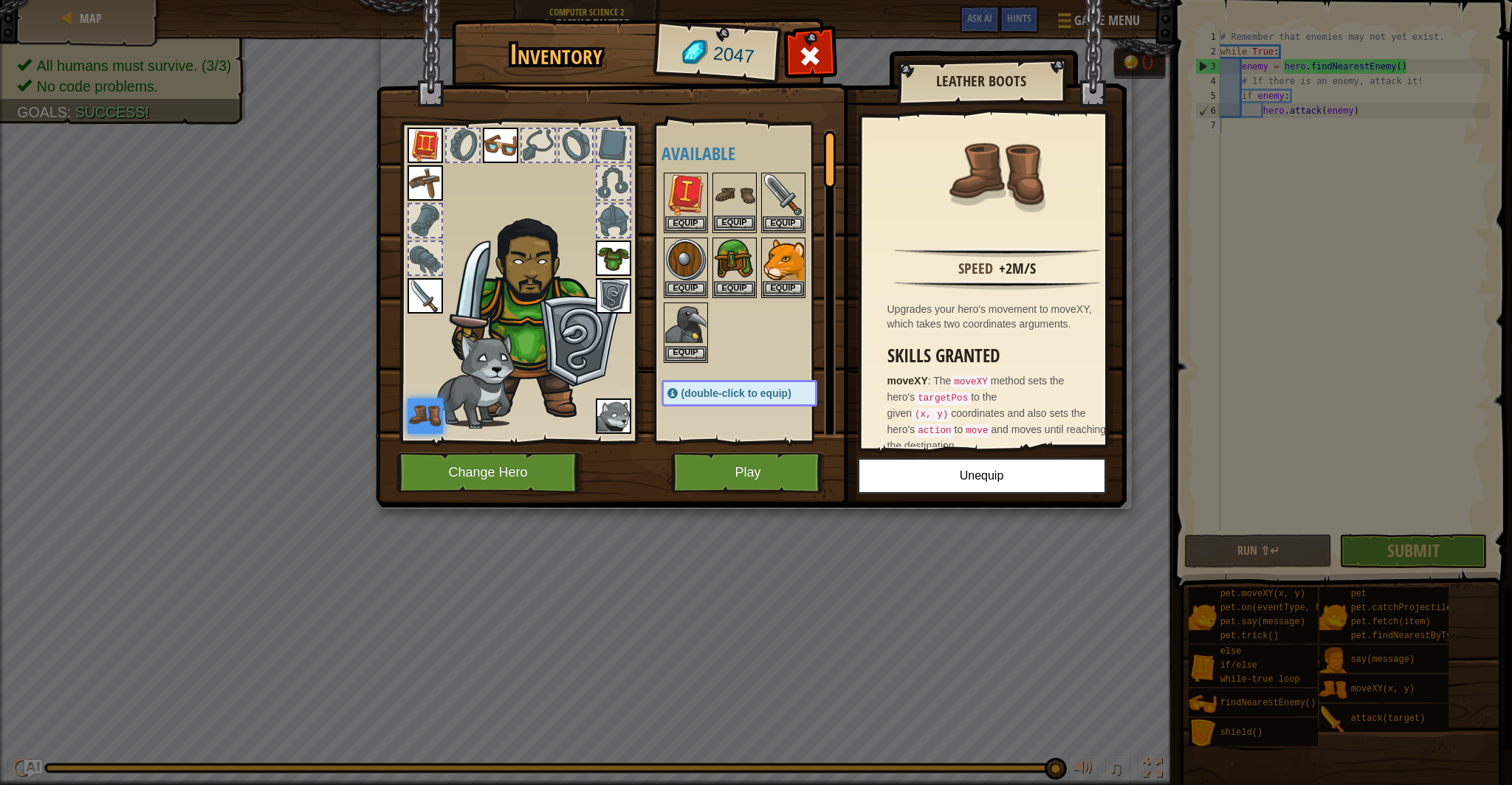
click at [720, 206] on img at bounding box center [735, 195] width 42 height 42
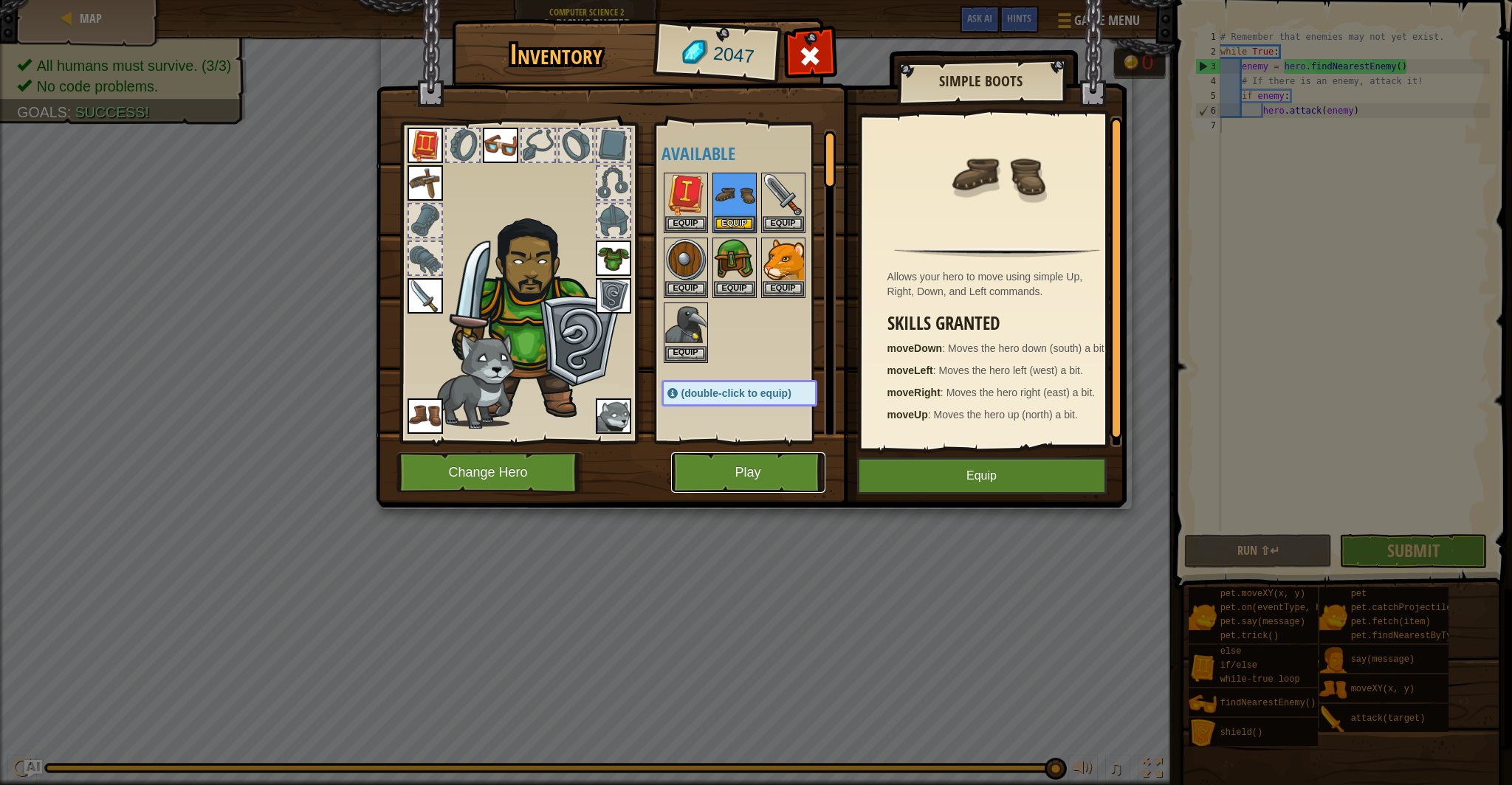
click at [794, 474] on button "Play" at bounding box center [748, 473] width 154 height 41
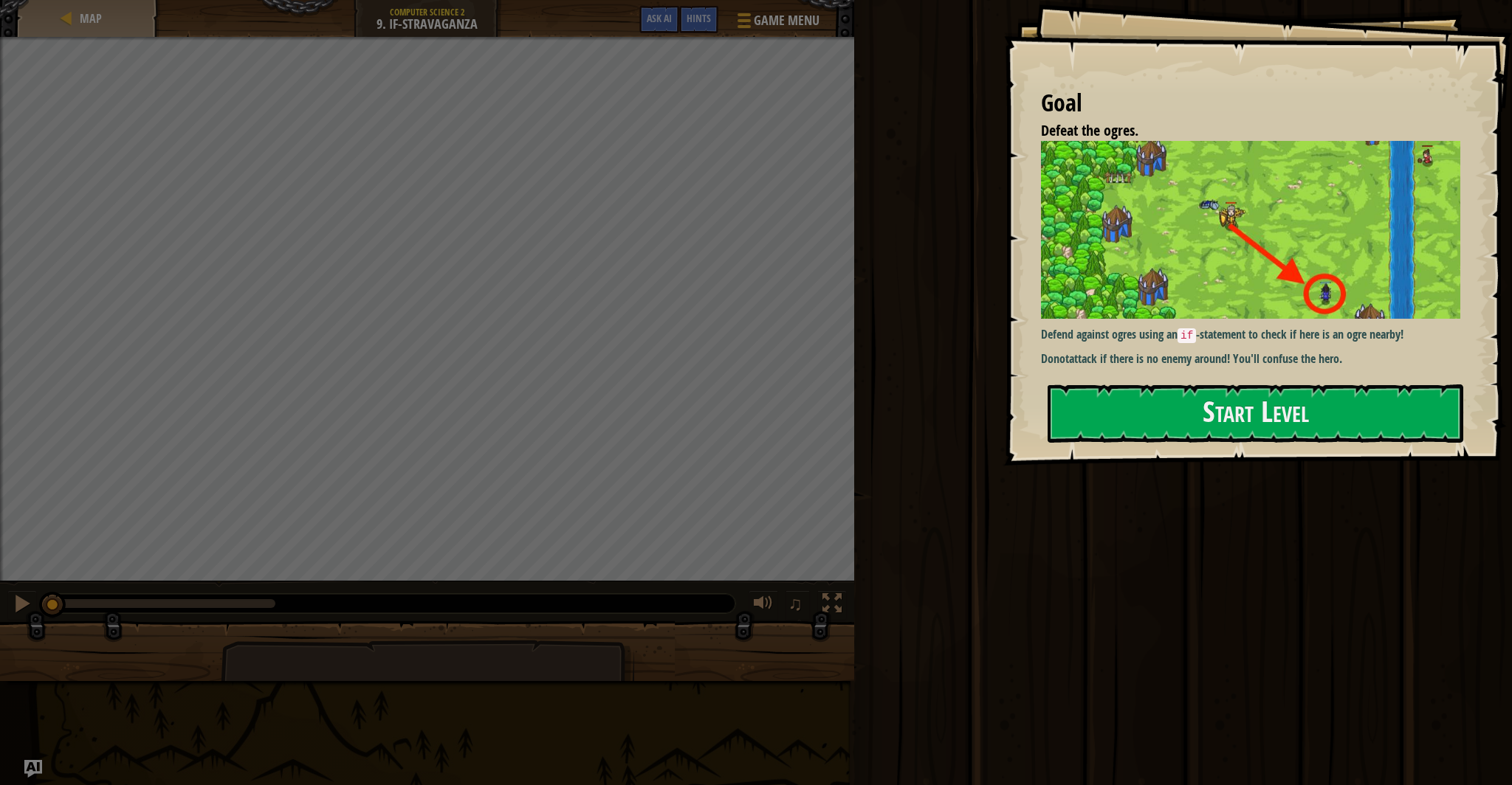
click at [1083, 383] on div "Goal Defeat the ogres. Defend against ogres using an if -statement to check if …" at bounding box center [1258, 233] width 508 height 466
click at [1094, 392] on button "Start Level" at bounding box center [1255, 413] width 415 height 58
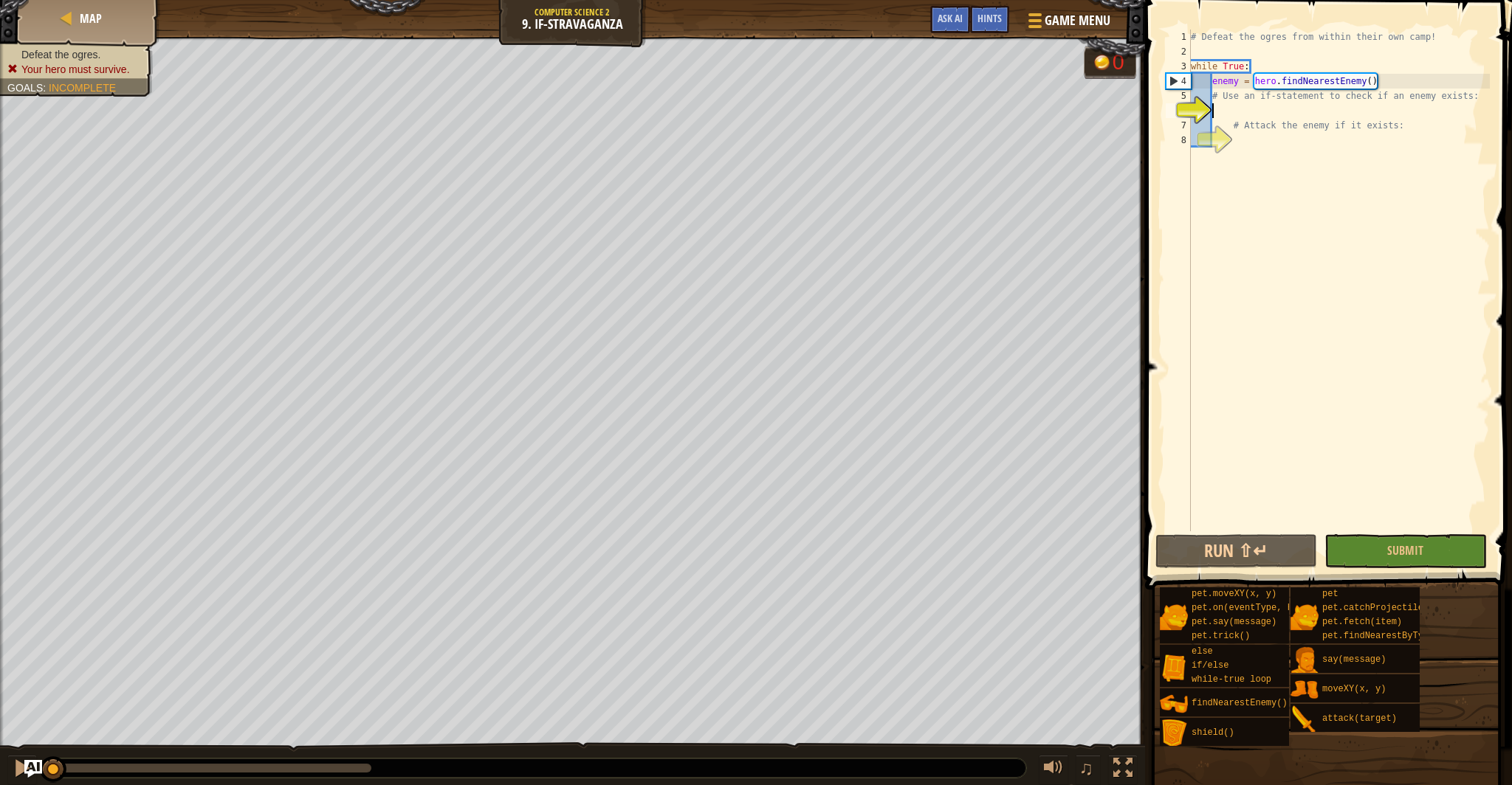
click at [1242, 112] on div "# Defeat the ogres from within their own camp! while True : enemy = hero . find…" at bounding box center [1338, 295] width 302 height 532
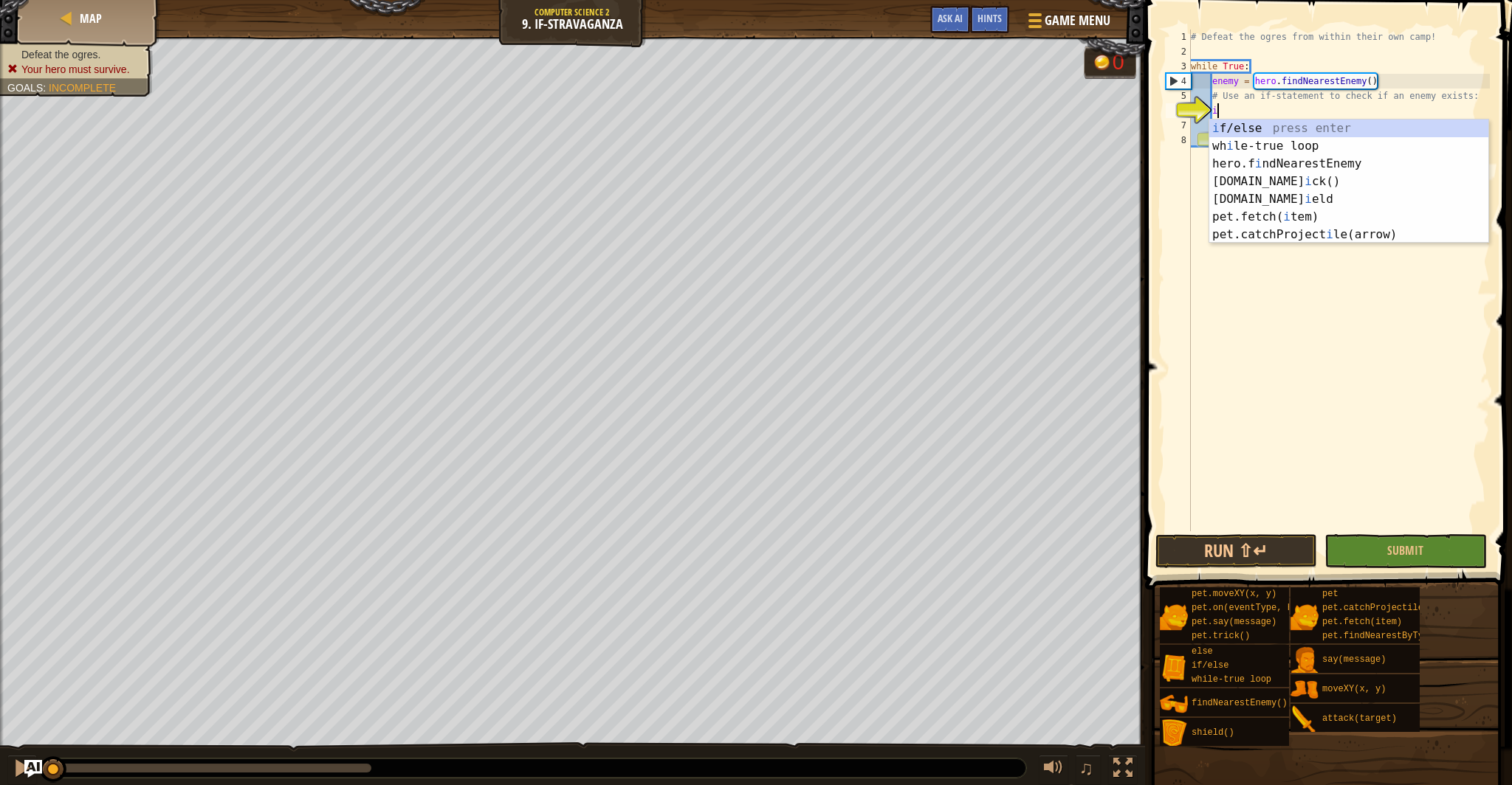
scroll to position [7, 2]
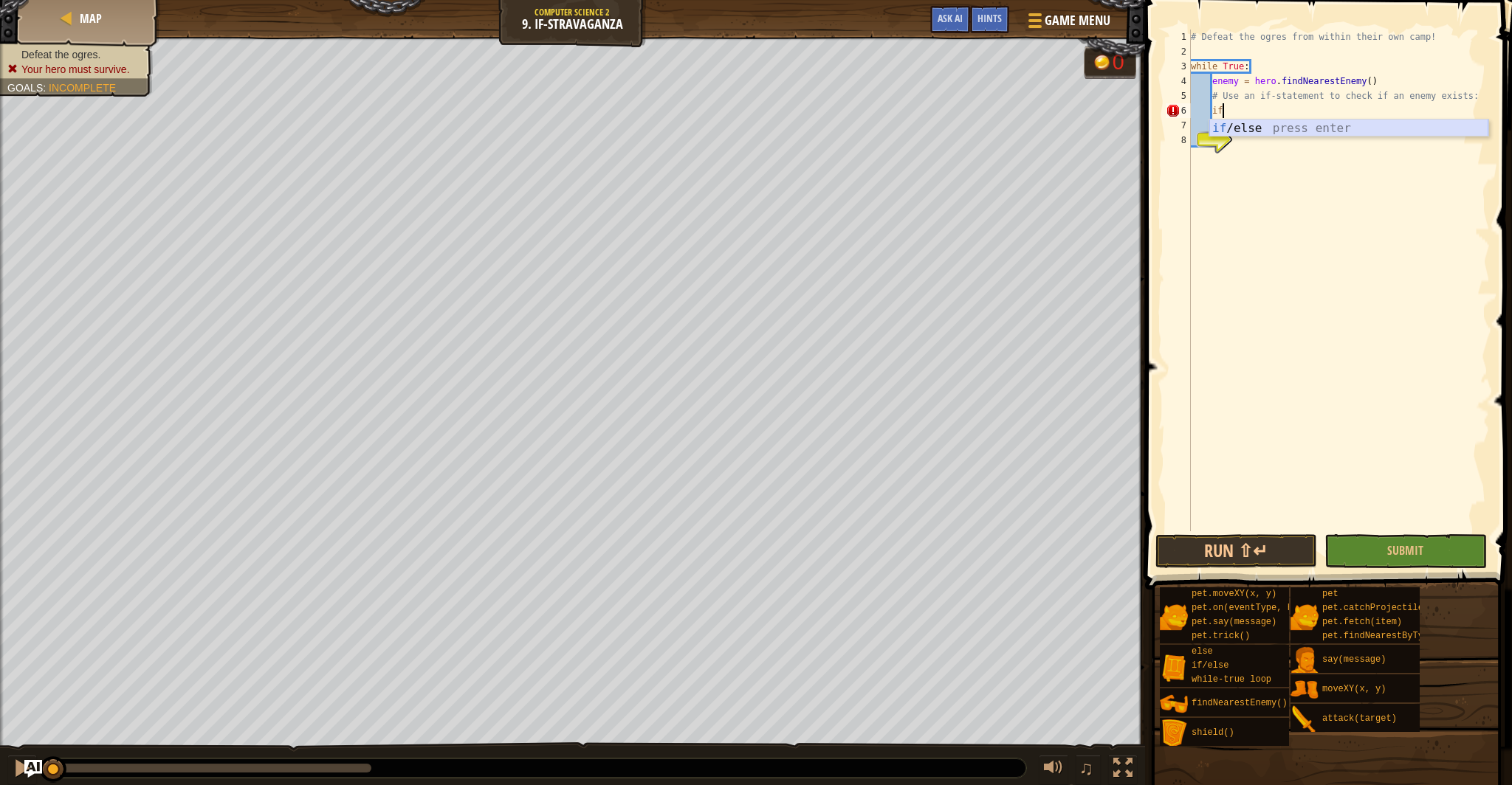
click at [1281, 123] on div "if /else press enter" at bounding box center [1349, 146] width 279 height 53
type textarea "if enemy:"
click at [1253, 132] on div "# Defeat the ogres from within their own camp! while True : enemy = hero . find…" at bounding box center [1338, 295] width 302 height 532
click at [1250, 152] on div "# Defeat the ogres from within their own camp! while True : enemy = hero . find…" at bounding box center [1338, 295] width 302 height 532
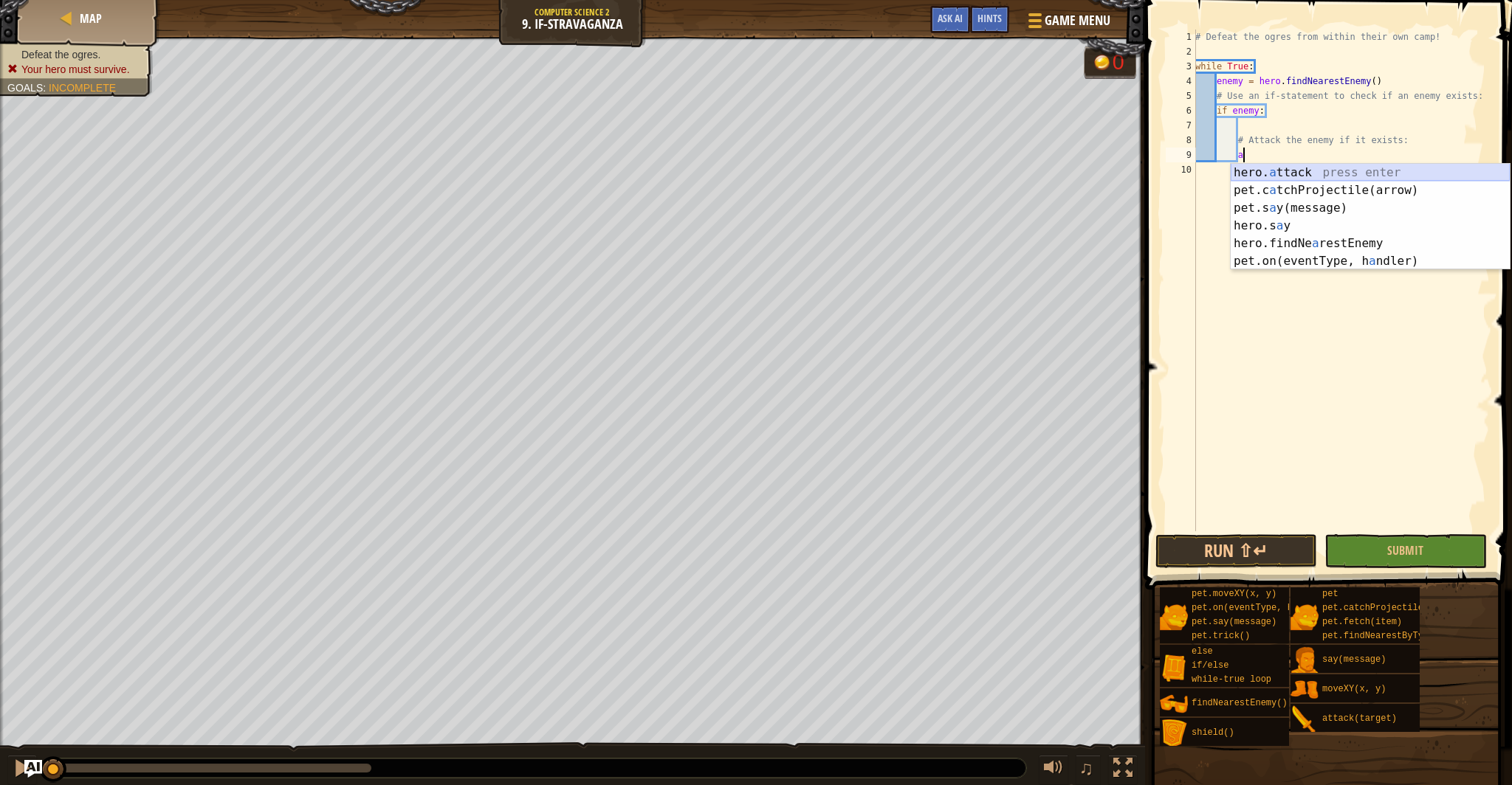
click at [1297, 177] on div "hero. a ttack press enter pet.c a tchProjectile(arrow) press enter pet.s a y(me…" at bounding box center [1370, 235] width 279 height 142
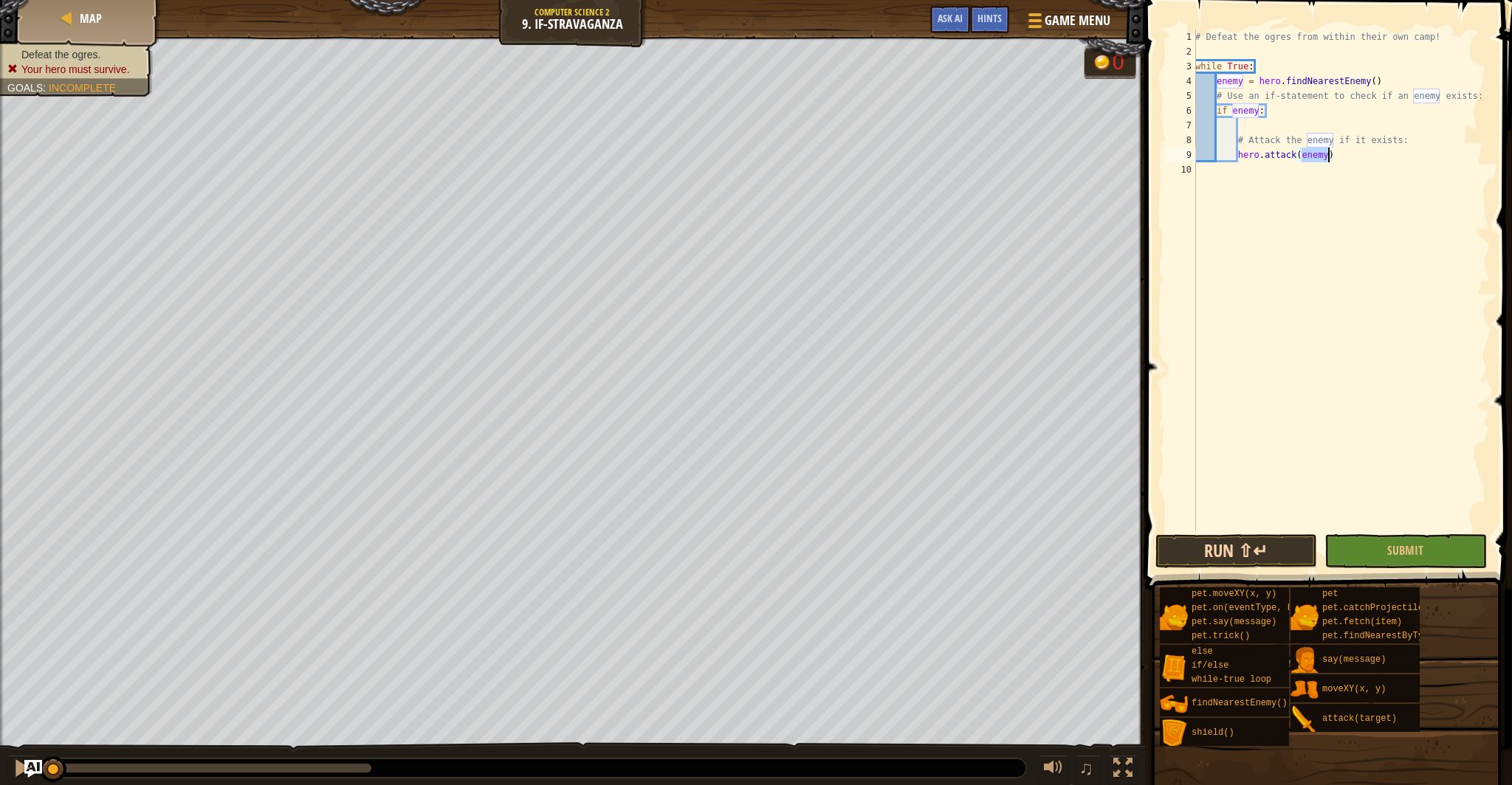
type textarea "hero.attack(enemy)"
click at [1229, 559] on button "Run ⇧↵" at bounding box center [1236, 551] width 162 height 34
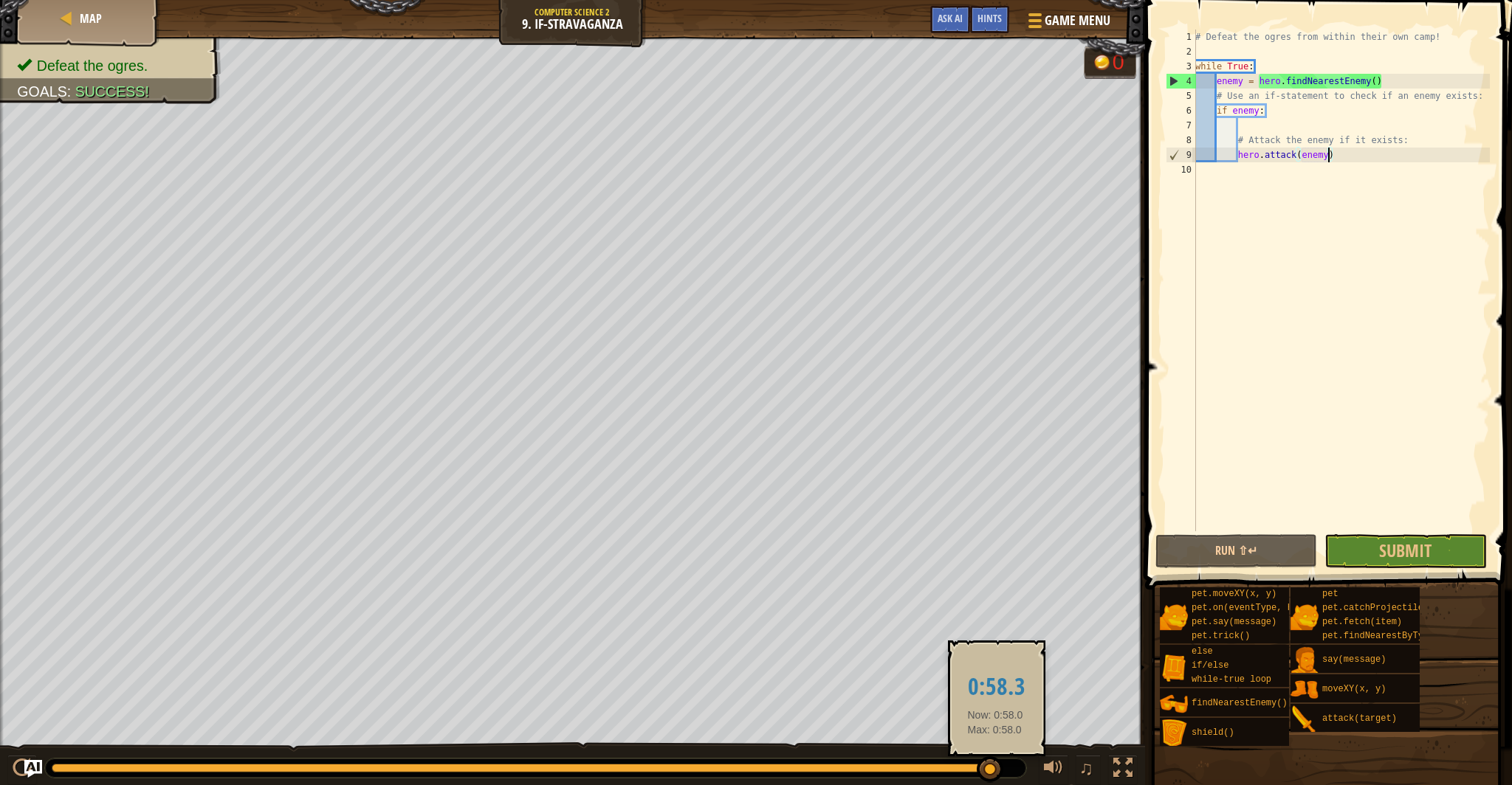
drag, startPoint x: 667, startPoint y: 765, endPoint x: 1000, endPoint y: 769, distance: 333.0
click at [998, 769] on div at bounding box center [989, 769] width 26 height 26
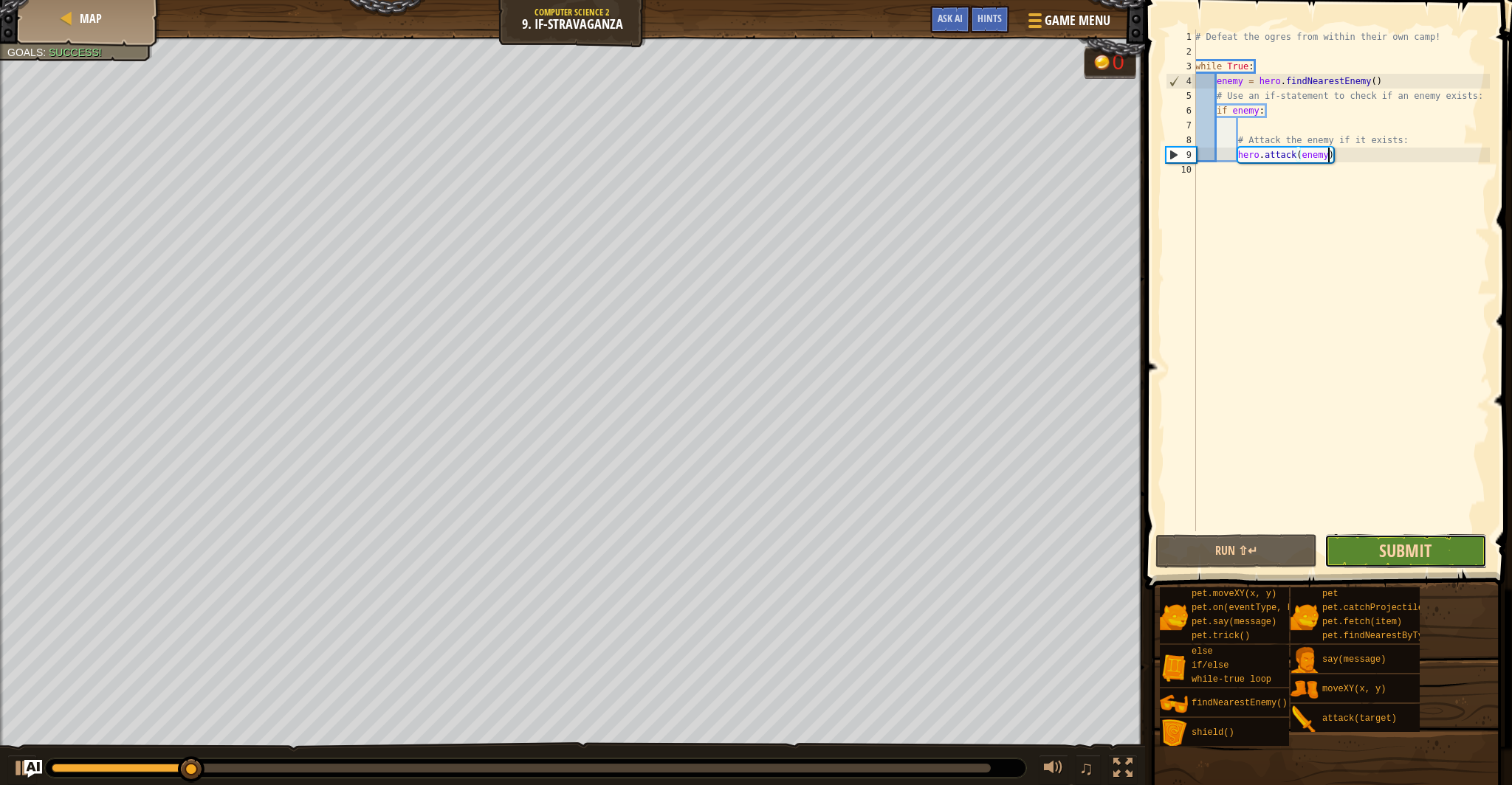
click at [1385, 548] on span "Submit" at bounding box center [1405, 550] width 52 height 23
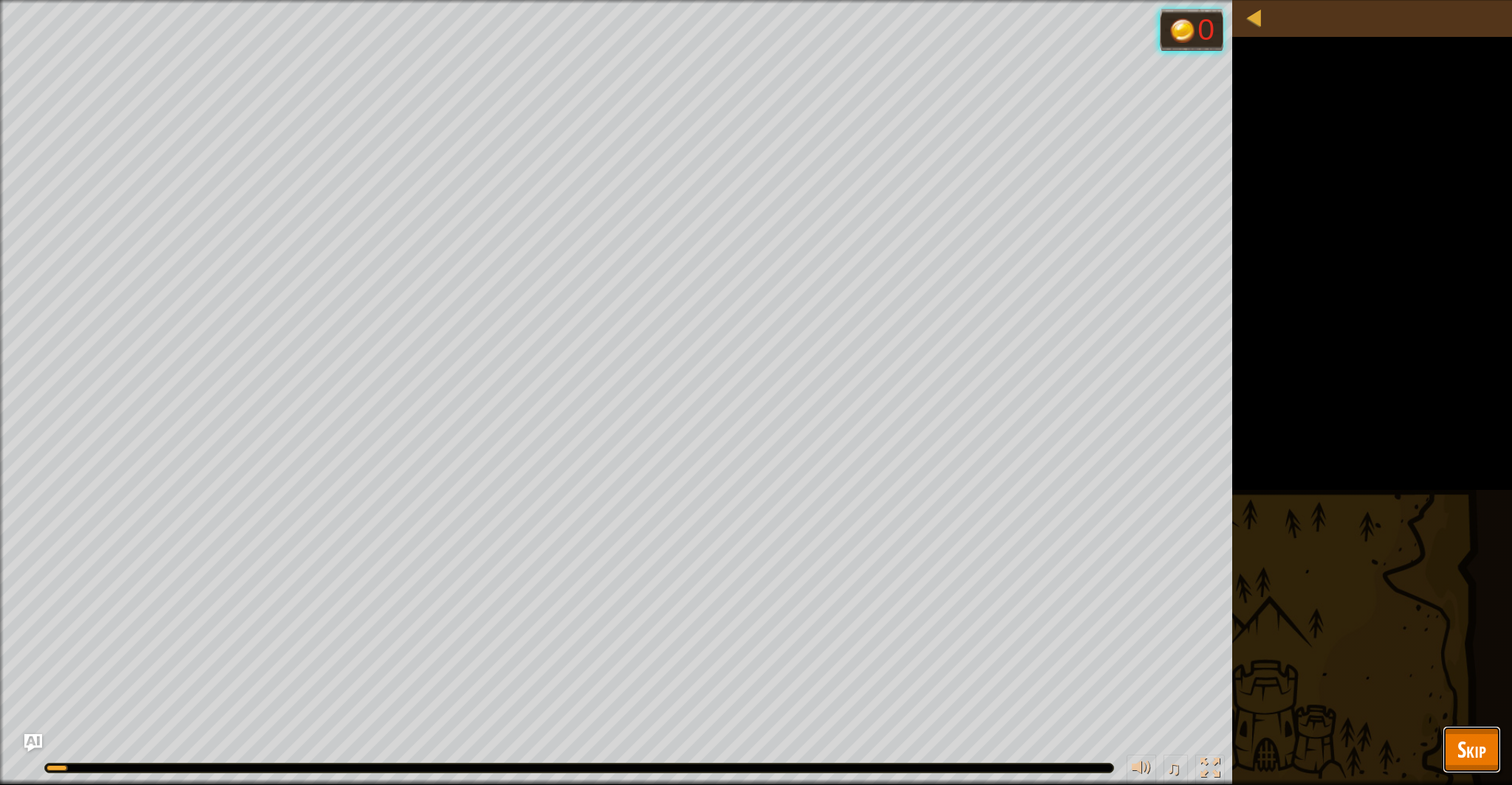
click at [1483, 740] on span "Skip" at bounding box center [1472, 749] width 29 height 30
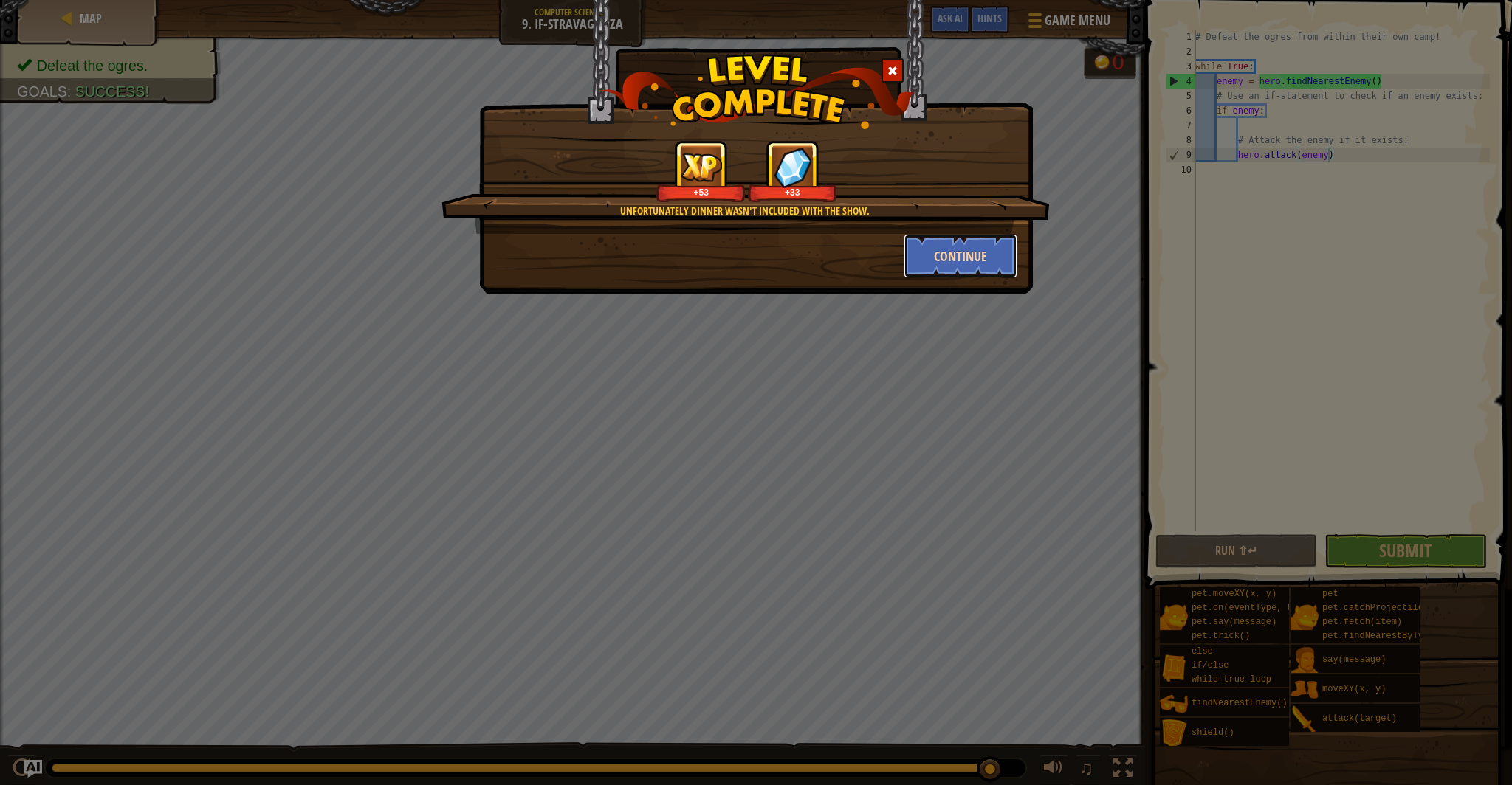
click at [961, 265] on button "Continue" at bounding box center [961, 256] width 115 height 45
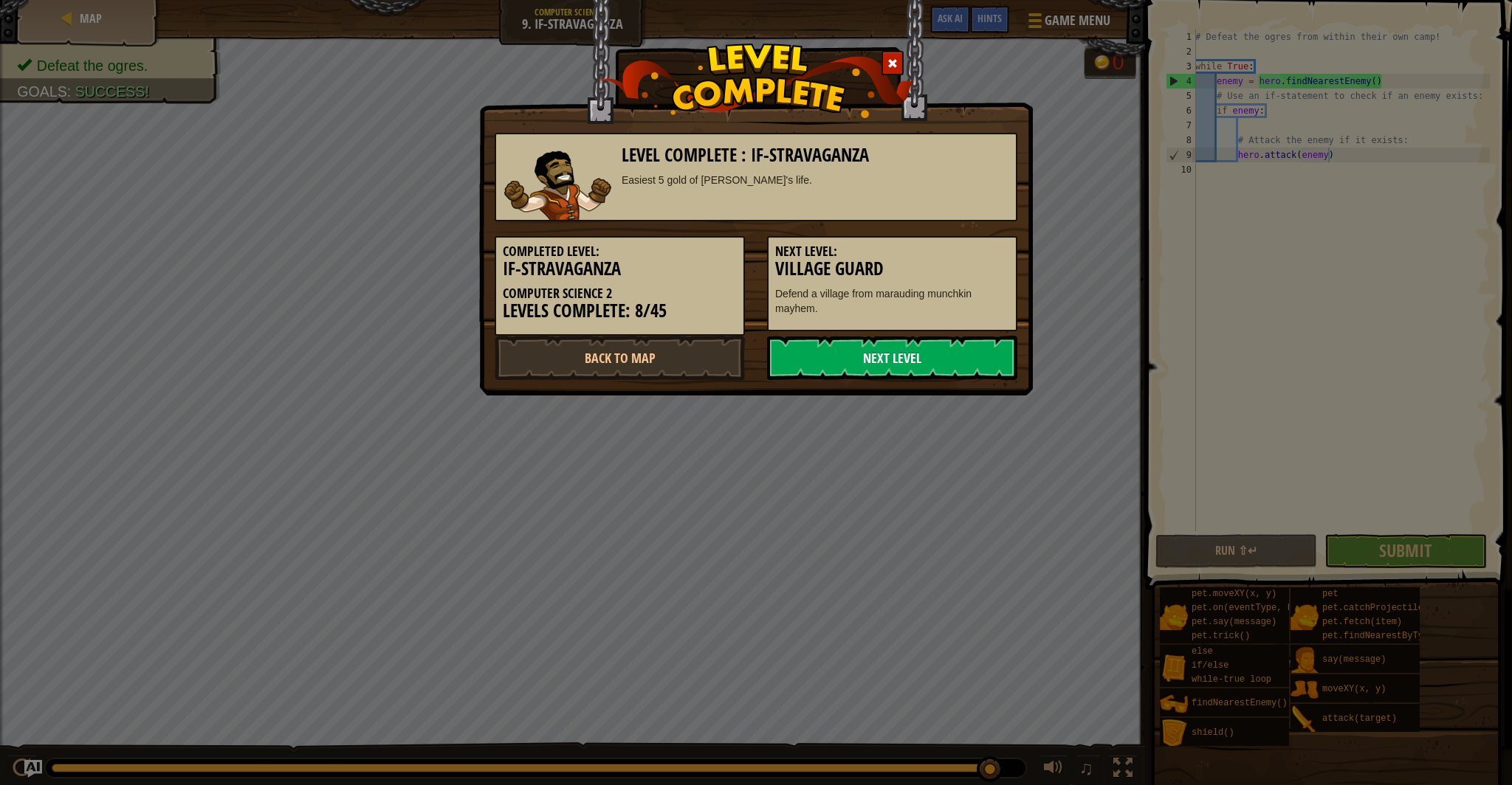
click at [909, 356] on link "Next Level" at bounding box center [892, 358] width 250 height 45
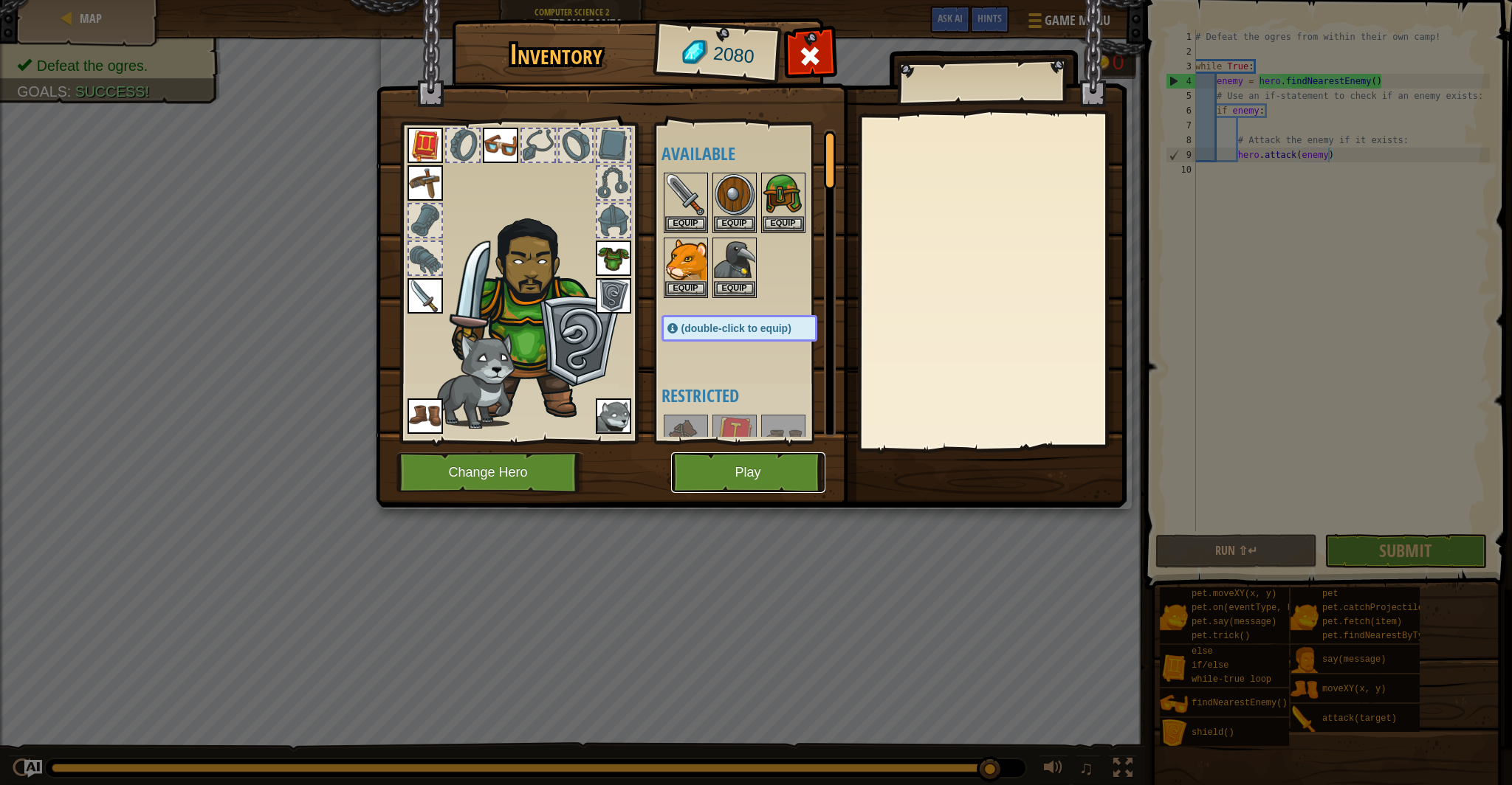
click at [785, 471] on button "Play" at bounding box center [748, 473] width 154 height 41
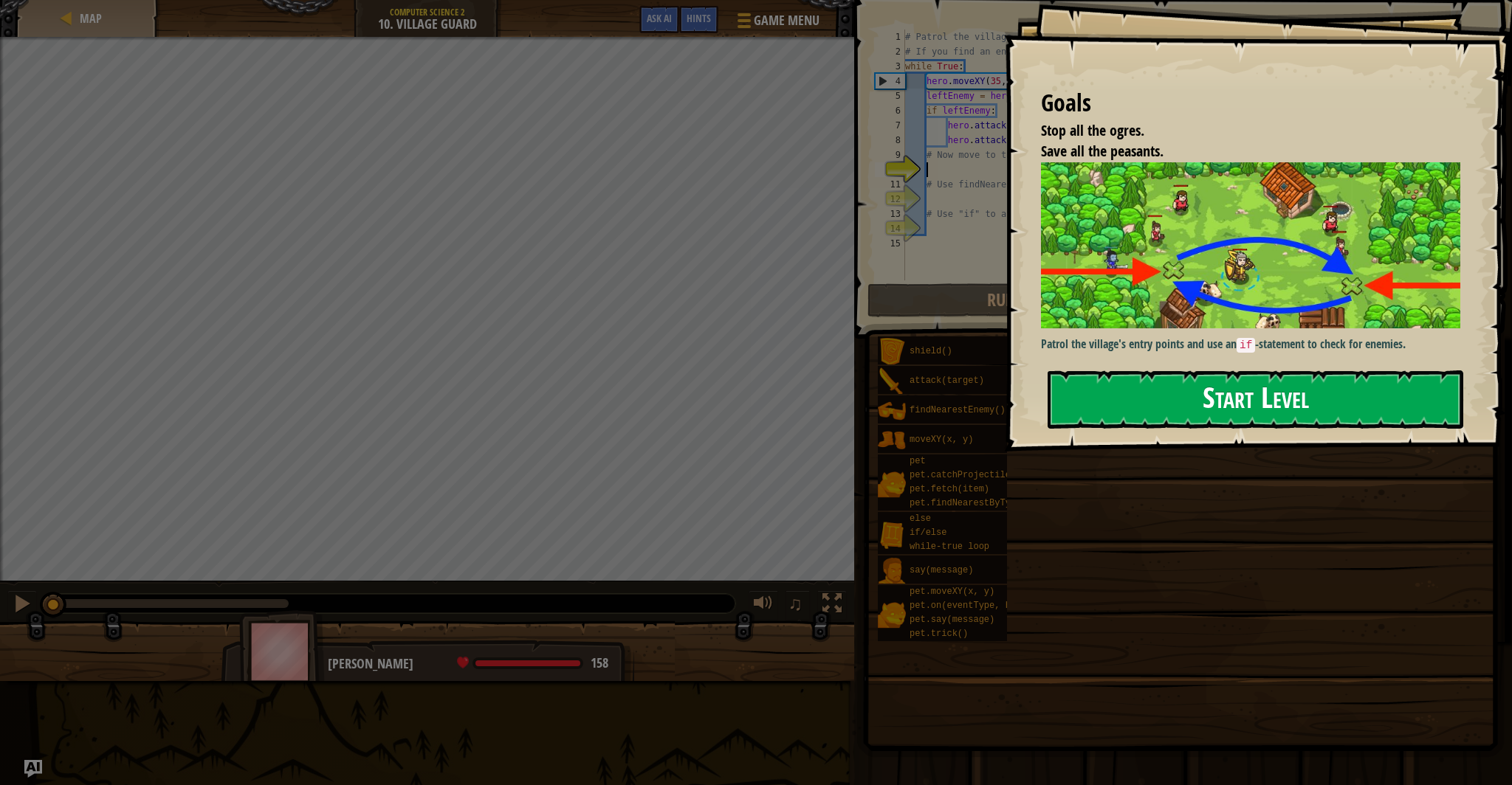
click at [1183, 411] on button "Start Level" at bounding box center [1255, 400] width 415 height 58
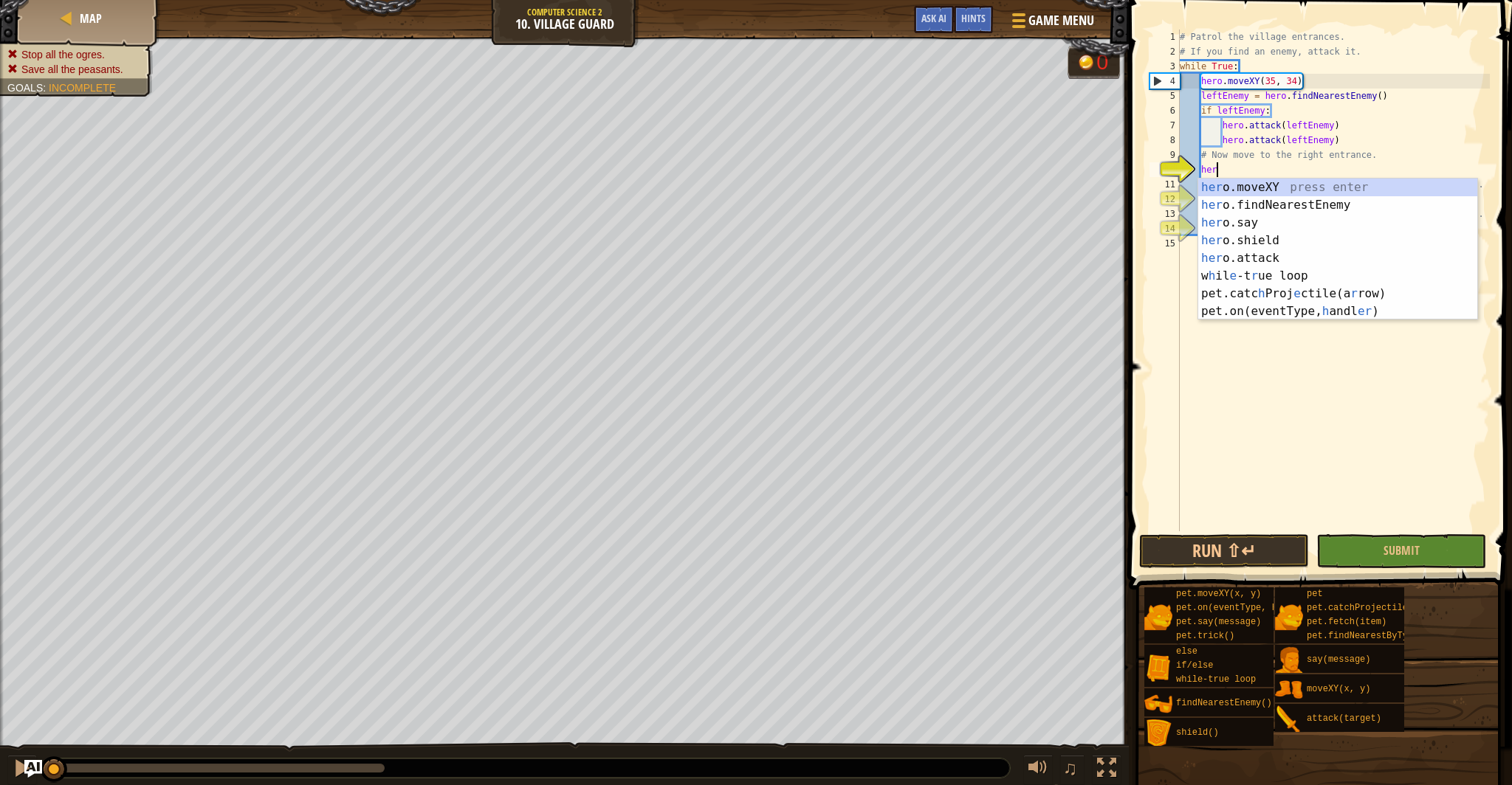
scroll to position [7, 2]
click at [1252, 190] on div "her o.moveXY press enter her o.findNearestEnemy press enter her o.say press ent…" at bounding box center [1338, 267] width 279 height 178
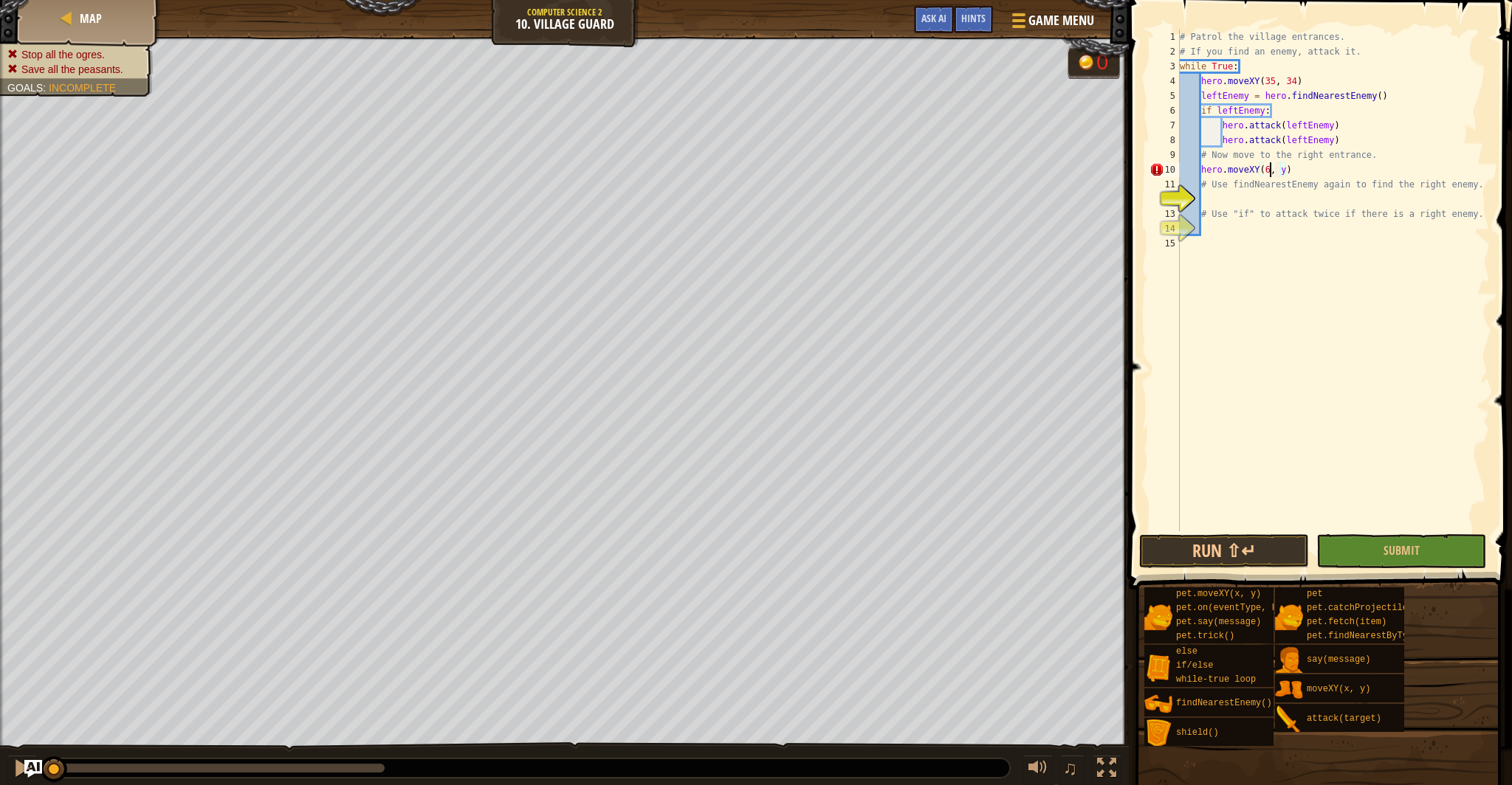
scroll to position [7, 8]
click at [1296, 173] on div "# Patrol the village entrances. # If you find an enemy, attack it. while True :…" at bounding box center [1333, 295] width 313 height 532
click at [1293, 170] on div "# Patrol the village entrances. # If you find an enemy, attack it. while True :…" at bounding box center [1333, 295] width 313 height 532
type textarea "hero.moveXY(60, 31)"
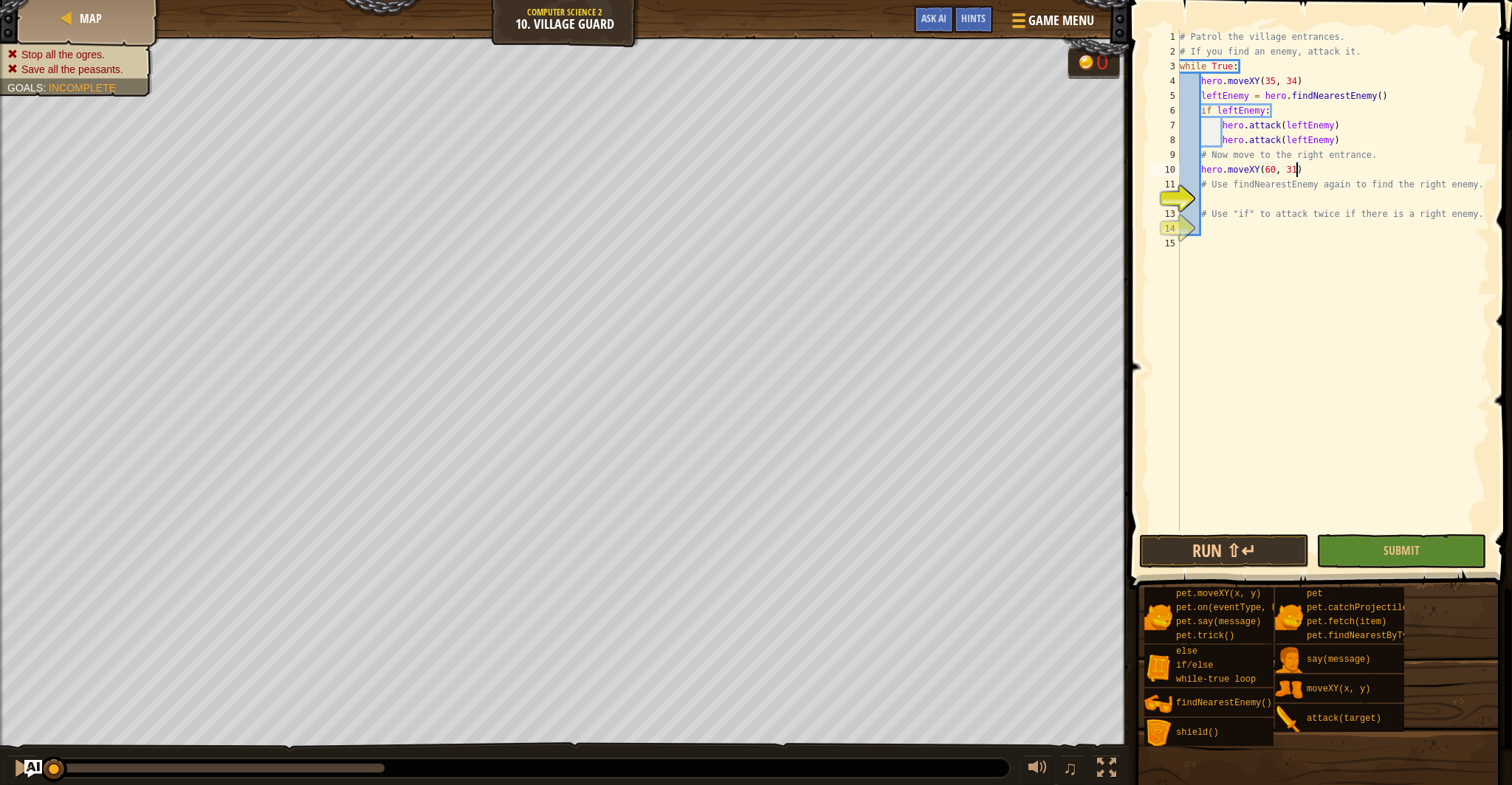
click at [1222, 204] on div "# Patrol the village entrances. # If you find an enemy, attack it. while True :…" at bounding box center [1333, 295] width 313 height 532
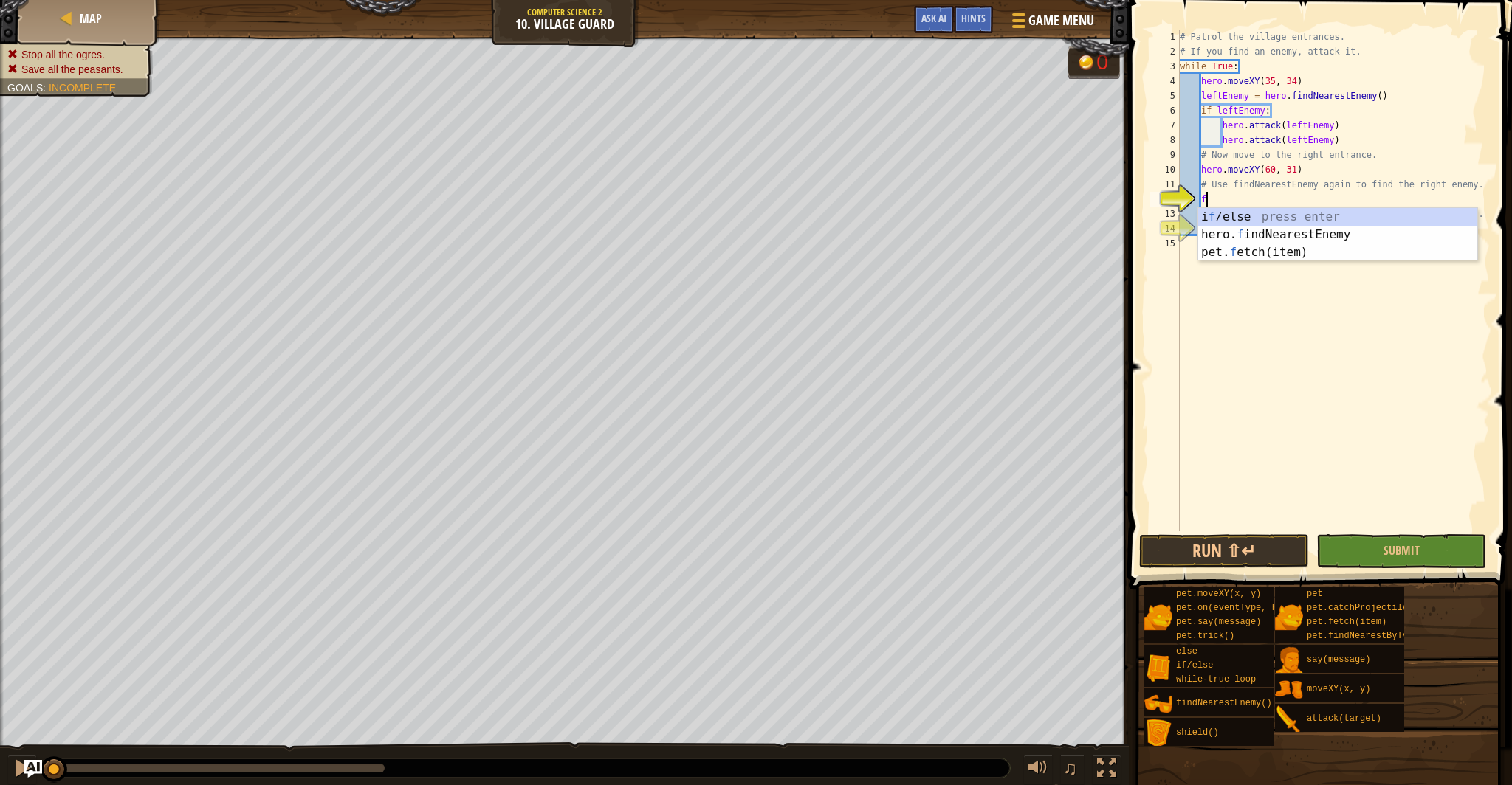
type textarea "fi"
click at [1258, 213] on div "hero. fi ndNearestEnemy press enter pet. f etch( i tem) press enter" at bounding box center [1338, 244] width 279 height 71
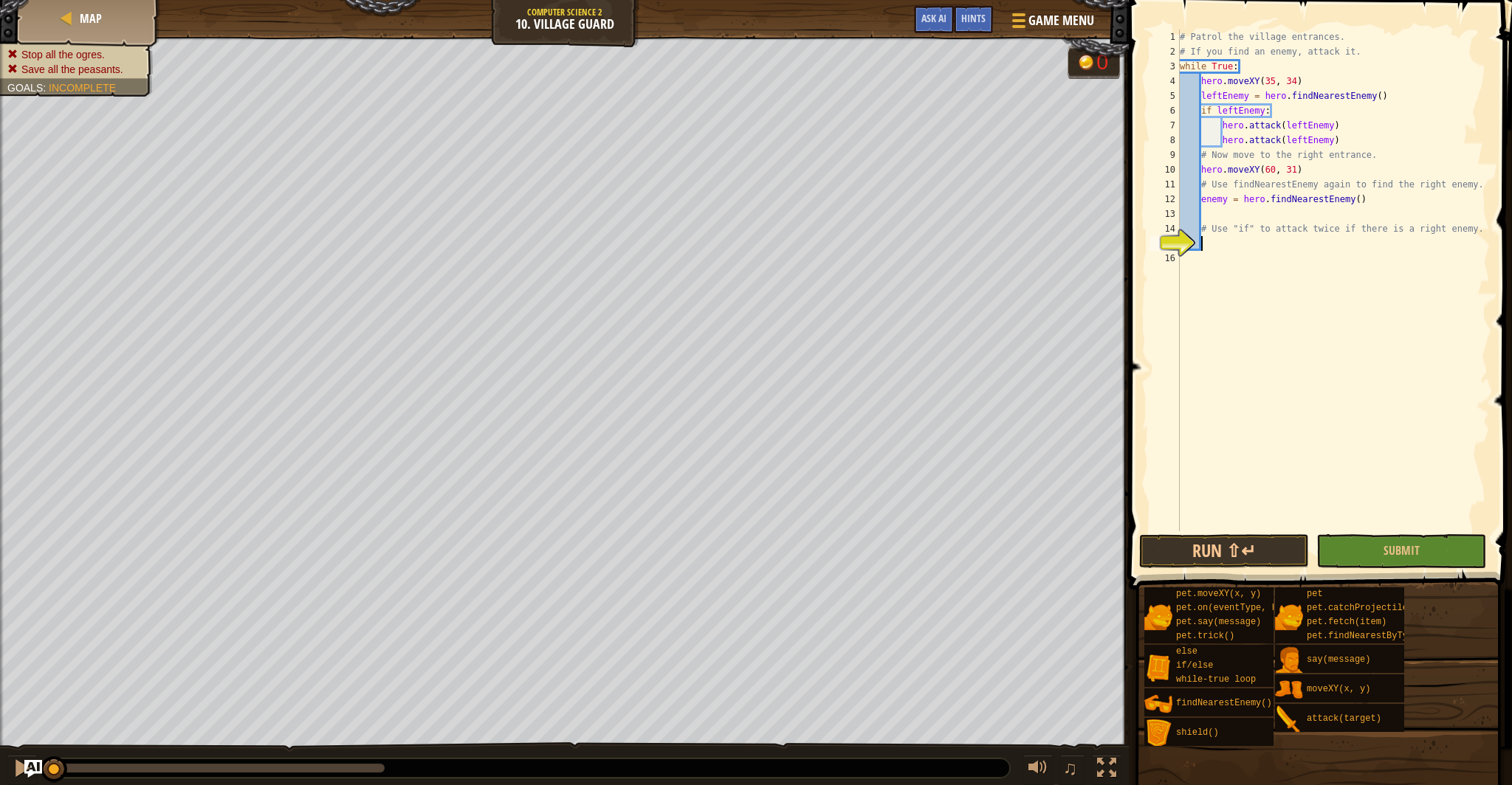
click at [1212, 237] on div "# Patrol the village entrances. # If you find an enemy, attack it. while True :…" at bounding box center [1333, 295] width 313 height 532
click at [1261, 261] on div "if /else press enter" at bounding box center [1338, 278] width 279 height 53
type textarea "if enemy:"
click at [1243, 265] on div "# Patrol the village entrances. # If you find an enemy, attack it. while True :…" at bounding box center [1333, 295] width 313 height 532
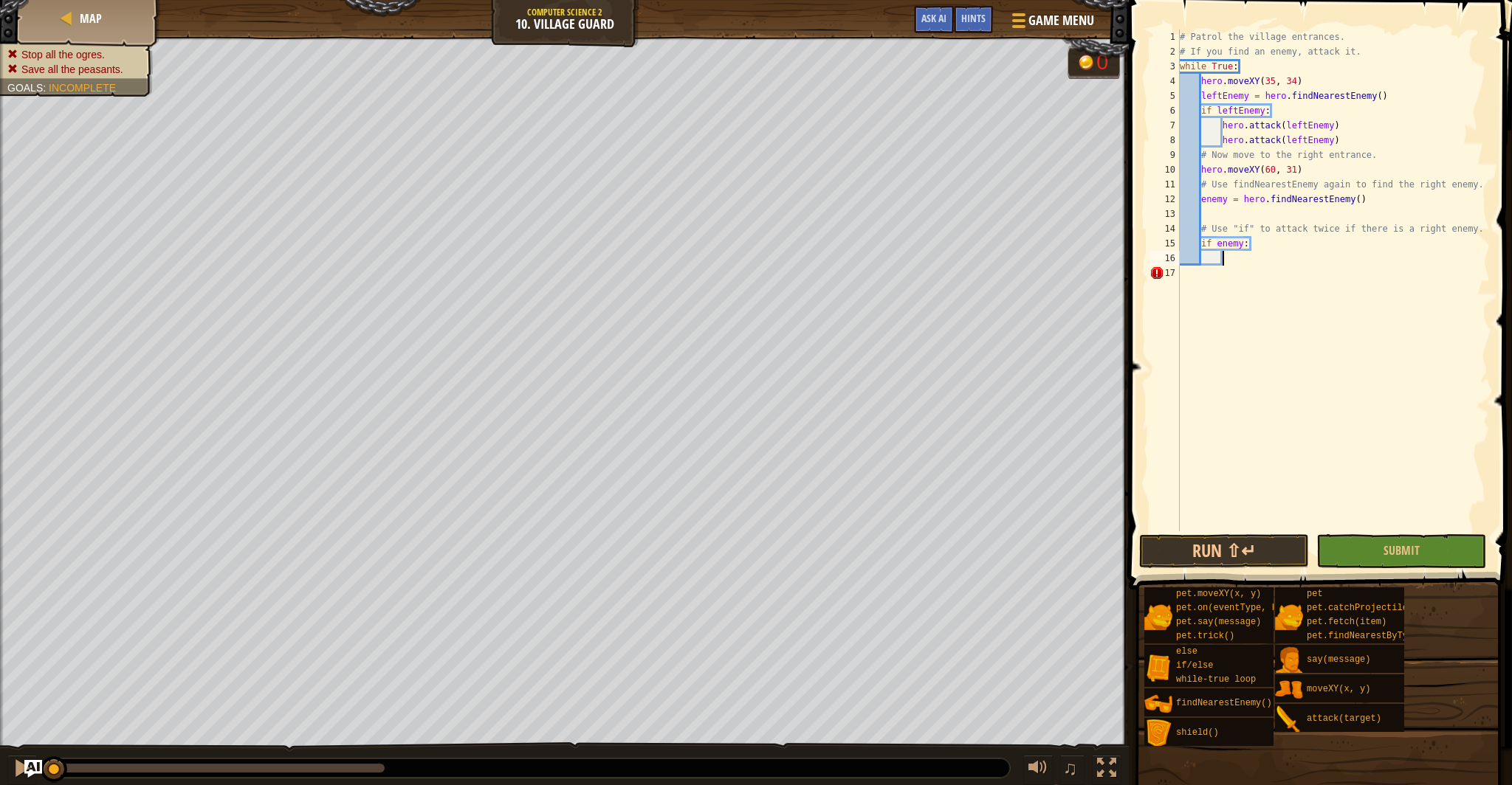
click at [1238, 260] on div "# Patrol the village entrances. # If you find an enemy, attack it. while True :…" at bounding box center [1333, 295] width 313 height 532
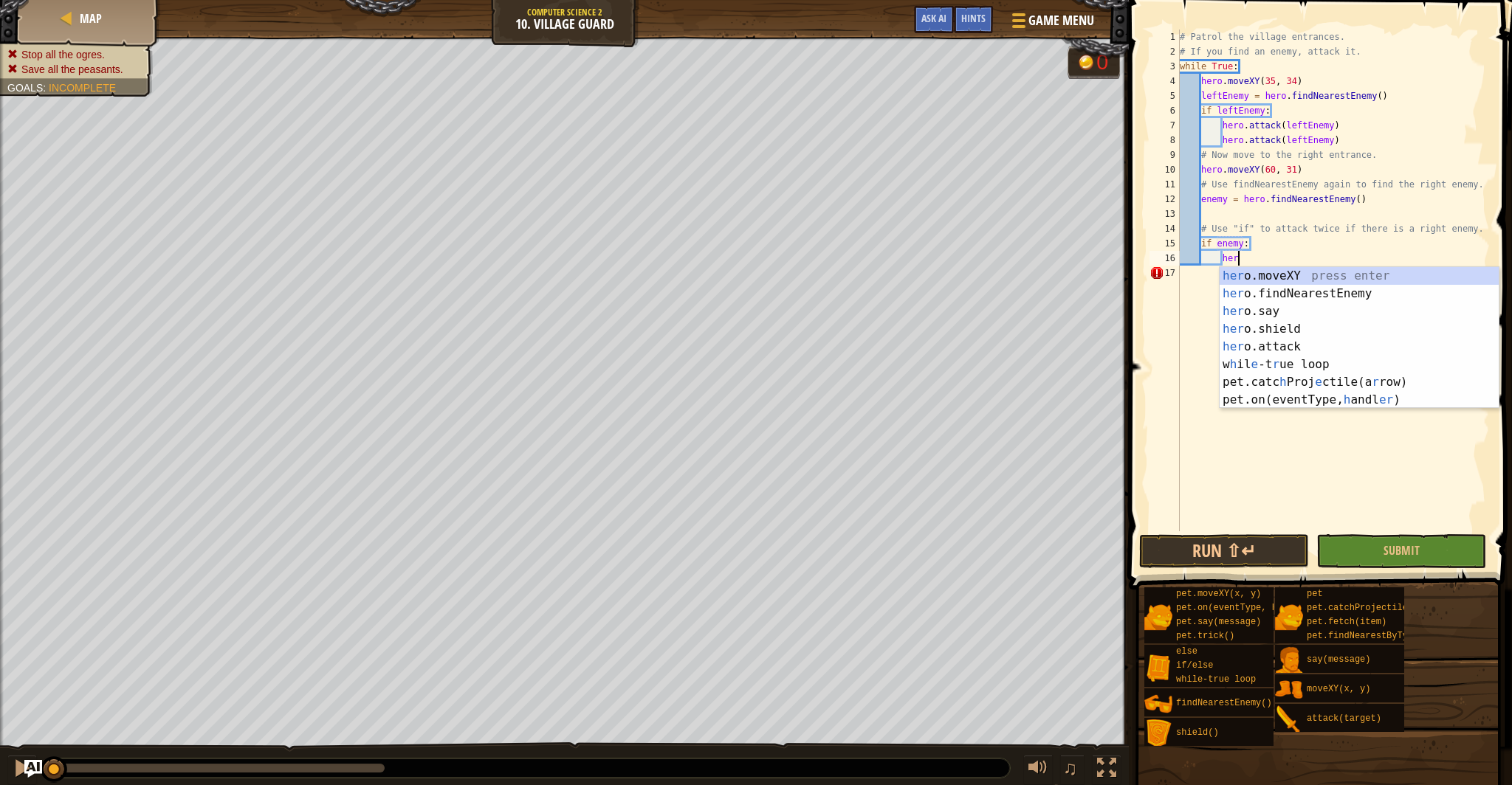
scroll to position [7, 4]
click at [1304, 344] on div "her o.moveXY press enter her o.findNearestEnemy press enter her o.say press ent…" at bounding box center [1360, 355] width 279 height 178
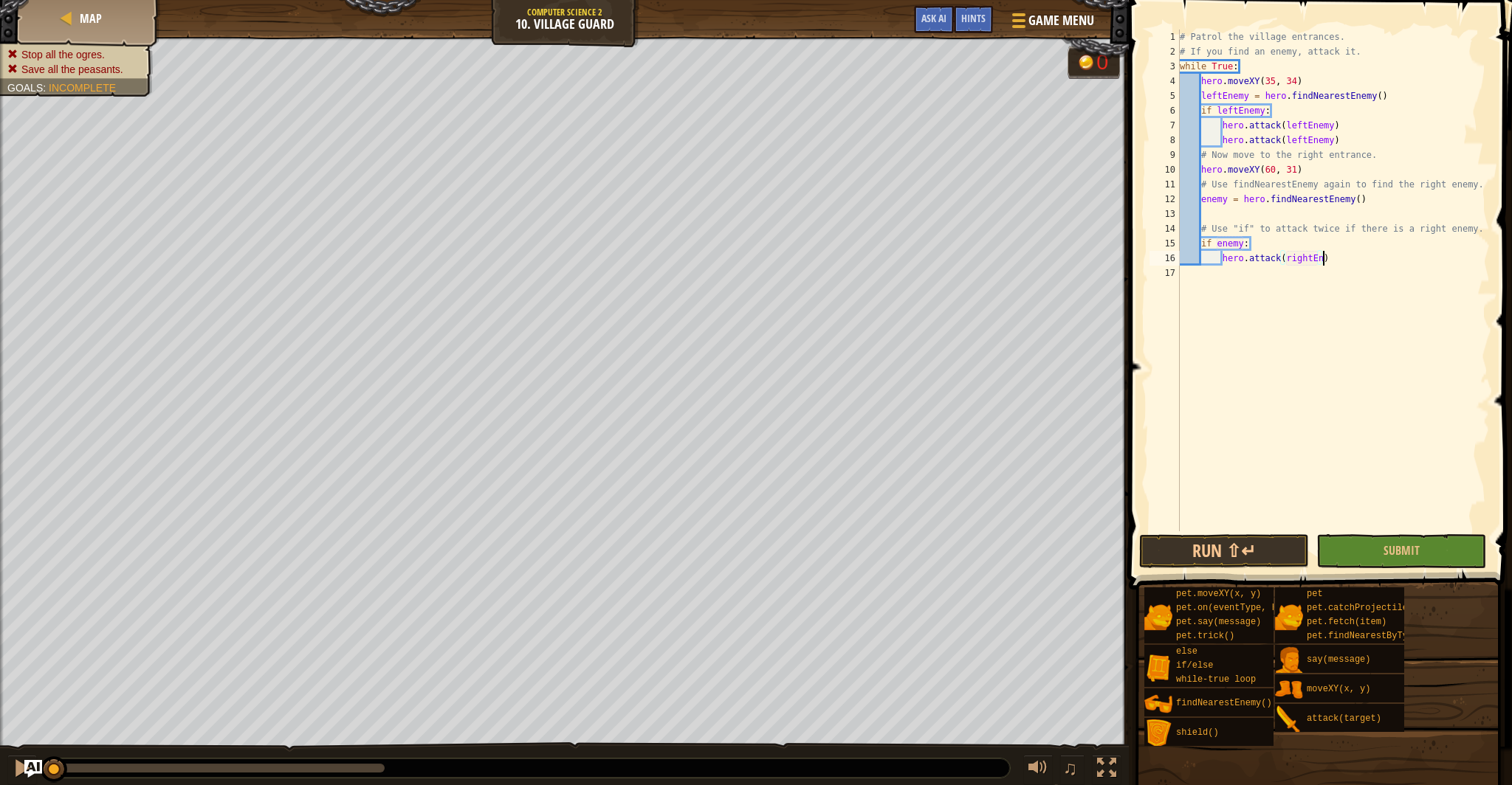
scroll to position [7, 11]
type textarea "hero.attack(rightEnemy)"
drag, startPoint x: 1337, startPoint y: 261, endPoint x: 1224, endPoint y: 262, distance: 113.0
click at [1224, 262] on div "# Patrol the village entrances. # If you find an enemy, attack it. while True :…" at bounding box center [1333, 295] width 313 height 532
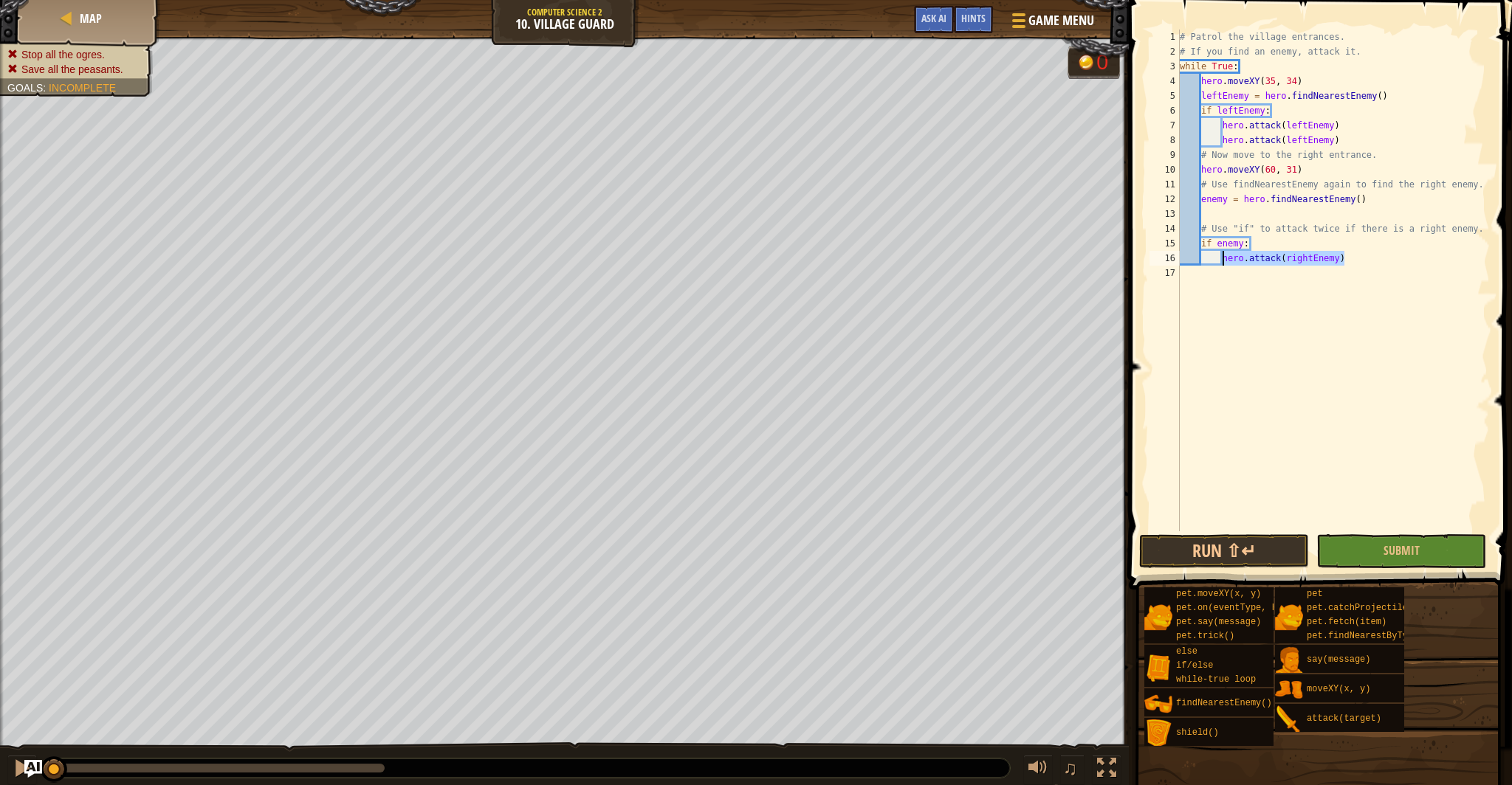
click at [1211, 270] on div "# Patrol the village entrances. # If you find an enemy, attack it. while True :…" at bounding box center [1333, 295] width 313 height 532
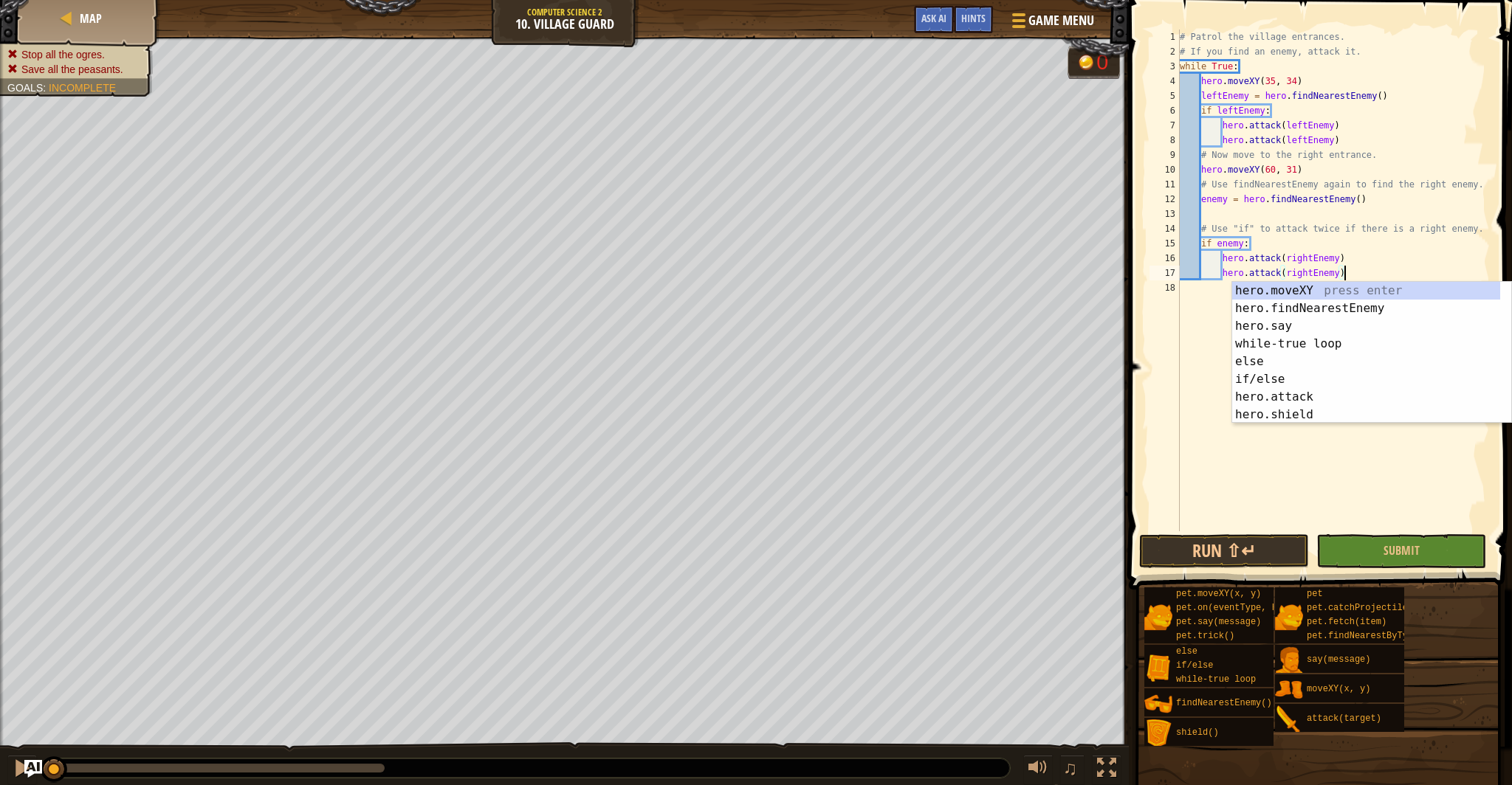
click at [1228, 203] on div "# Patrol the village entrances. # If you find an enemy, attack it. while True :…" at bounding box center [1333, 295] width 313 height 532
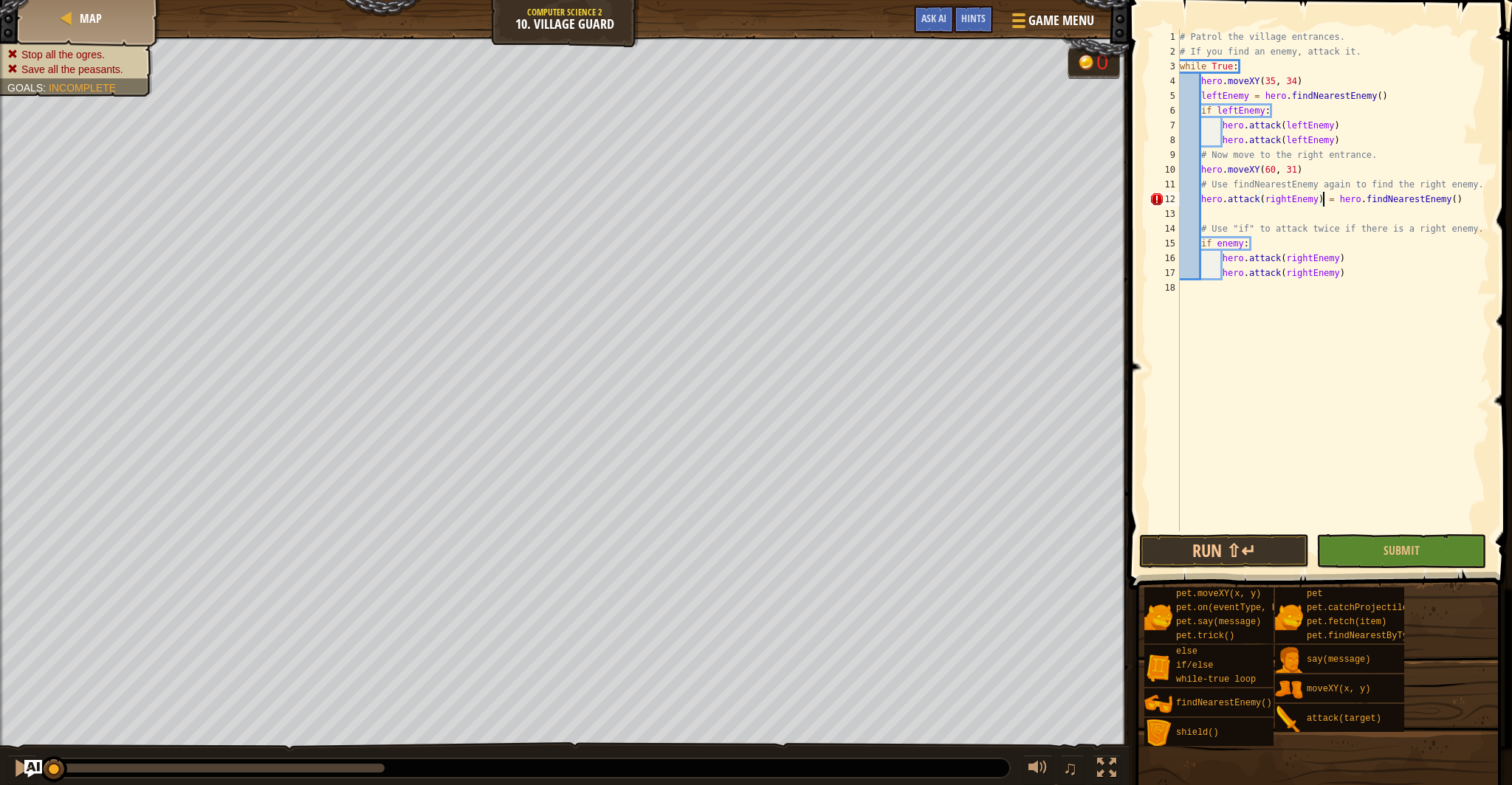
click at [1257, 199] on div "# Patrol the village entrances. # If you find an enemy, attack it. while True :…" at bounding box center [1333, 295] width 313 height 532
click at [1261, 205] on div "# Patrol the village entrances. # If you find an enemy, attack it. while True :…" at bounding box center [1333, 295] width 313 height 532
click at [1265, 196] on div "# Patrol the village entrances. # If you find an enemy, attack it. while True :…" at bounding box center [1333, 295] width 313 height 532
click at [1208, 199] on div "# Patrol the village entrances. # If you find an enemy, attack it. while True :…" at bounding box center [1333, 295] width 313 height 532
click at [1271, 553] on button "Run ⇧↵" at bounding box center [1224, 551] width 170 height 34
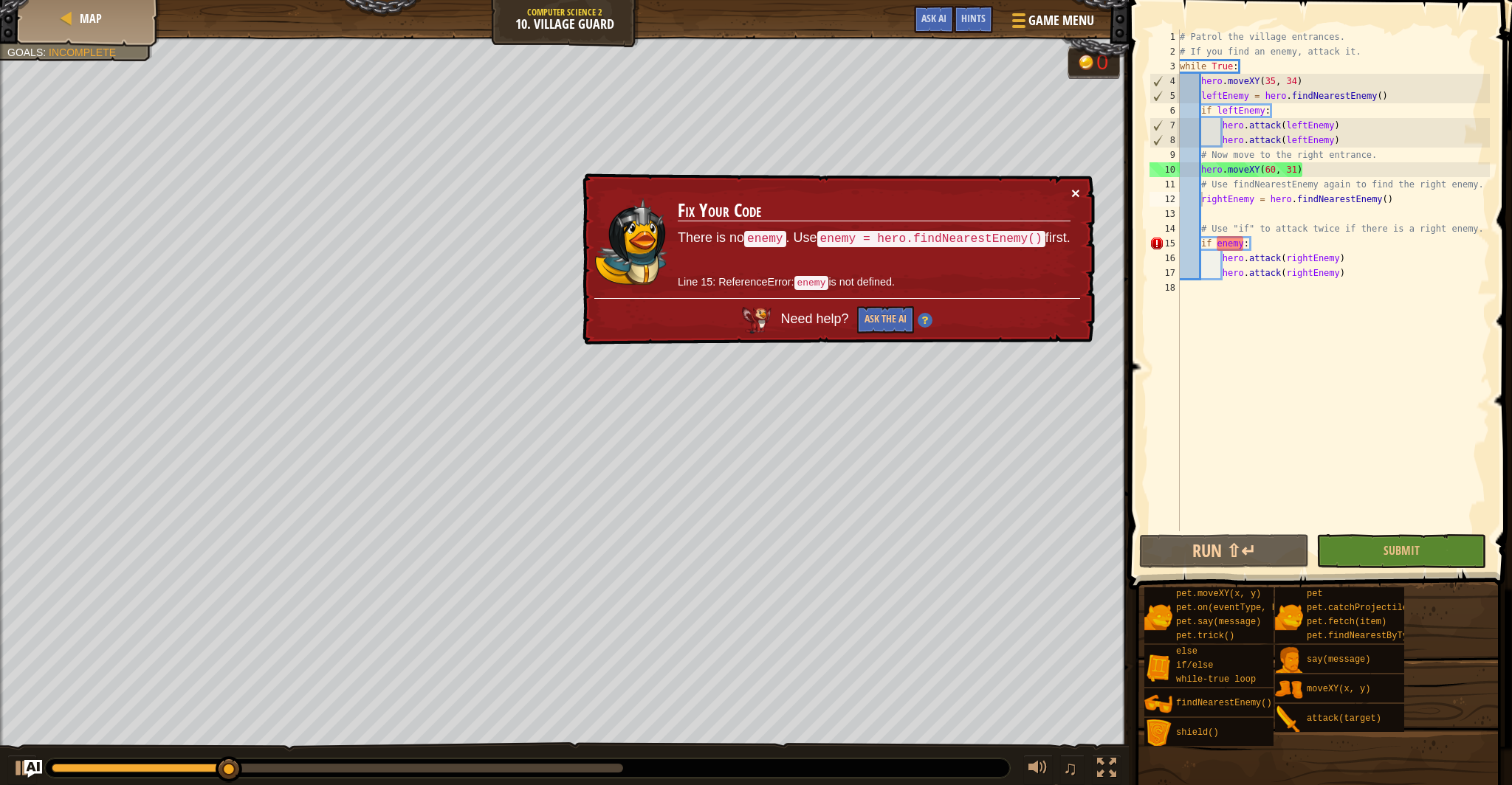
click at [1075, 192] on button "×" at bounding box center [1075, 193] width 9 height 16
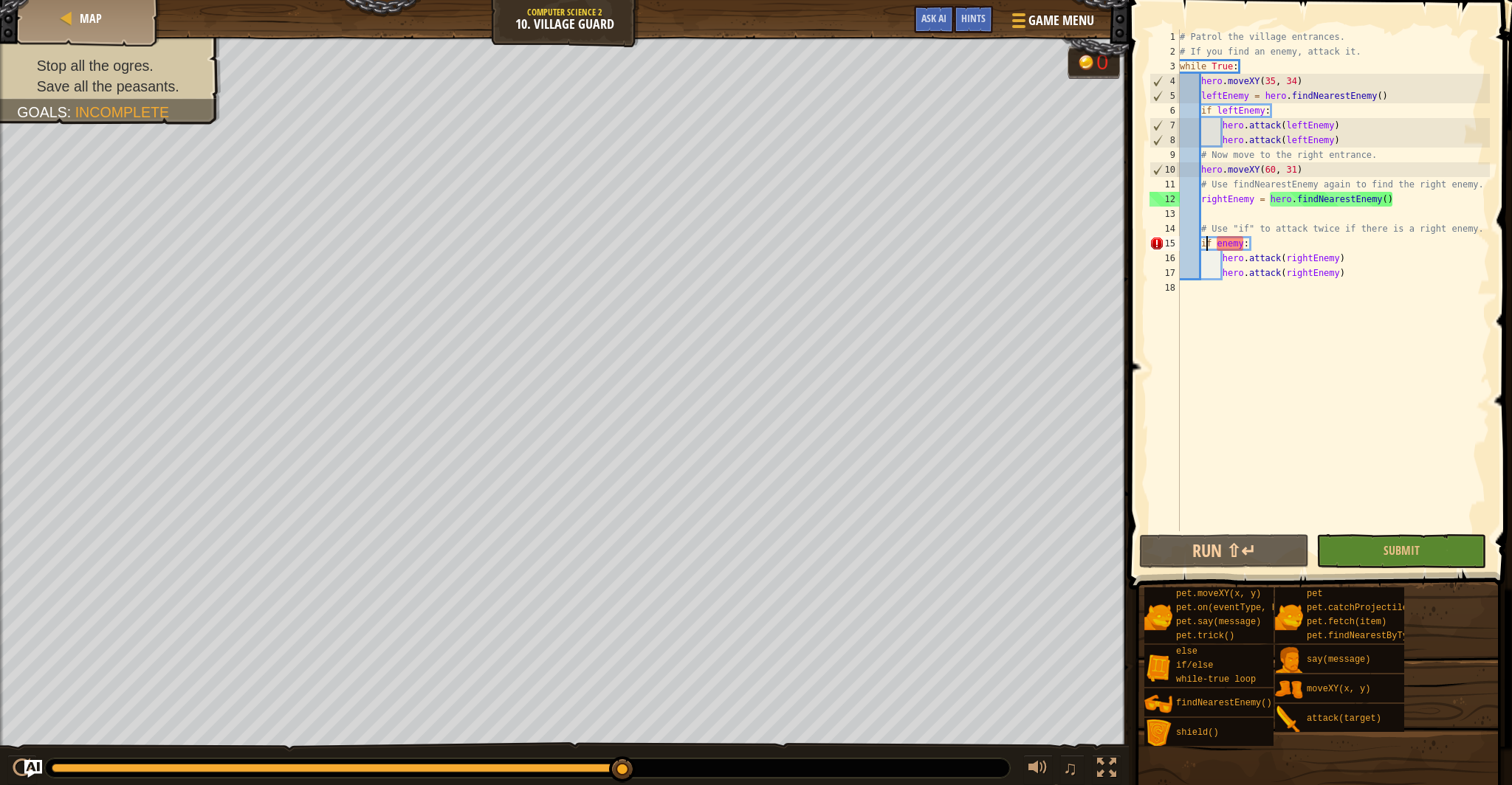
click at [1205, 243] on div "# Patrol the village entrances. # If you find an enemy, attack it. while True :…" at bounding box center [1333, 295] width 313 height 532
drag, startPoint x: 1201, startPoint y: 245, endPoint x: 1313, endPoint y: 285, distance: 118.9
click at [1313, 285] on div "# Patrol the village entrances. # If you find an enemy, attack it. while True :…" at bounding box center [1333, 295] width 313 height 532
click at [1205, 201] on div "# Patrol the village entrances. # If you find an enemy, attack it. while True :…" at bounding box center [1333, 295] width 313 height 532
click at [1203, 199] on div "# Patrol the village entrances. # If you find an enemy, attack it. while True :…" at bounding box center [1333, 295] width 313 height 532
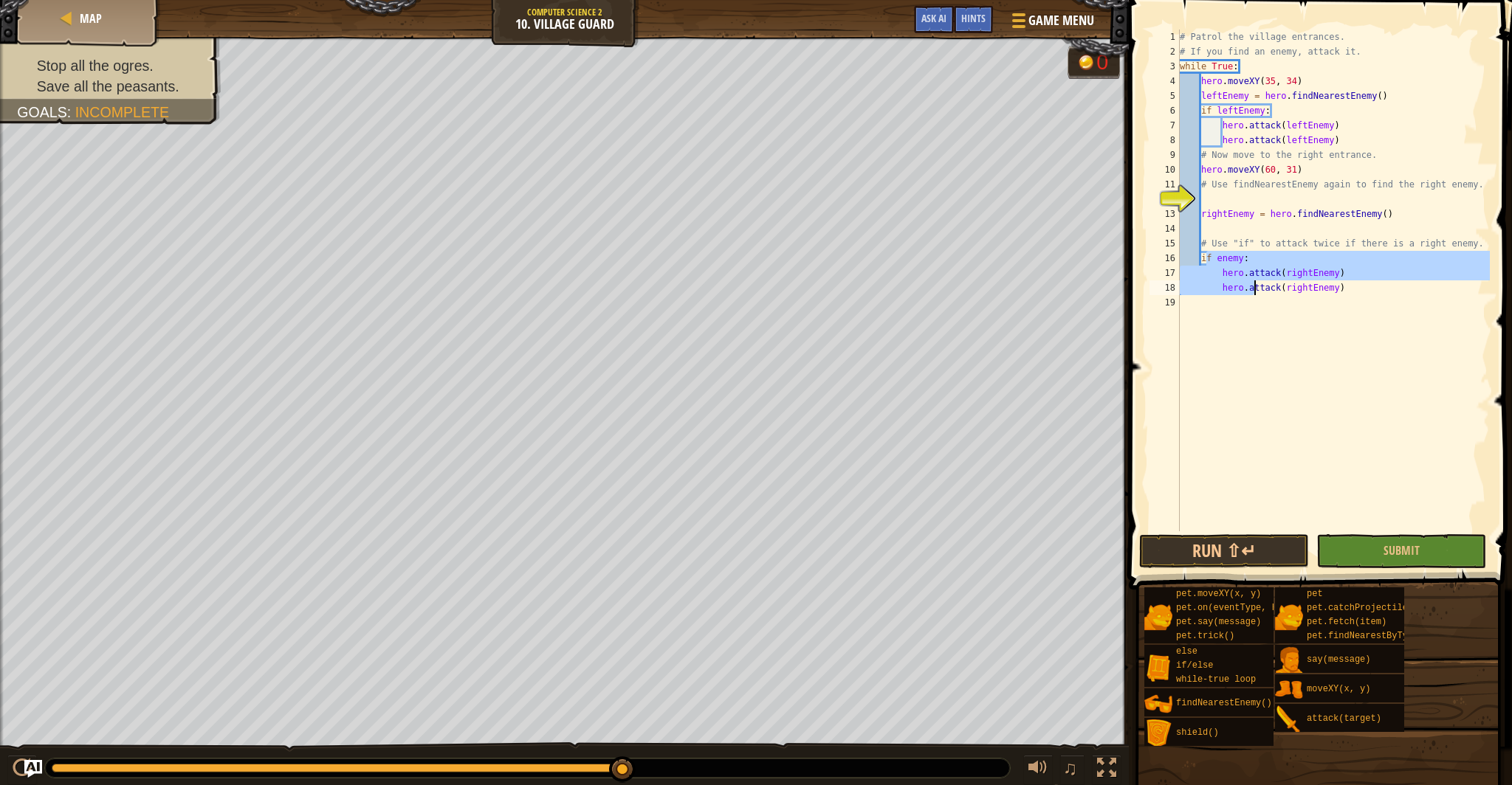
drag, startPoint x: 1205, startPoint y: 257, endPoint x: 1254, endPoint y: 295, distance: 62.0
click at [1254, 295] on div "# Patrol the village entrances. # If you find an enemy, attack it. while True :…" at bounding box center [1333, 295] width 313 height 532
type textarea "ittack(rightEnemy)"
drag, startPoint x: 1254, startPoint y: 254, endPoint x: 1197, endPoint y: 254, distance: 57.0
click at [1197, 254] on div "# Patrol the village entrances. # If you find an enemy, attack it. while True :…" at bounding box center [1333, 295] width 313 height 532
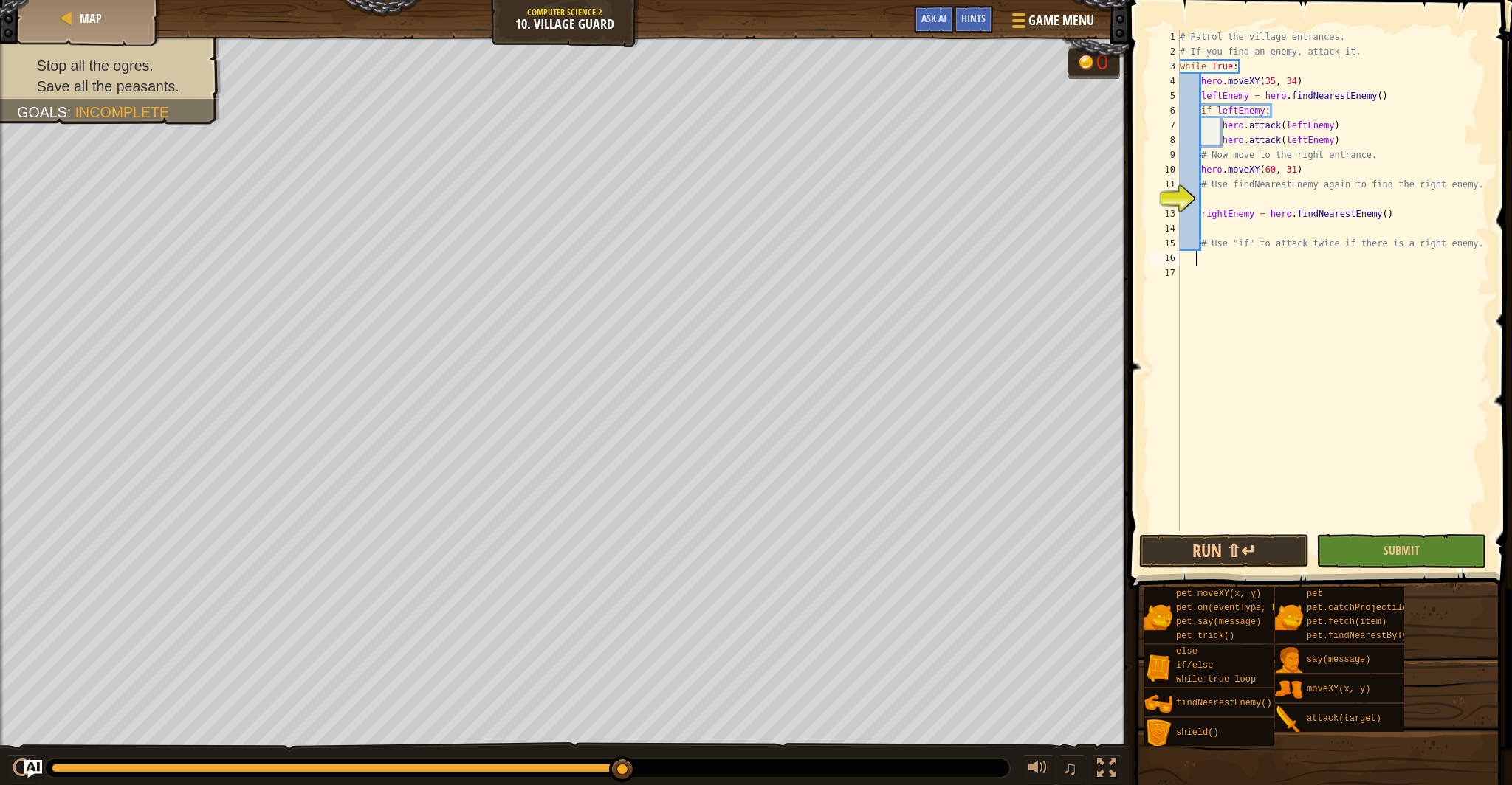
click at [1205, 202] on div "# Patrol the village entrances. # If you find an enemy, attack it. while True :…" at bounding box center [1333, 295] width 313 height 532
paste textarea
click at [1274, 544] on button "Run ⇧↵" at bounding box center [1224, 551] width 170 height 34
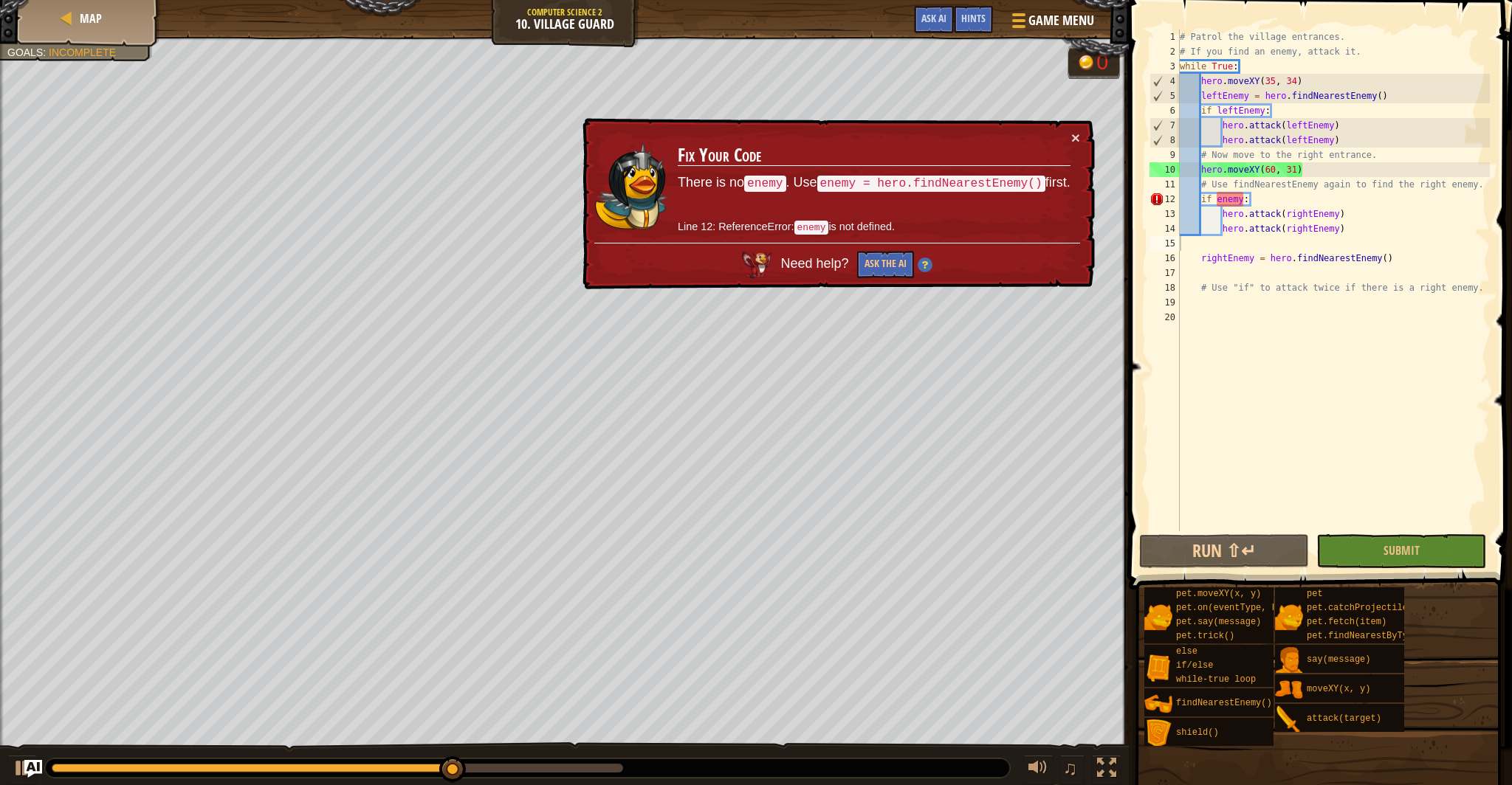
click at [1065, 148] on h3 "Fix Your Code" at bounding box center [873, 155] width 393 height 20
click at [1071, 141] on button "×" at bounding box center [1075, 138] width 9 height 16
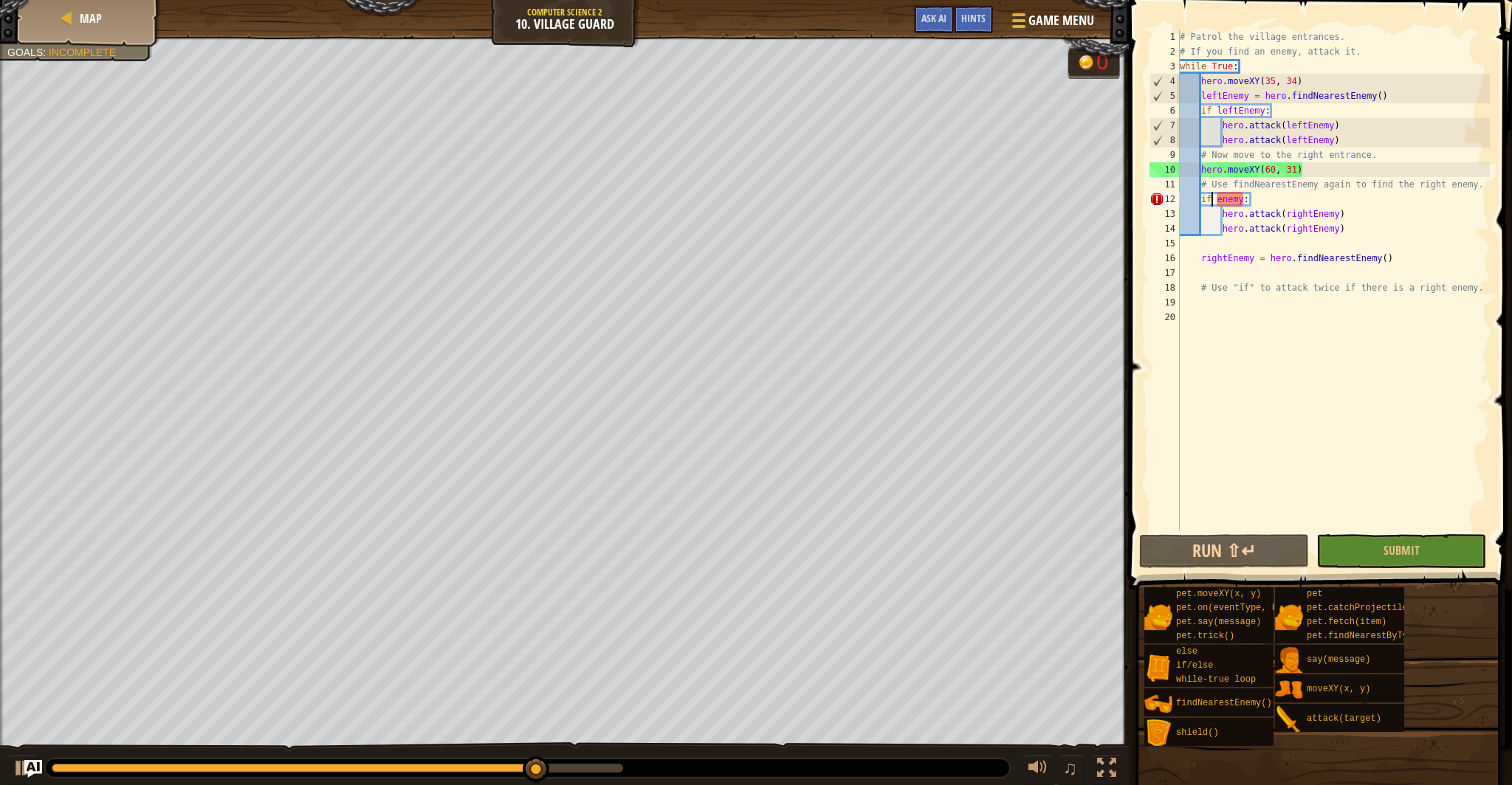
click at [1211, 199] on div "# Patrol the village entrances. # If you find an enemy, attack it. while True :…" at bounding box center [1333, 295] width 313 height 532
click at [1258, 200] on div "# Patrol the village entrances. # If you find an enemy, attack it. while True :…" at bounding box center [1333, 295] width 313 height 532
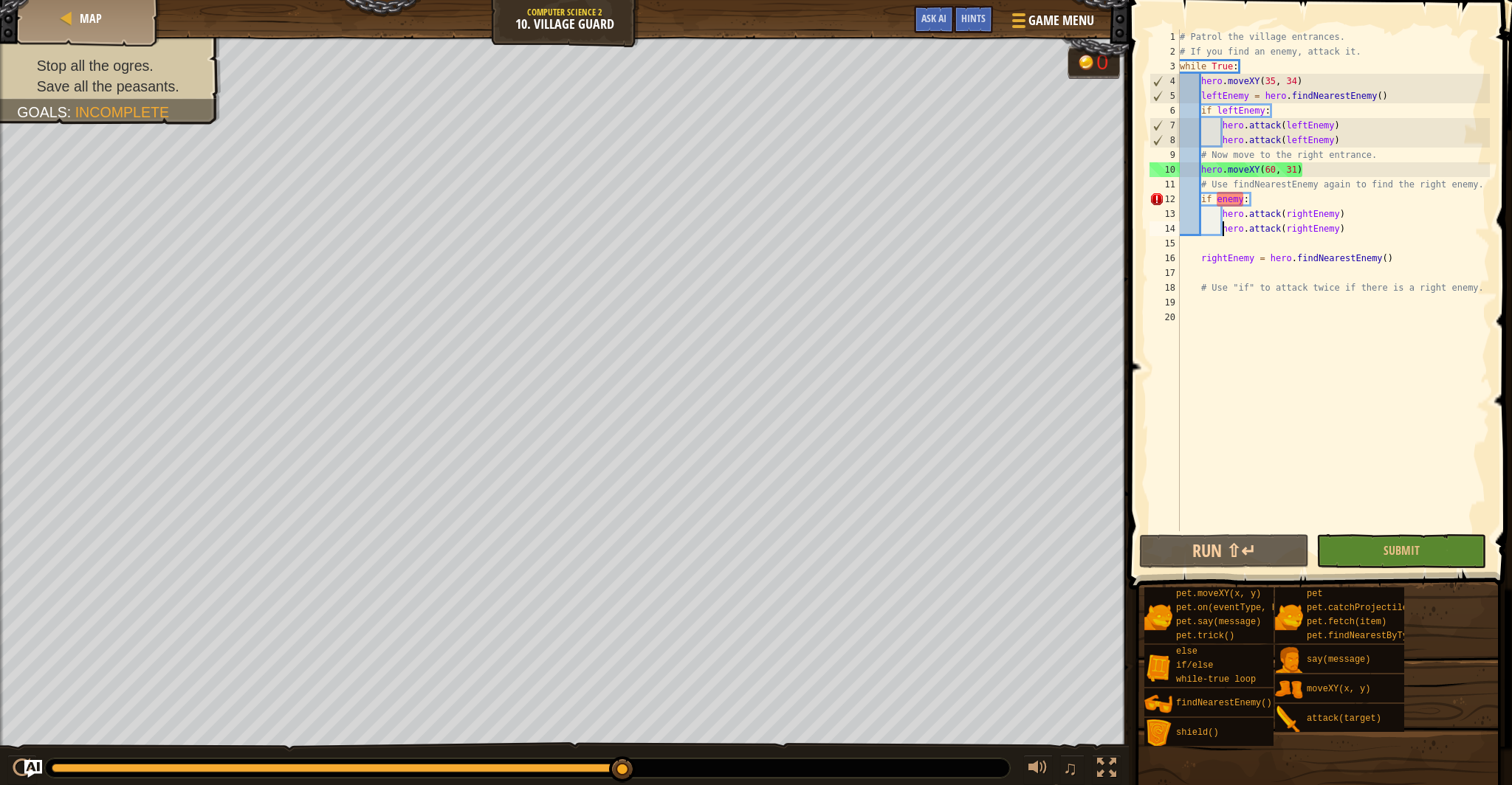
click at [1222, 231] on div "# Patrol the village entrances. # If you find an enemy, attack it. while True :…" at bounding box center [1333, 295] width 313 height 532
drag, startPoint x: 1203, startPoint y: 258, endPoint x: 1394, endPoint y: 261, distance: 191.0
click at [1394, 261] on div "# Patrol the village entrances. # If you find an enemy, attack it. while True :…" at bounding box center [1333, 295] width 313 height 532
type textarea "rightEnemy = hero.findNearestEnemy()"
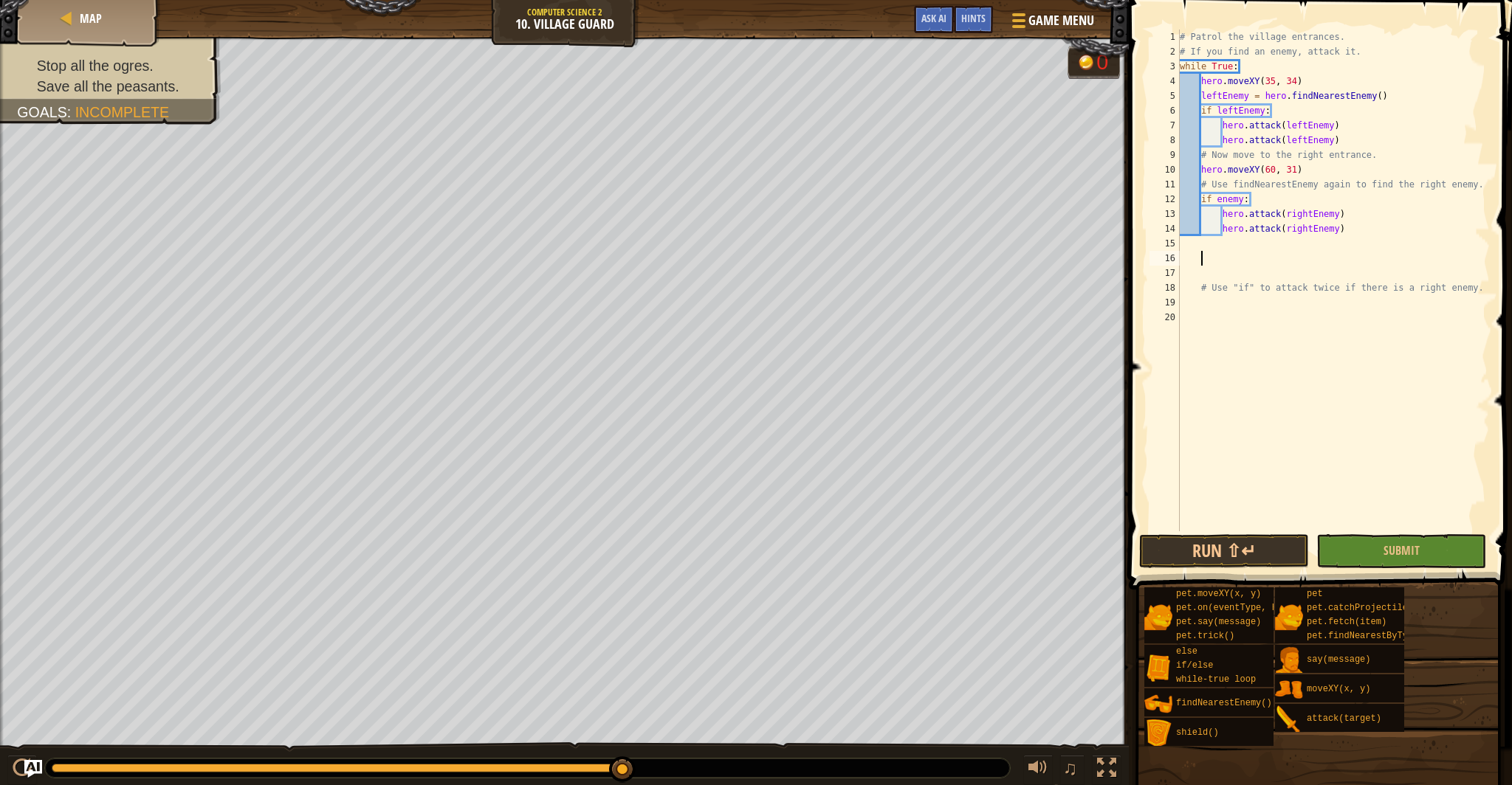
click at [1204, 194] on div "# Patrol the village entrances. # If you find an enemy, attack it. while True :…" at bounding box center [1333, 295] width 313 height 532
type textarea "if enemy:"
click at [1204, 199] on div "# Patrol the village entrances. # If you find an enemy, attack it. while True :…" at bounding box center [1333, 295] width 313 height 532
drag, startPoint x: 1202, startPoint y: 203, endPoint x: 1204, endPoint y: 212, distance: 9.2
click at [1202, 203] on div "# Patrol the village entrances. # If you find an enemy, attack it. while True :…" at bounding box center [1333, 295] width 313 height 532
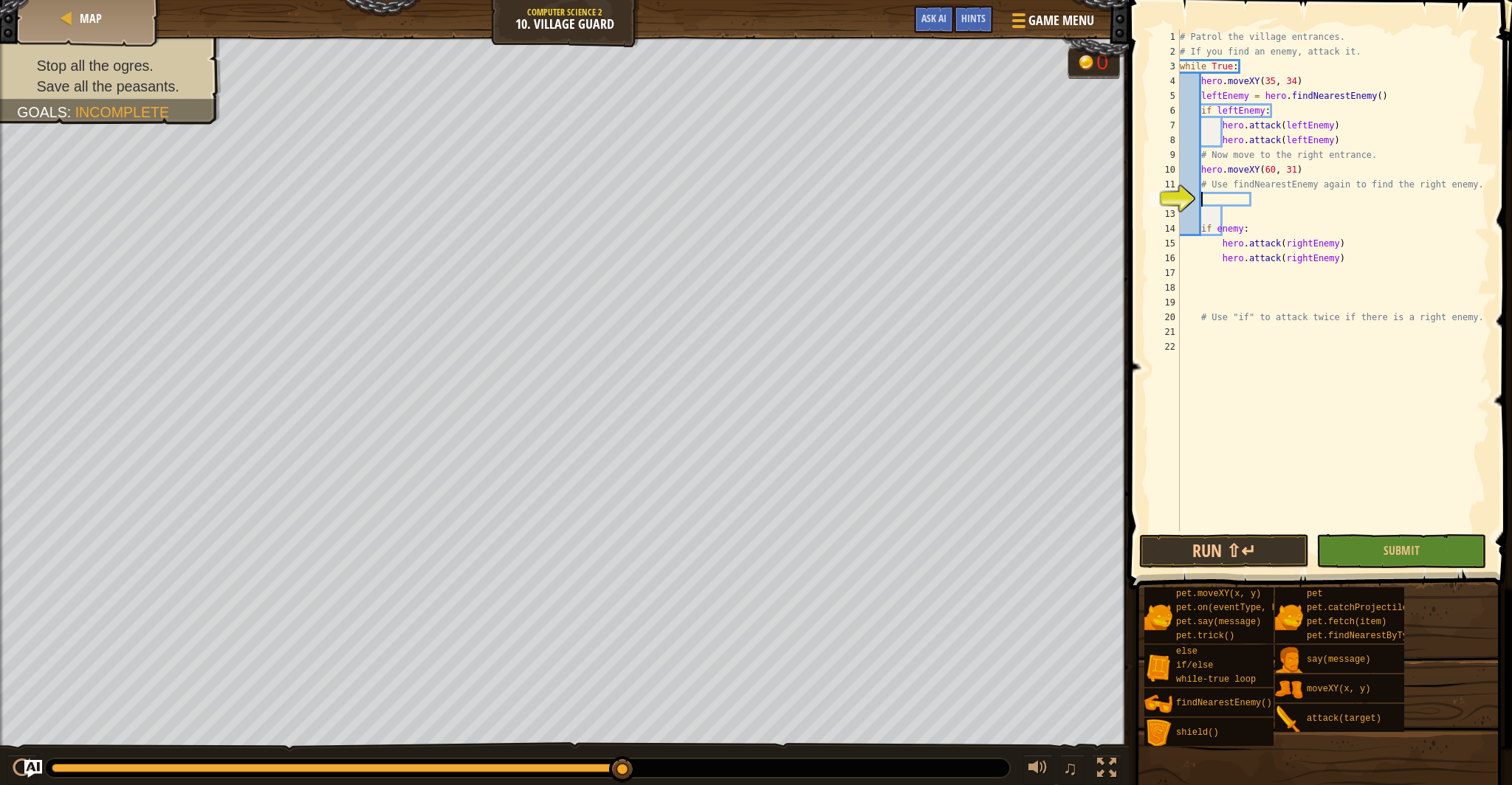
click at [1210, 197] on div "# Patrol the village entrances. # If you find an enemy, attack it. while True :…" at bounding box center [1333, 295] width 313 height 532
paste textarea "rightEnemy = hero.findNearestEnemy()"
click at [1256, 551] on button "Run ⇧↵" at bounding box center [1224, 551] width 170 height 34
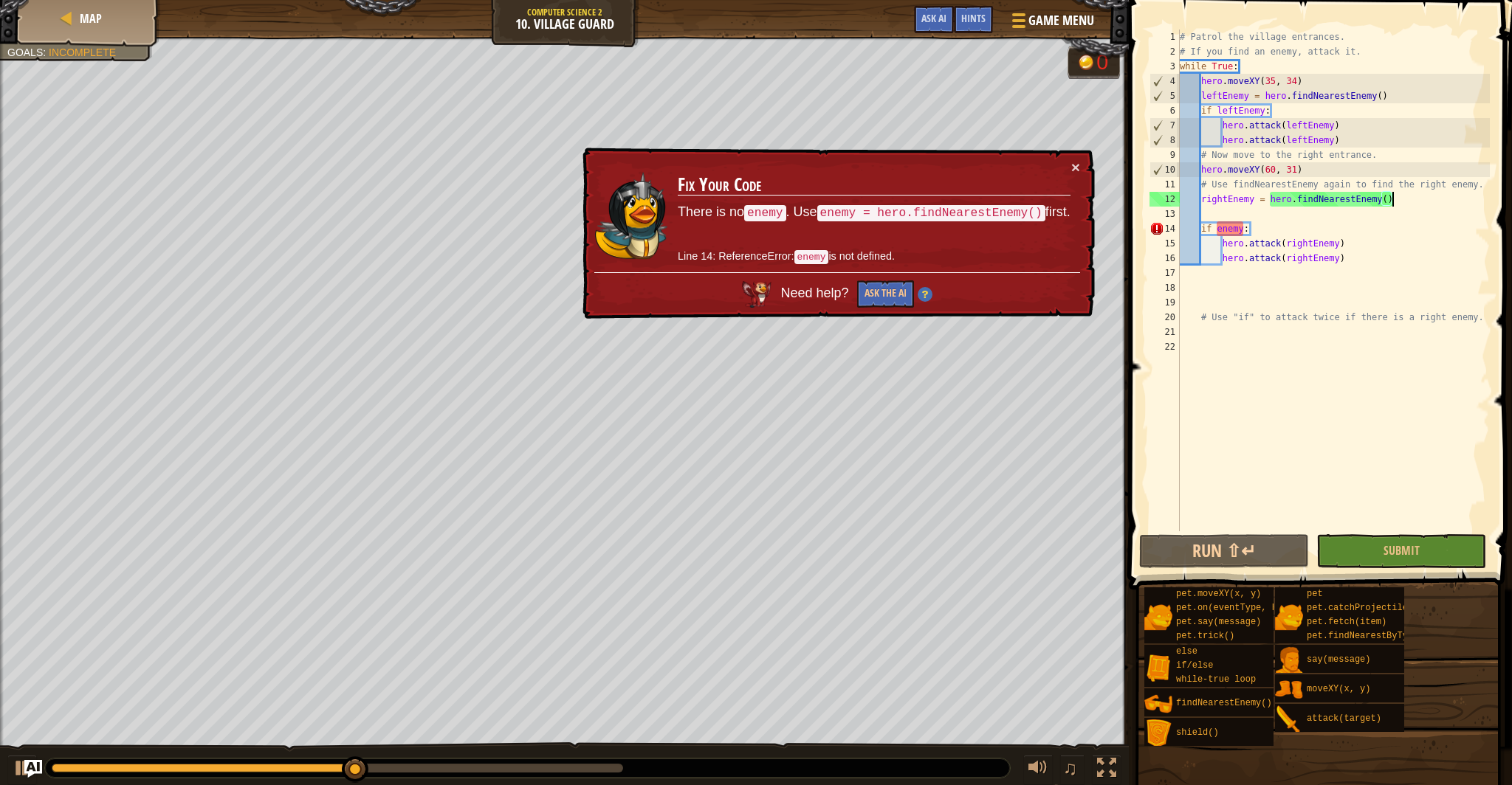
click at [1259, 226] on div "# Patrol the village entrances. # If you find an enemy, attack it. while True :…" at bounding box center [1333, 295] width 313 height 532
click at [1199, 227] on div "# Patrol the village entrances. # If you find an enemy, attack it. while True :…" at bounding box center [1333, 295] width 313 height 532
click at [1266, 205] on div "# Patrol the village entrances. # If you find an enemy, attack it. while True :…" at bounding box center [1333, 295] width 313 height 532
click at [1269, 204] on div "# Patrol the village entrances. # If you find an enemy, attack it. while True :…" at bounding box center [1333, 295] width 313 height 532
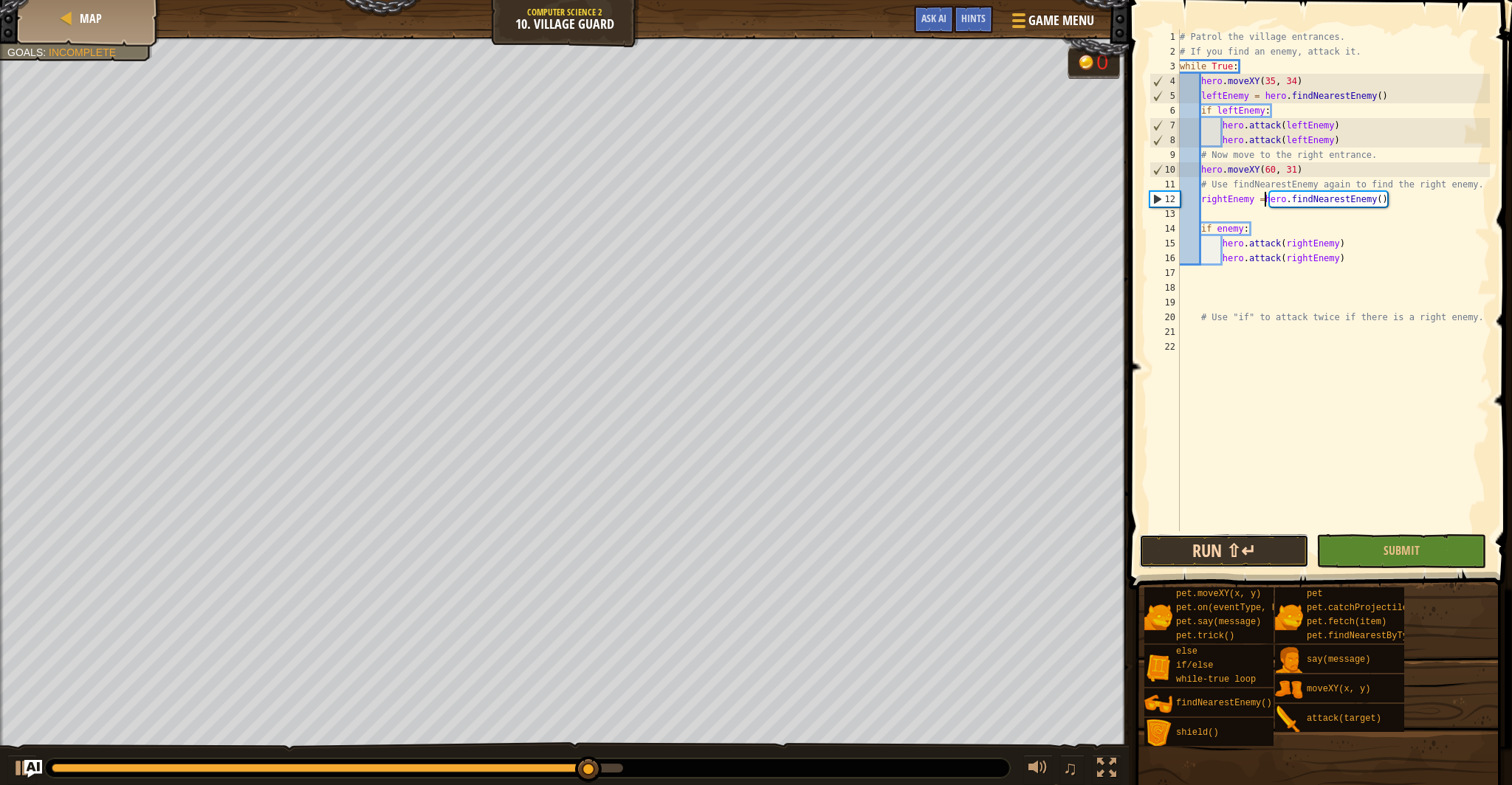
click at [1241, 538] on button "Run ⇧↵" at bounding box center [1224, 551] width 170 height 34
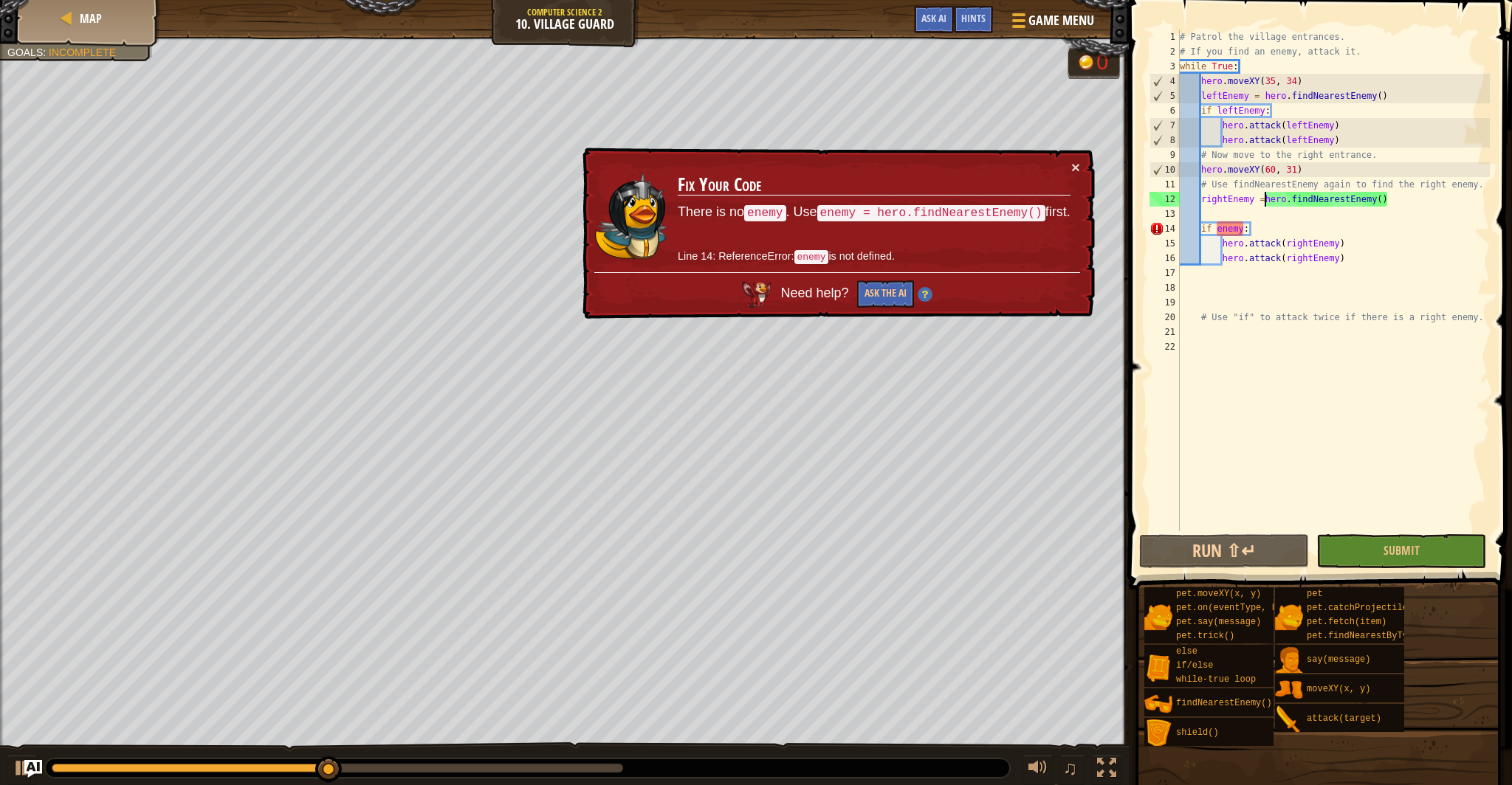
click at [1226, 202] on div "# Patrol the village entrances. # If you find an enemy, attack it. while True :…" at bounding box center [1333, 295] width 313 height 532
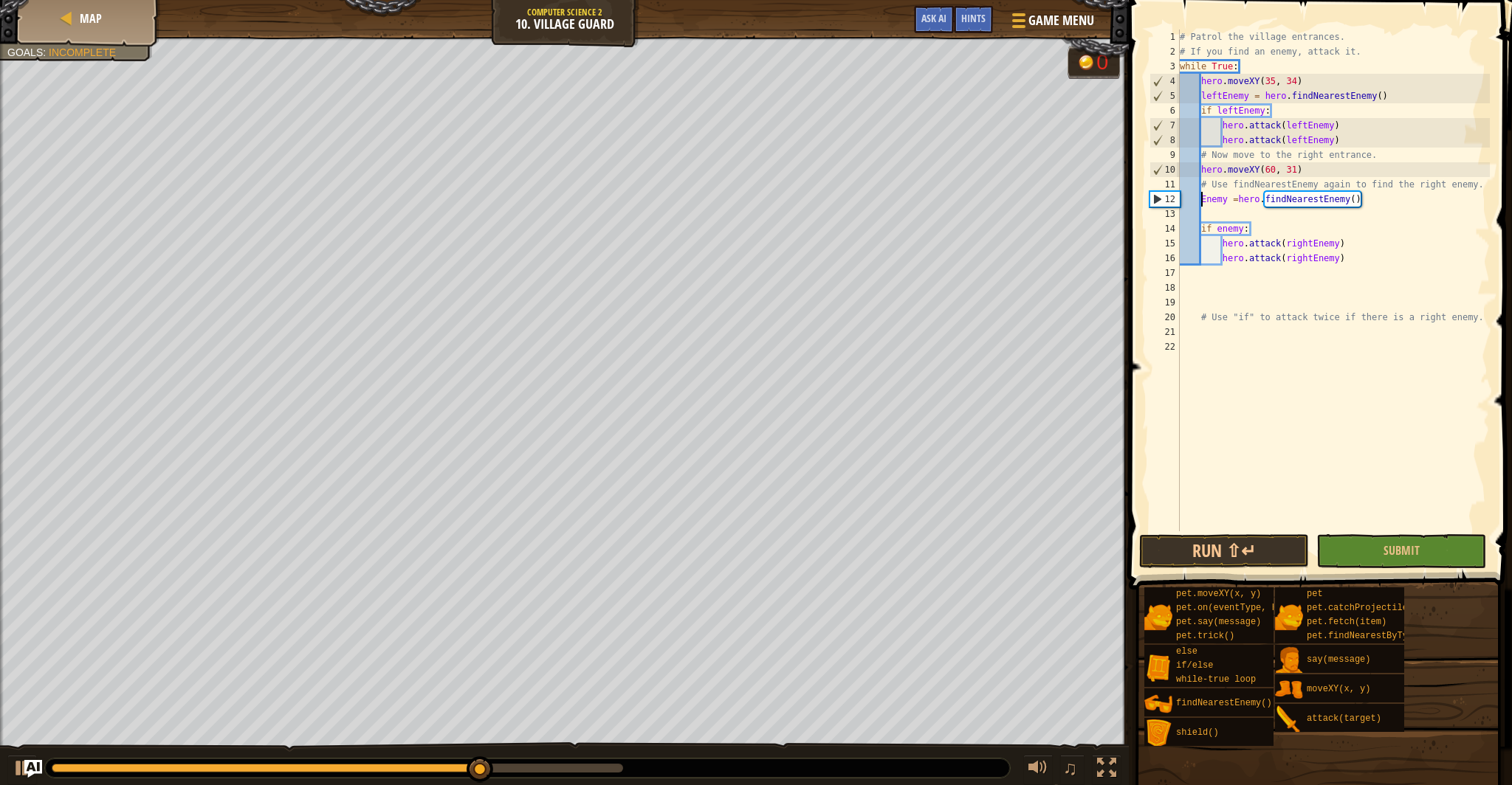
click at [1209, 203] on div "# Patrol the village entrances. # If you find an enemy, attack it. while True :…" at bounding box center [1333, 295] width 313 height 532
drag, startPoint x: 1205, startPoint y: 203, endPoint x: 1208, endPoint y: 214, distance: 11.4
click at [1205, 203] on div "# Patrol the village entrances. # If you find an enemy, attack it. while True :…" at bounding box center [1333, 295] width 313 height 532
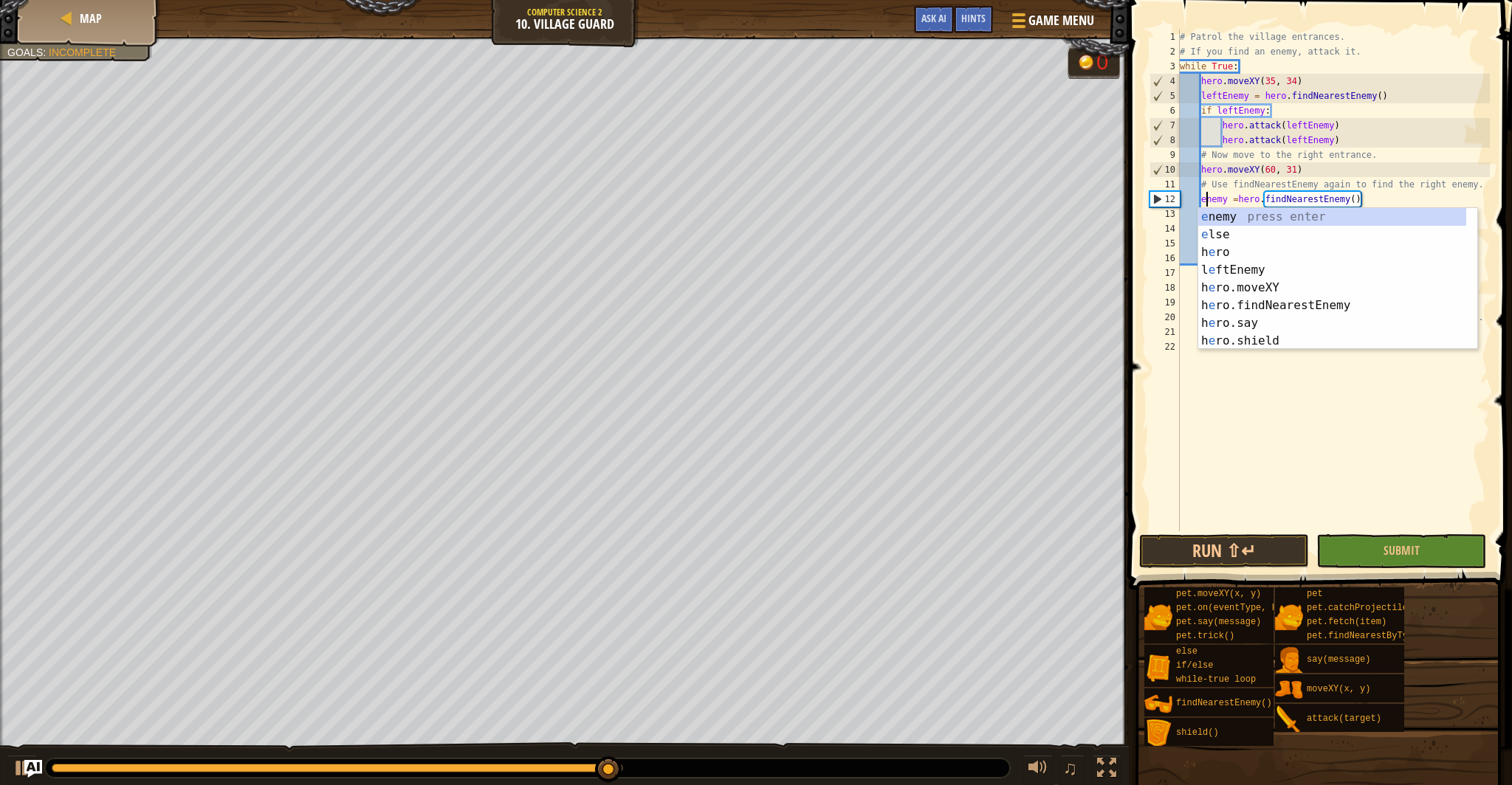
scroll to position [7, 2]
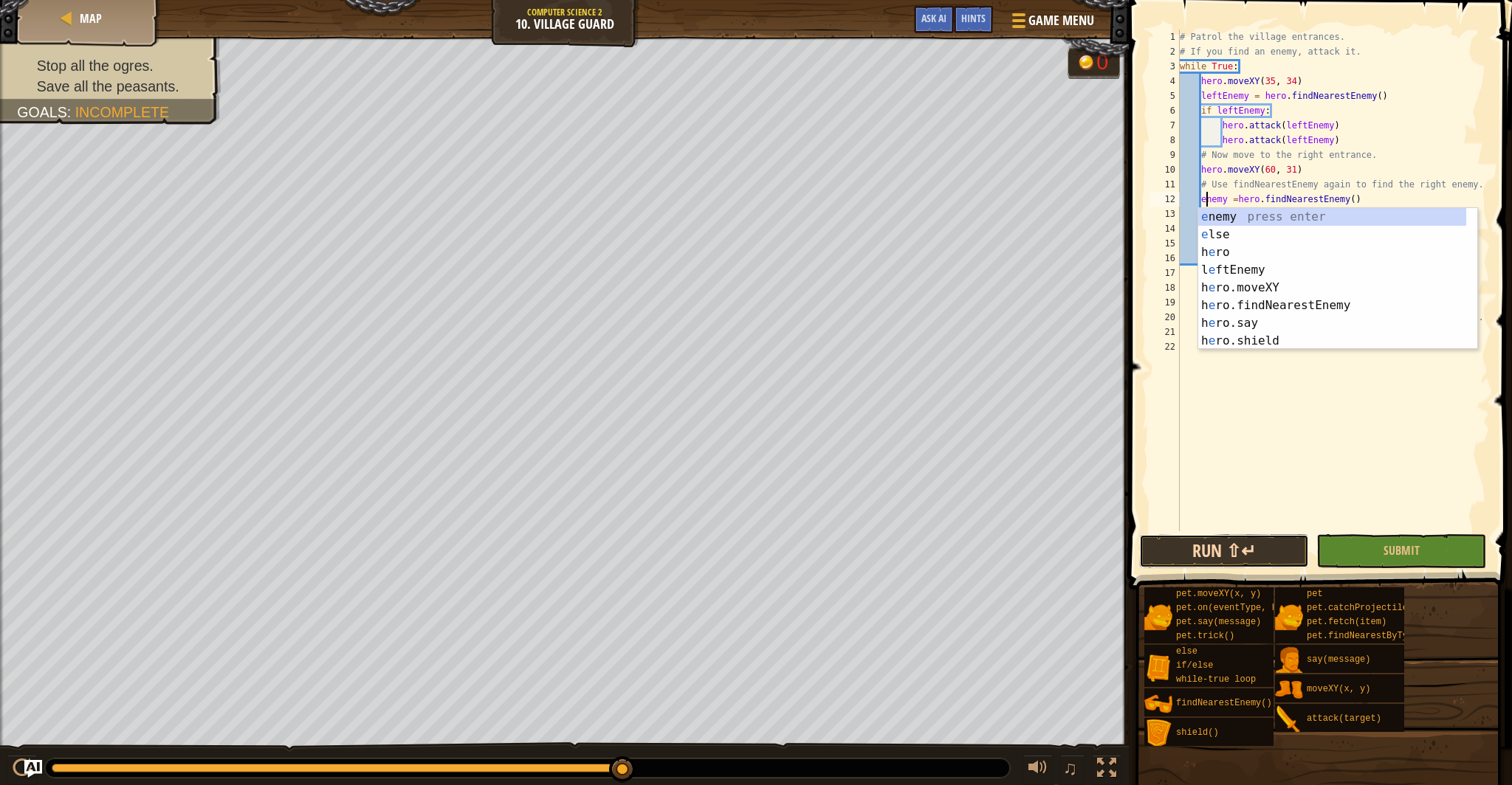
click at [1246, 568] on button "Run ⇧↵" at bounding box center [1224, 551] width 170 height 34
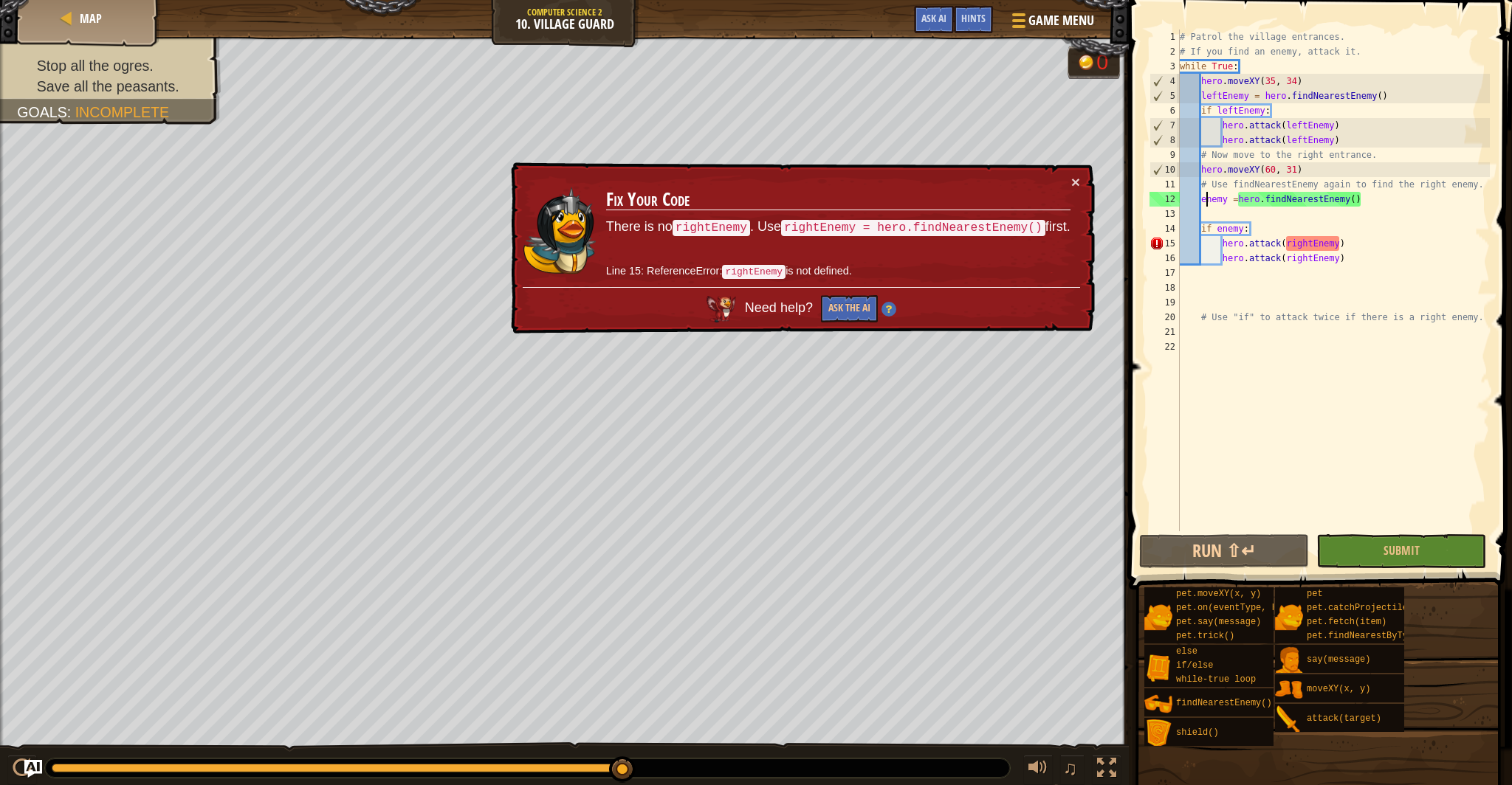
click at [1311, 245] on div "# Patrol the village entrances. # If you find an enemy, attack it. while True :…" at bounding box center [1333, 295] width 313 height 532
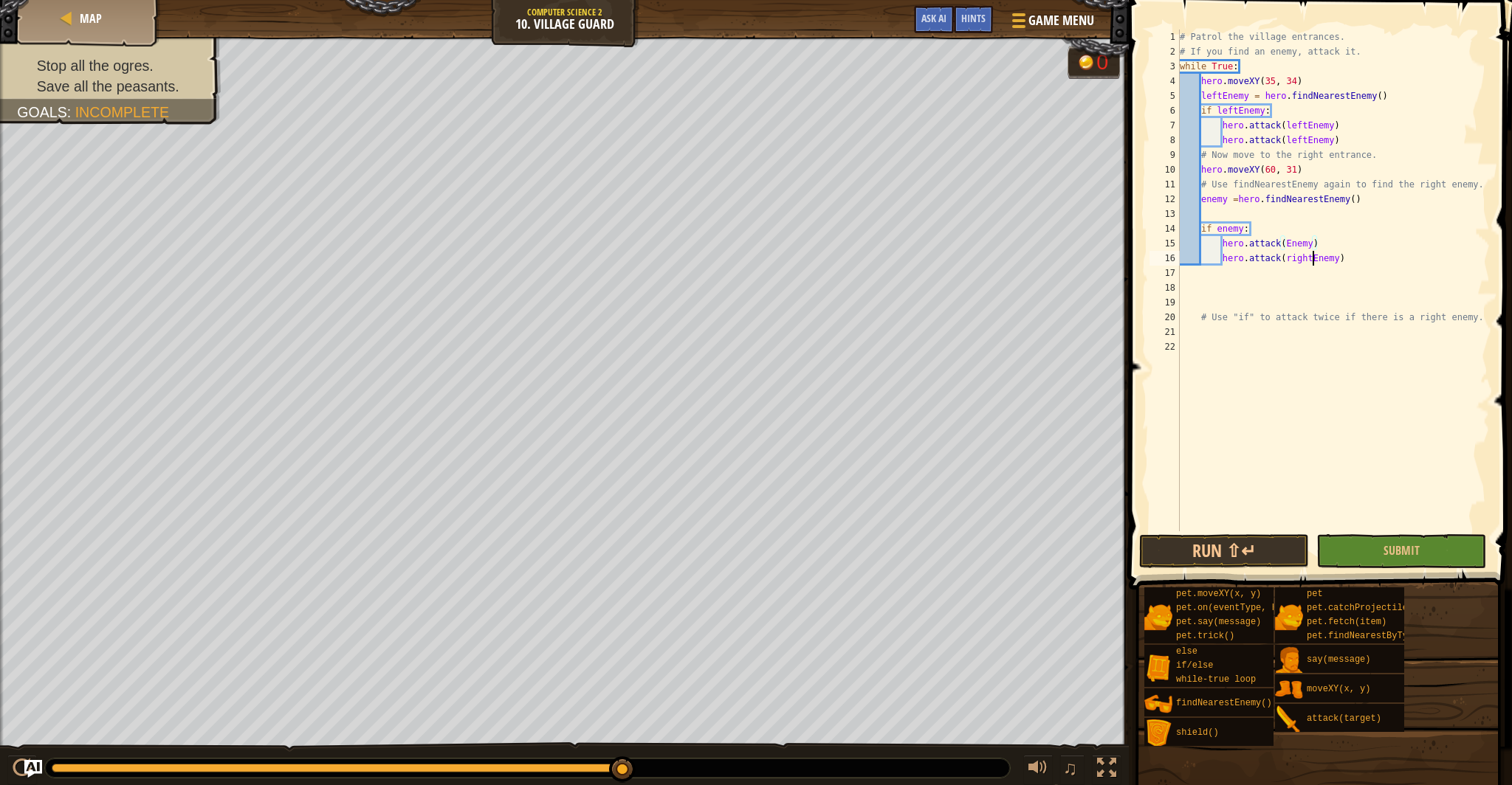
click at [1313, 265] on div "# Patrol the village entrances. # If you find an enemy, attack it. while True :…" at bounding box center [1333, 295] width 313 height 532
click at [1268, 539] on button "Run ⇧↵" at bounding box center [1224, 551] width 170 height 34
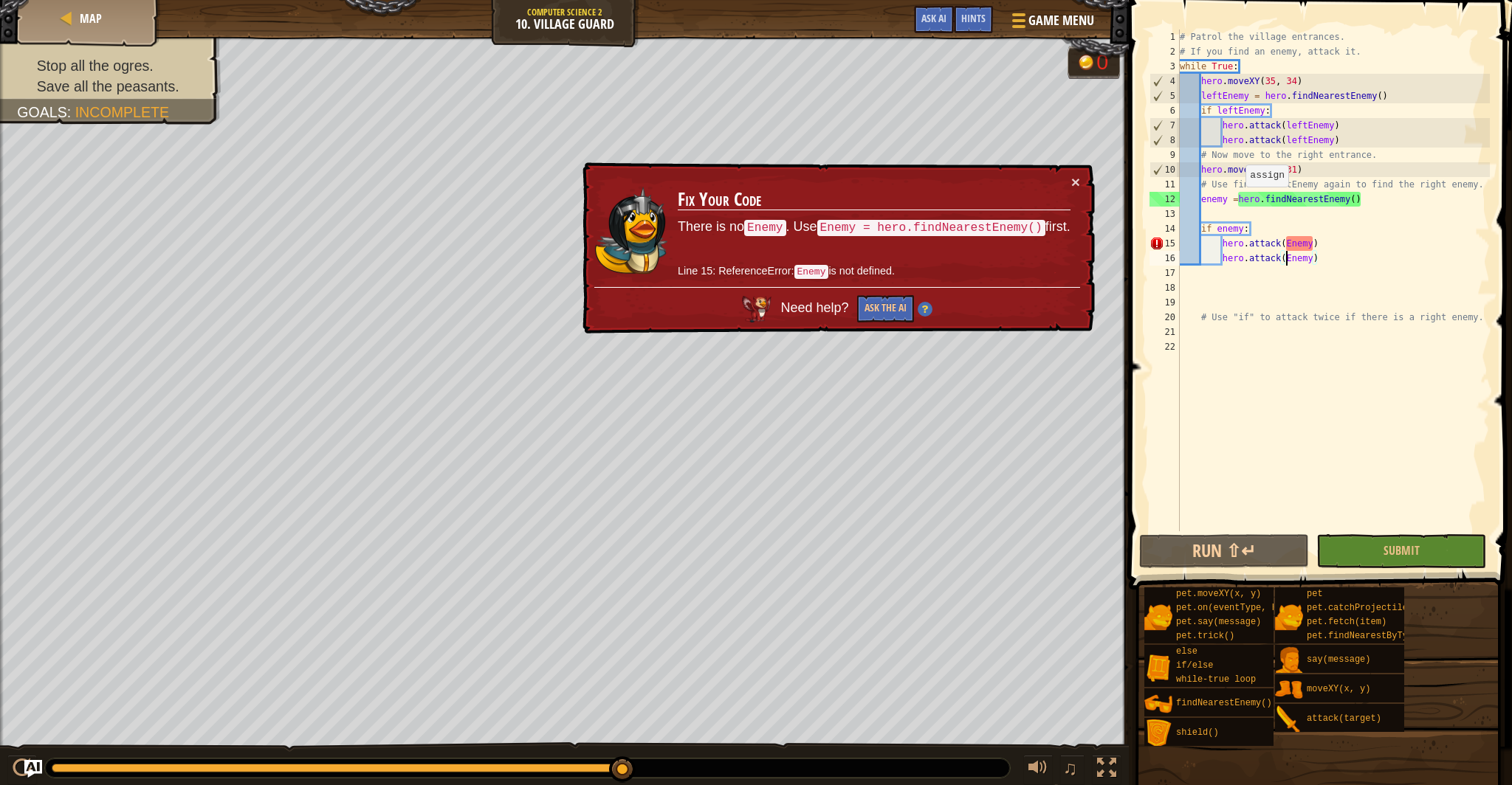
click at [1239, 201] on div "# Patrol the village entrances. # If you find an enemy, attack it. while True :…" at bounding box center [1333, 295] width 313 height 532
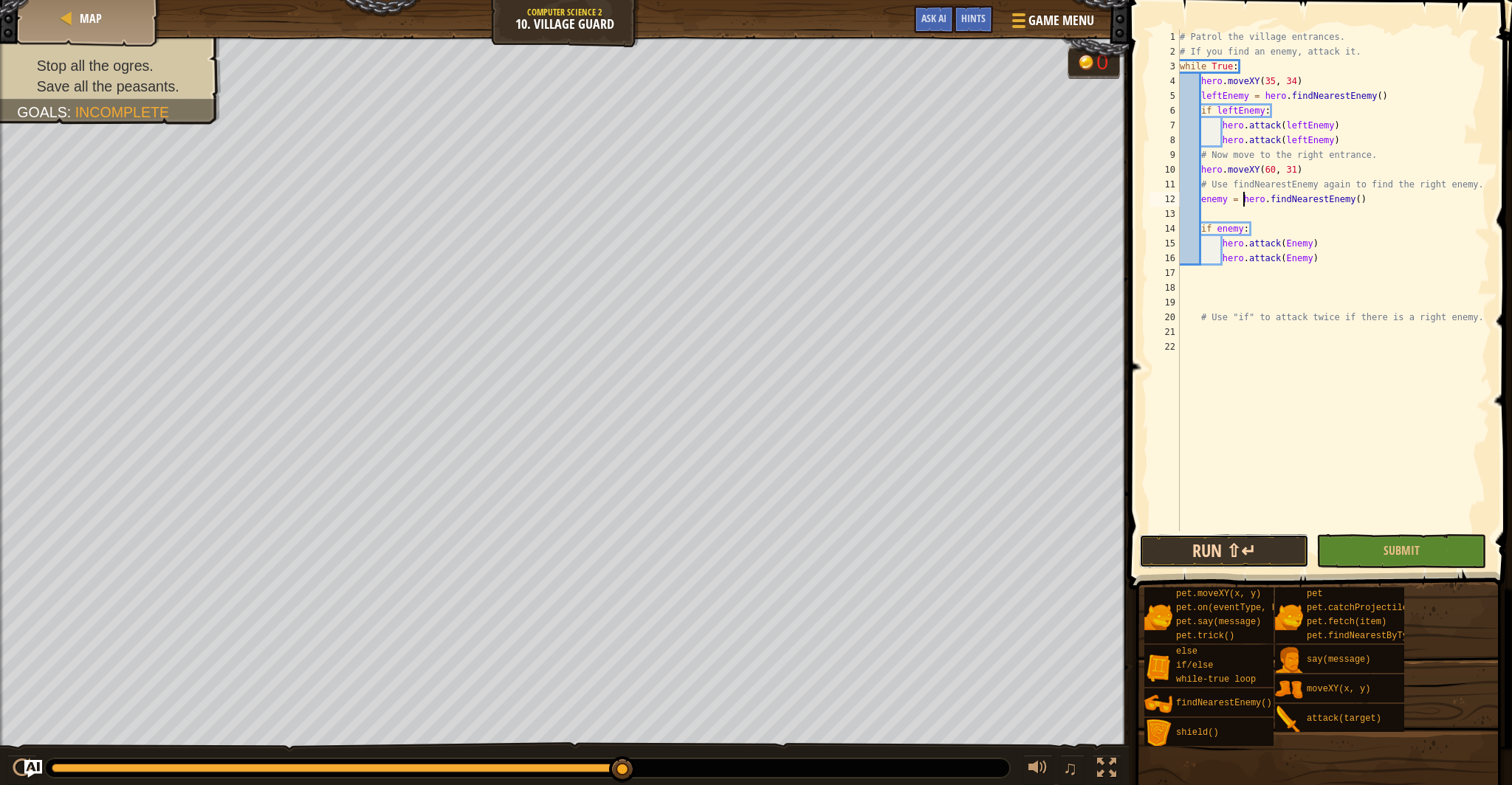
click at [1274, 540] on button "Run ⇧↵" at bounding box center [1224, 551] width 170 height 34
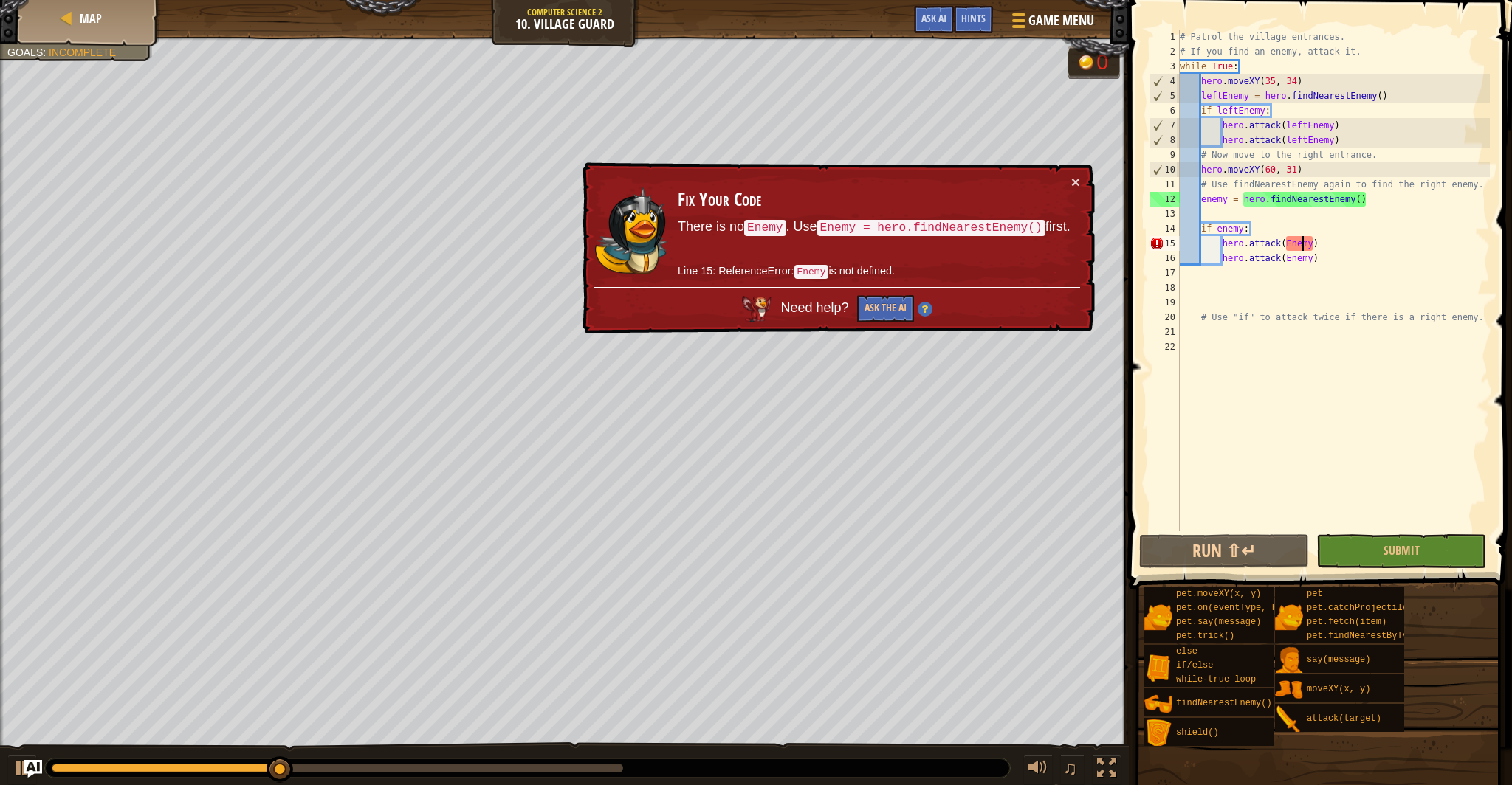
drag, startPoint x: 1300, startPoint y: 243, endPoint x: 1303, endPoint y: 249, distance: 6.7
click at [1300, 243] on div "# Patrol the village entrances. # If you find an enemy, attack it. while True :…" at bounding box center [1333, 295] width 313 height 532
click at [1295, 245] on div "# Patrol the village entrances. # If you find an enemy, attack it. while True :…" at bounding box center [1333, 295] width 313 height 532
click at [1294, 245] on div "# Patrol the village entrances. # If you find an enemy, attack it. while True :…" at bounding box center [1333, 295] width 313 height 532
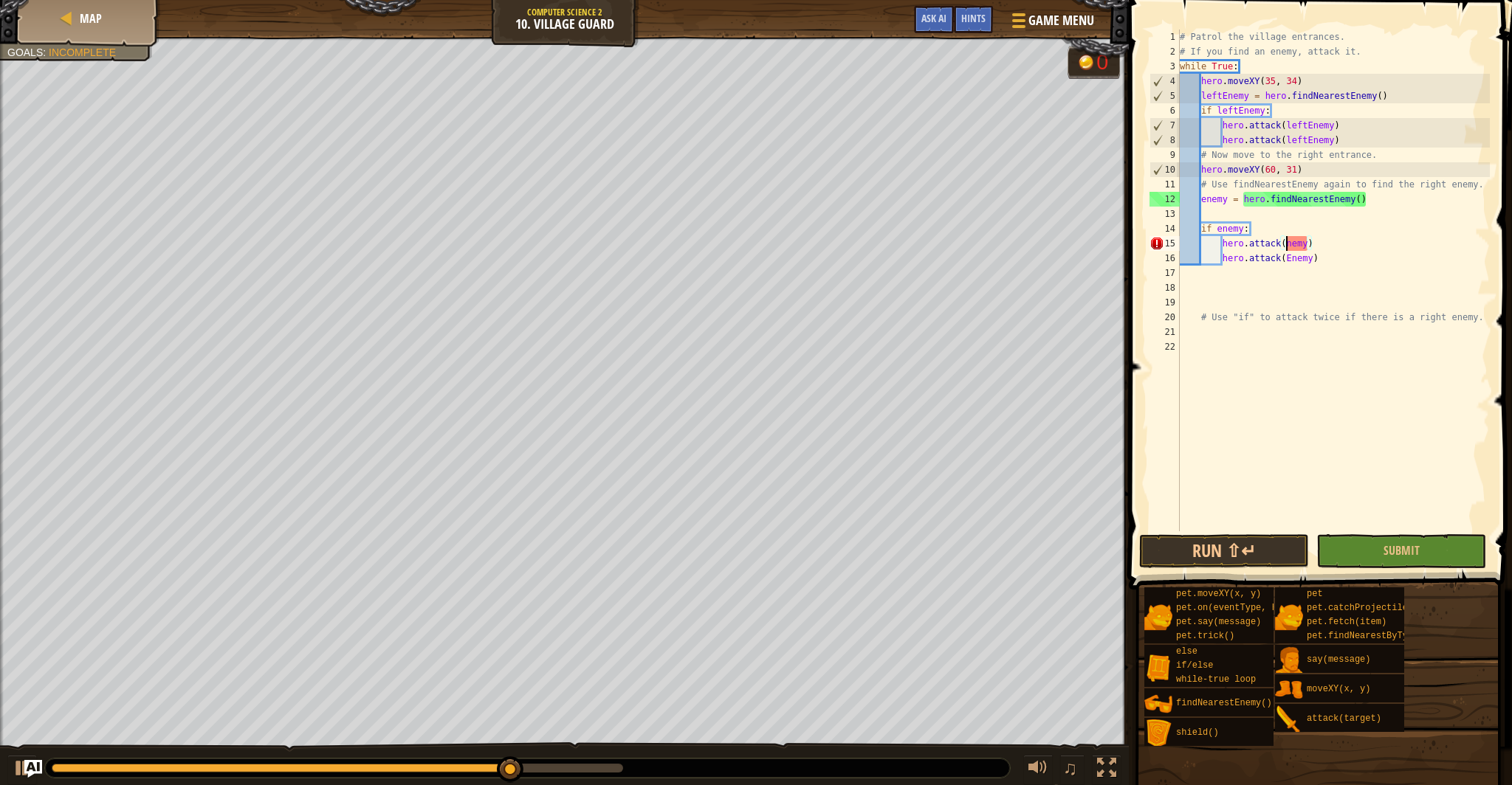
type textarea "hero.attack(enemy)"
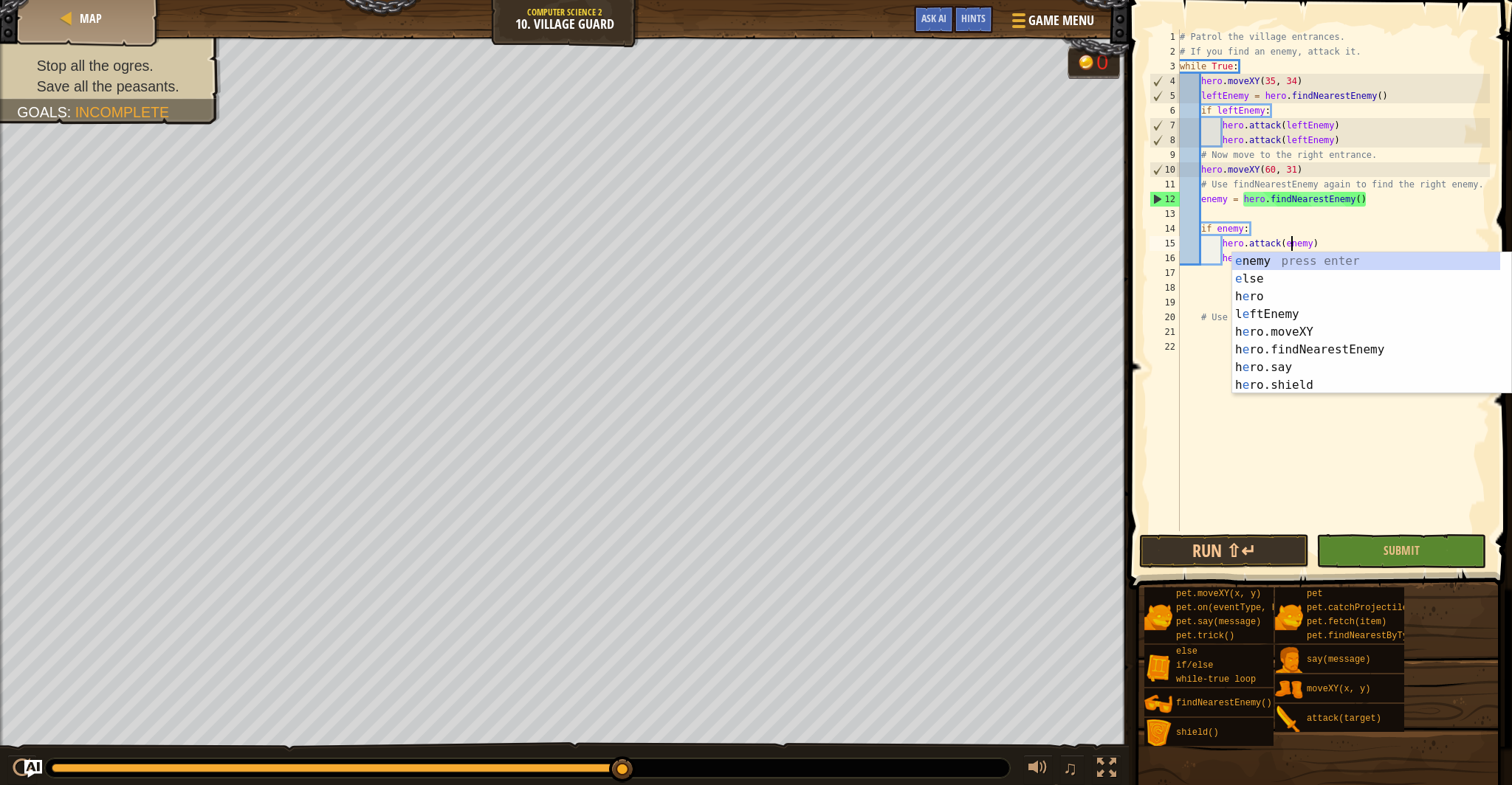
click at [1205, 303] on div "# Patrol the village entrances. # If you find an enemy, attack it. while True :…" at bounding box center [1333, 295] width 313 height 532
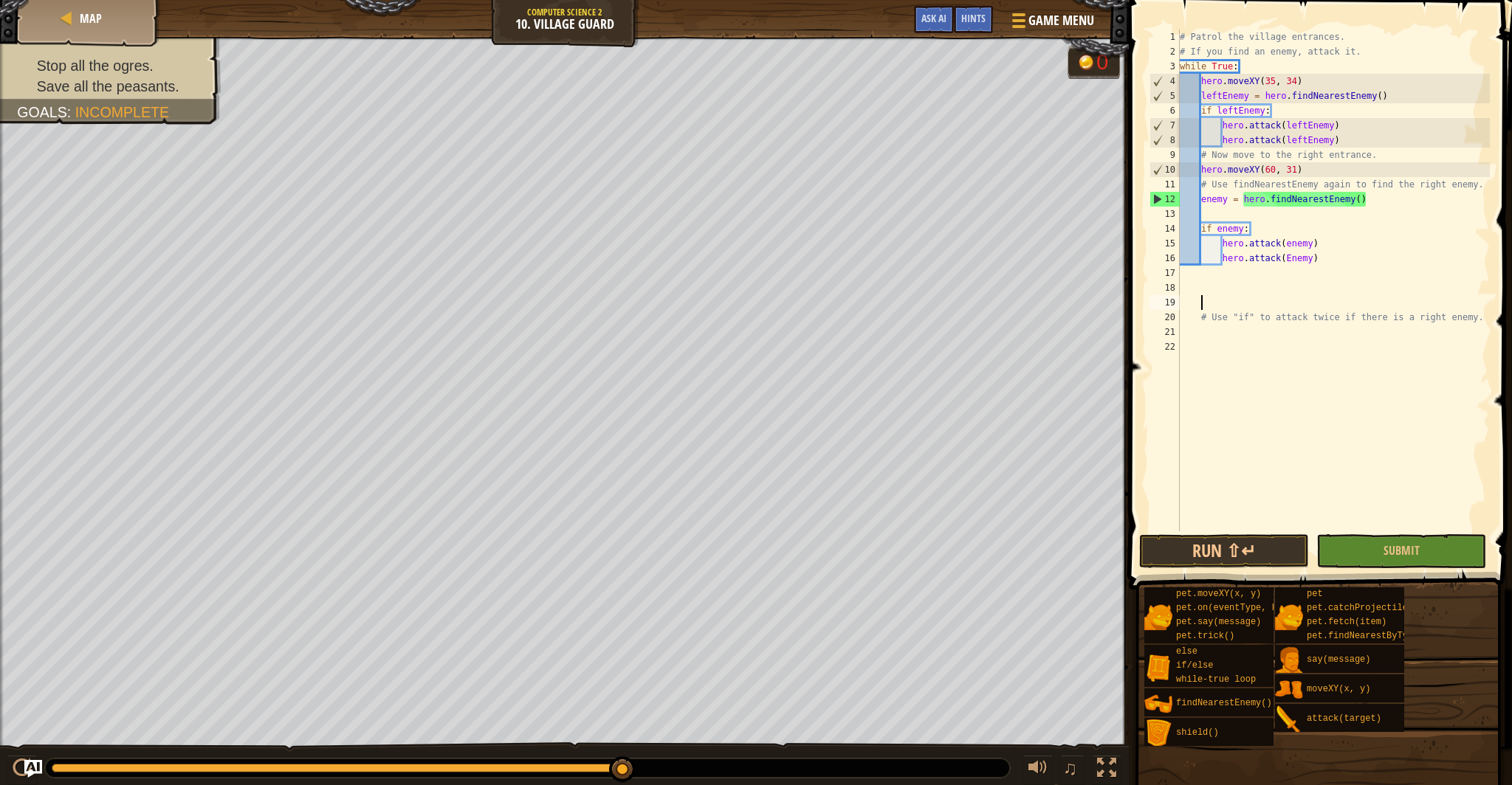
scroll to position [7, 1]
click at [1290, 262] on div "# Patrol the village entrances. # If you find an enemy, attack it. while True :…" at bounding box center [1333, 295] width 313 height 532
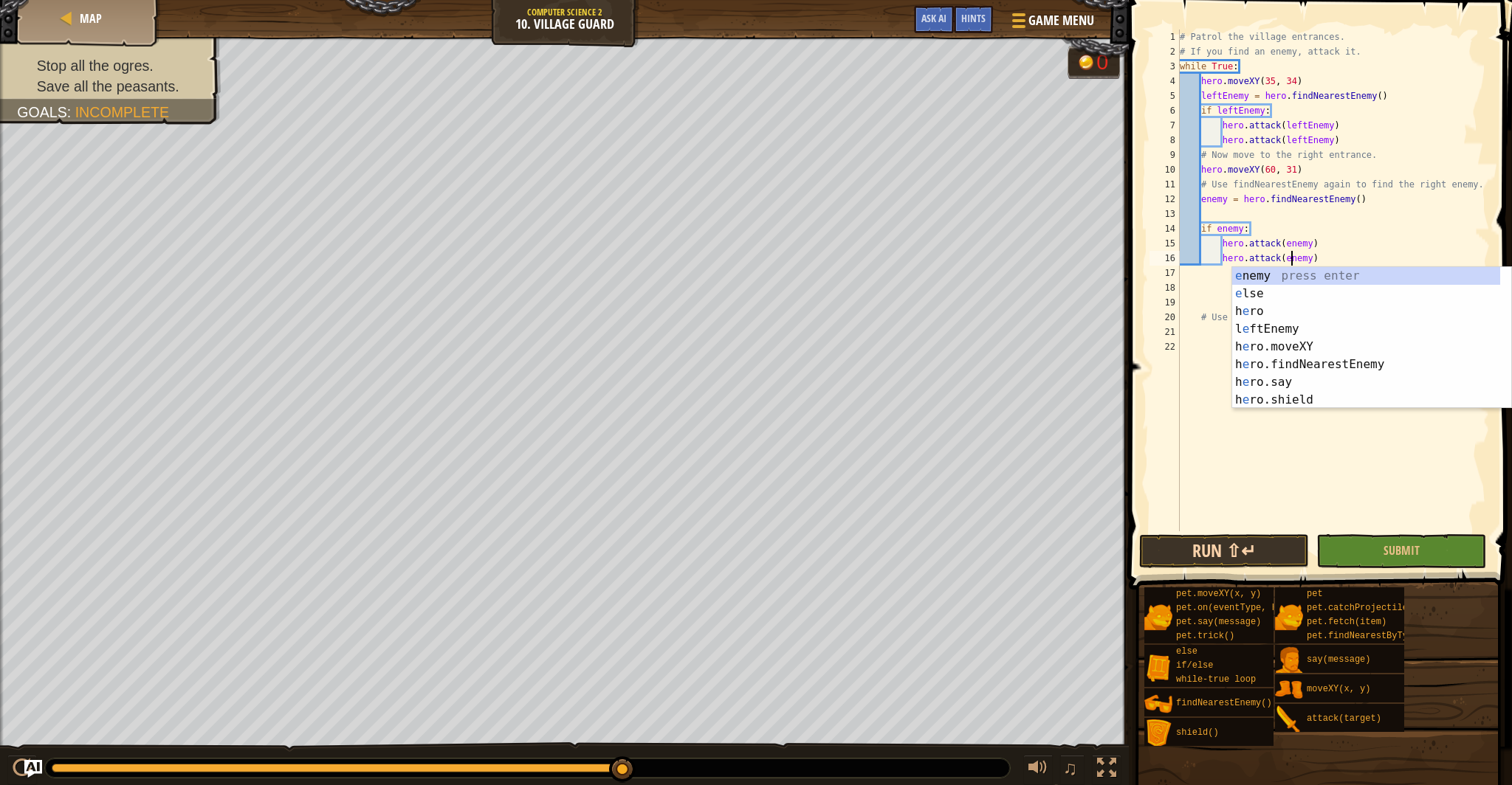
type textarea "hero.attack(enemy)"
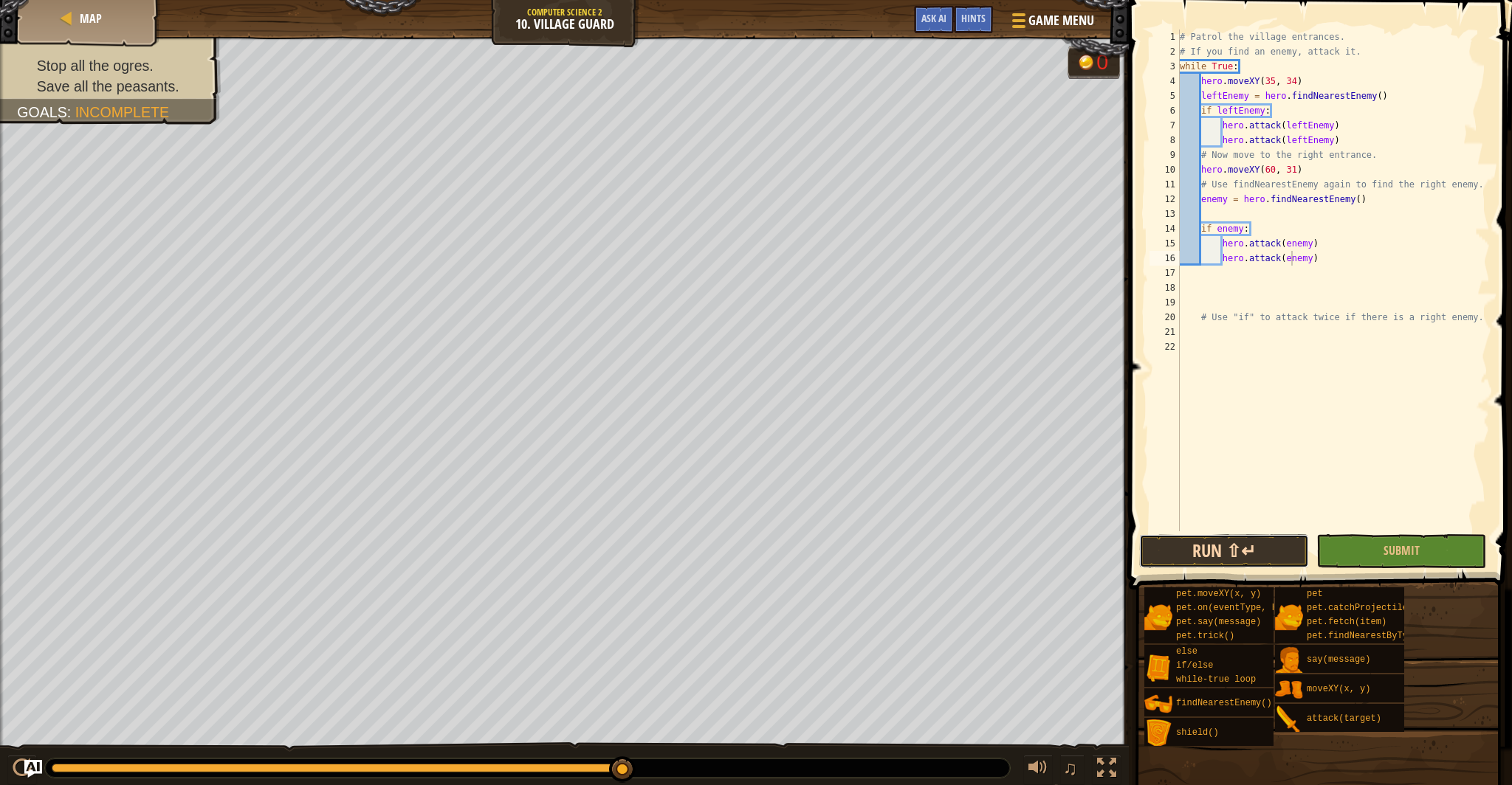
click at [1249, 539] on button "Run ⇧↵" at bounding box center [1224, 551] width 170 height 34
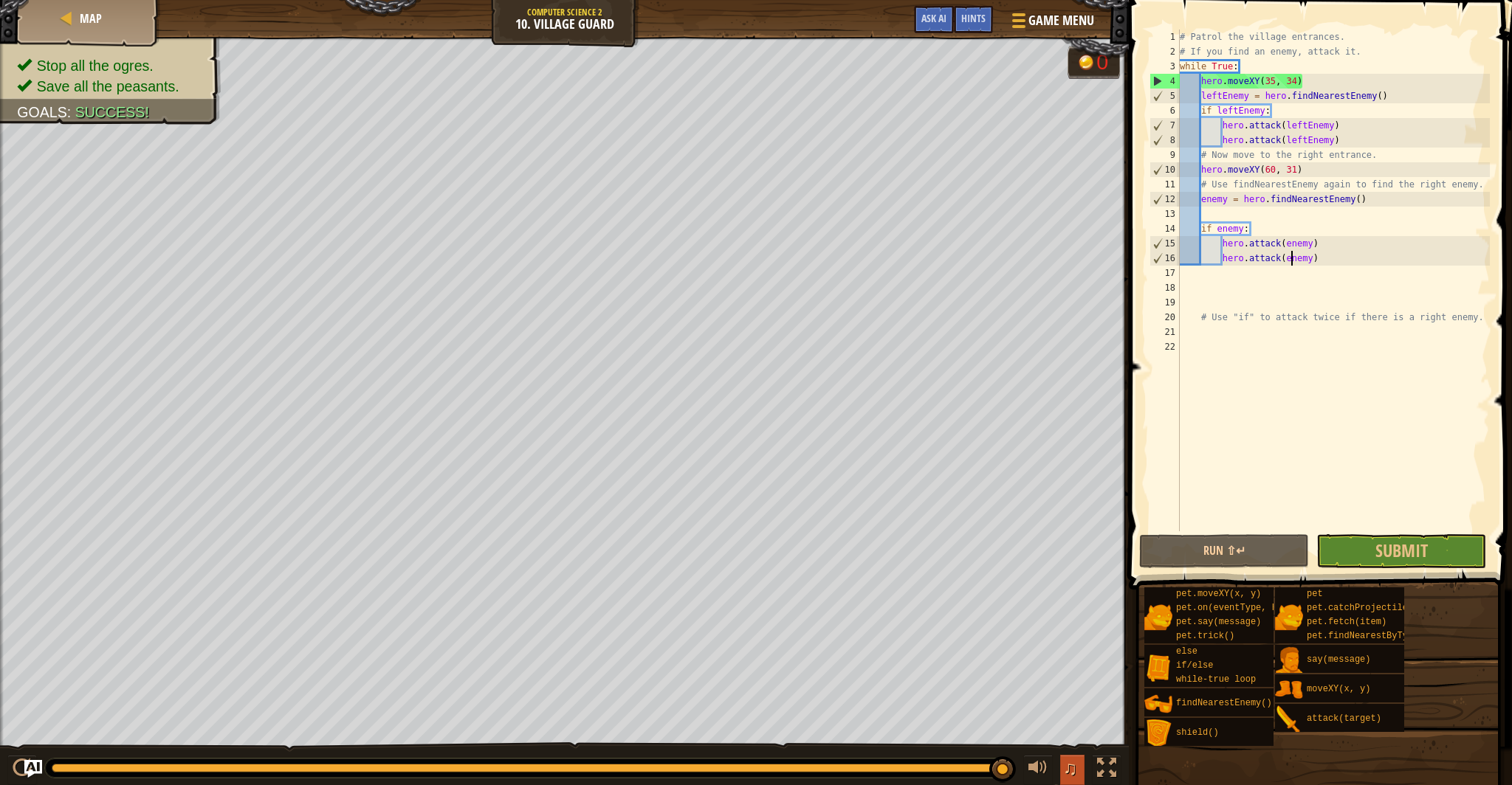
drag, startPoint x: 643, startPoint y: 772, endPoint x: 1064, endPoint y: 781, distance: 421.1
click at [1062, 782] on div "♫" at bounding box center [564, 765] width 1129 height 45
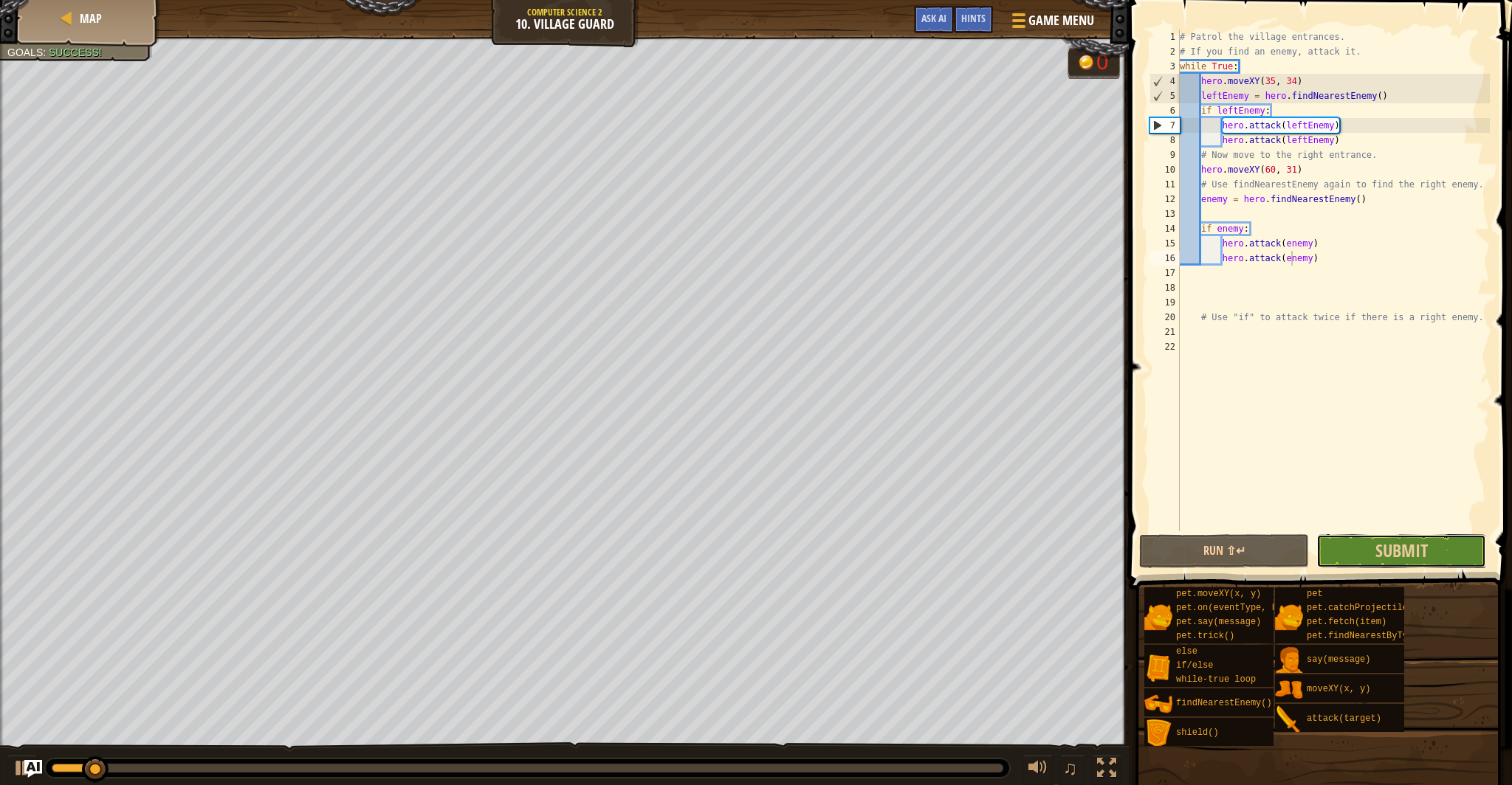
click at [1349, 553] on button "Submit" at bounding box center [1400, 551] width 170 height 34
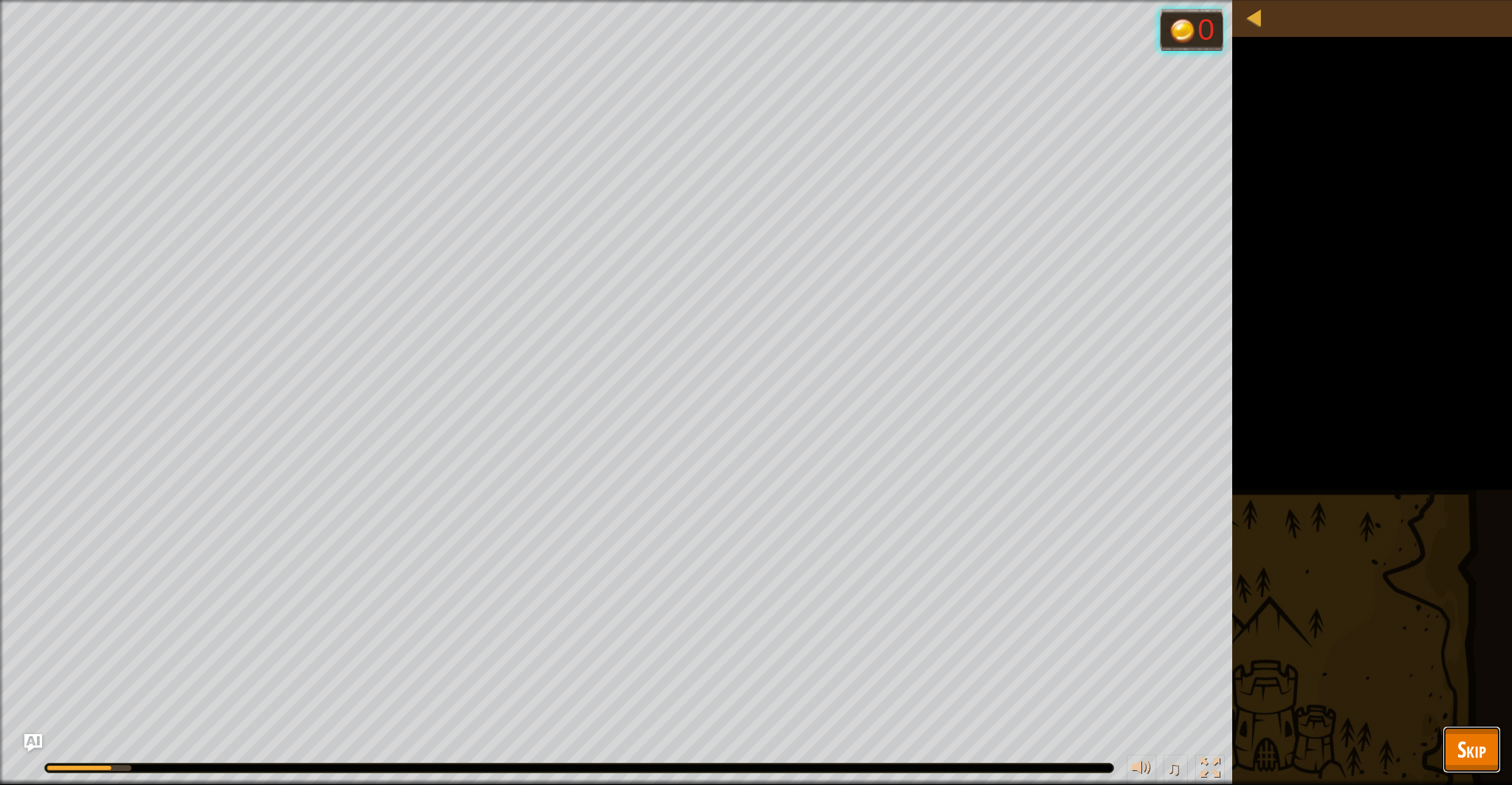
click at [1458, 738] on span "Skip" at bounding box center [1472, 749] width 29 height 30
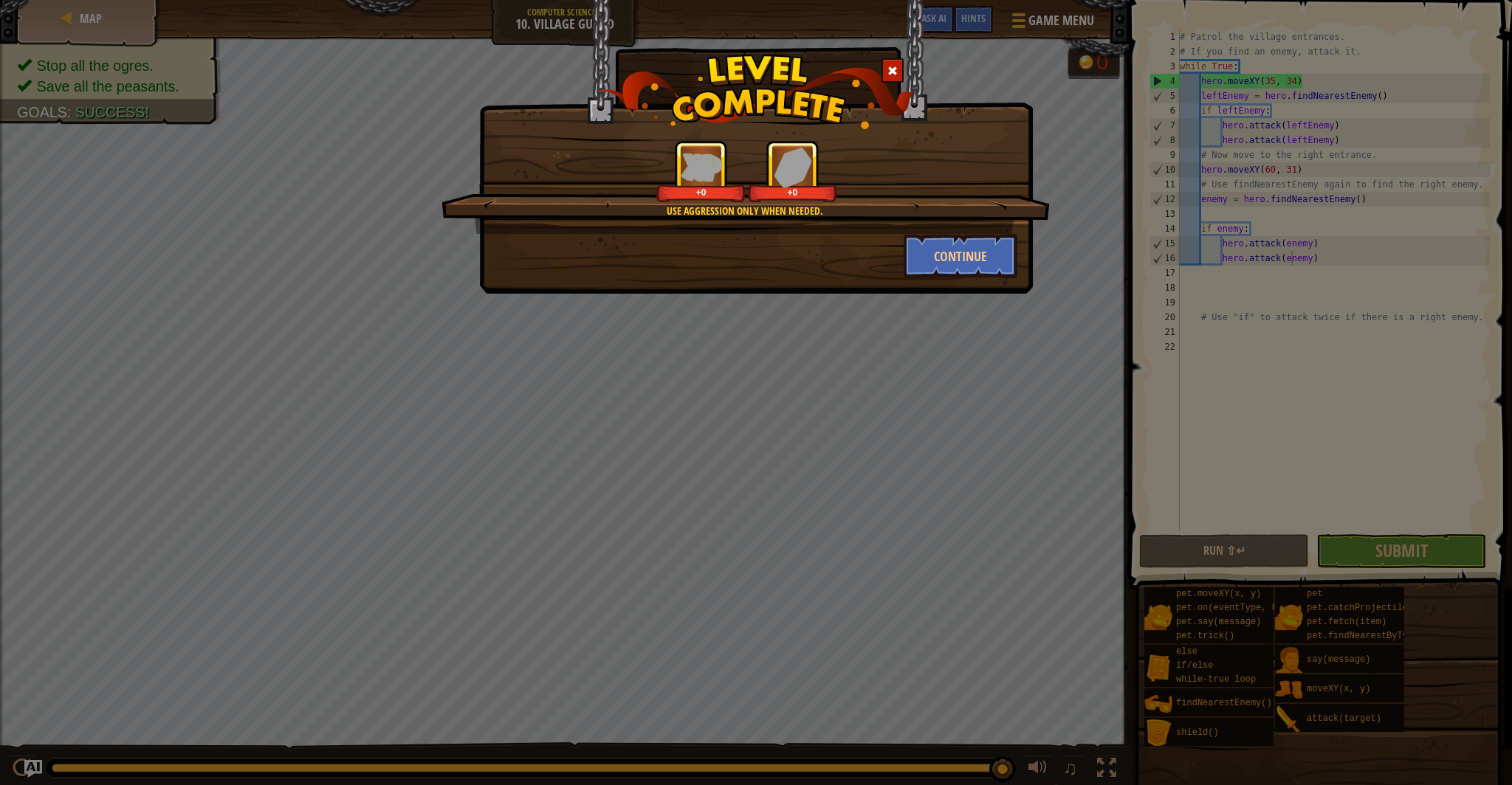
click at [1004, 279] on div "Use aggression only when needed. +0 +0 Continue" at bounding box center [756, 147] width 554 height 294
click at [989, 268] on button "Continue" at bounding box center [961, 256] width 115 height 45
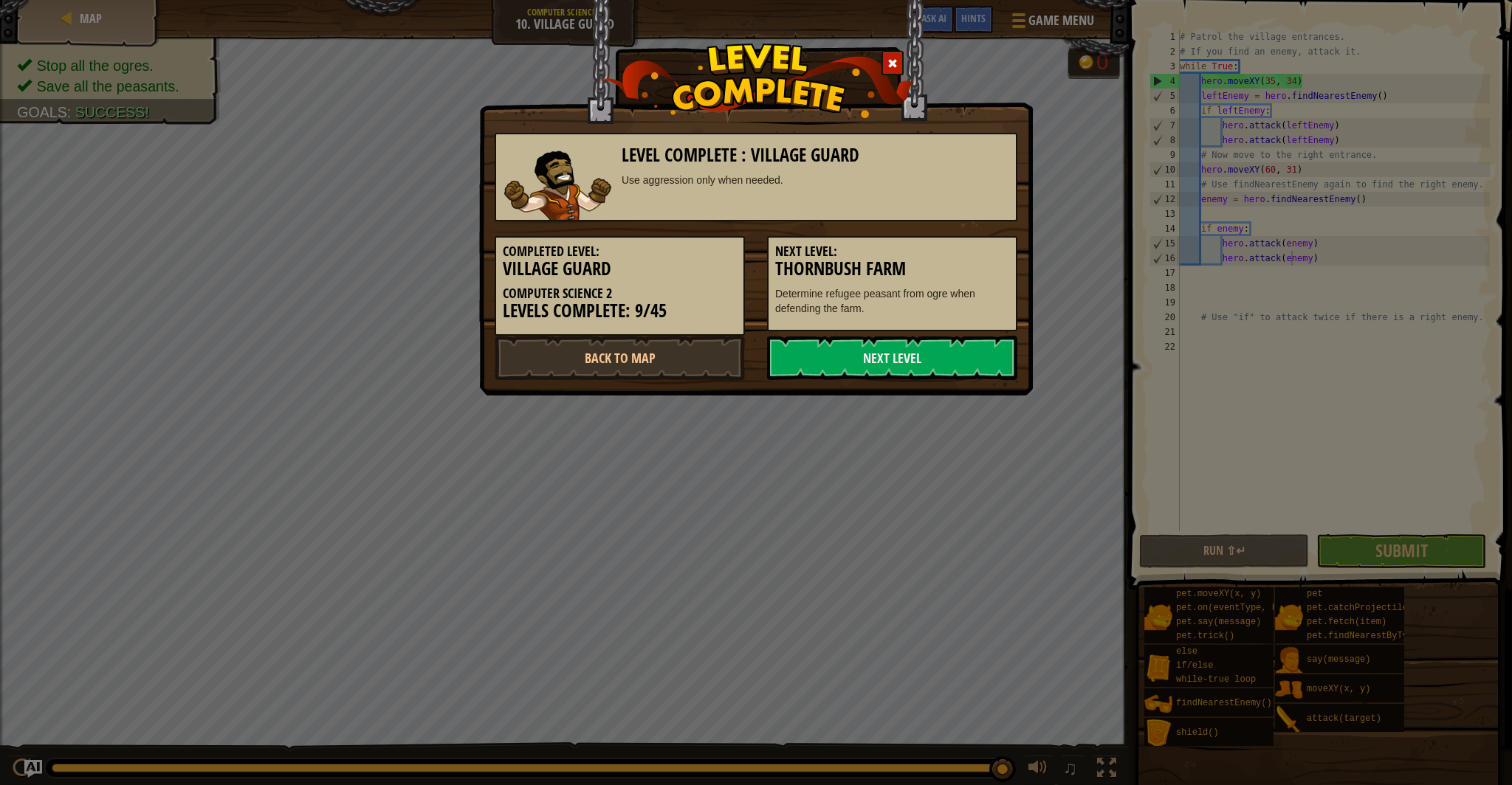
click at [979, 254] on h5 "Next Level:" at bounding box center [892, 251] width 234 height 15
click at [912, 364] on link "Next Level" at bounding box center [892, 358] width 250 height 45
click at [862, 357] on link "Next Level" at bounding box center [892, 358] width 250 height 45
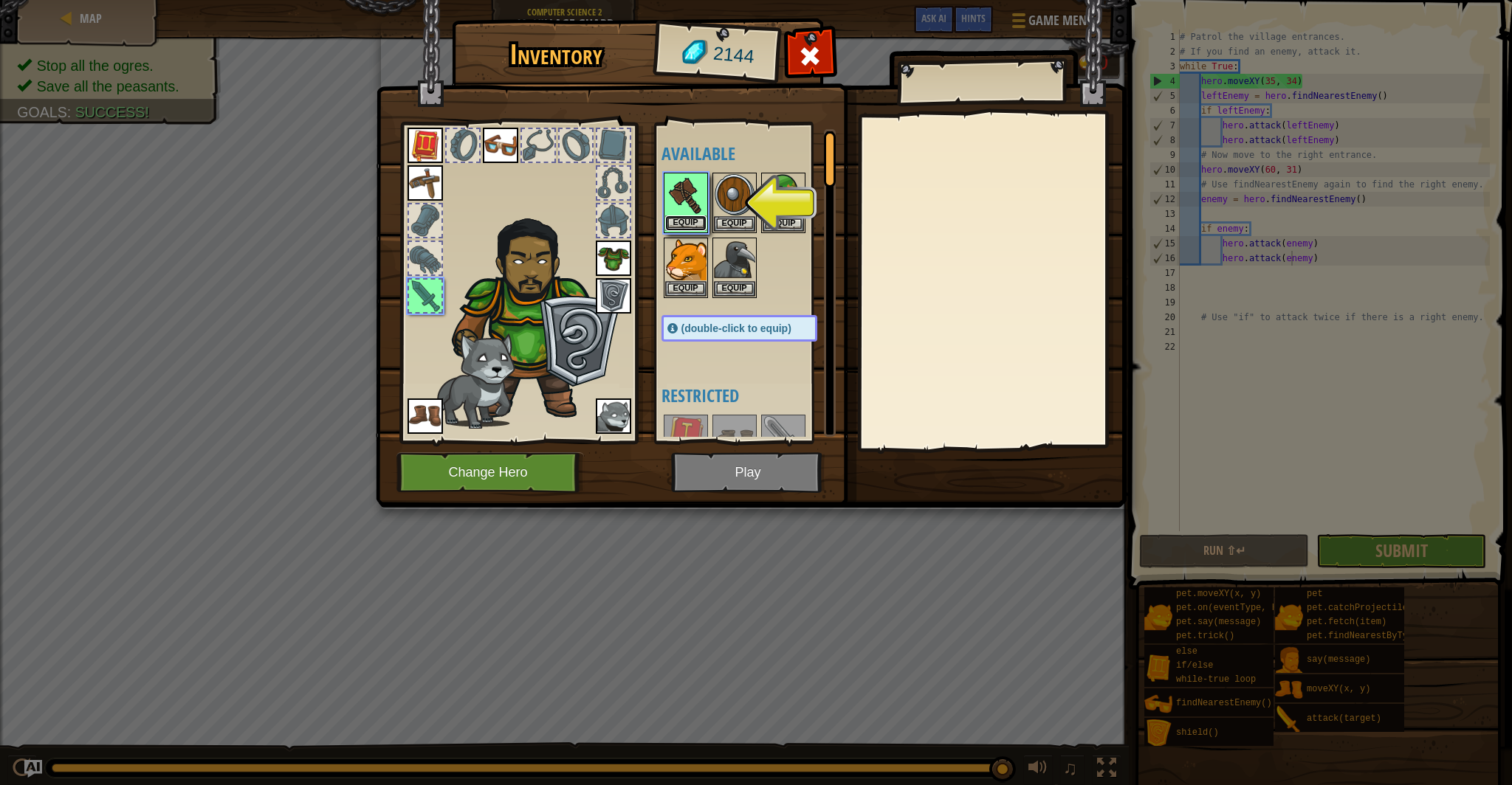
click at [681, 224] on button "Equip" at bounding box center [685, 223] width 42 height 16
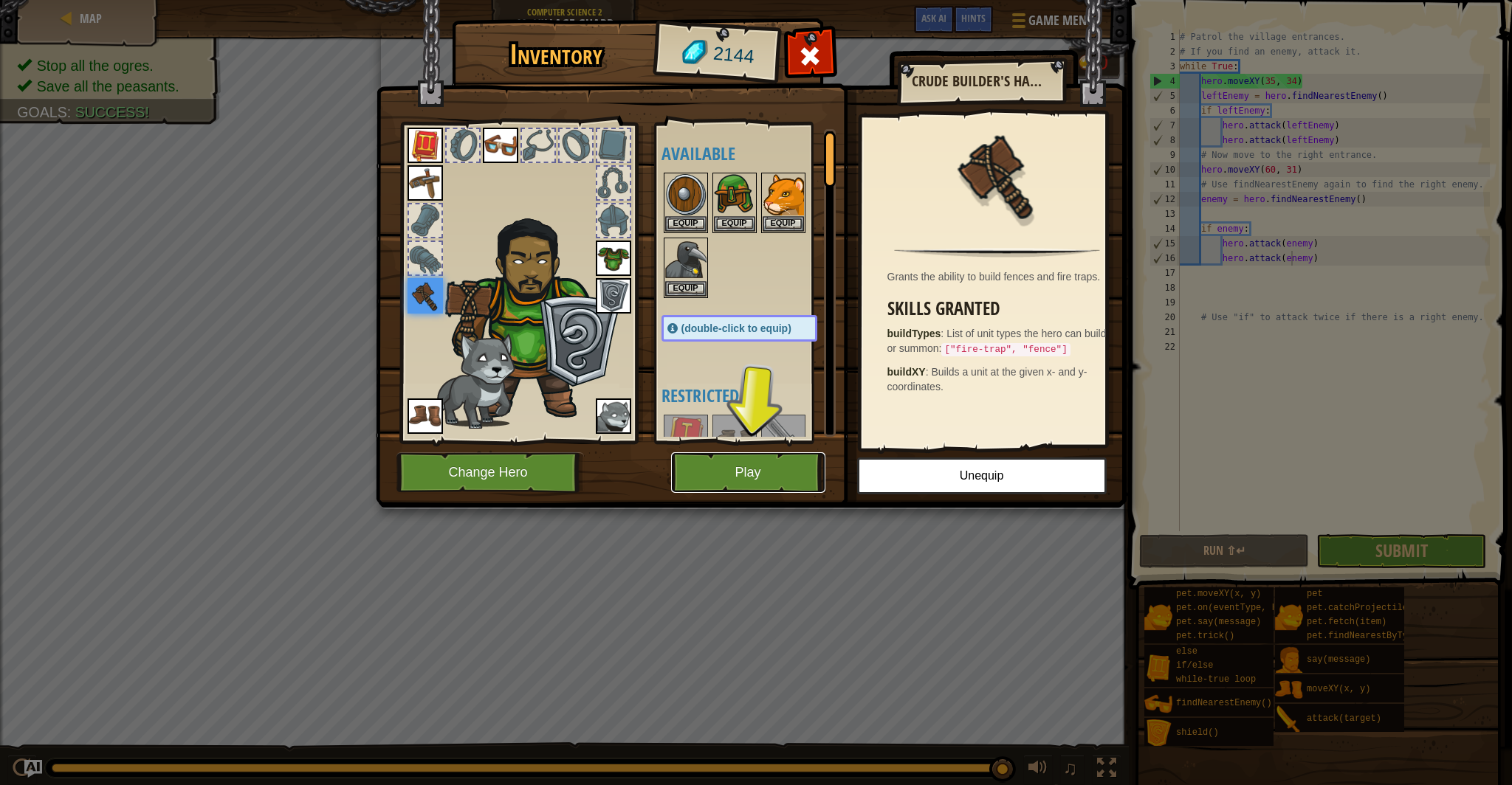
click at [724, 479] on button "Play" at bounding box center [748, 473] width 154 height 41
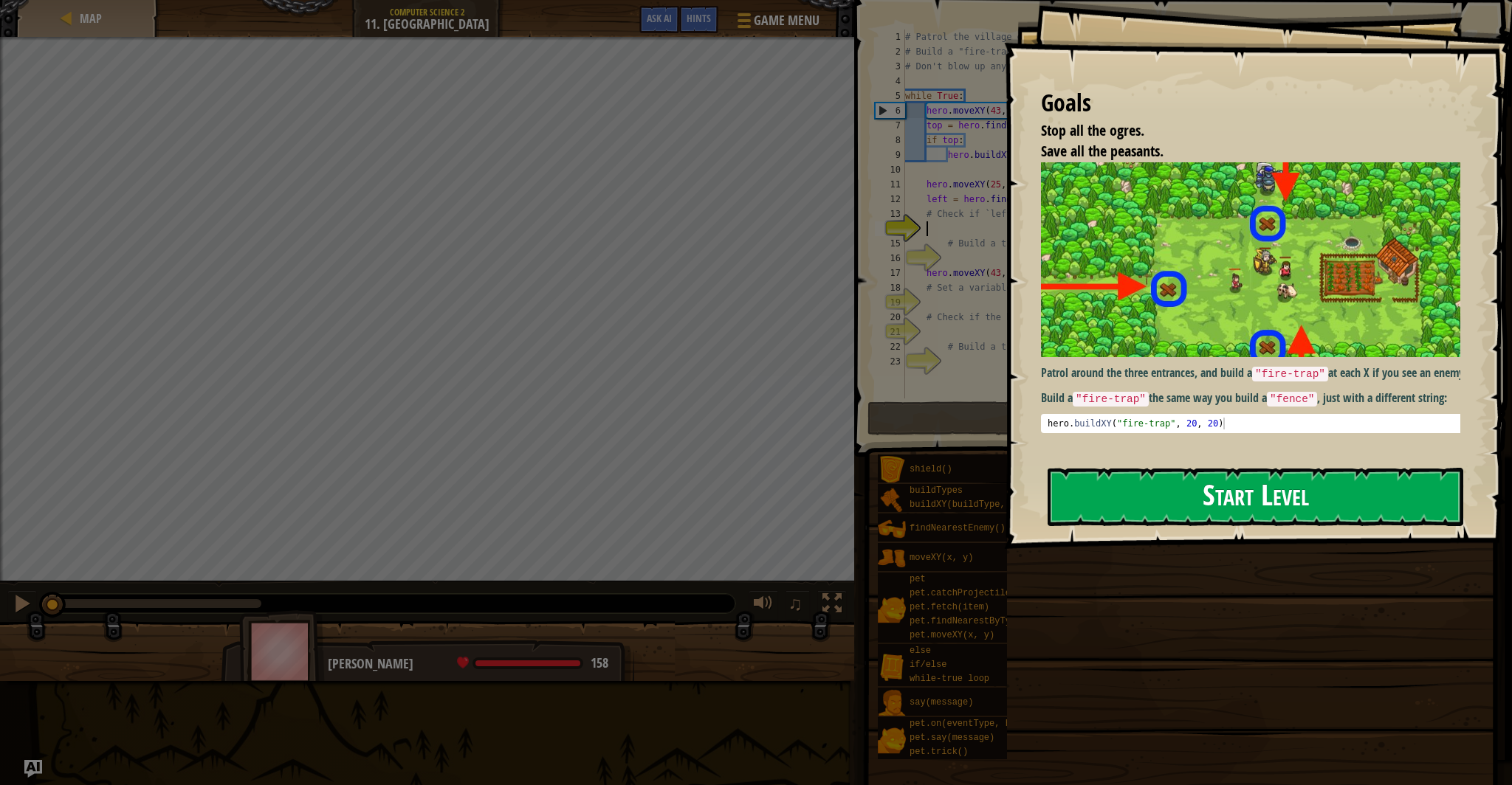
click at [1122, 500] on button "Start Level" at bounding box center [1255, 497] width 415 height 58
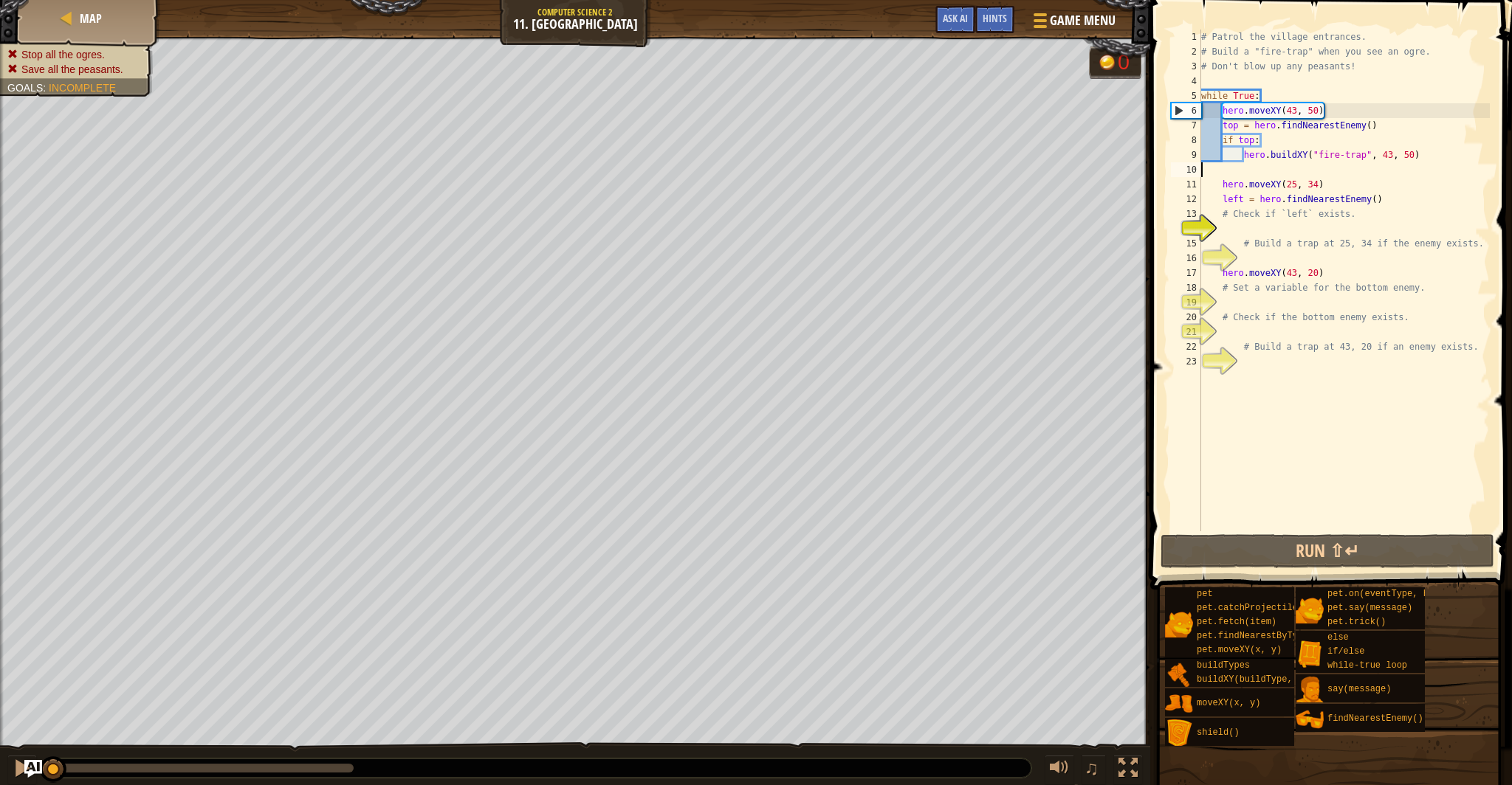
click at [1251, 171] on div "# Patrol the village entrances. # Build a "fire-trap" when you see an ogre. # D…" at bounding box center [1344, 295] width 291 height 532
click at [1288, 559] on button "Run ⇧↵" at bounding box center [1328, 551] width 334 height 34
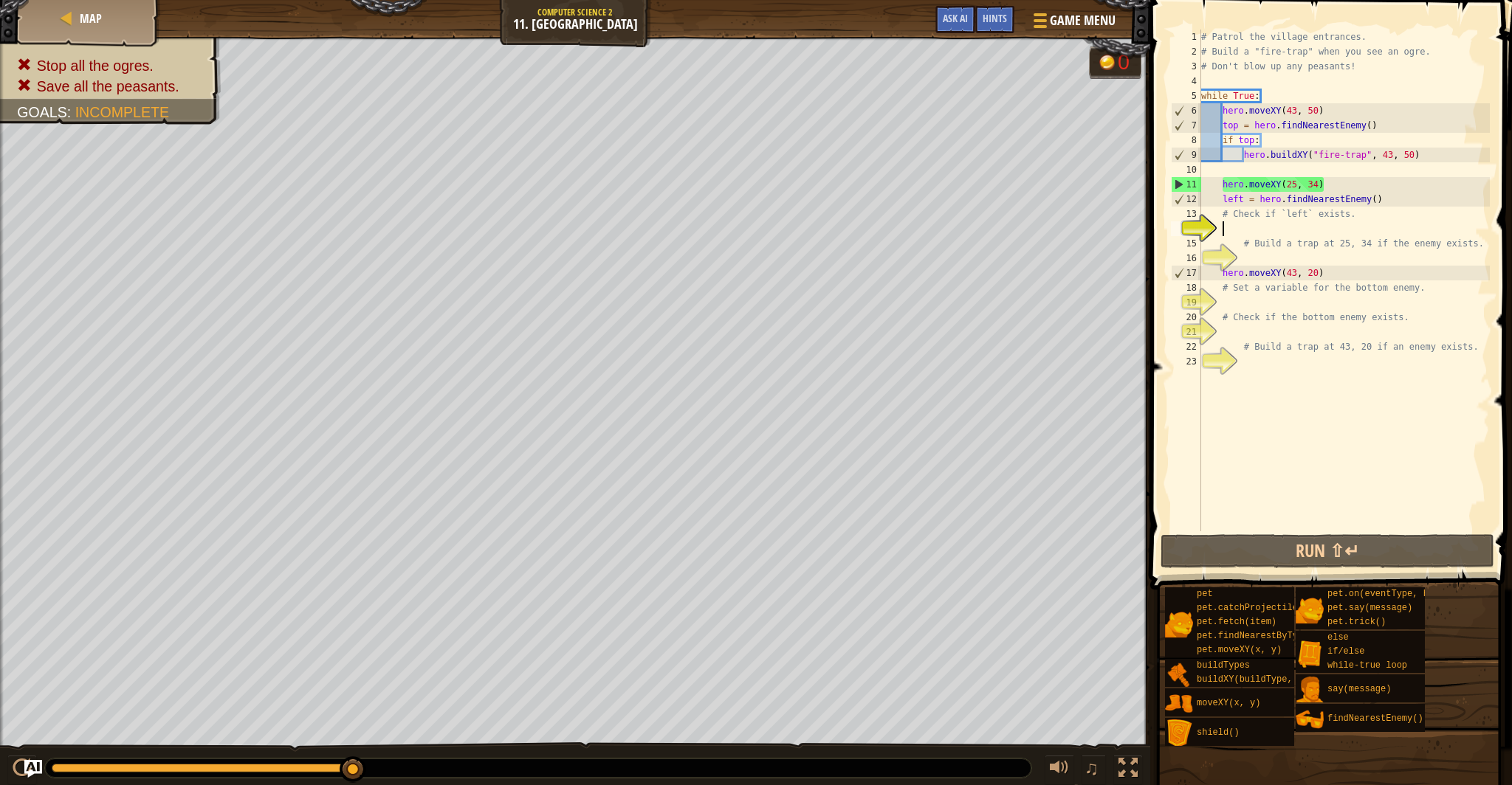
click at [1229, 227] on div "# Patrol the village entrances. # Build a "fire-trap" when you see an ogre. # D…" at bounding box center [1344, 295] width 291 height 532
click at [1201, 230] on div "14" at bounding box center [1186, 228] width 30 height 15
type textarea "# Build a trap at 25, 34 if the enemy exists."
click at [1217, 227] on div "# Patrol the village entrances. # Build a "fire-trap" when you see an ogre. # D…" at bounding box center [1344, 295] width 291 height 532
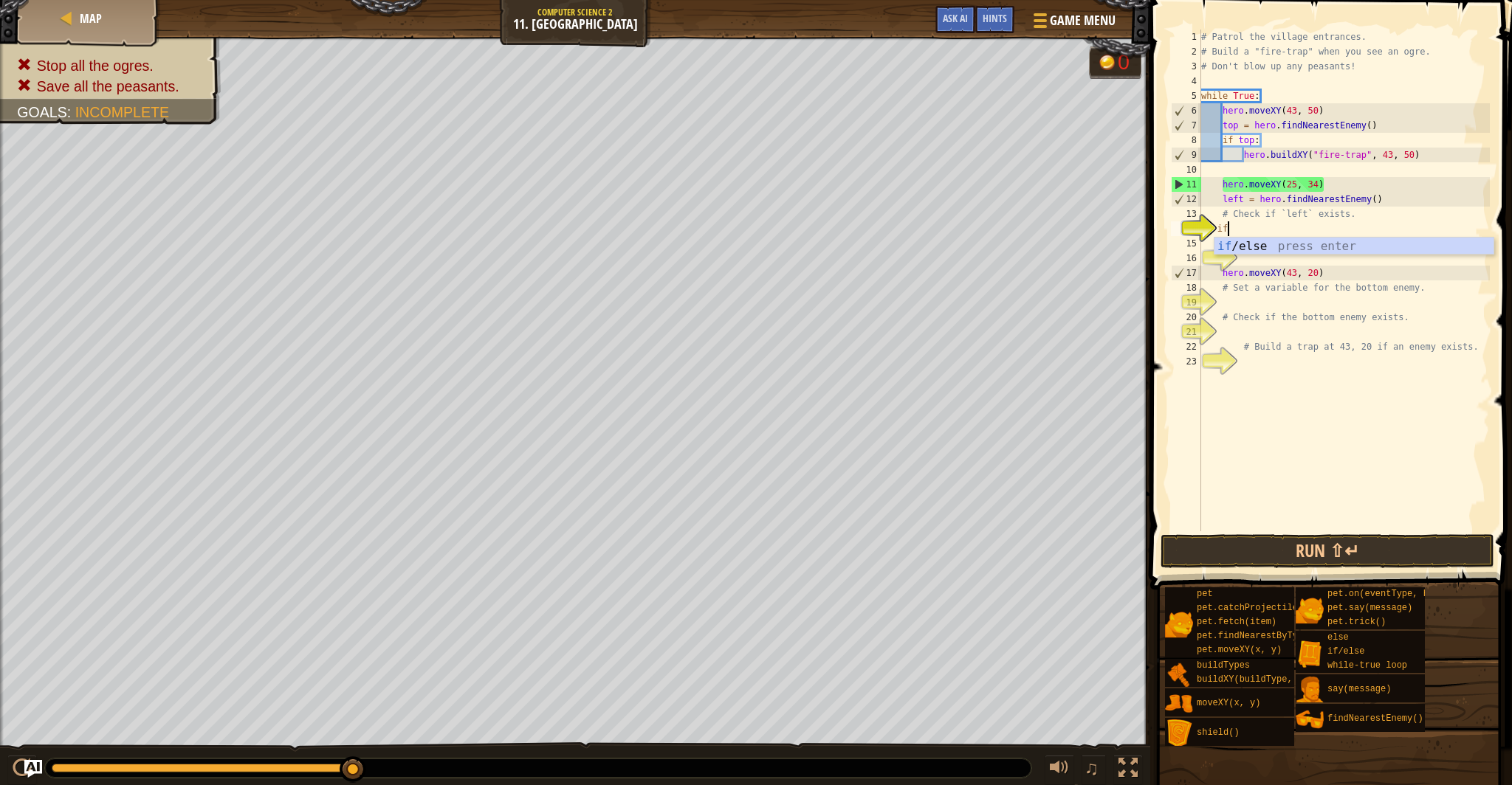
scroll to position [7, 2]
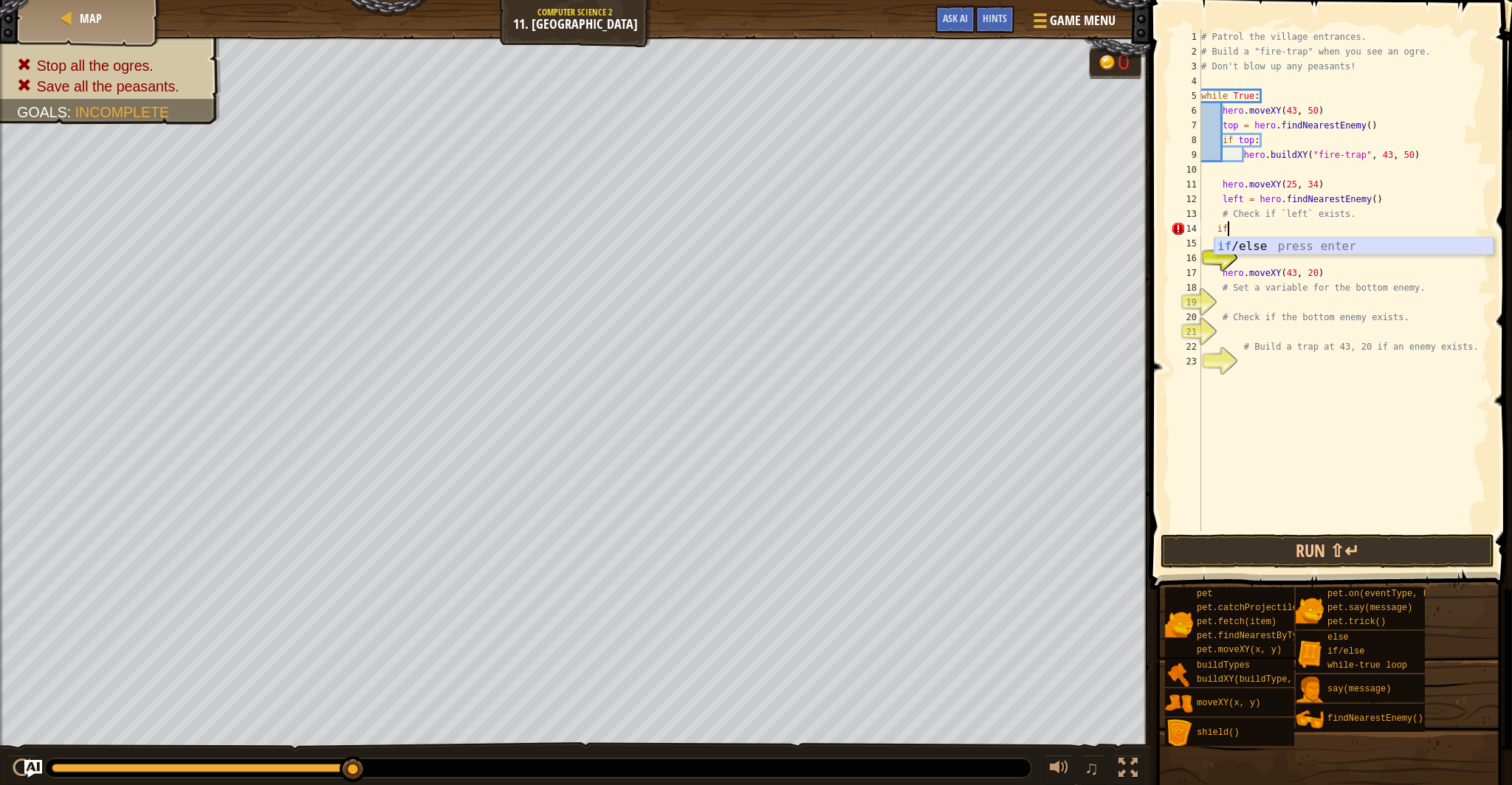
click at [1250, 245] on div "if /else press enter" at bounding box center [1354, 264] width 279 height 53
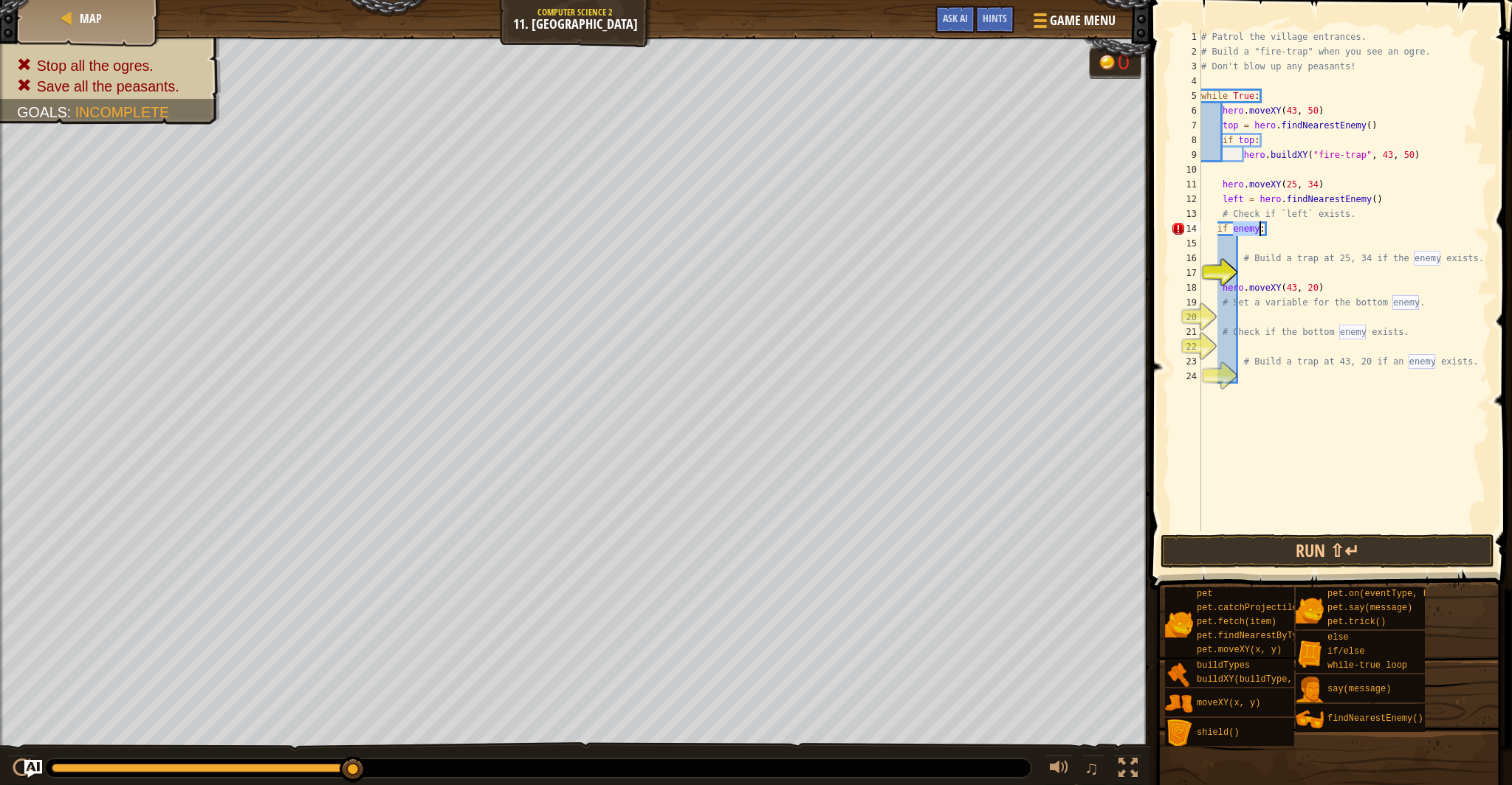
click at [1260, 226] on div "# Patrol the village entrances. # Build a "fire-trap" when you see an ogre. # D…" at bounding box center [1344, 295] width 291 height 532
type textarea "if left:"
click at [1277, 231] on div "# Patrol the village entrances. # Build a "fire-trap" when you see an ogre. # D…" at bounding box center [1344, 295] width 291 height 532
click at [1264, 246] on div "# Patrol the village entrances. # Build a "fire-trap" when you see an ogre. # D…" at bounding box center [1344, 295] width 291 height 532
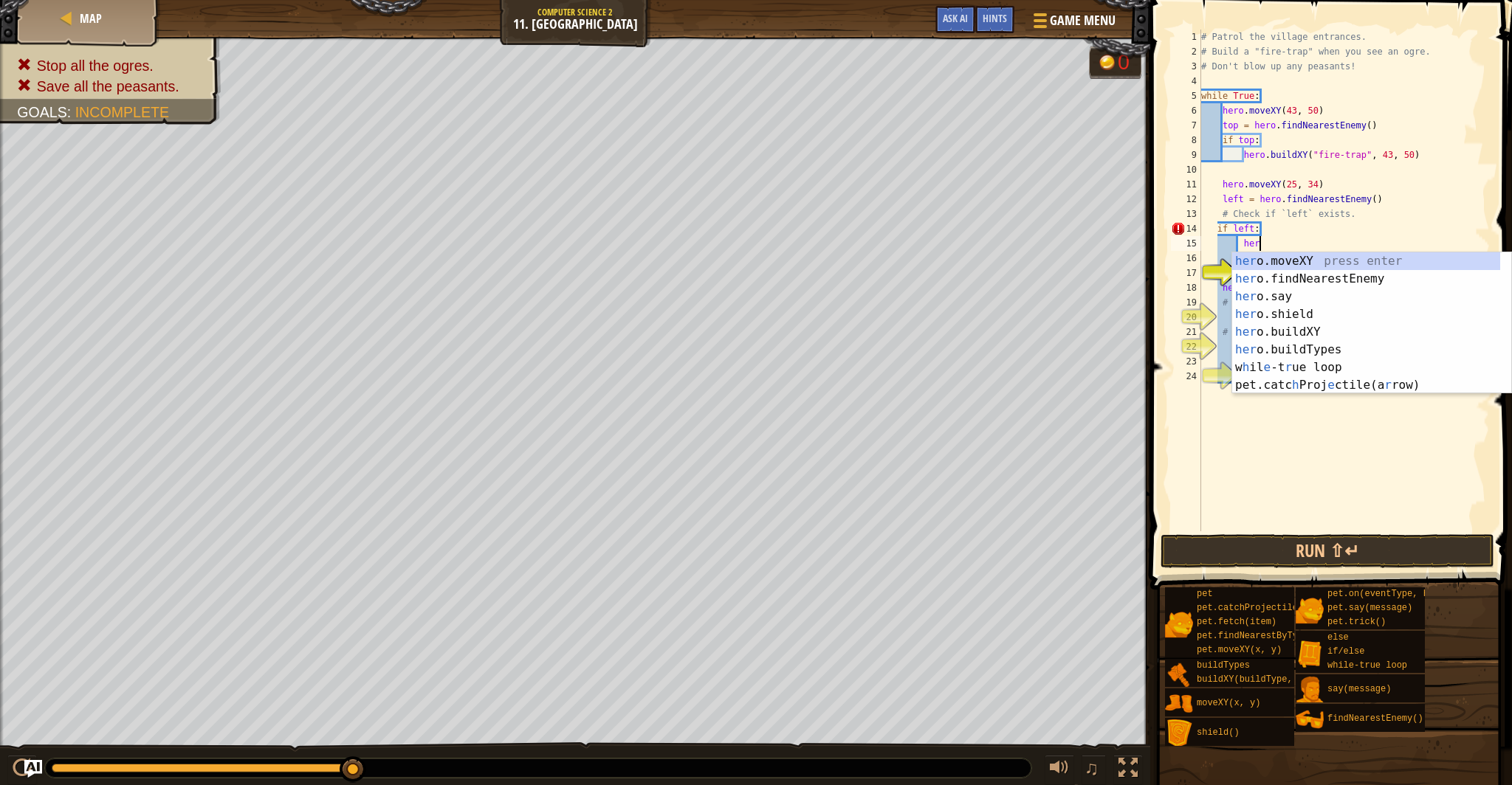
scroll to position [7, 5]
type textarea "hero"
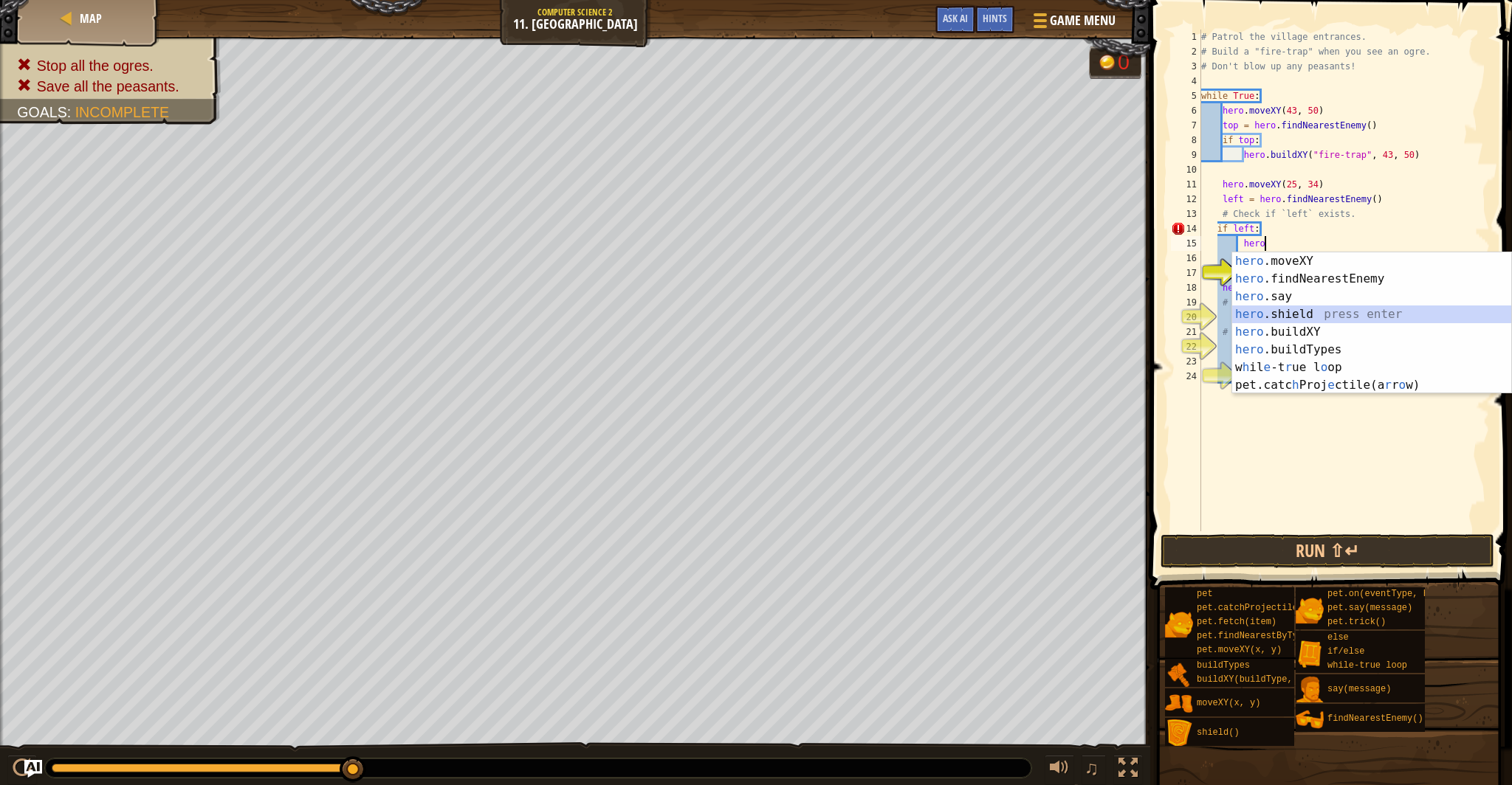
click at [1281, 323] on div "hero .moveXY press enter hero .findNearestEnemy press enter hero .say press ent…" at bounding box center [1372, 341] width 279 height 178
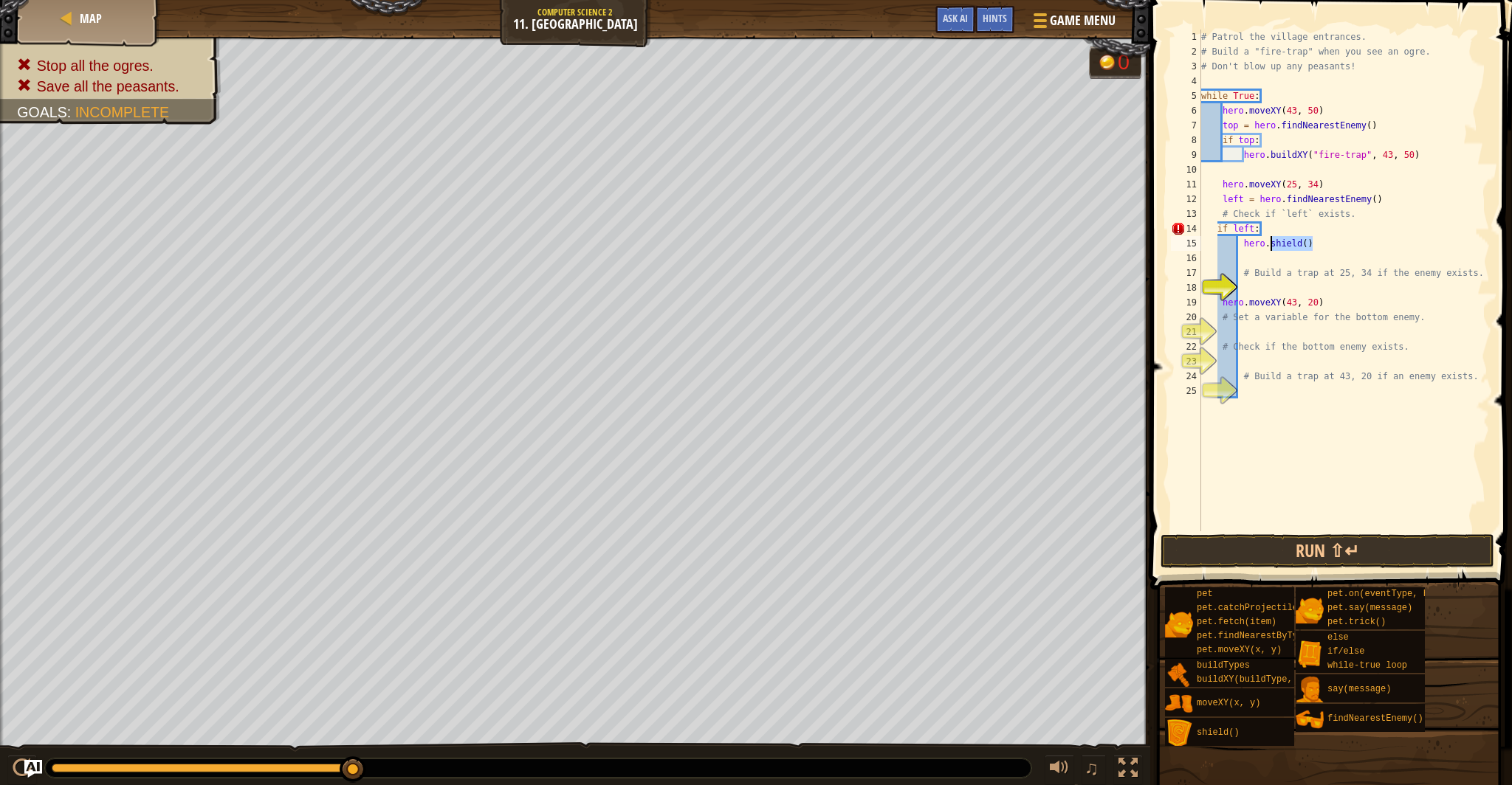
drag, startPoint x: 1316, startPoint y: 245, endPoint x: 1273, endPoint y: 245, distance: 43.0
click at [1273, 245] on div "# Patrol the village entrances. # Build a "fire-trap" when you see an ogre. # D…" at bounding box center [1344, 295] width 291 height 532
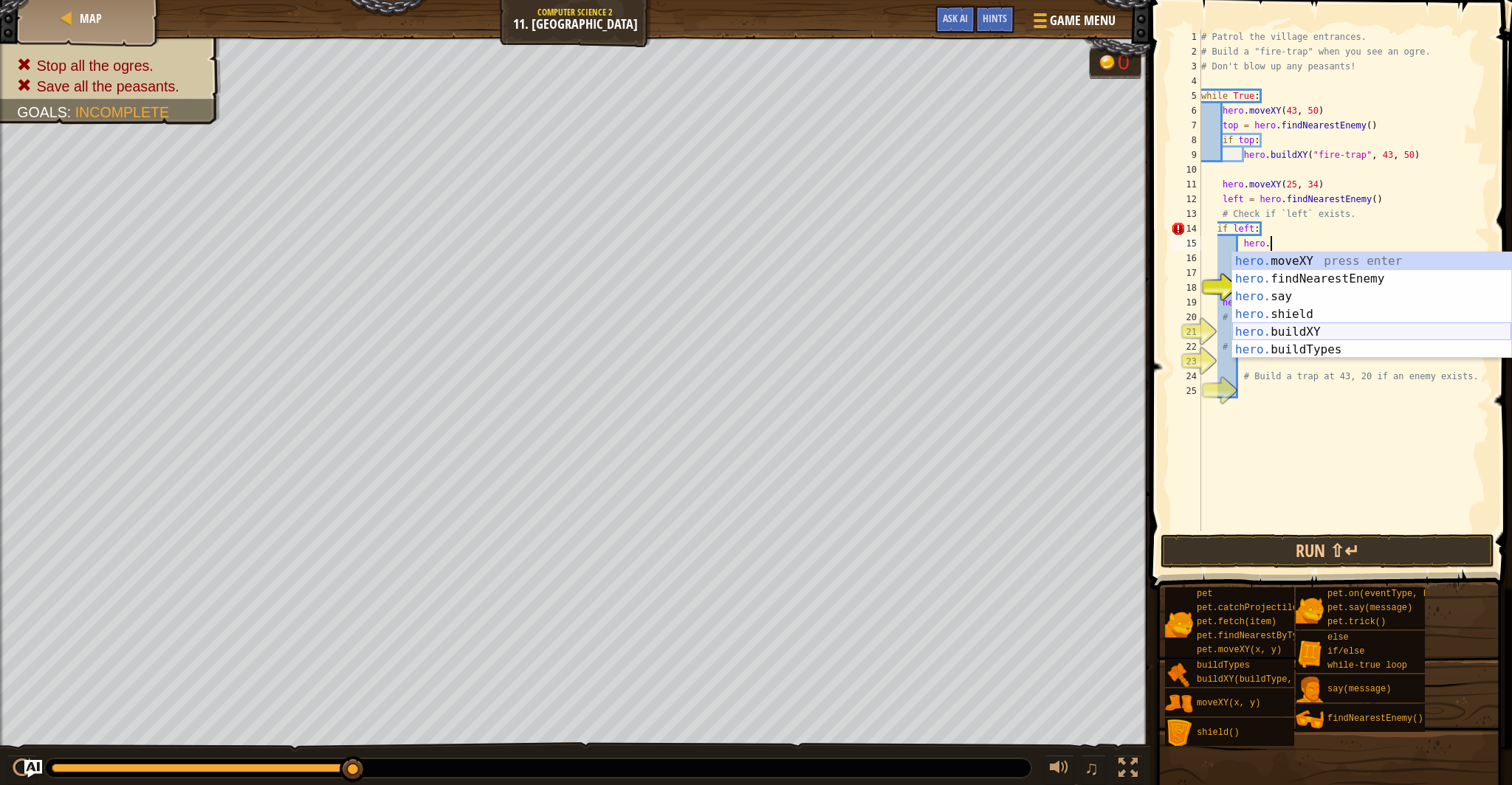
click at [1309, 329] on div "hero. moveXY press enter hero. findNearestEnemy press enter hero. say press ent…" at bounding box center [1372, 323] width 279 height 142
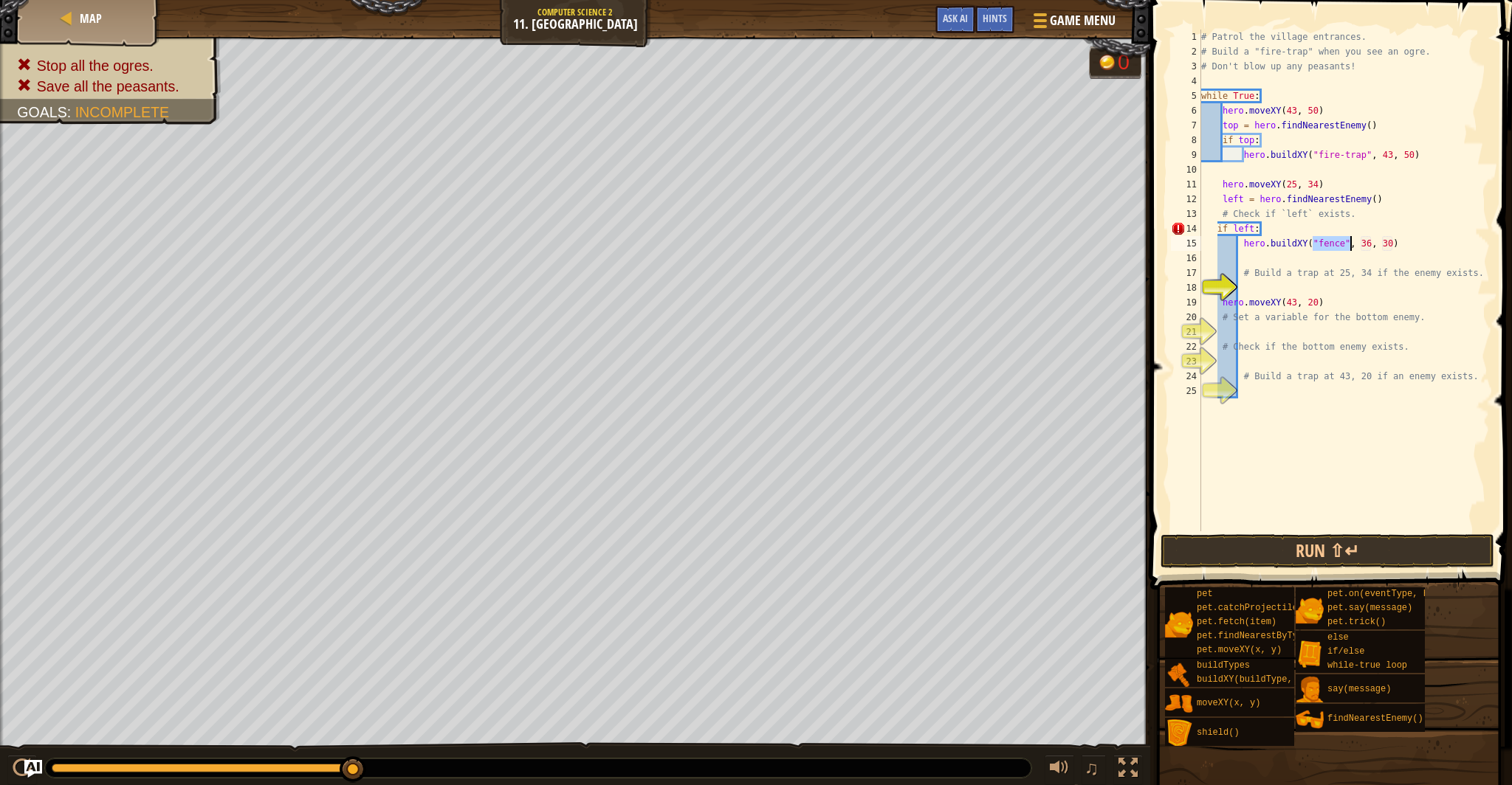
click at [1346, 244] on div "# Patrol the village entrances. # Build a "fire-trap" when you see an ogre. # D…" at bounding box center [1344, 295] width 291 height 532
click at [1201, 281] on div "18" at bounding box center [1186, 287] width 30 height 15
type textarea "hero.moveXY(43, 20)"
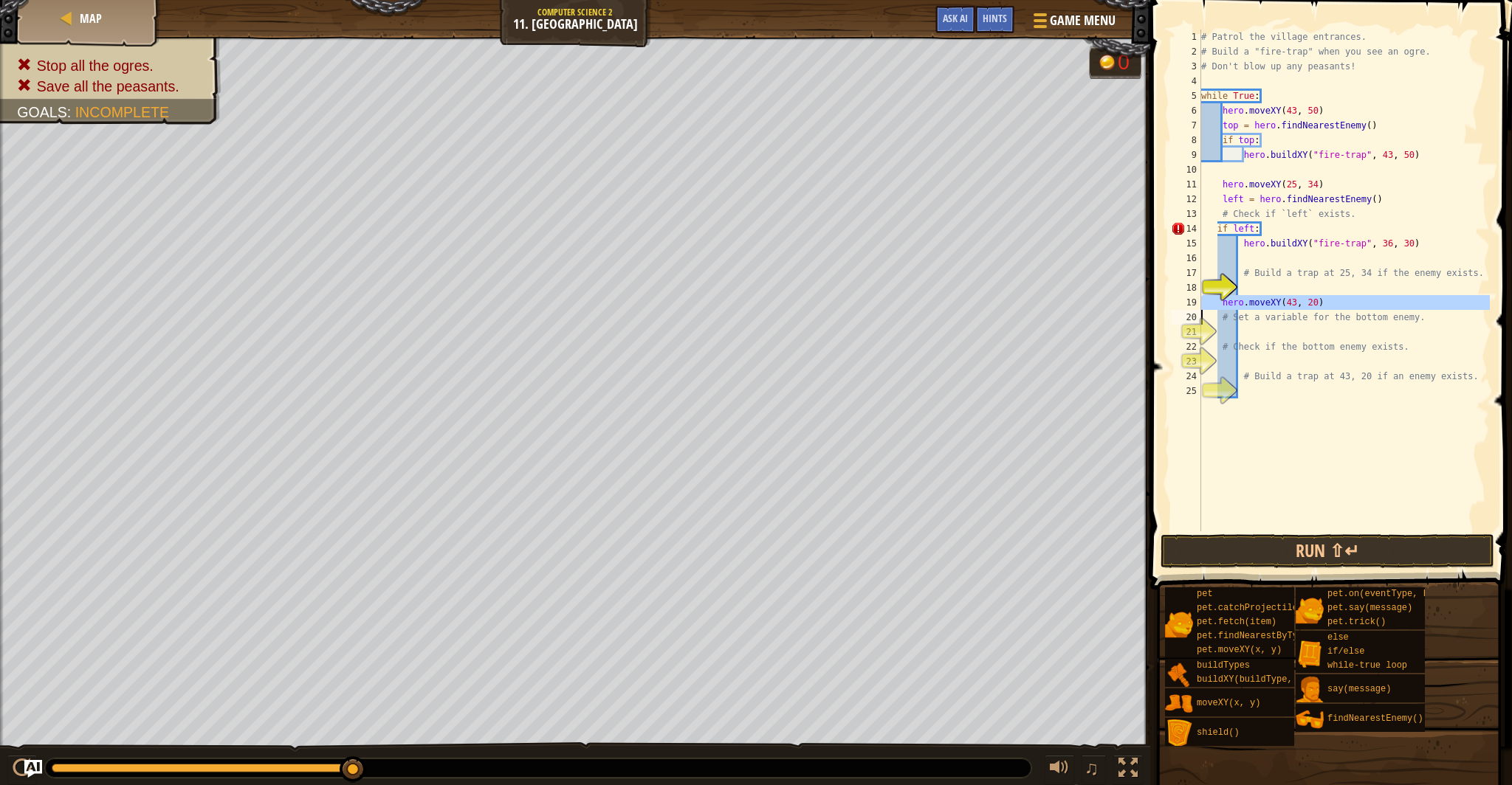
click at [1201, 295] on div "18" at bounding box center [1186, 287] width 30 height 15
click at [1226, 303] on div "# Patrol the village entrances. # Build a "fire-trap" when you see an ogre. # D…" at bounding box center [1344, 295] width 291 height 532
click at [1224, 304] on div "# Patrol the village entrances. # Build a "fire-trap" when you see an ogre. # D…" at bounding box center [1344, 295] width 291 height 532
click at [1217, 225] on div "# Patrol the village entrances. # Build a "fire-trap" when you see an ogre. # D…" at bounding box center [1344, 295] width 291 height 532
click at [1248, 243] on div "# Patrol the village entrances. # Build a "fire-trap" when you see an ogre. # D…" at bounding box center [1344, 295] width 291 height 532
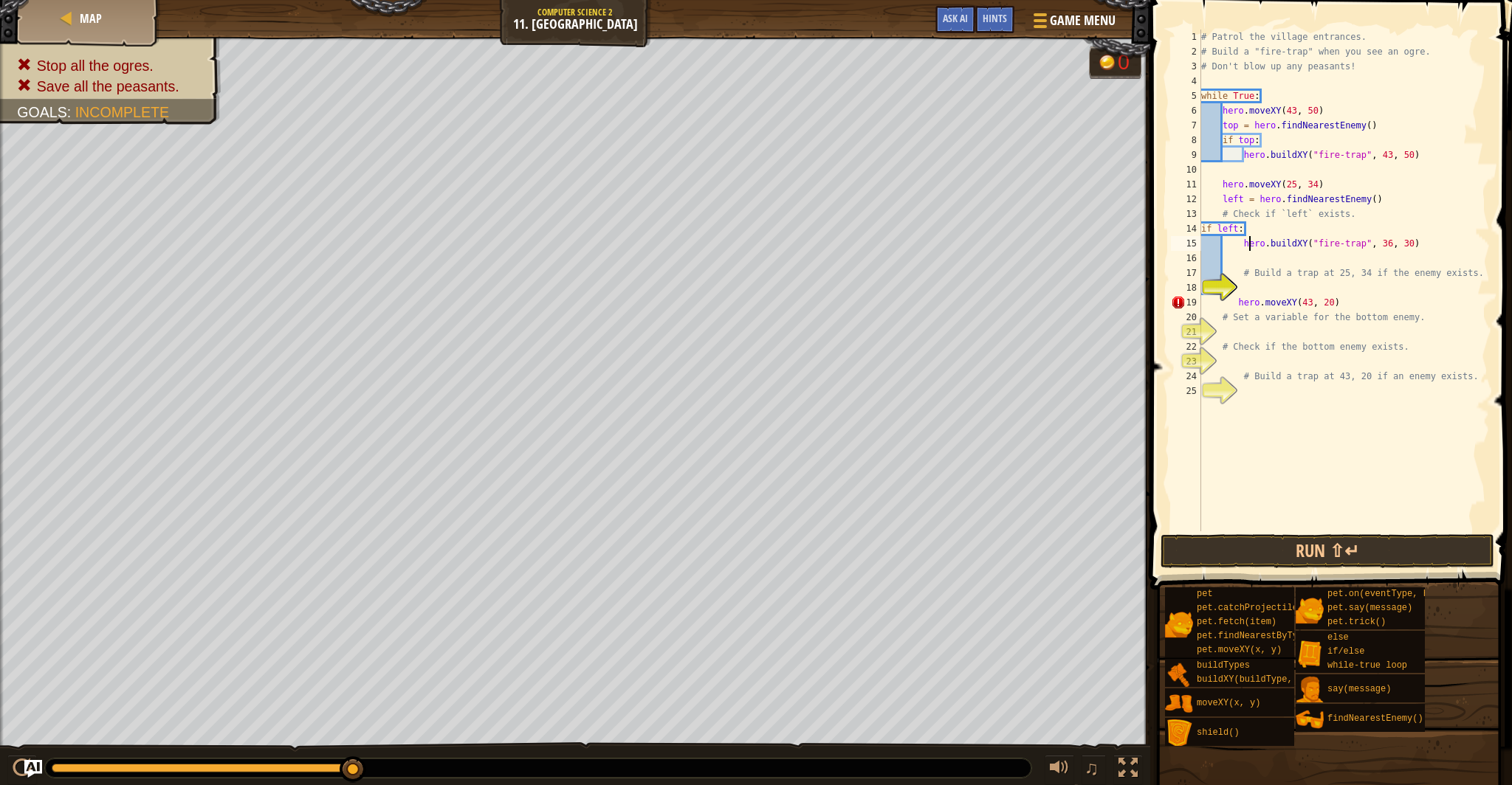
click at [1248, 244] on div "# Patrol the village entrances. # Build a "fire-trap" when you see an ogre. # D…" at bounding box center [1344, 295] width 291 height 532
click at [1243, 244] on div "# Patrol the village entrances. # Build a "fire-trap" when you see an ogre. # D…" at bounding box center [1344, 295] width 291 height 532
click at [1250, 247] on div "# Patrol the village entrances. # Build a "fire-trap" when you see an ogre. # D…" at bounding box center [1344, 295] width 291 height 532
click at [1245, 245] on div "# Patrol the village entrances. # Build a "fire-trap" when you see an ogre. # D…" at bounding box center [1344, 295] width 291 height 532
click at [1239, 304] on div "# Patrol the village entrances. # Build a "fire-trap" when you see an ogre. # D…" at bounding box center [1344, 295] width 291 height 532
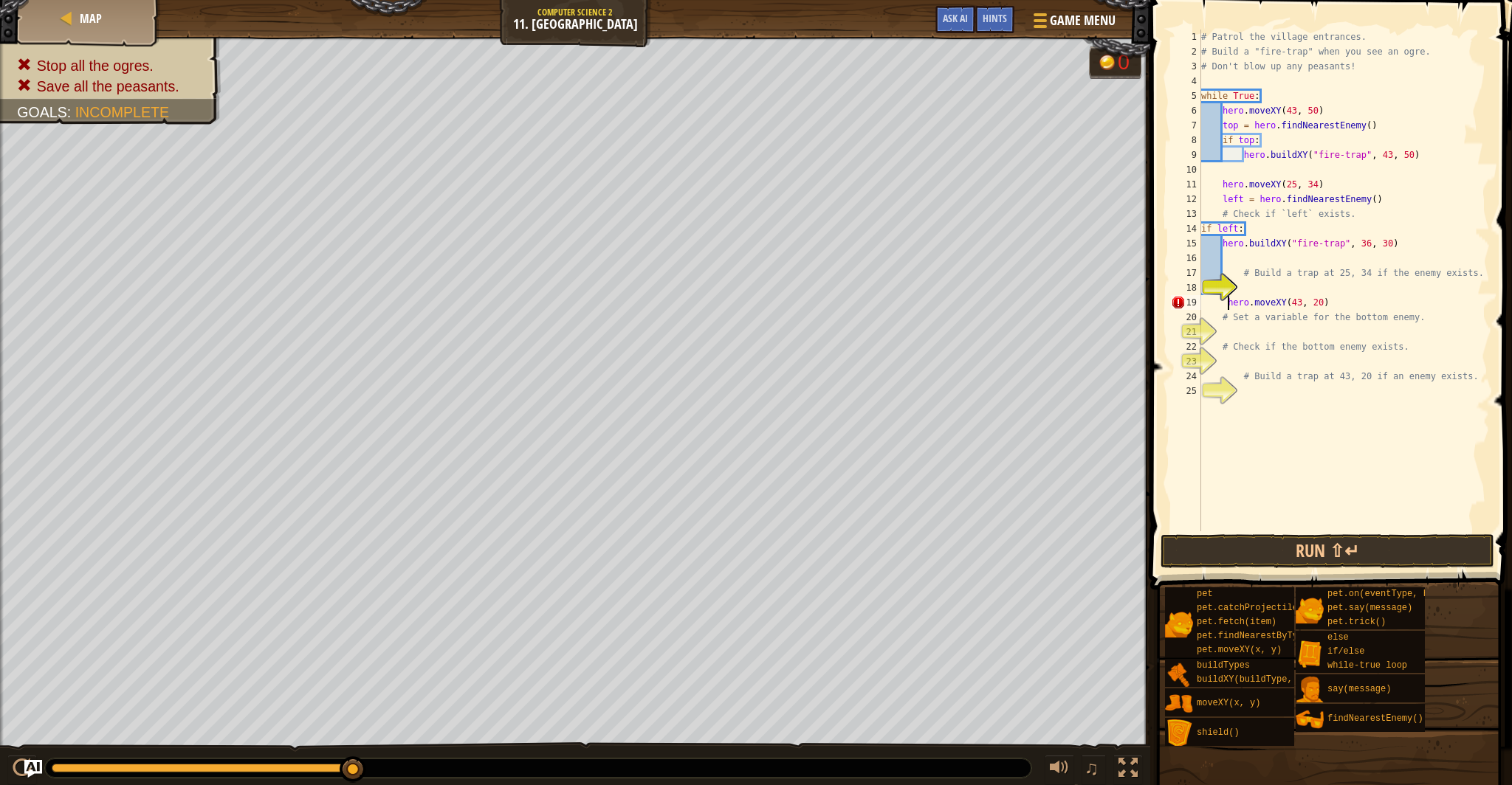
click at [1218, 308] on div "# Patrol the village entrances. # Build a "fire-trap" when you see an ogre. # D…" at bounding box center [1344, 295] width 291 height 532
drag, startPoint x: 1207, startPoint y: 314, endPoint x: 1225, endPoint y: 328, distance: 22.8
click at [1207, 315] on div "# Patrol the village entrances. # Build a "fire-trap" when you see an ogre. # D…" at bounding box center [1344, 295] width 291 height 532
type textarea "# Set a variable for the bottom enemy."
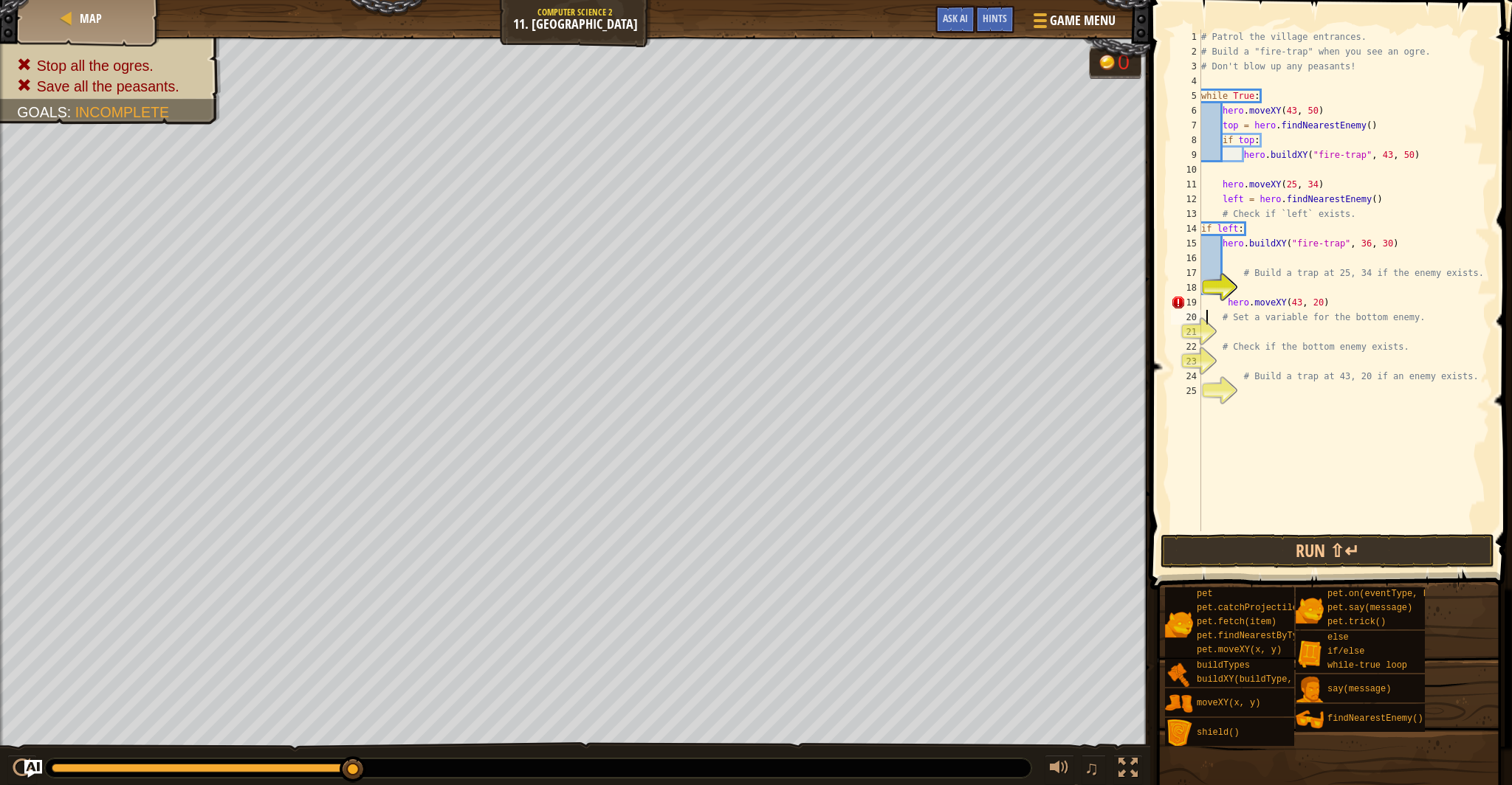
click at [1224, 328] on div "# Patrol the village entrances. # Build a "fire-trap" when you see an ogre. # D…" at bounding box center [1344, 295] width 291 height 532
click at [1216, 329] on div "1 2 3 4 5 6 7 8 9 10 11 12 13 14 15 16 17 18 19 20 21 22 23 24 25 # Patrol the …" at bounding box center [1329, 279] width 322 height 502
click at [1222, 325] on div "# Patrol the village entrances. # Build a "fire-trap" when you see an ogre. # D…" at bounding box center [1344, 295] width 291 height 532
click at [1223, 320] on div "# Patrol the village entrances. # Build a "fire-trap" when you see an ogre. # D…" at bounding box center [1344, 295] width 291 height 532
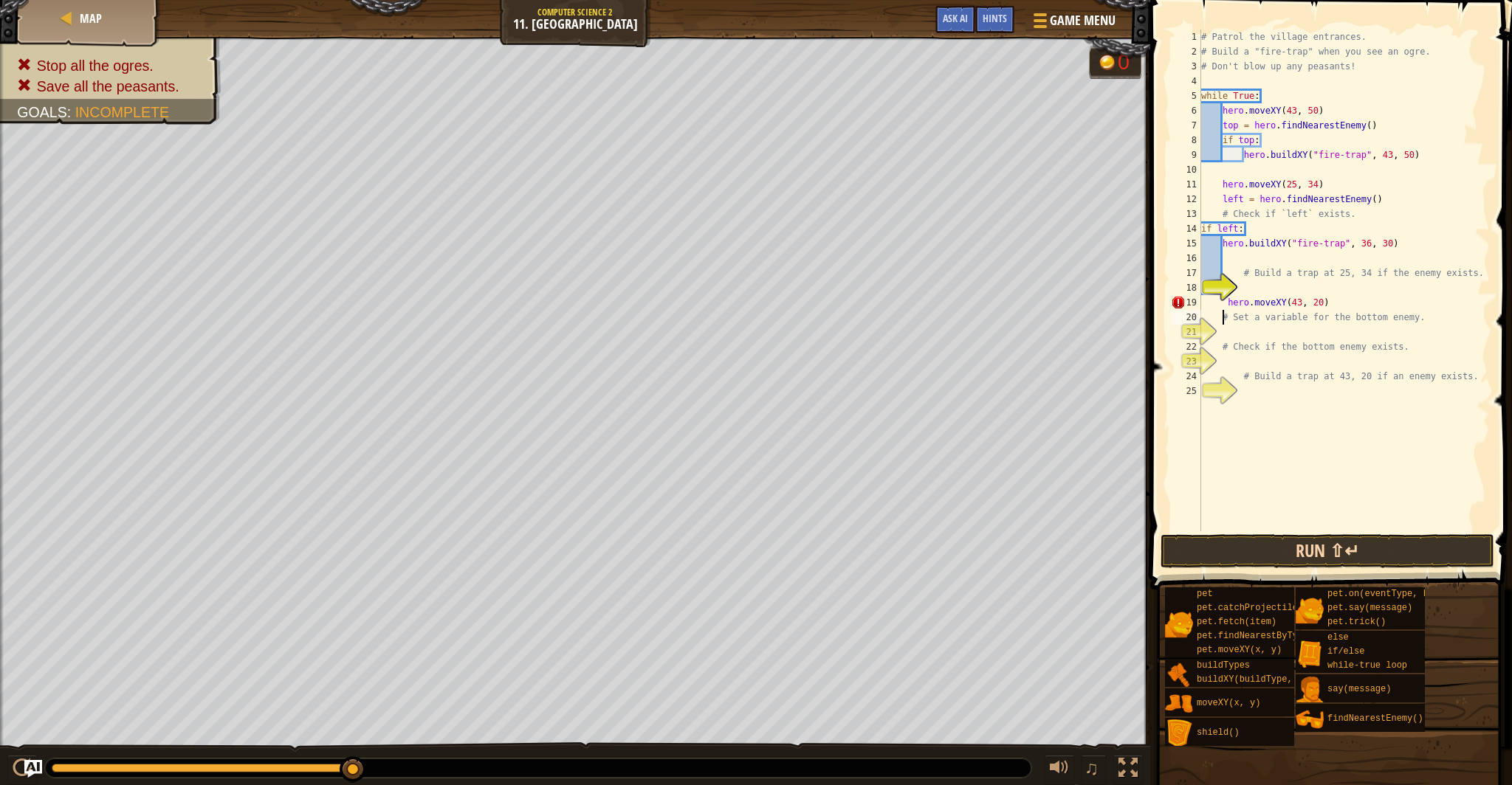
click at [1293, 565] on div "# Set a variable for the bottom enemy. 1 2 3 4 5 6 7 8 9 10 11 12 13 14 15 16 1…" at bounding box center [1329, 324] width 366 height 634
click at [1288, 560] on button "Run ⇧↵" at bounding box center [1328, 551] width 334 height 34
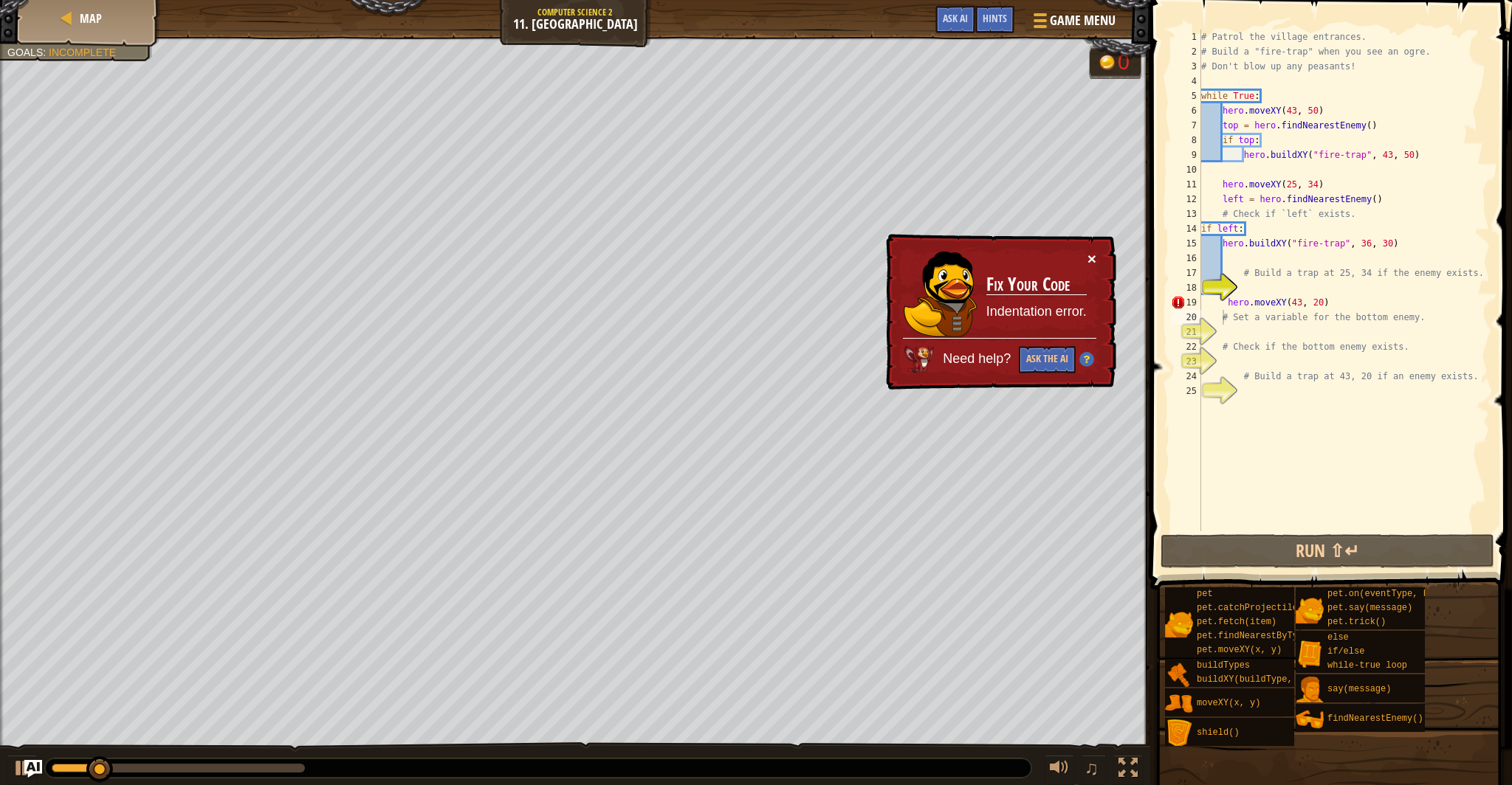
click at [1094, 257] on button "×" at bounding box center [1092, 259] width 9 height 16
click at [1224, 301] on div "# Patrol the village entrances. # Build a "fire-trap" when you see an ogre. # D…" at bounding box center [1344, 295] width 291 height 532
click at [1230, 302] on div "# Patrol the village entrances. # Build a "fire-trap" when you see an ogre. # D…" at bounding box center [1344, 295] width 291 height 532
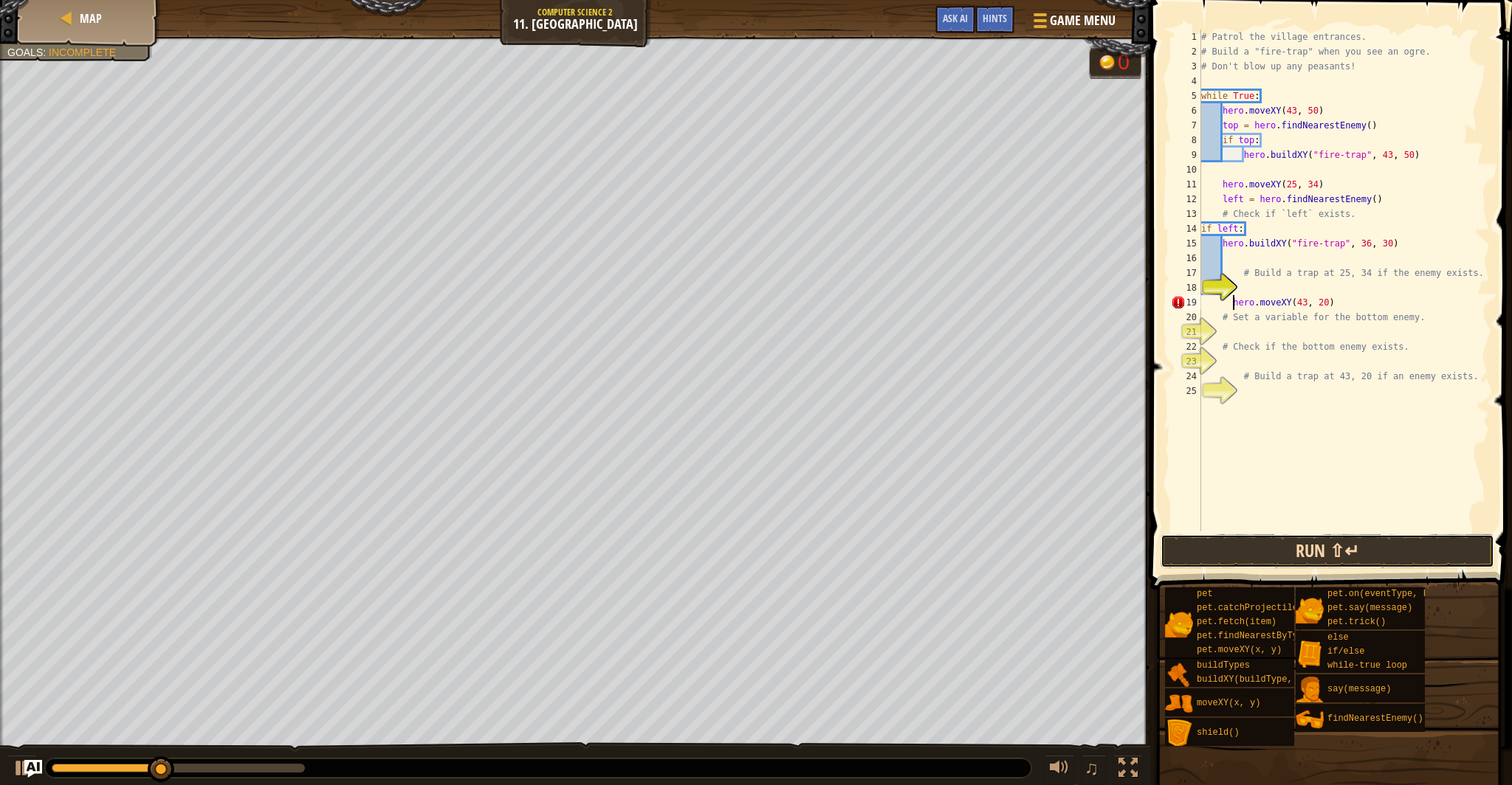
click at [1265, 550] on button "Run ⇧↵" at bounding box center [1328, 551] width 334 height 34
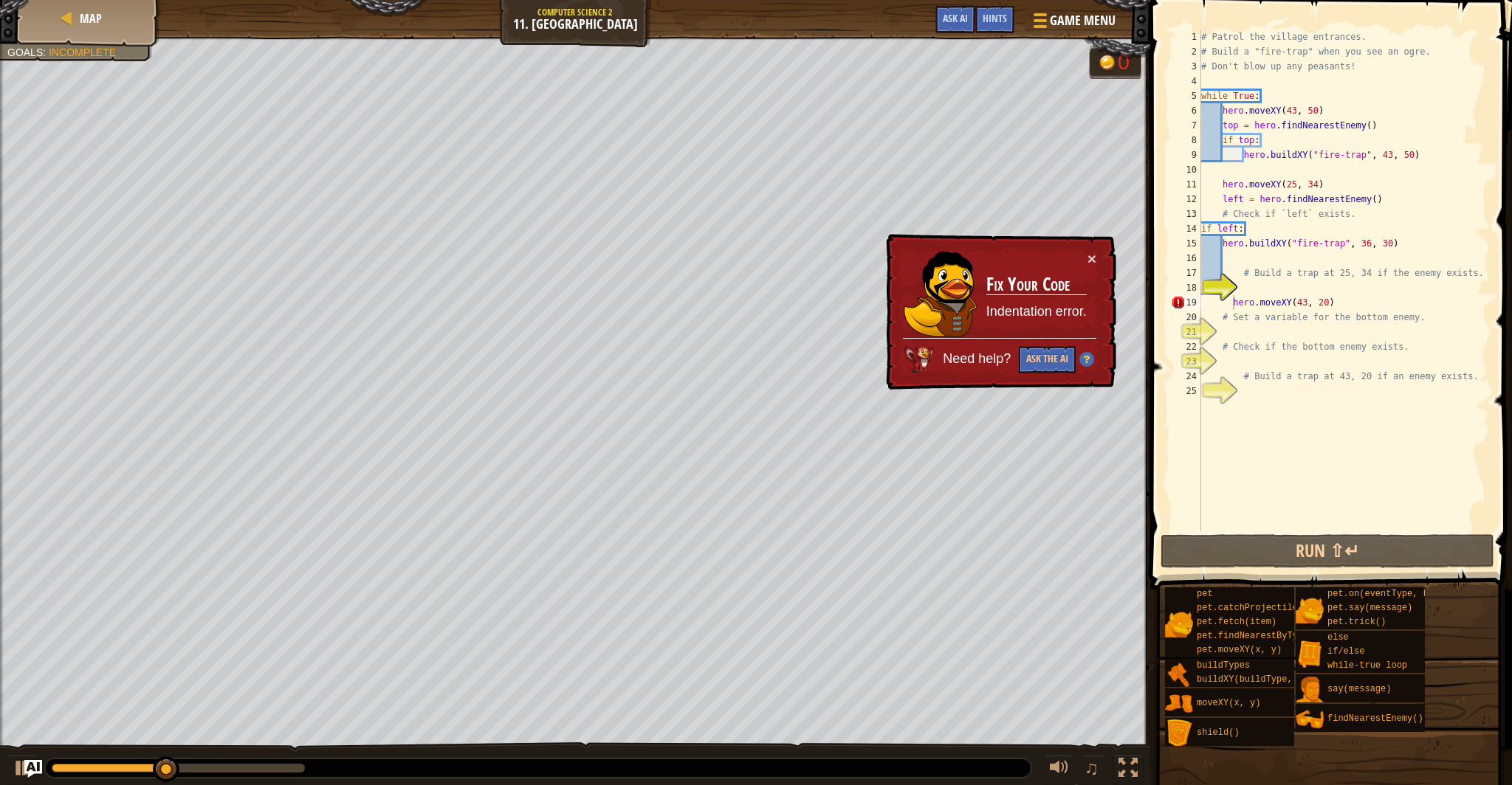
click at [1097, 257] on div "× Fix Your Code Indentation error. Need help? Ask the AI" at bounding box center [1000, 311] width 233 height 156
click at [1093, 259] on button "×" at bounding box center [1092, 259] width 9 height 16
click at [1201, 286] on div "18" at bounding box center [1186, 287] width 30 height 15
type textarea "hero.moveXY(43, 20)"
click at [1228, 544] on button "Run ⇧↵" at bounding box center [1328, 551] width 334 height 34
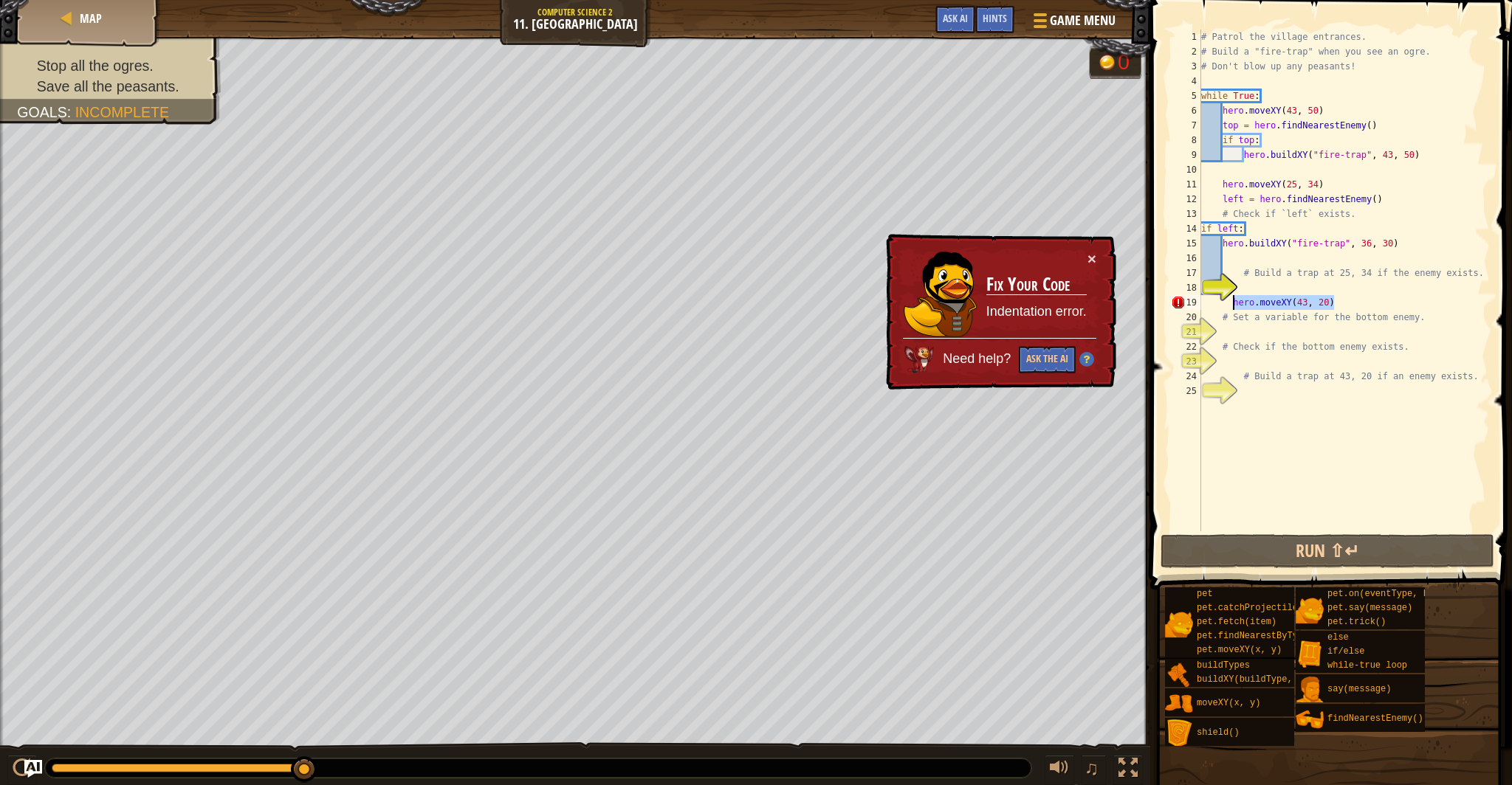
drag, startPoint x: 1340, startPoint y: 305, endPoint x: 1232, endPoint y: 306, distance: 108.0
click at [1232, 306] on div "# Patrol the village entrances. # Build a "fire-trap" when you see an ogre. # D…" at bounding box center [1344, 295] width 291 height 532
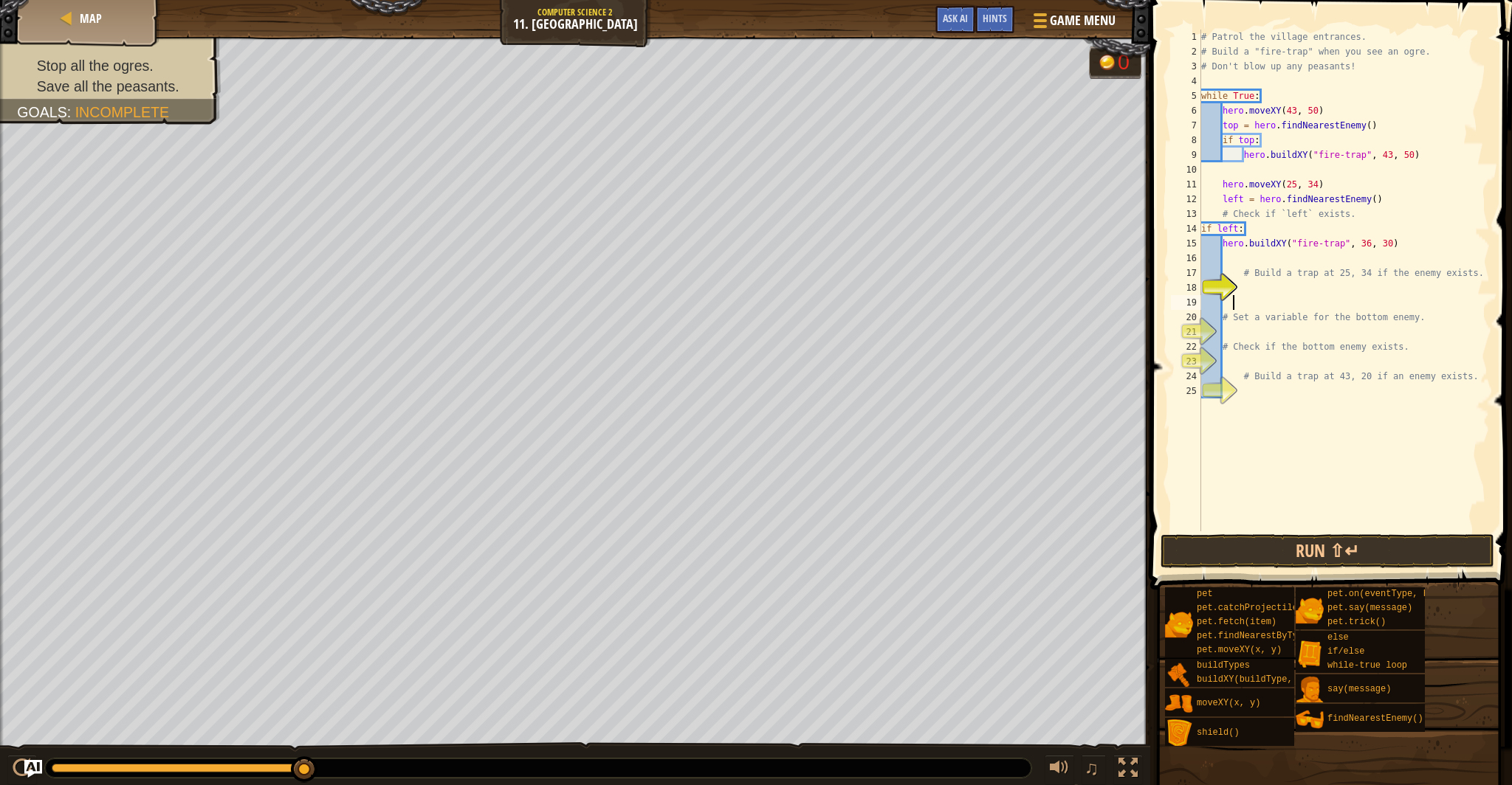
click at [1201, 285] on div "18" at bounding box center [1186, 287] width 30 height 15
click at [1201, 286] on div "18" at bounding box center [1186, 287] width 30 height 15
click at [1240, 288] on div "# Patrol the village entrances. # Build a "fire-trap" when you see an ogre. # D…" at bounding box center [1344, 295] width 291 height 532
paste textarea "hero.moveXY(43, 20)"
click at [1239, 288] on div "# Patrol the village entrances. # Build a "fire-trap" when you see an ogre. # D…" at bounding box center [1344, 295] width 291 height 532
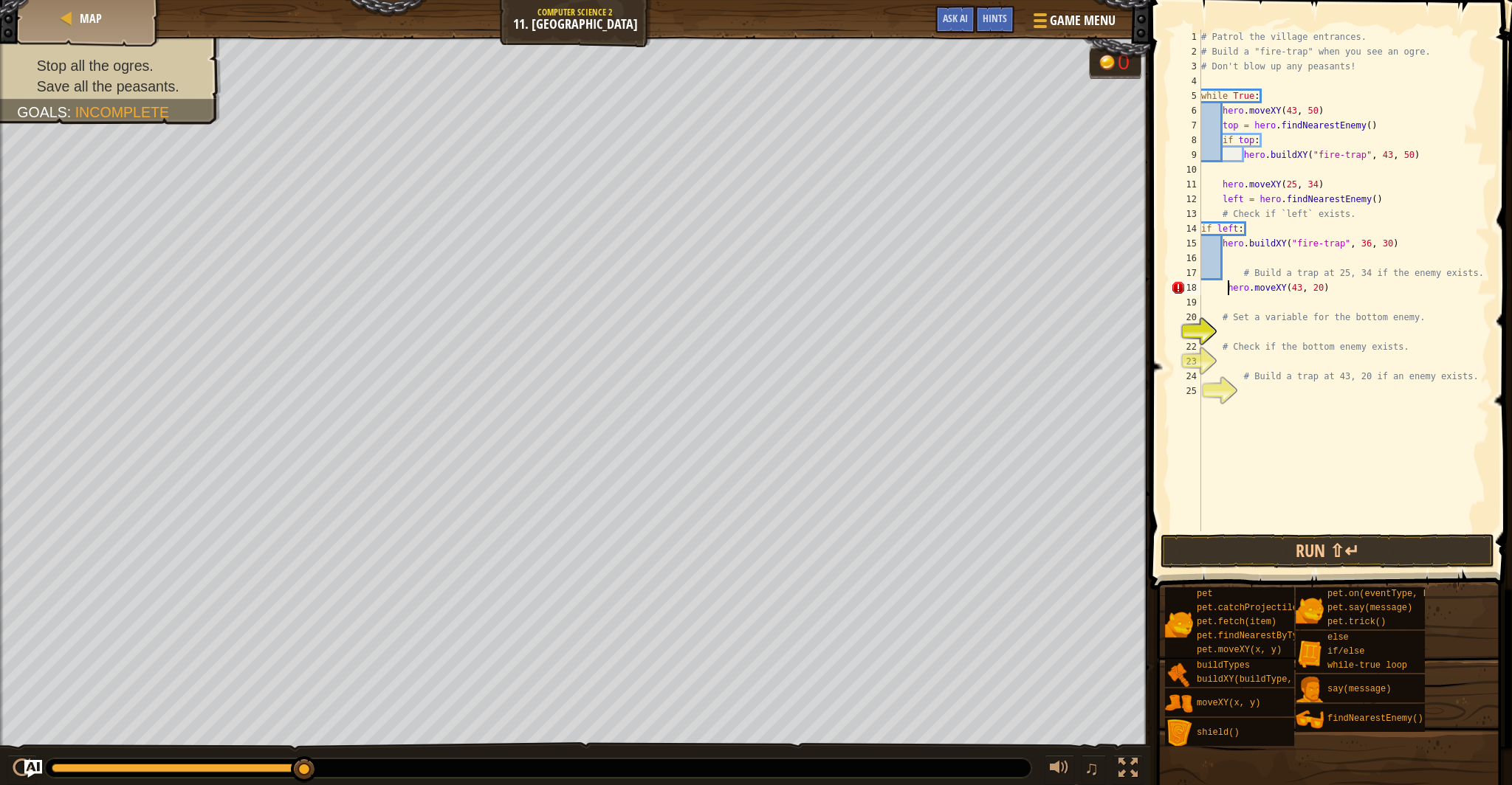
type textarea "hero.moveXY(43, 20)"
click at [1272, 547] on button "Run ⇧↵" at bounding box center [1328, 551] width 334 height 34
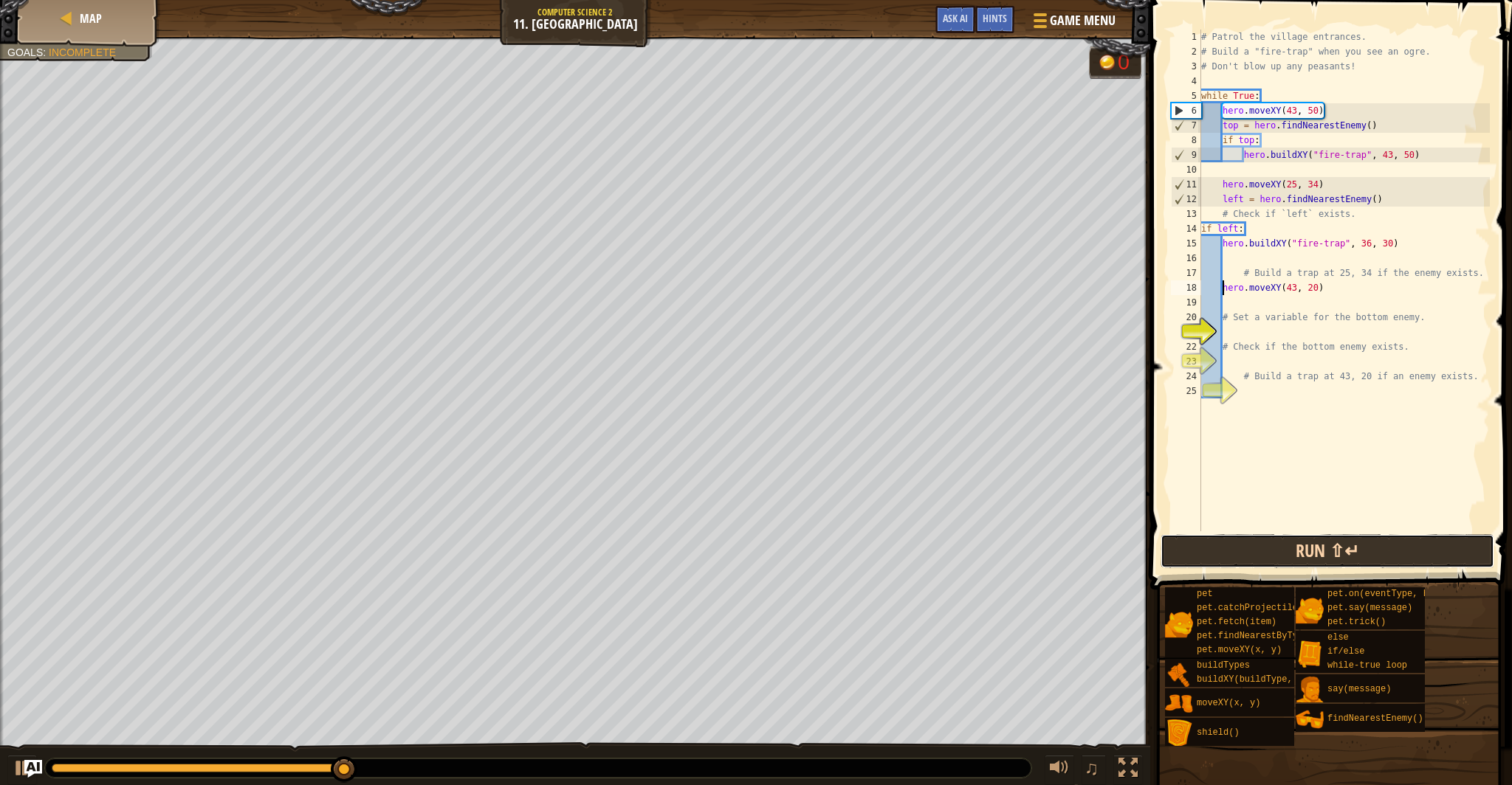
click at [1216, 559] on button "Run ⇧↵" at bounding box center [1328, 551] width 334 height 34
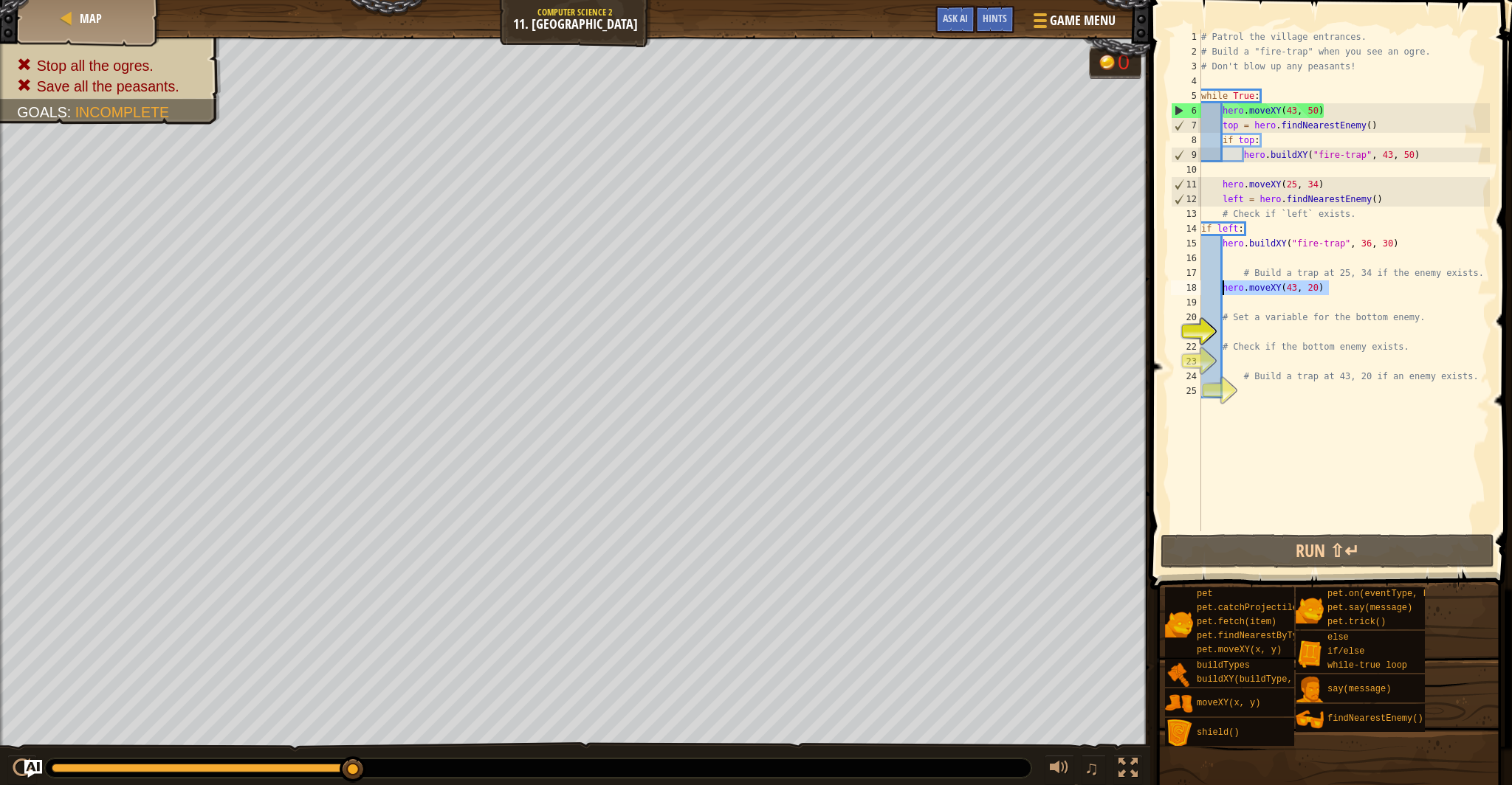
drag, startPoint x: 1323, startPoint y: 289, endPoint x: 1224, endPoint y: 289, distance: 99.0
click at [1224, 289] on div "# Patrol the village entrances. # Build a "fire-trap" when you see an ogre. # D…" at bounding box center [1344, 295] width 291 height 532
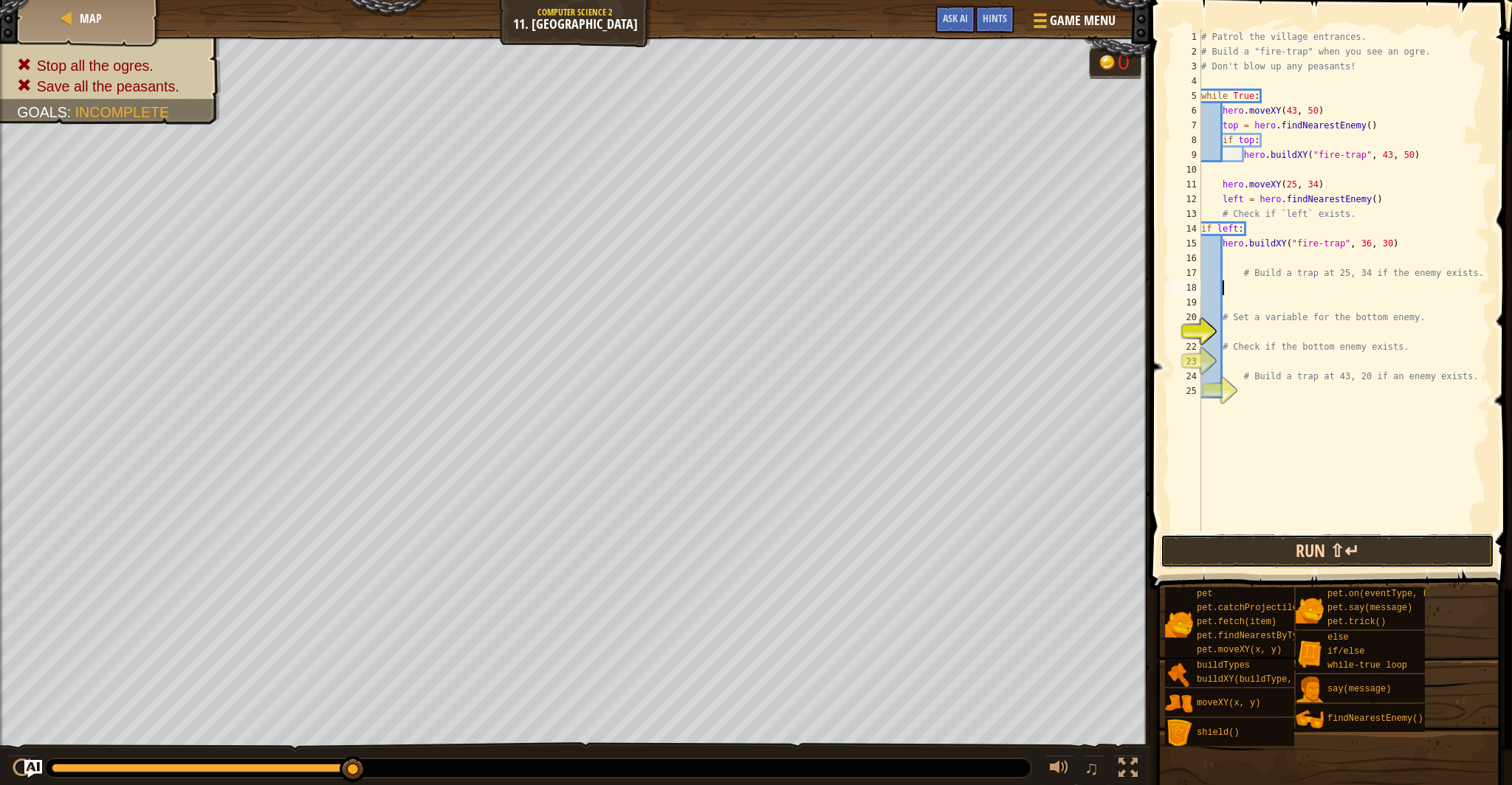
click at [1253, 536] on button "Run ⇧↵" at bounding box center [1328, 551] width 334 height 34
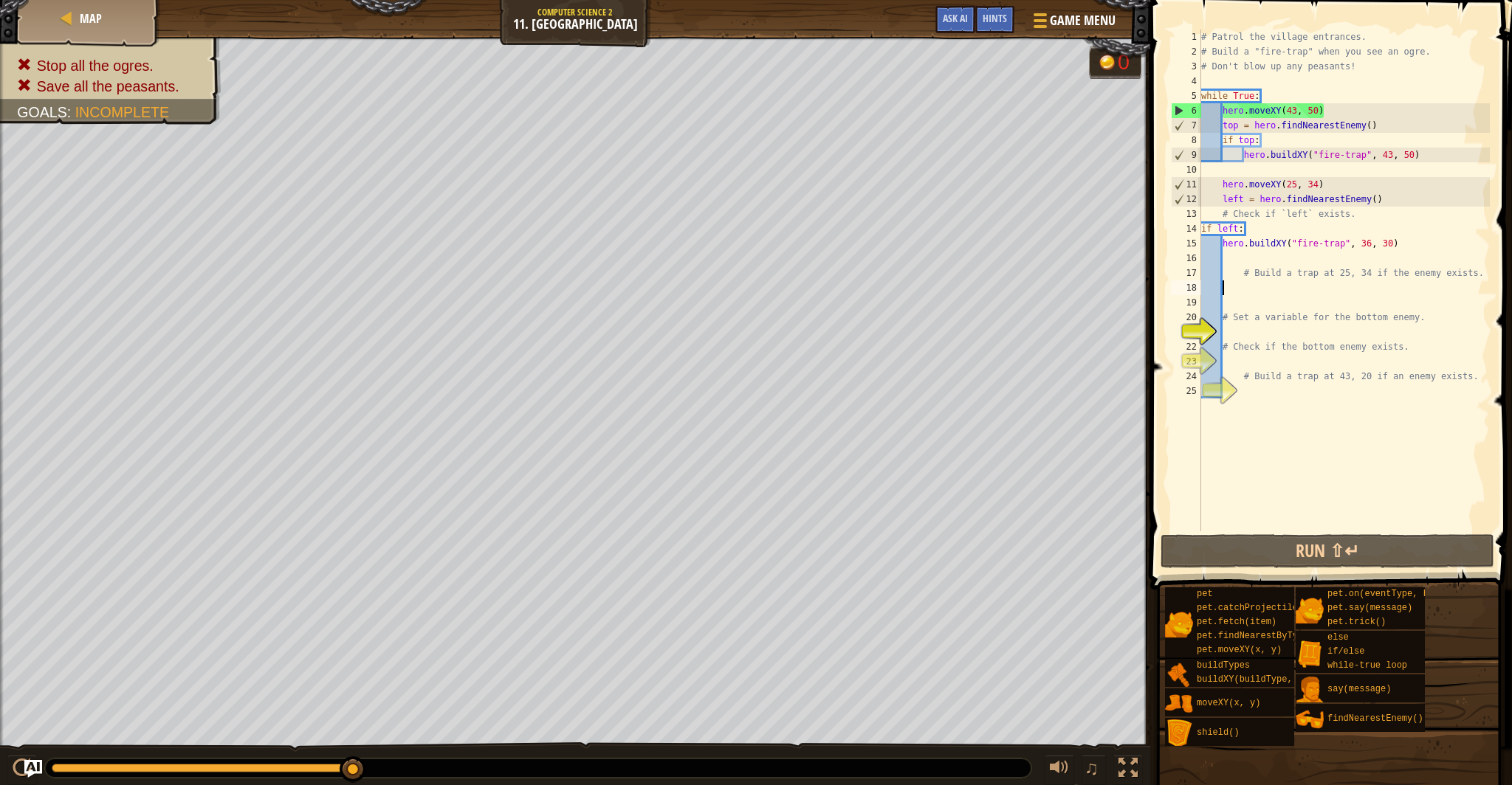
click at [1223, 165] on div "# Patrol the village entrances. # Build a "fire-trap" when you see an ogre. # D…" at bounding box center [1344, 295] width 291 height 532
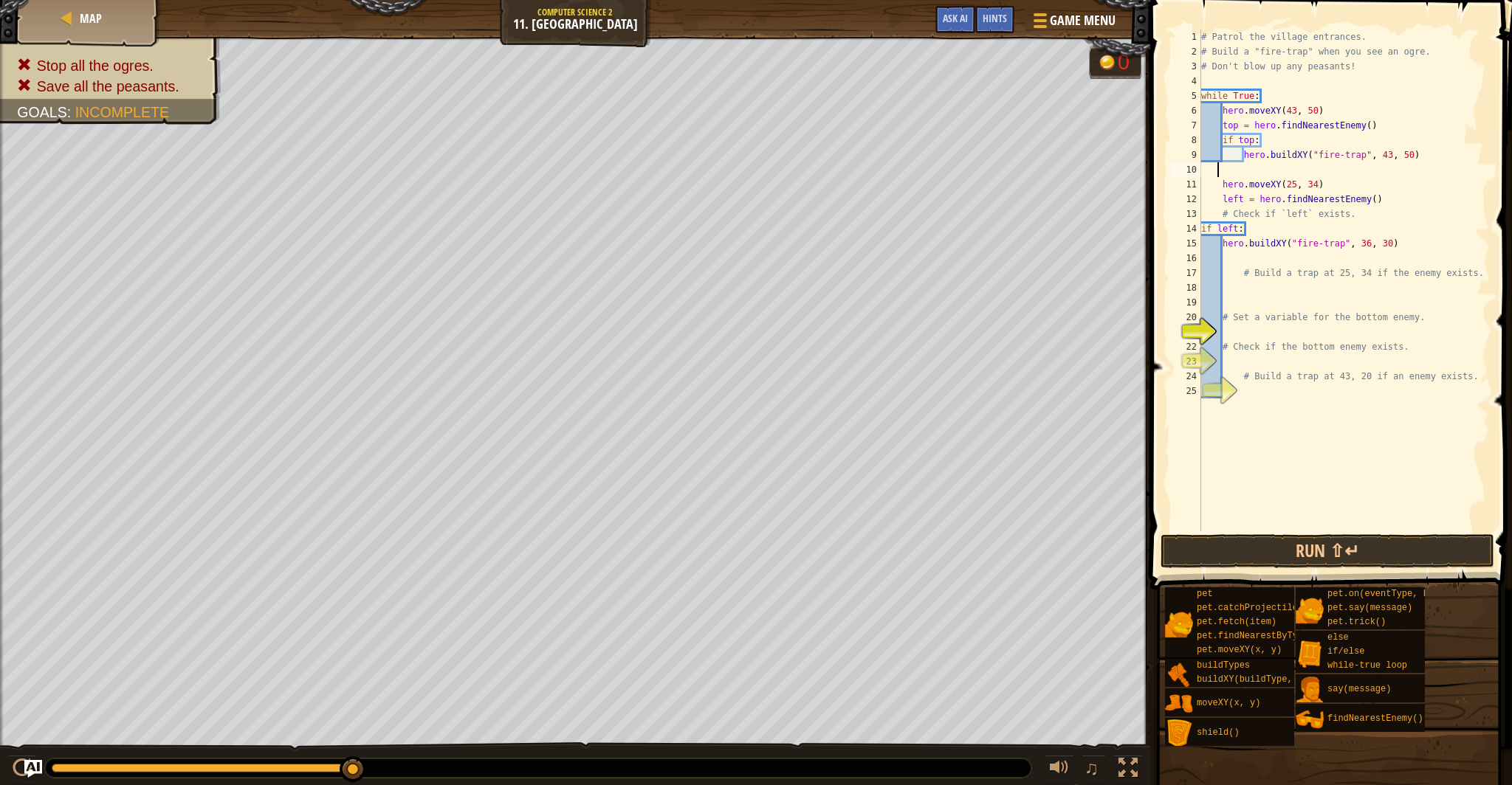
click at [1225, 190] on div "# Patrol the village entrances. # Build a "fire-trap" when you see an ogre. # D…" at bounding box center [1344, 295] width 291 height 532
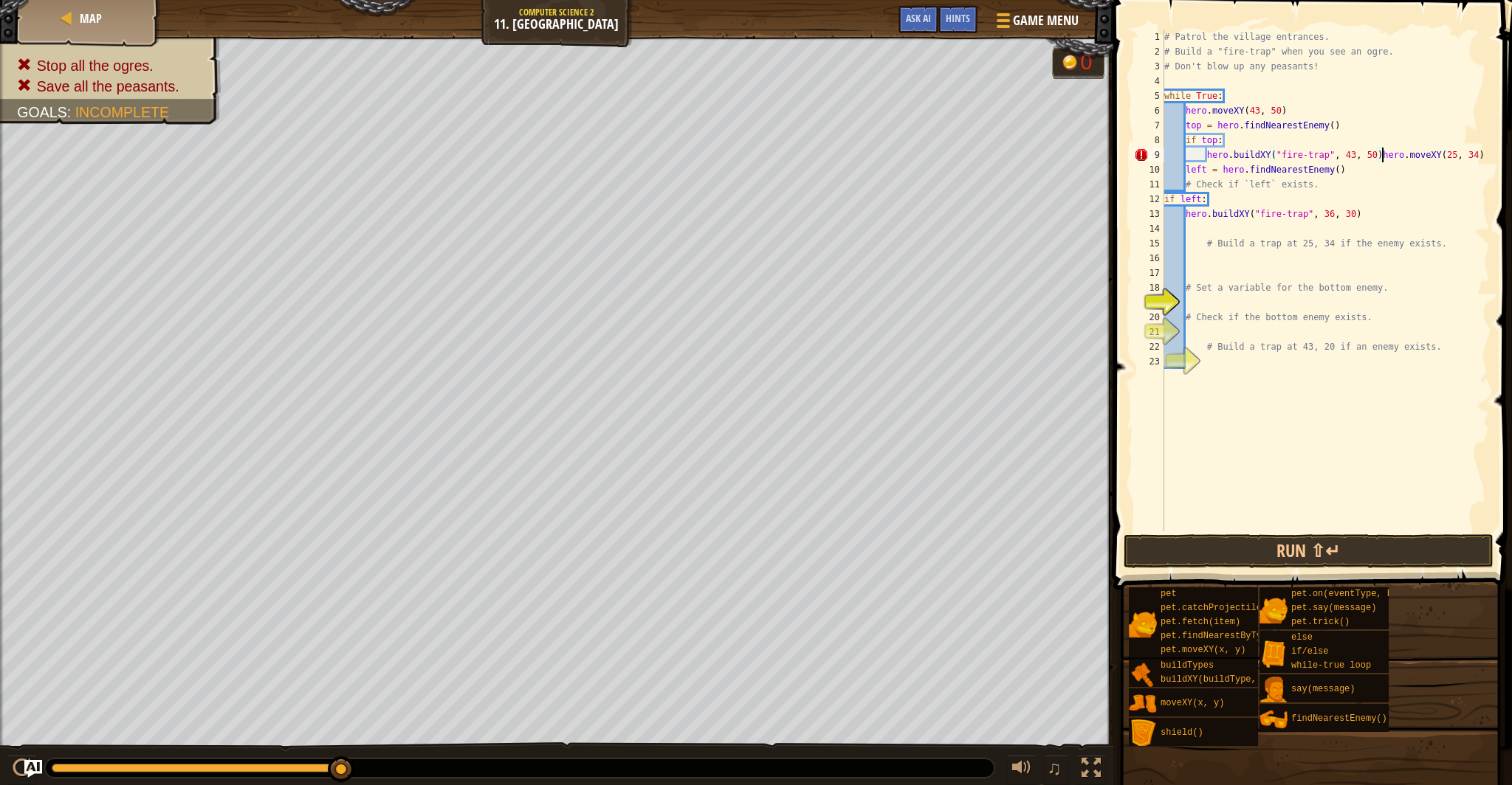
type textarea "hero.moveXY(25, 34)"
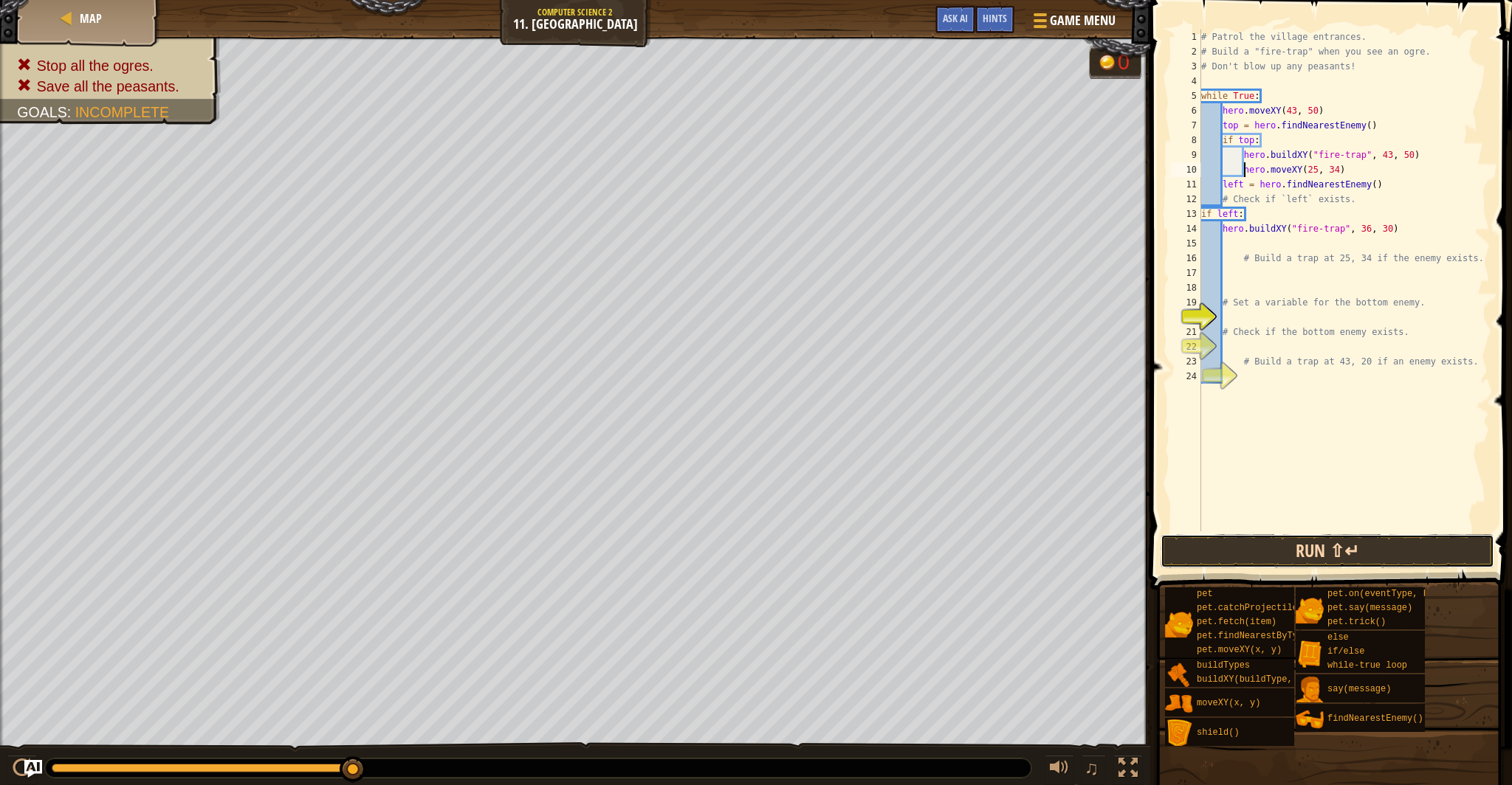
click at [1235, 550] on button "Run ⇧↵" at bounding box center [1328, 551] width 334 height 34
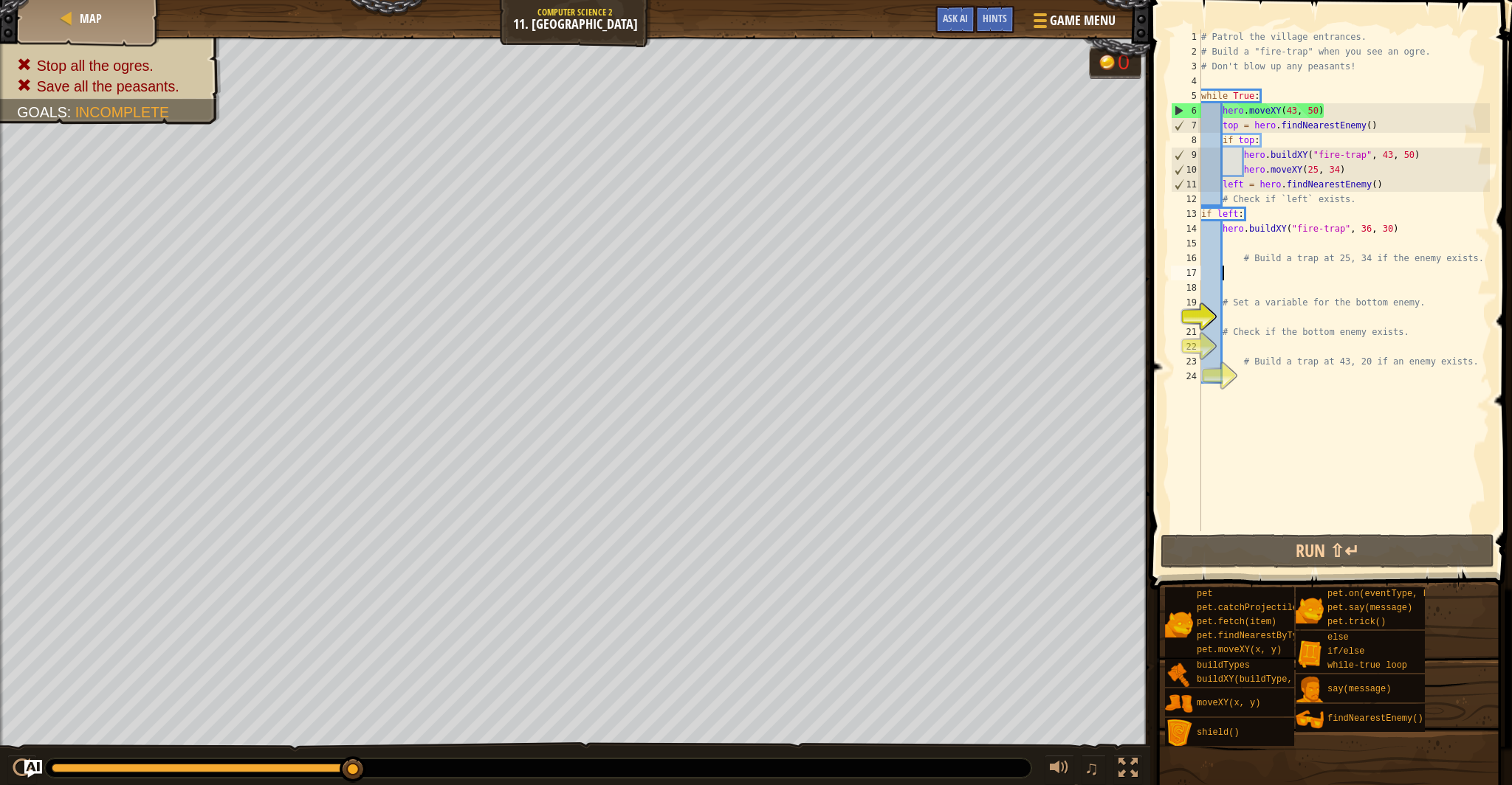
click at [1232, 271] on div "# Patrol the village entrances. # Build a "fire-trap" when you see an ogre. # D…" at bounding box center [1344, 295] width 291 height 532
click at [1372, 232] on div "# Patrol the village entrances. # Build a "fire-trap" when you see an ogre. # D…" at bounding box center [1344, 295] width 291 height 532
click at [1392, 152] on div "# Patrol the village entrances. # Build a "fire-trap" when you see an ogre. # D…" at bounding box center [1344, 295] width 291 height 532
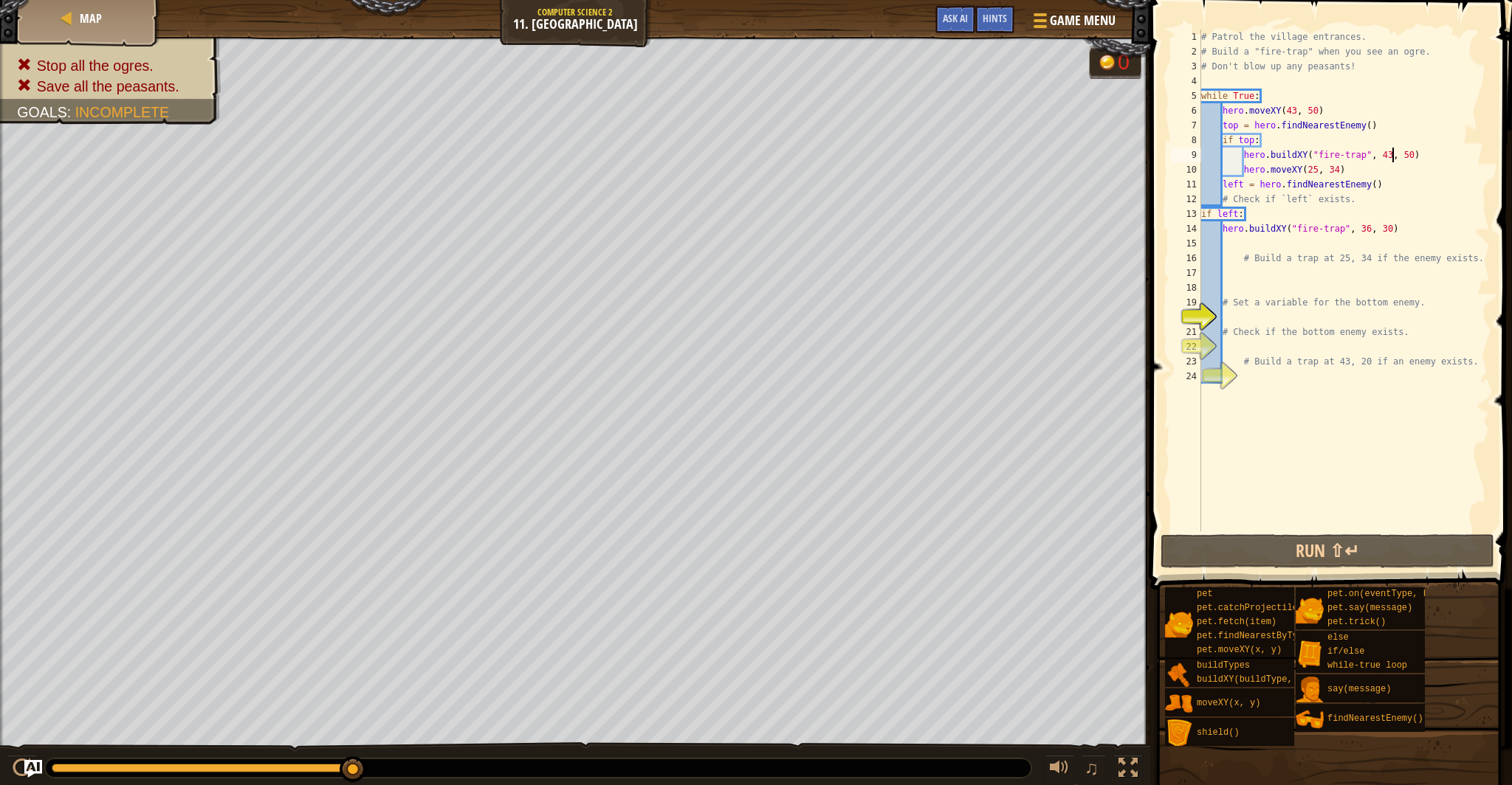
scroll to position [7, 16]
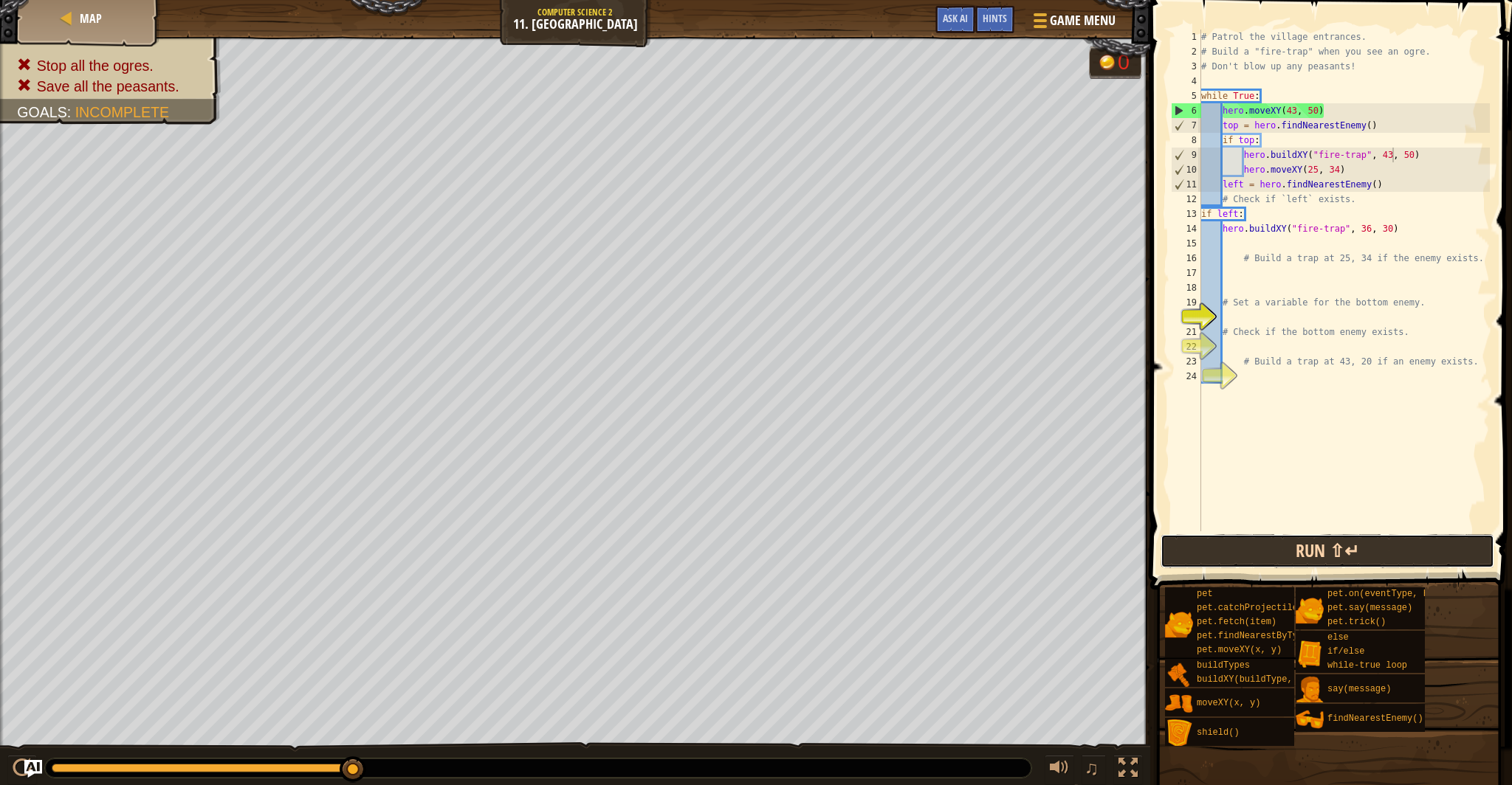
click at [1284, 560] on button "Run ⇧↵" at bounding box center [1328, 551] width 334 height 34
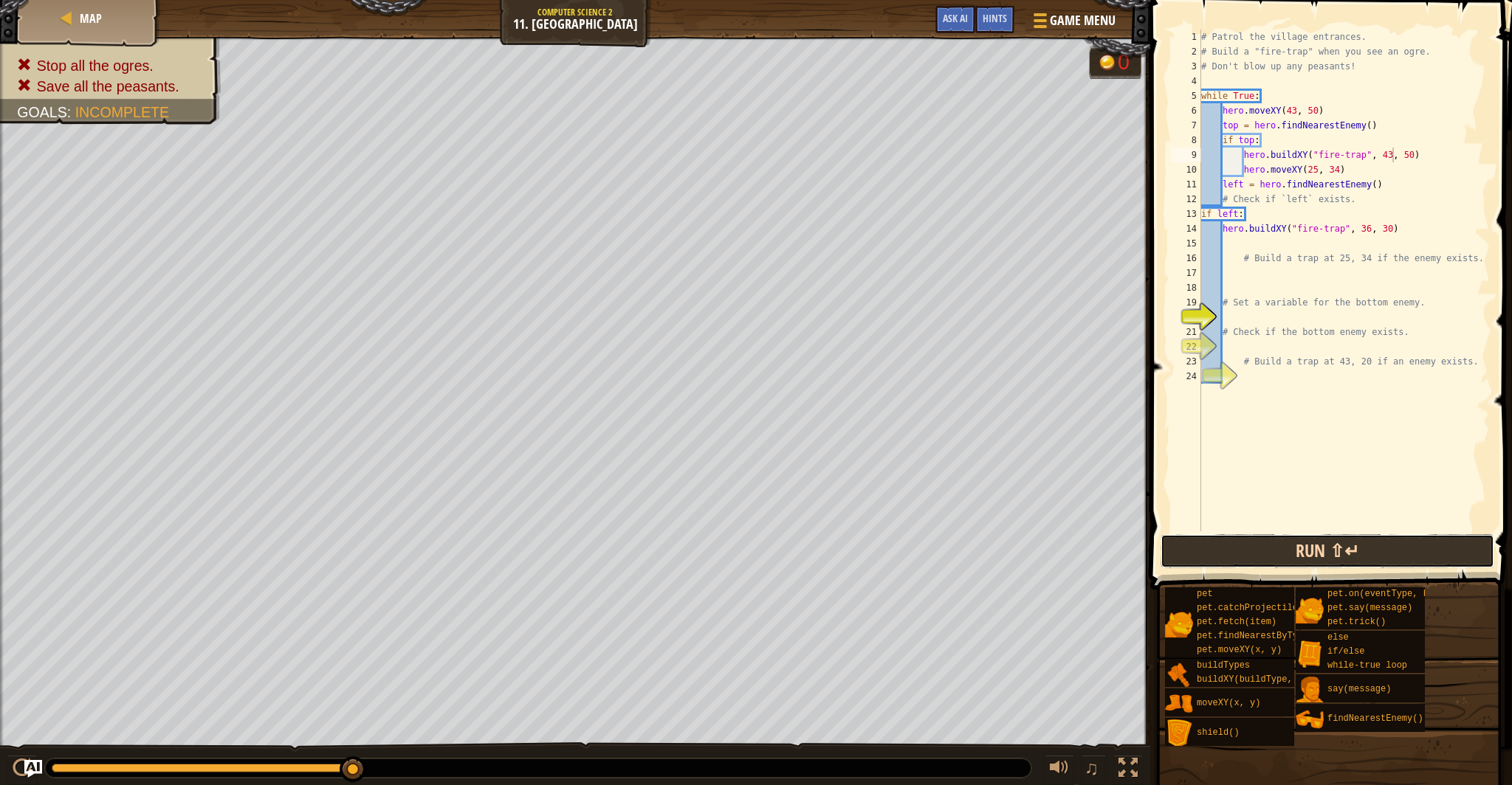
click at [1224, 566] on button "Run ⇧↵" at bounding box center [1328, 551] width 334 height 34
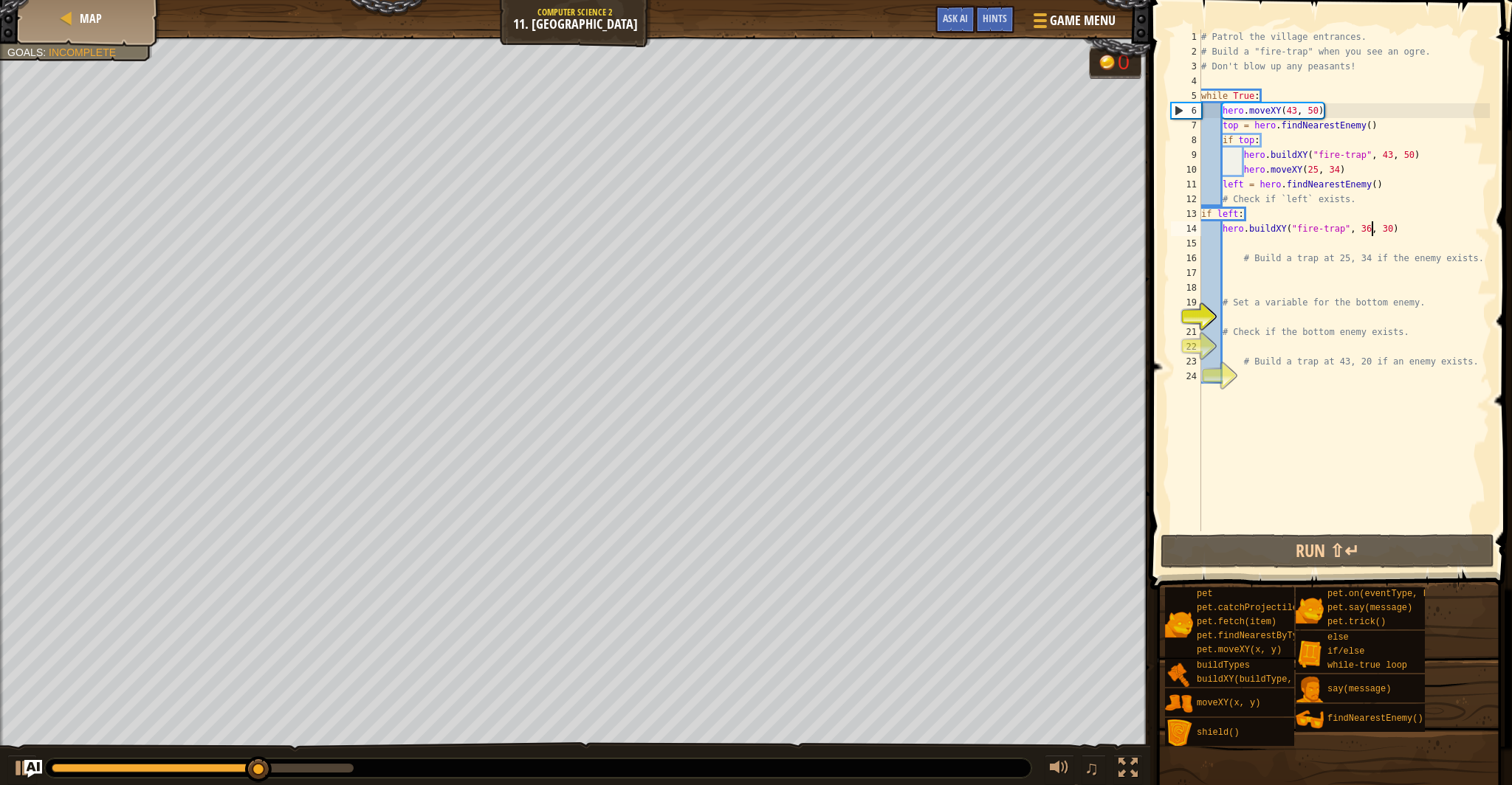
click at [1371, 229] on div "# Patrol the village entrances. # Build a "fire-trap" when you see an ogre. # D…" at bounding box center [1344, 295] width 291 height 532
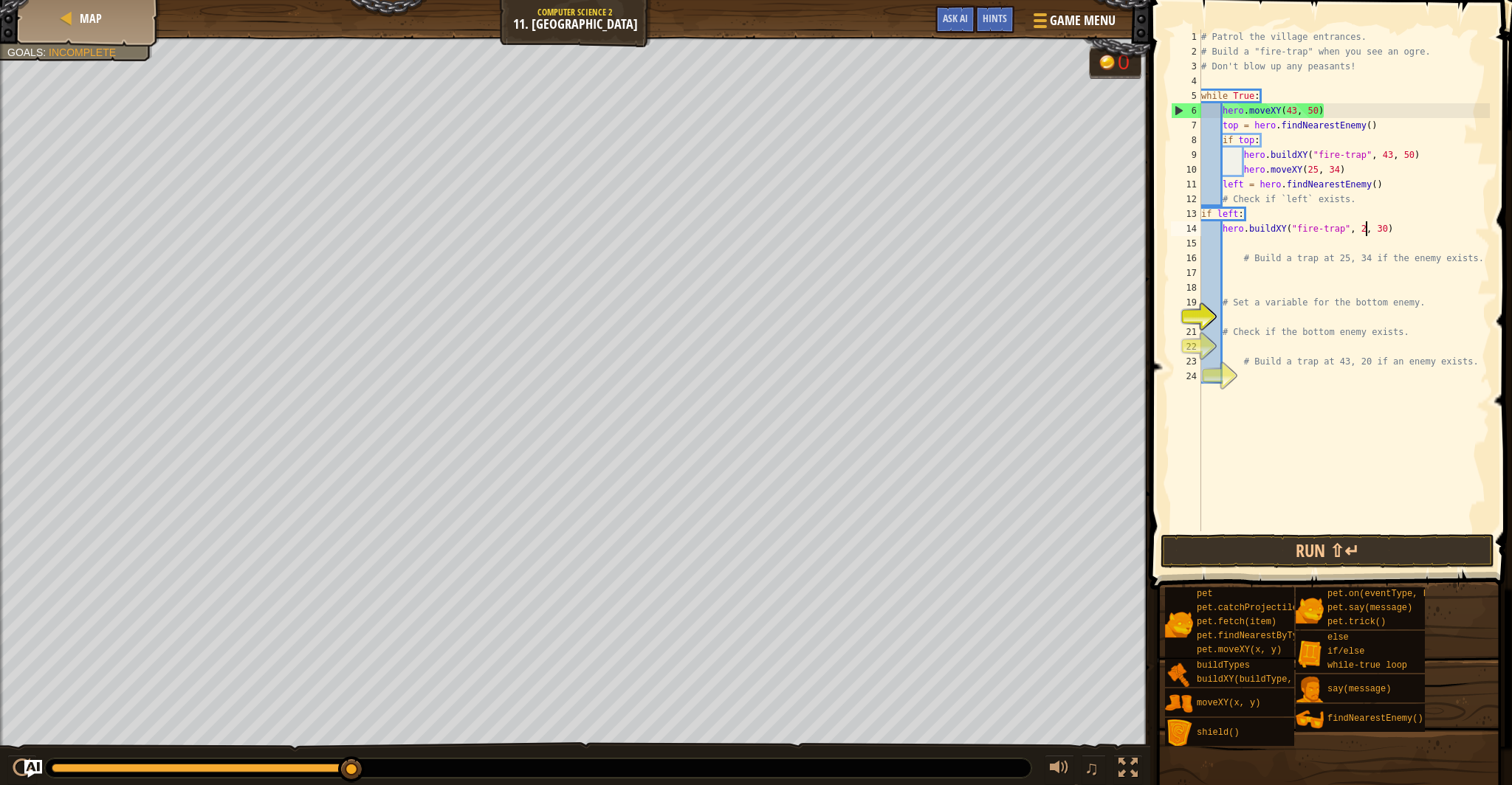
scroll to position [7, 14]
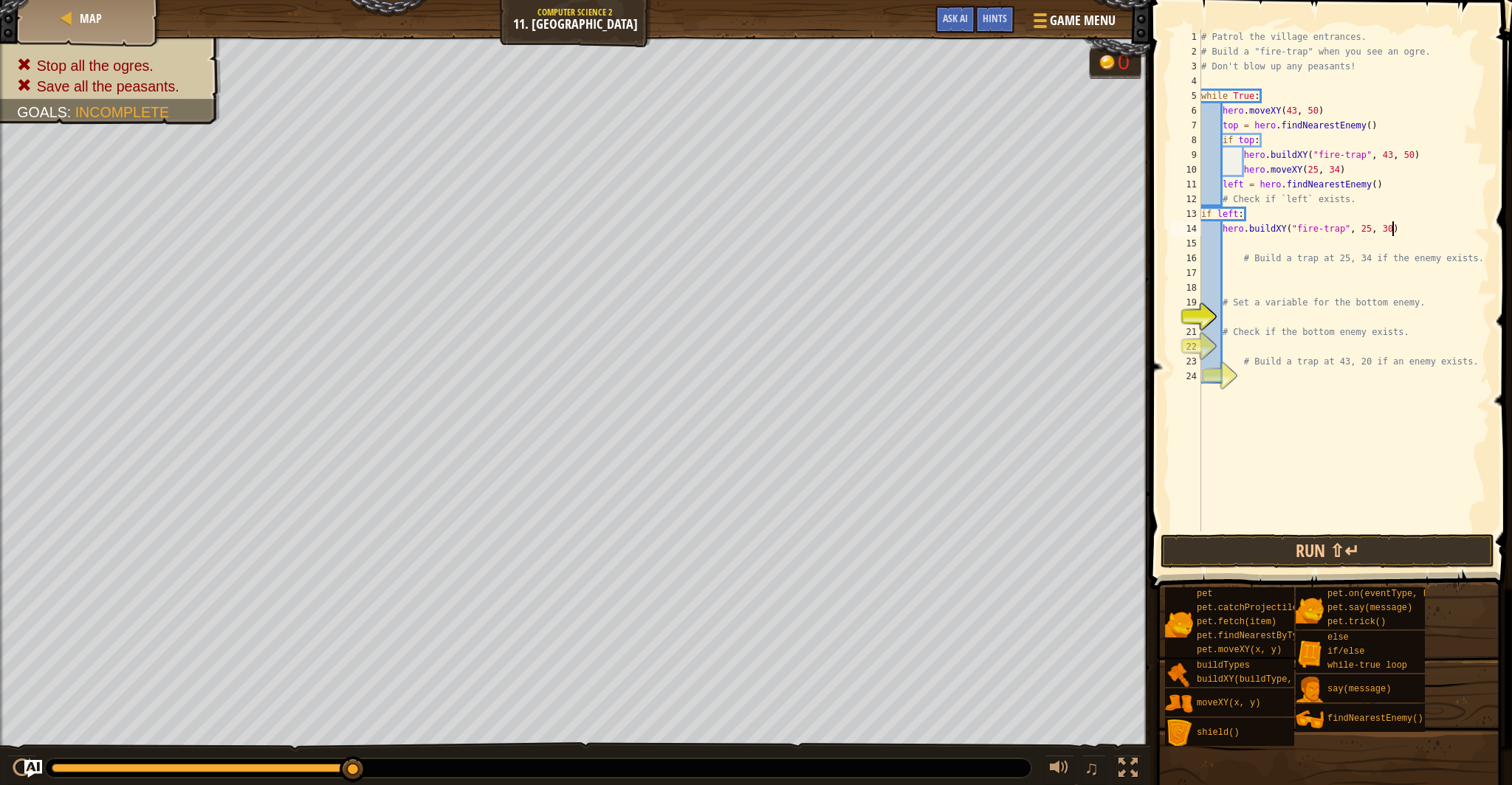
click at [1393, 229] on div "# Patrol the village entrances. # Build a "fire-trap" when you see an ogre. # D…" at bounding box center [1344, 295] width 291 height 532
type textarea "hero.buildXY("fire-trap", 25, 34)"
click at [1269, 549] on button "Run ⇧↵" at bounding box center [1328, 551] width 334 height 34
